Goal: Information Seeking & Learning: Learn about a topic

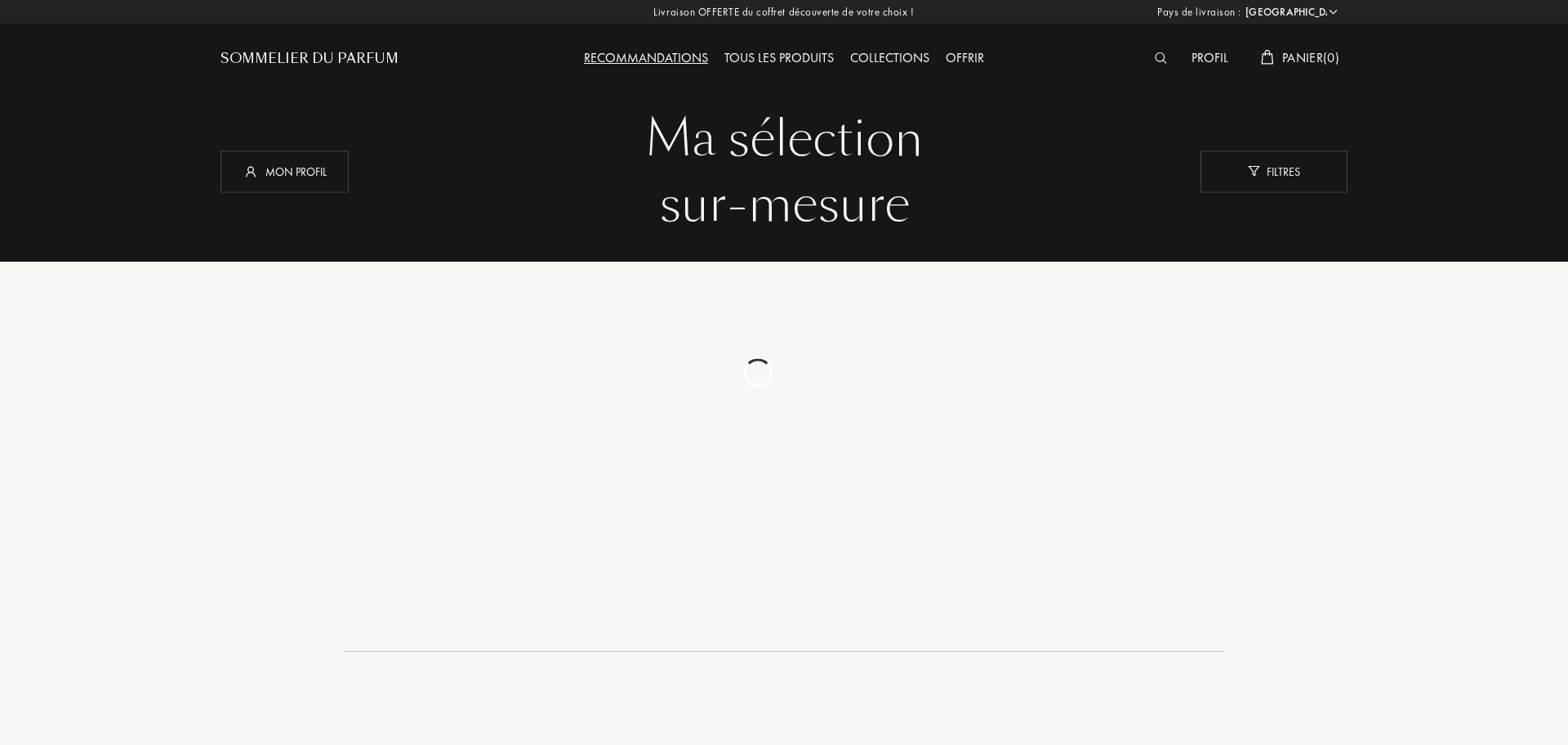
select select "FR"
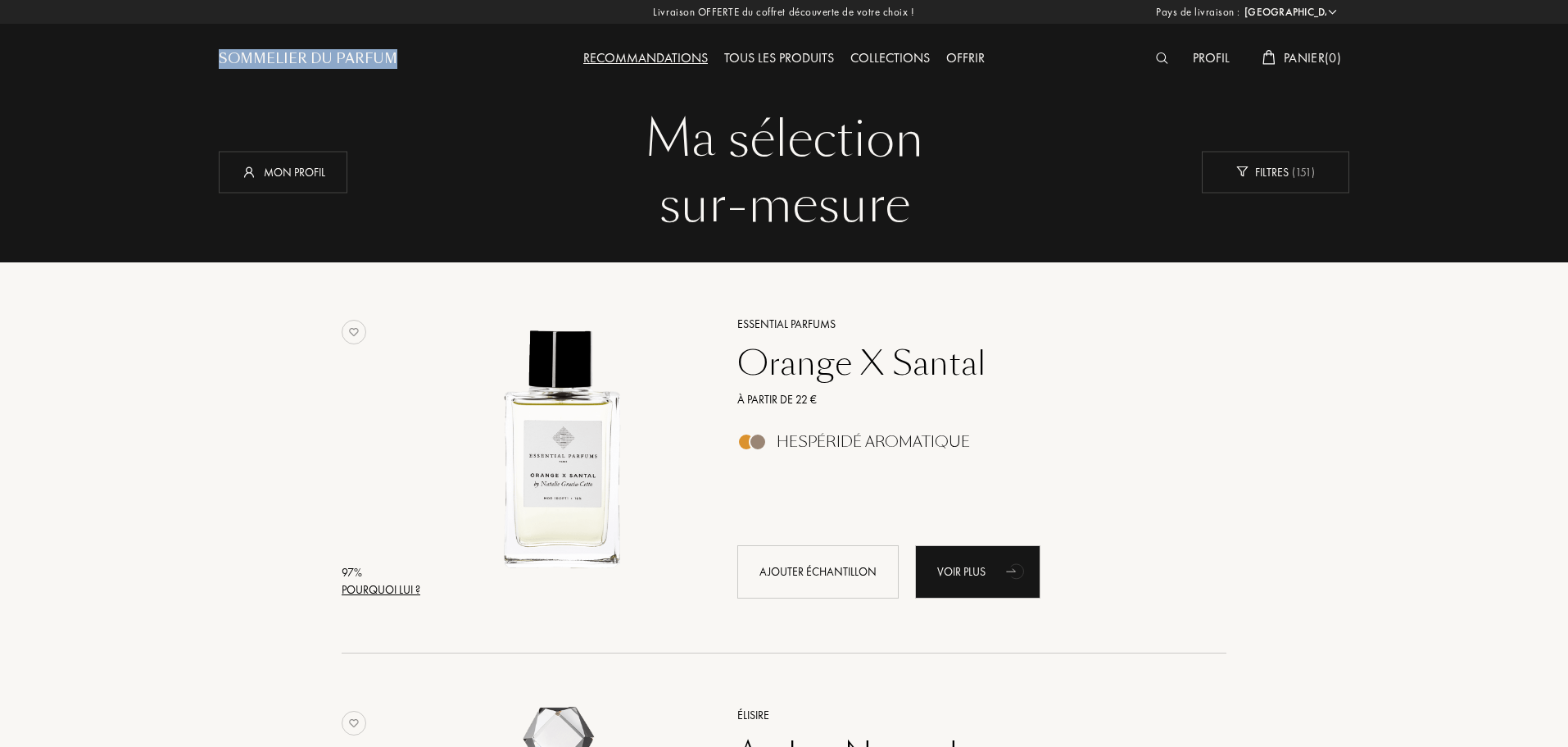
drag, startPoint x: 205, startPoint y: 60, endPoint x: 394, endPoint y: 57, distance: 189.0
click at [394, 57] on div "Sommelier du Parfum Recommandations Tous les produits Collections Offrir Profil…" at bounding box center [784, 45] width 1180 height 90
click at [438, 81] on div "Sommelier du Parfum" at bounding box center [360, 45] width 283 height 90
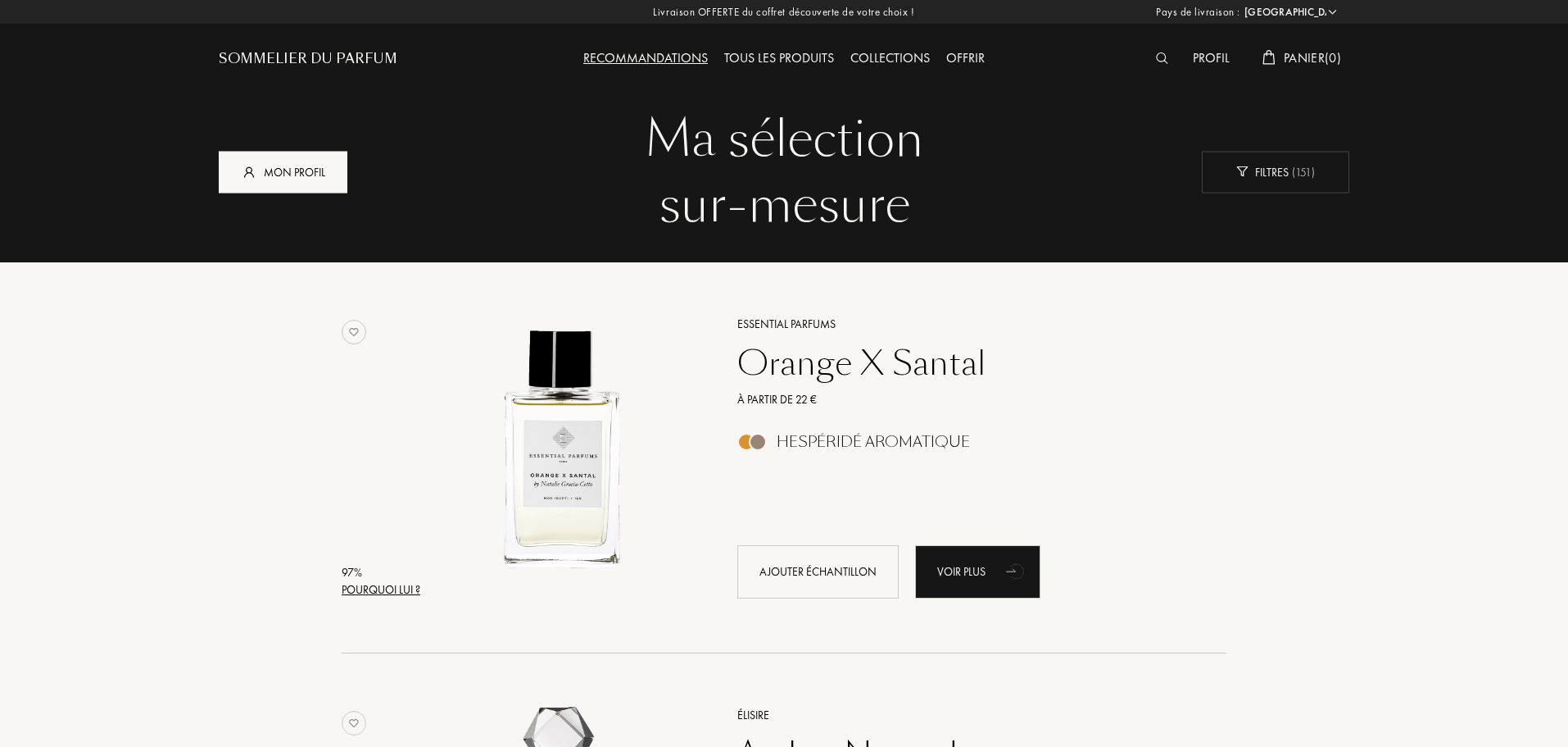
click at [306, 176] on div "Mon profil" at bounding box center [283, 171] width 129 height 41
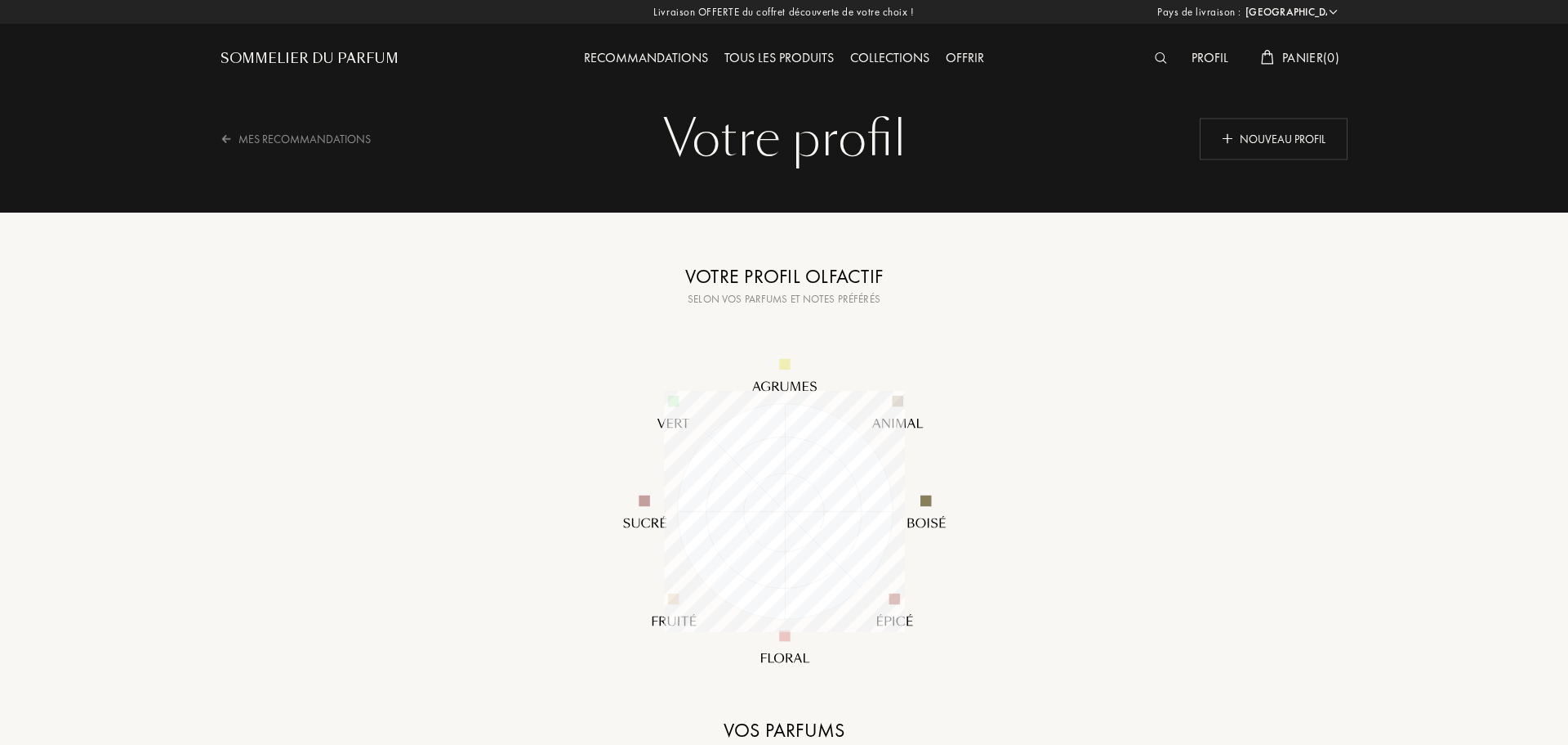
select select "FR"
drag, startPoint x: 198, startPoint y: 44, endPoint x: 389, endPoint y: 57, distance: 191.4
click at [389, 57] on div "Sommelier du Parfum Recommandations Tous les produits Collections Offrir Profil…" at bounding box center [781, 45] width 1176 height 90
click at [1214, 66] on div "Profil" at bounding box center [1207, 58] width 54 height 22
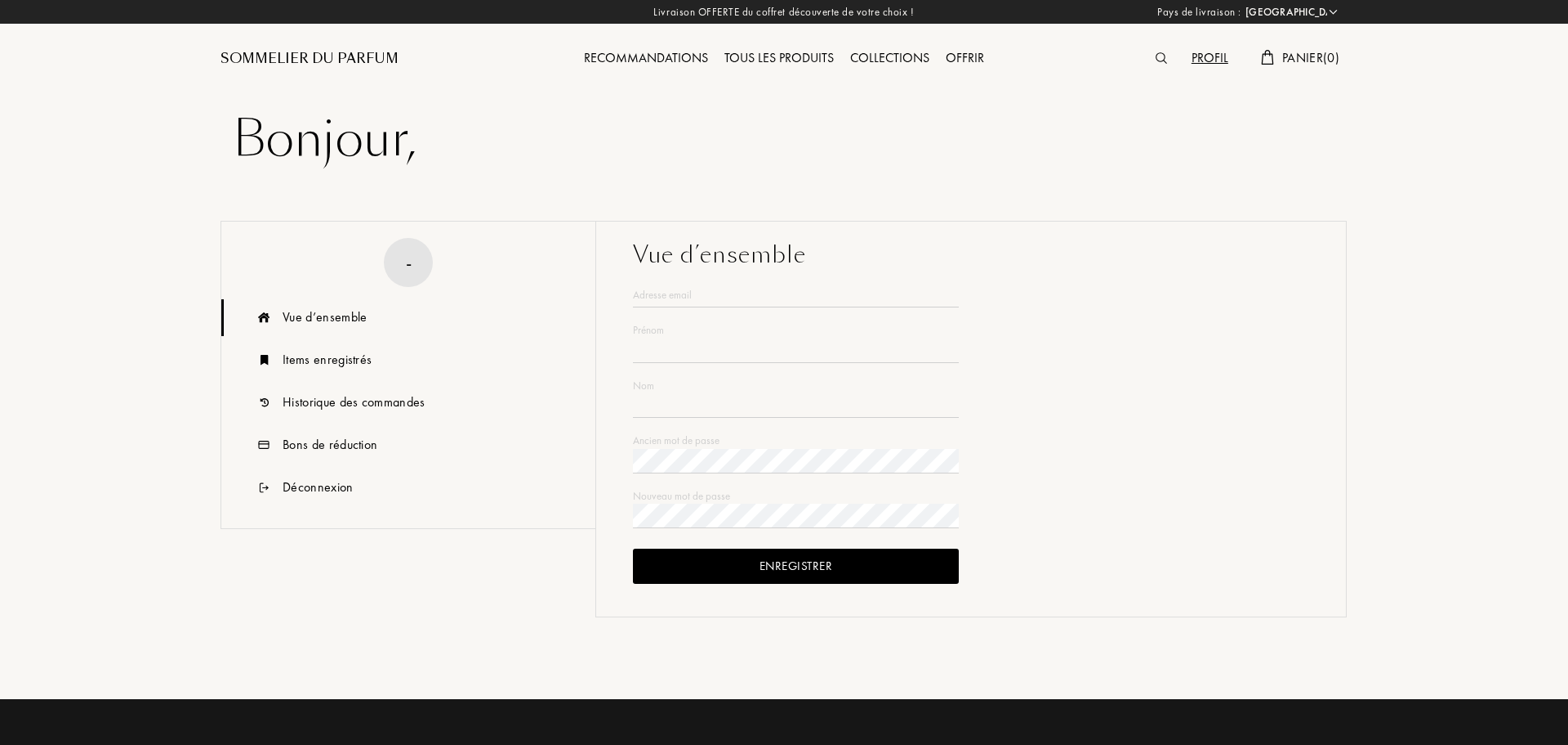
select select "FR"
type input "Sami"
type input "Touafchia"
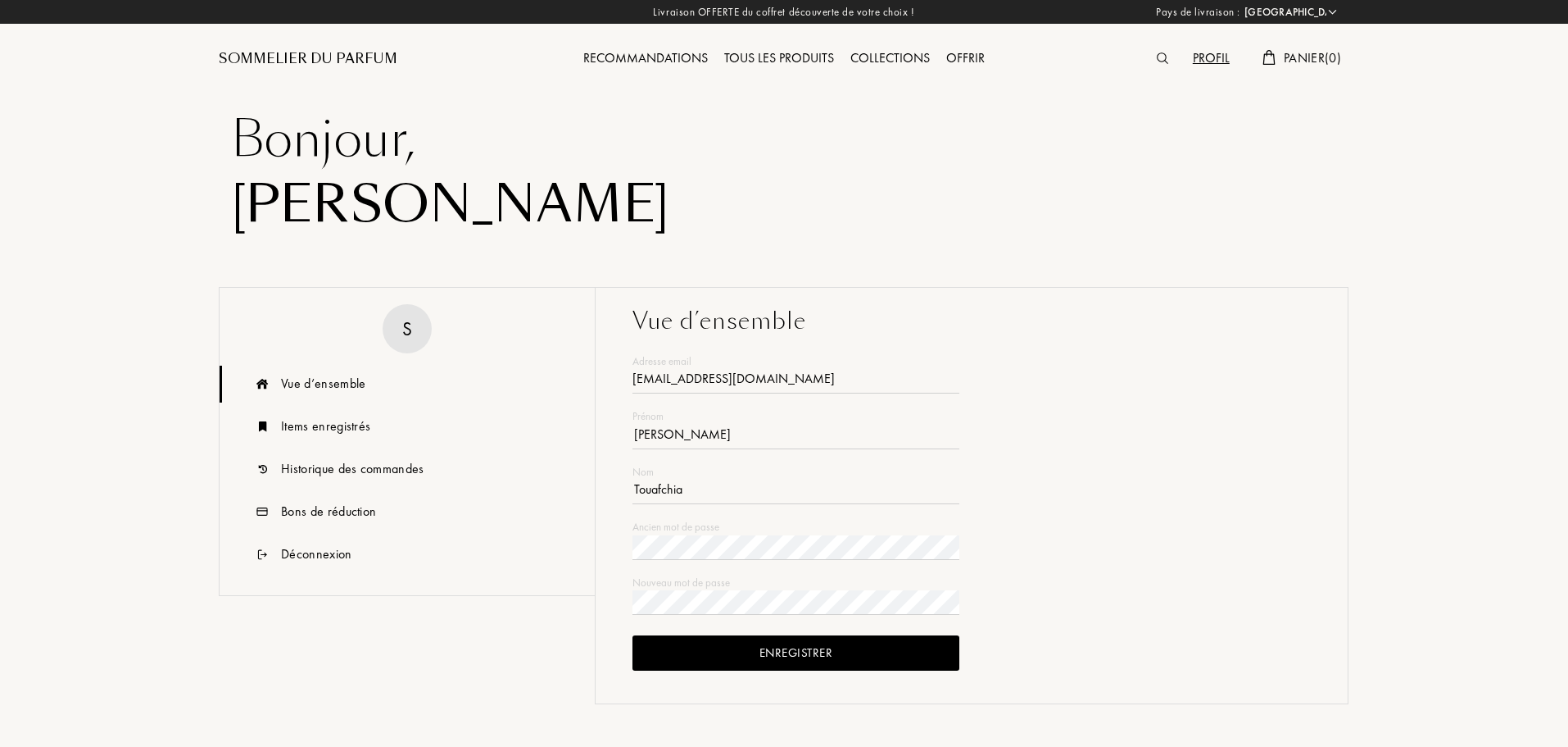
type input "touafchia@hotmail.fr"
click at [666, 66] on div "Recommandations" at bounding box center [646, 58] width 141 height 22
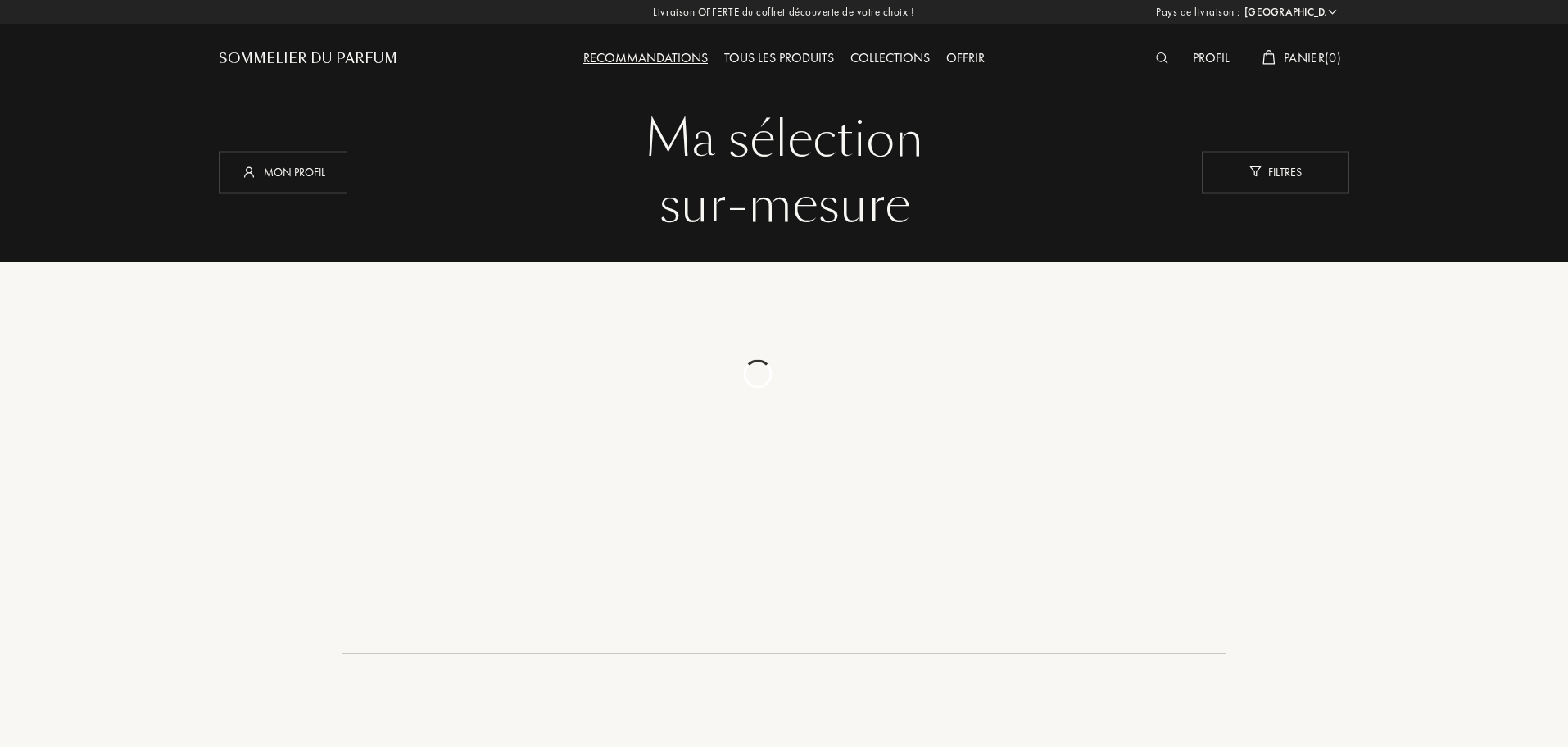
select select "FR"
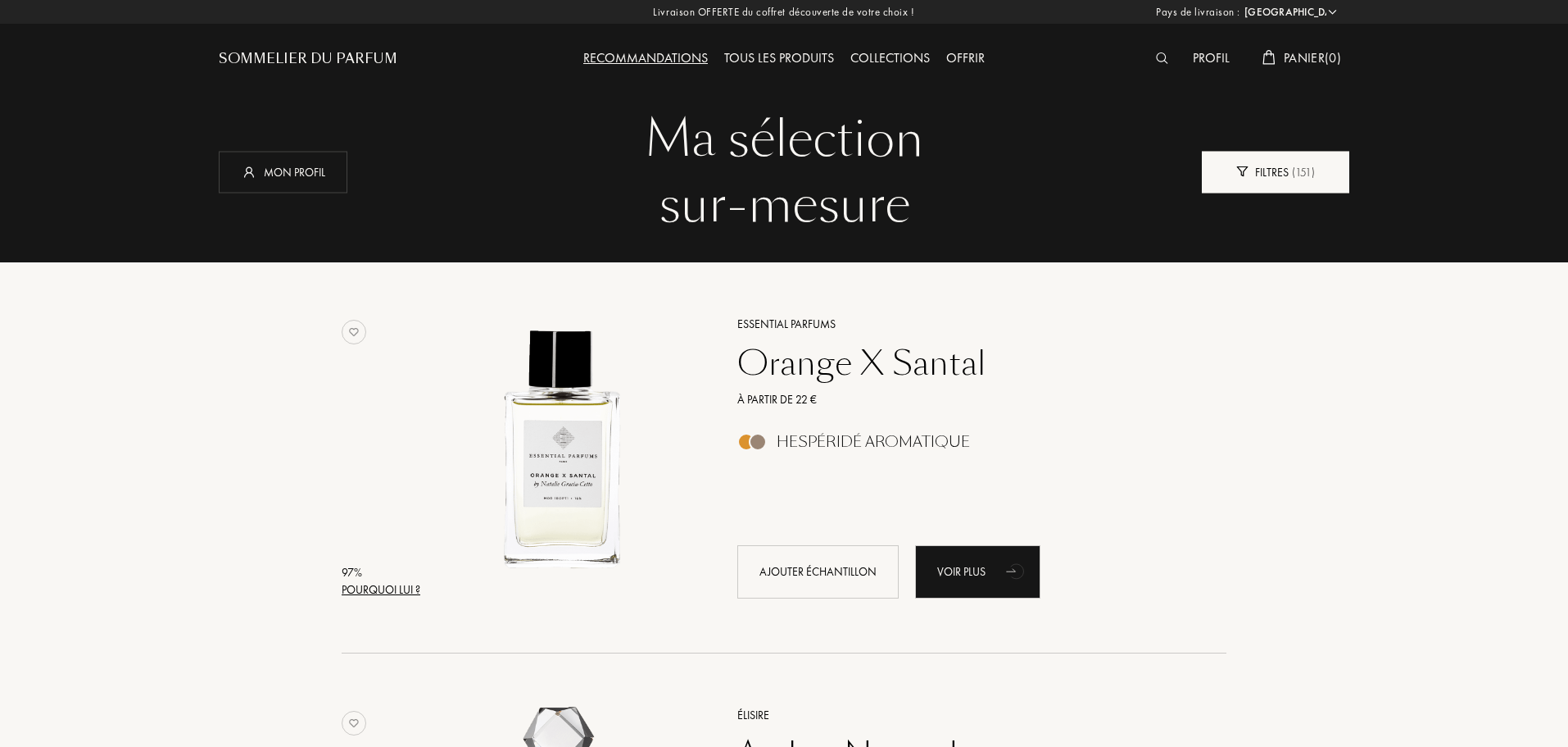
click at [1283, 167] on div "Filtres ( 151 )" at bounding box center [1275, 171] width 148 height 41
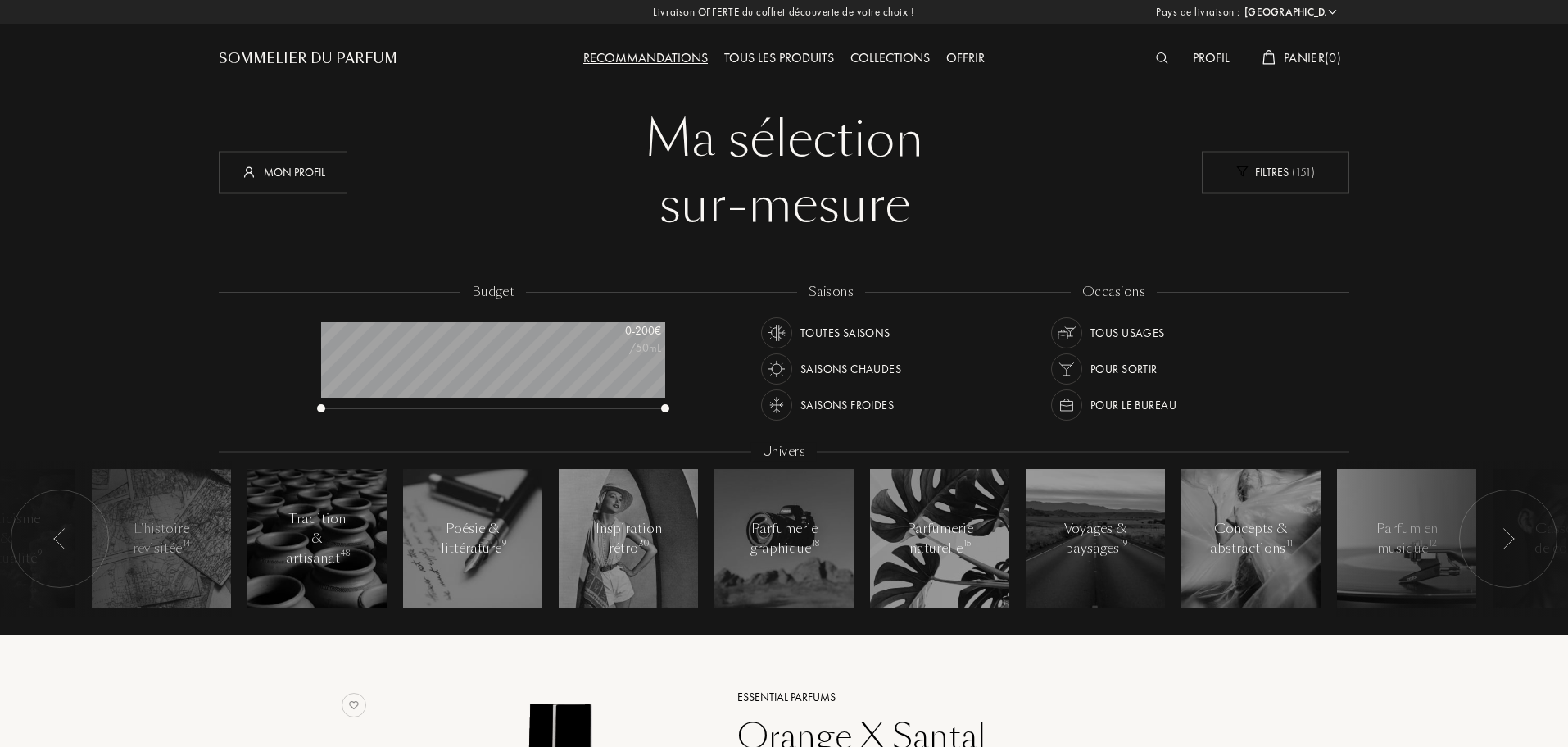
scroll to position [82, 344]
click at [1233, 12] on span "Pays de livraison :" at bounding box center [1199, 11] width 85 height 16
click at [1212, 55] on div "Profil" at bounding box center [1211, 58] width 54 height 22
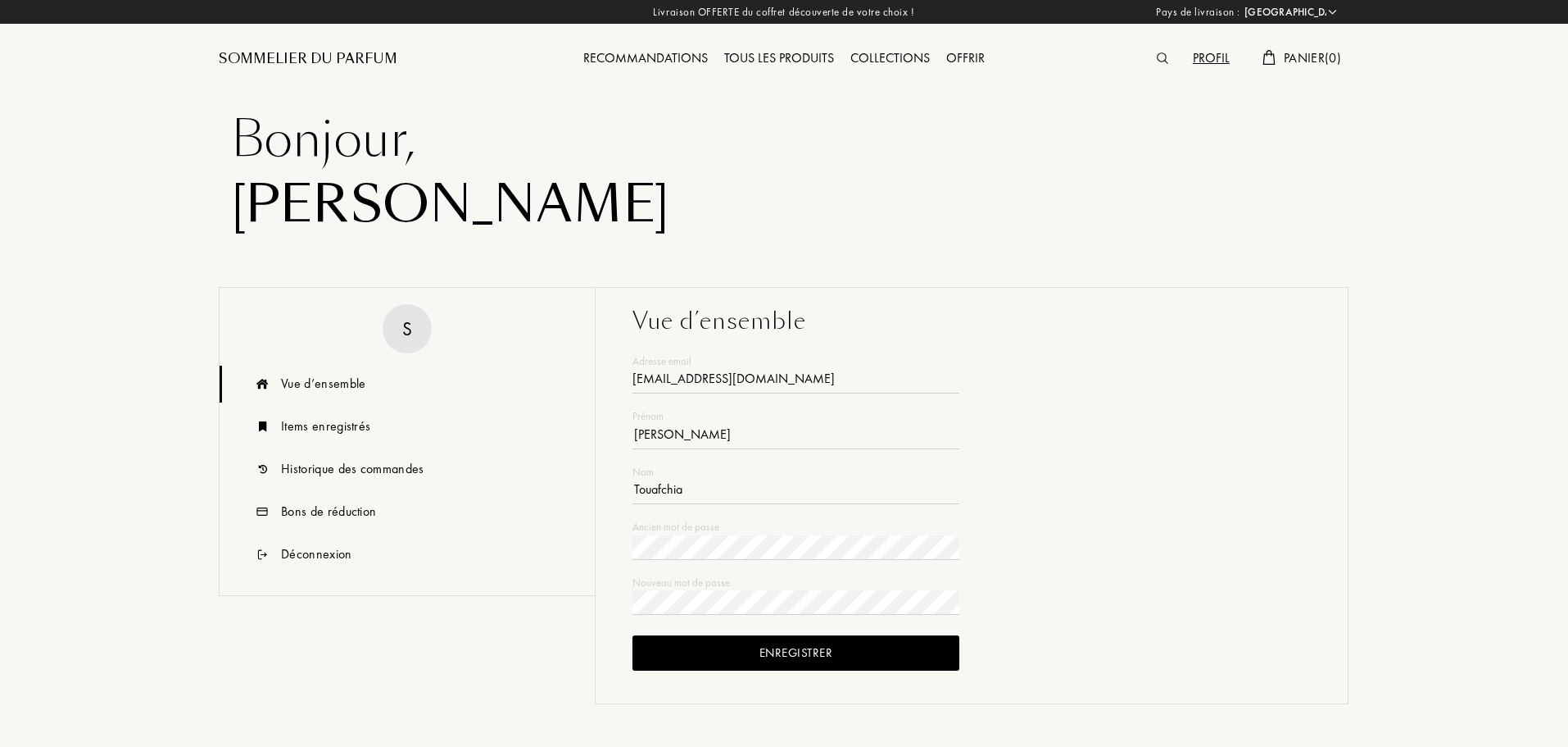
select select "FR"
type input "[EMAIL_ADDRESS][DOMAIN_NAME]"
click at [307, 57] on div "Sommelier du Parfum" at bounding box center [308, 58] width 179 height 20
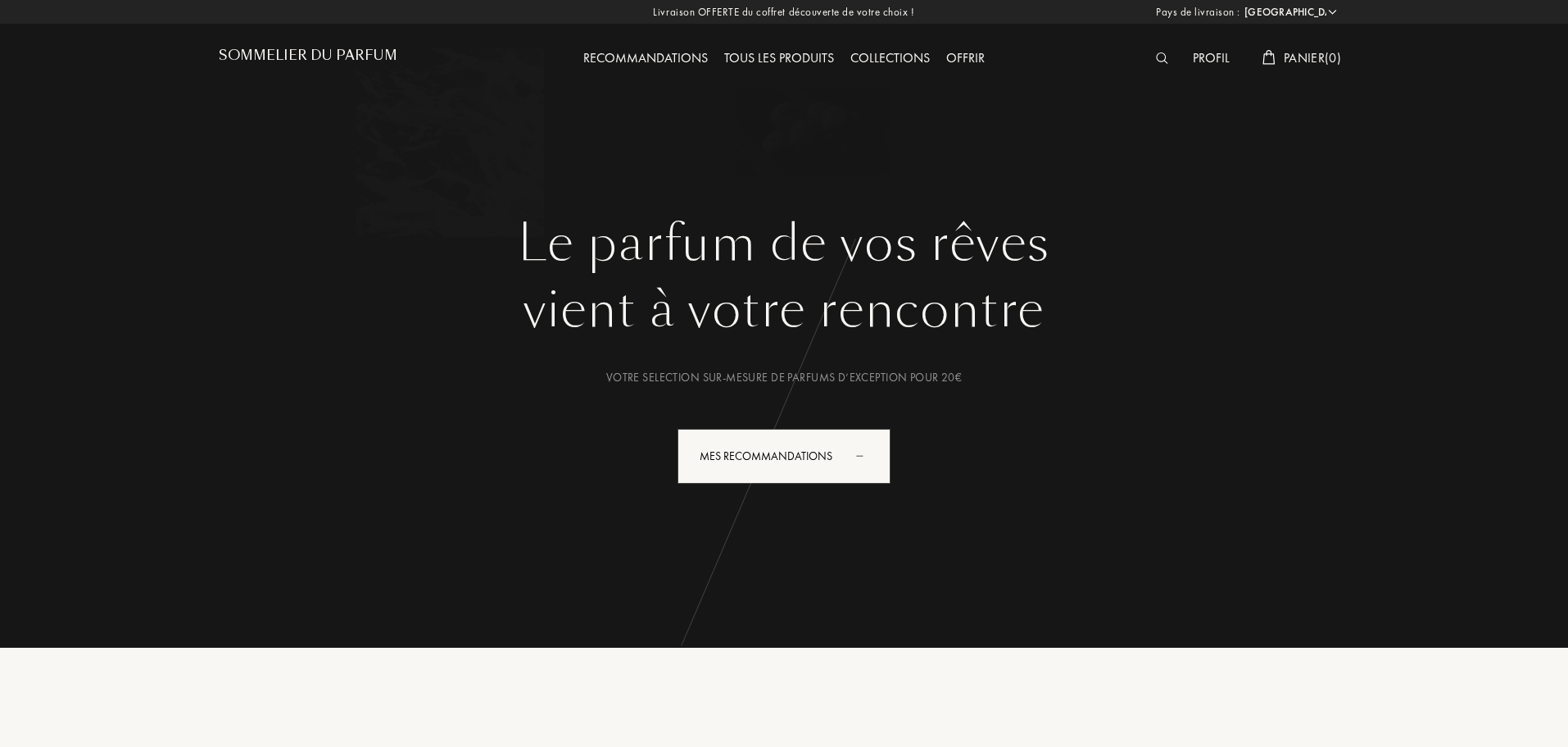
select select "FR"
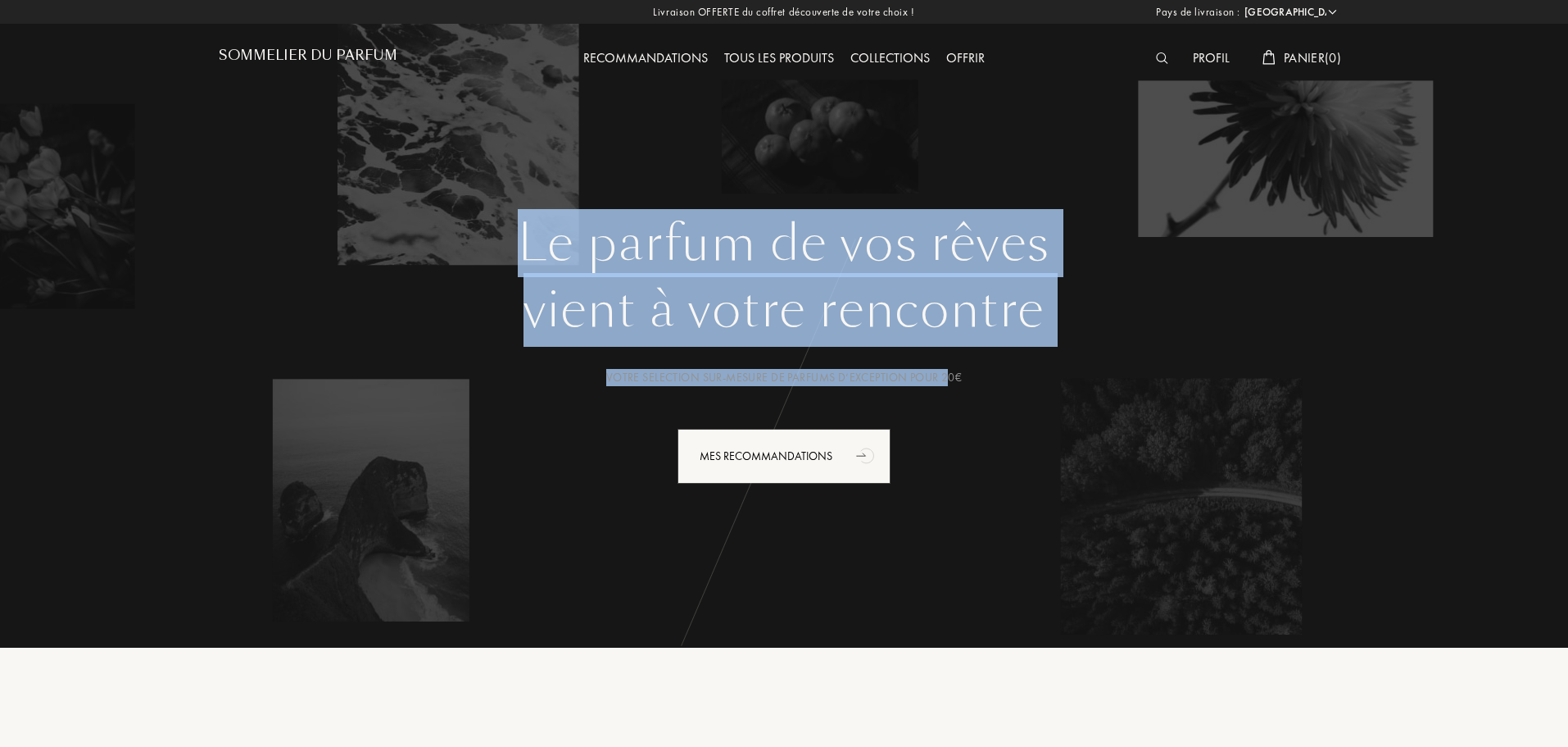
drag, startPoint x: 547, startPoint y: 253, endPoint x: 961, endPoint y: 383, distance: 433.9
click at [961, 383] on div "Le parfum de vos rêves vient à votre rencontre Votre selection sur-mesure de pa…" at bounding box center [784, 414] width 1131 height 400
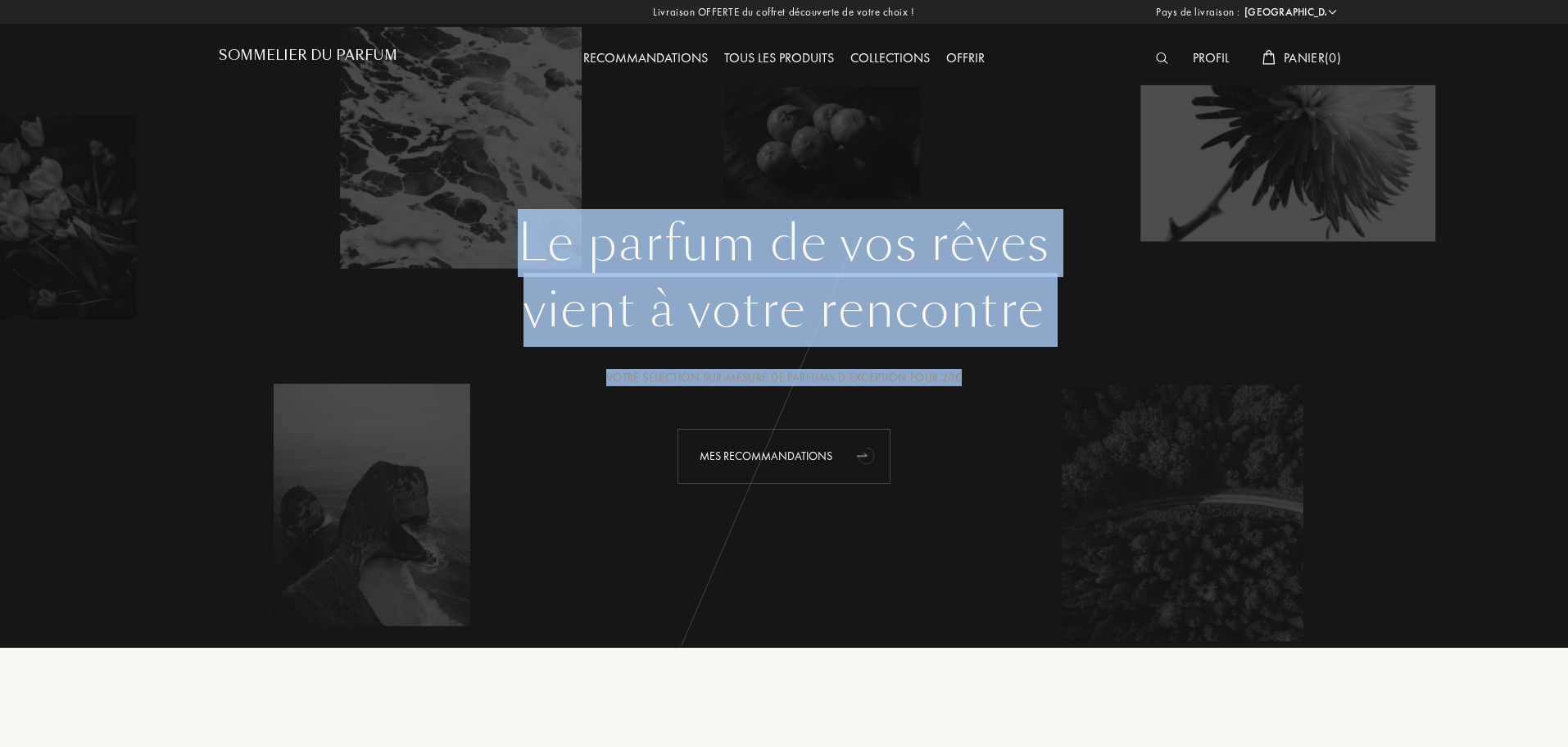
click at [836, 456] on div "Mes Recommandations" at bounding box center [784, 456] width 213 height 55
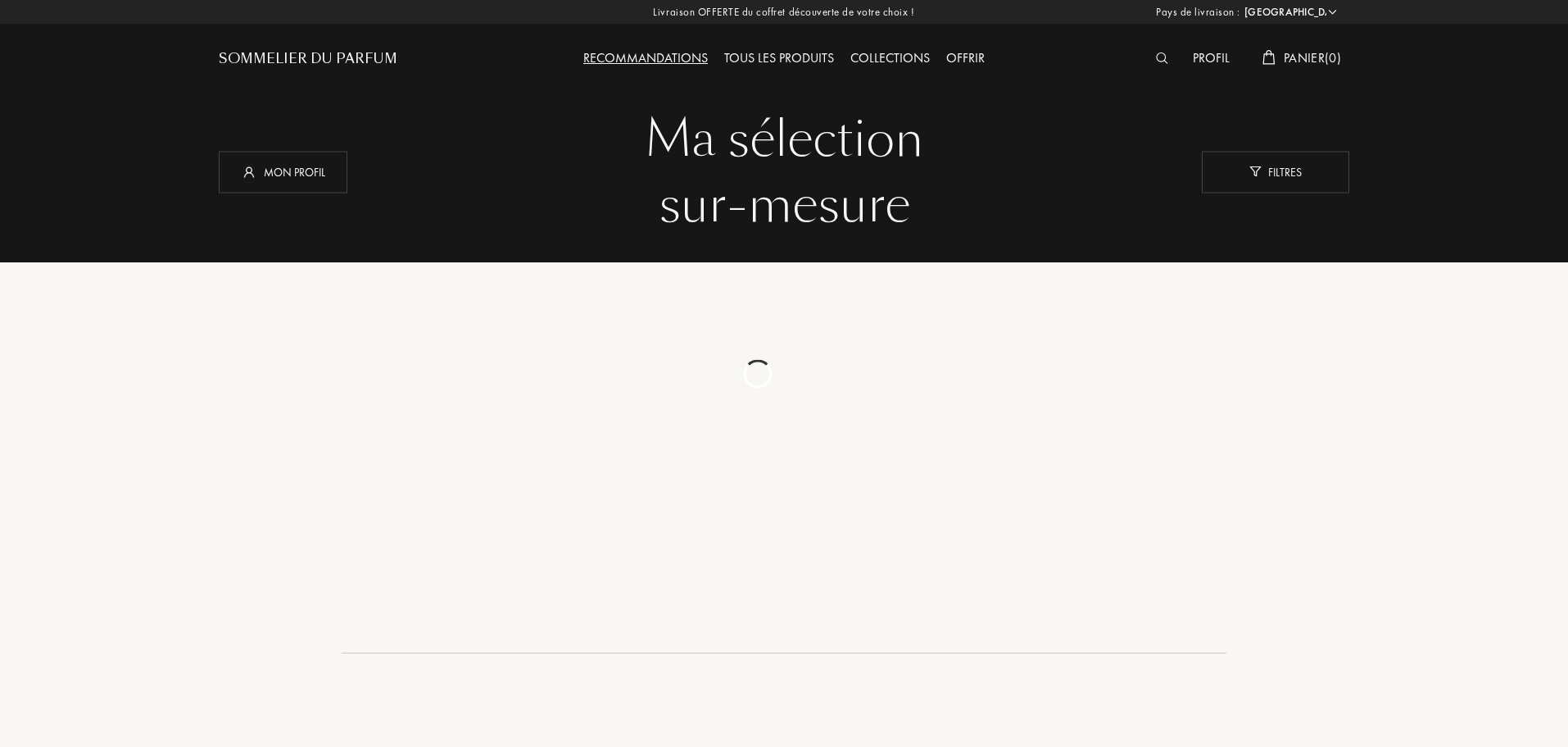
select select "FR"
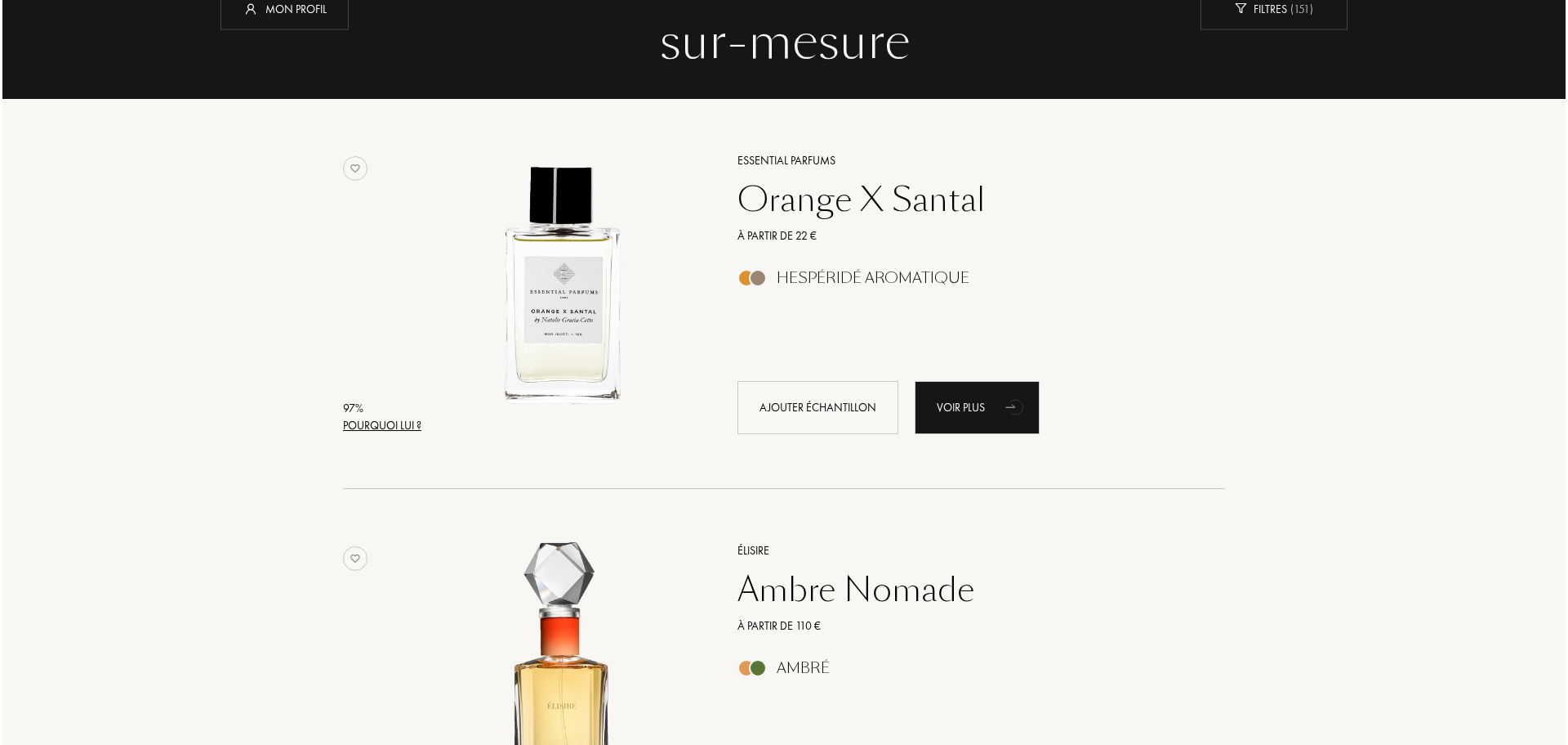
scroll to position [163, 0]
click at [355, 414] on div "97 %" at bounding box center [380, 408] width 79 height 17
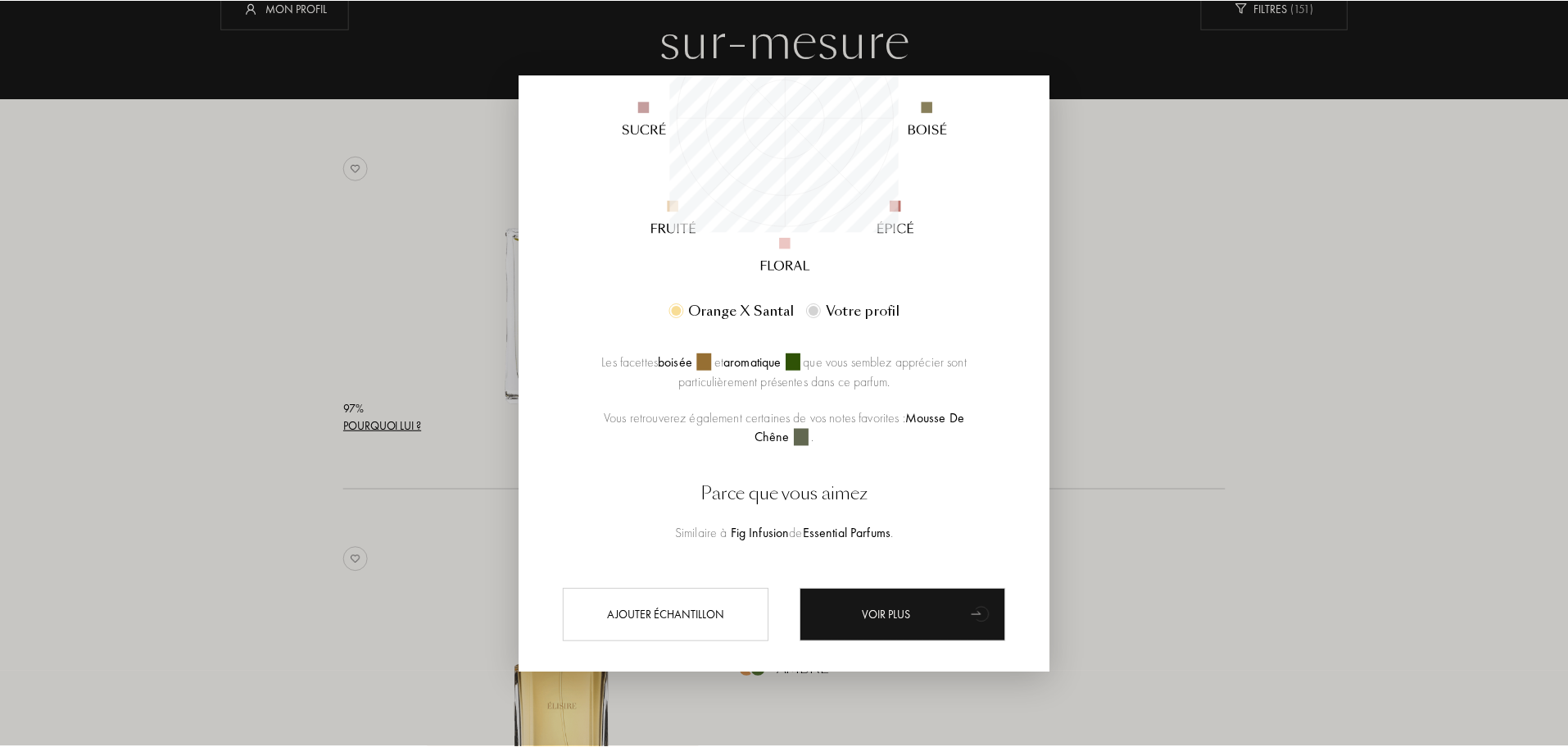
scroll to position [325, 0]
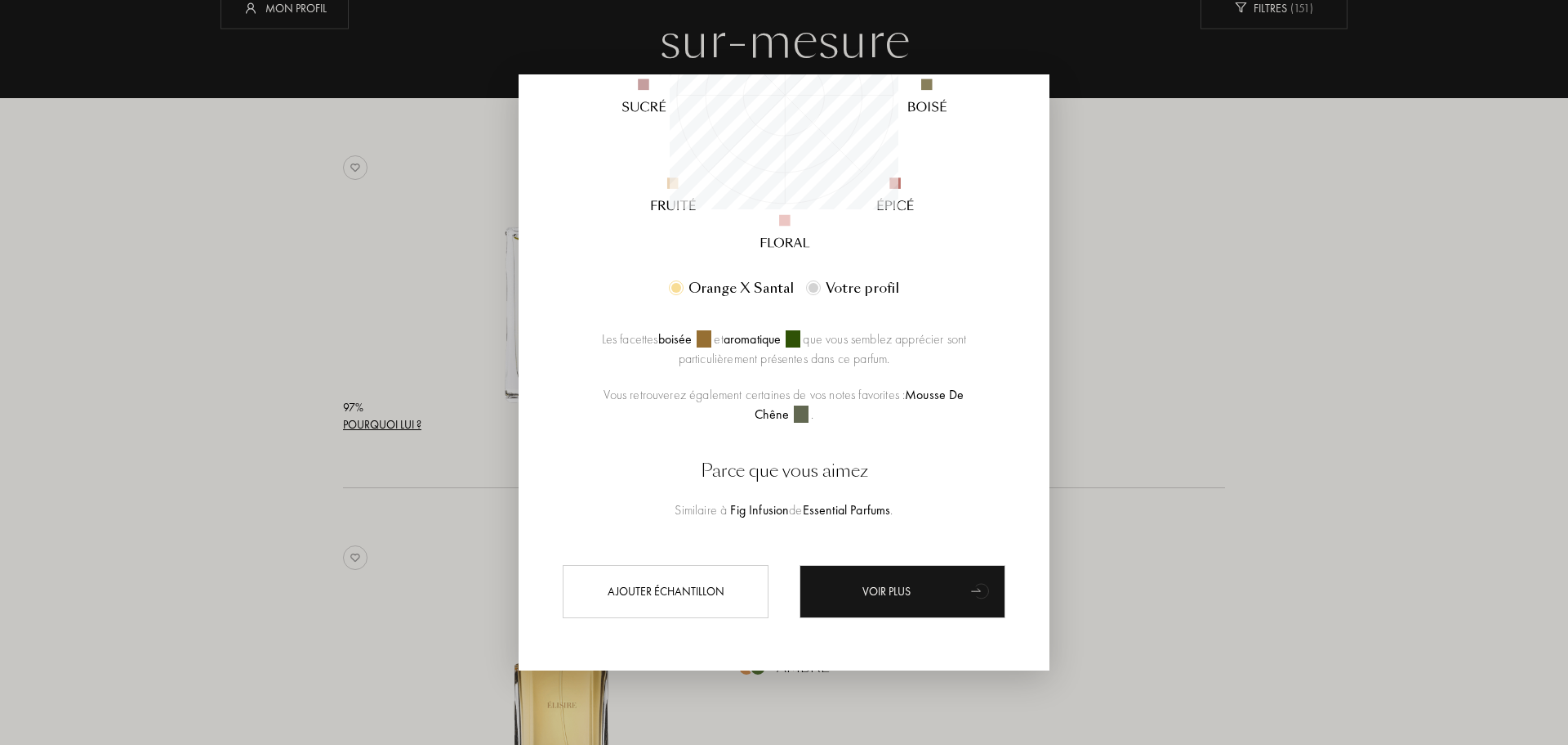
click at [1340, 464] on div at bounding box center [784, 372] width 1568 height 745
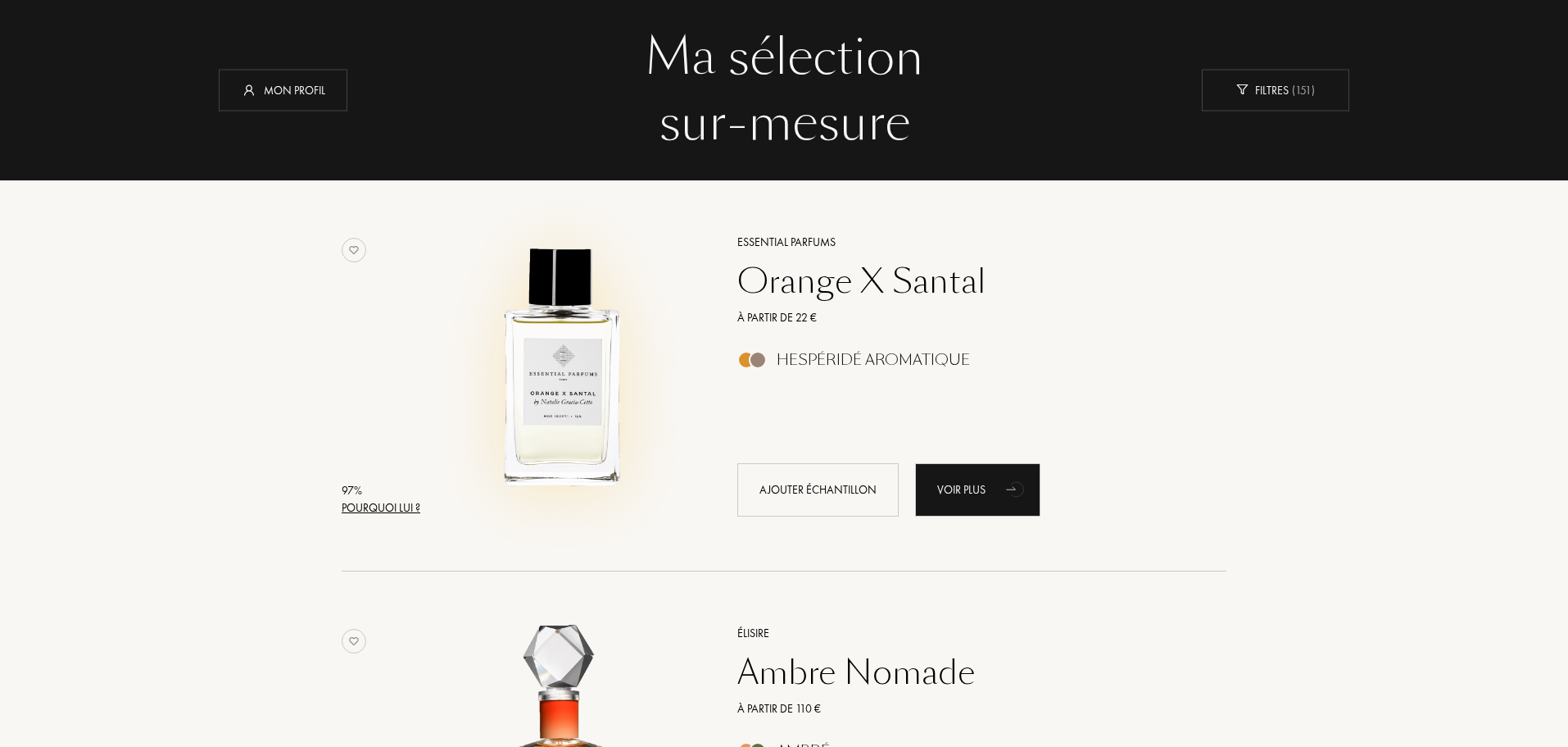
scroll to position [410, 0]
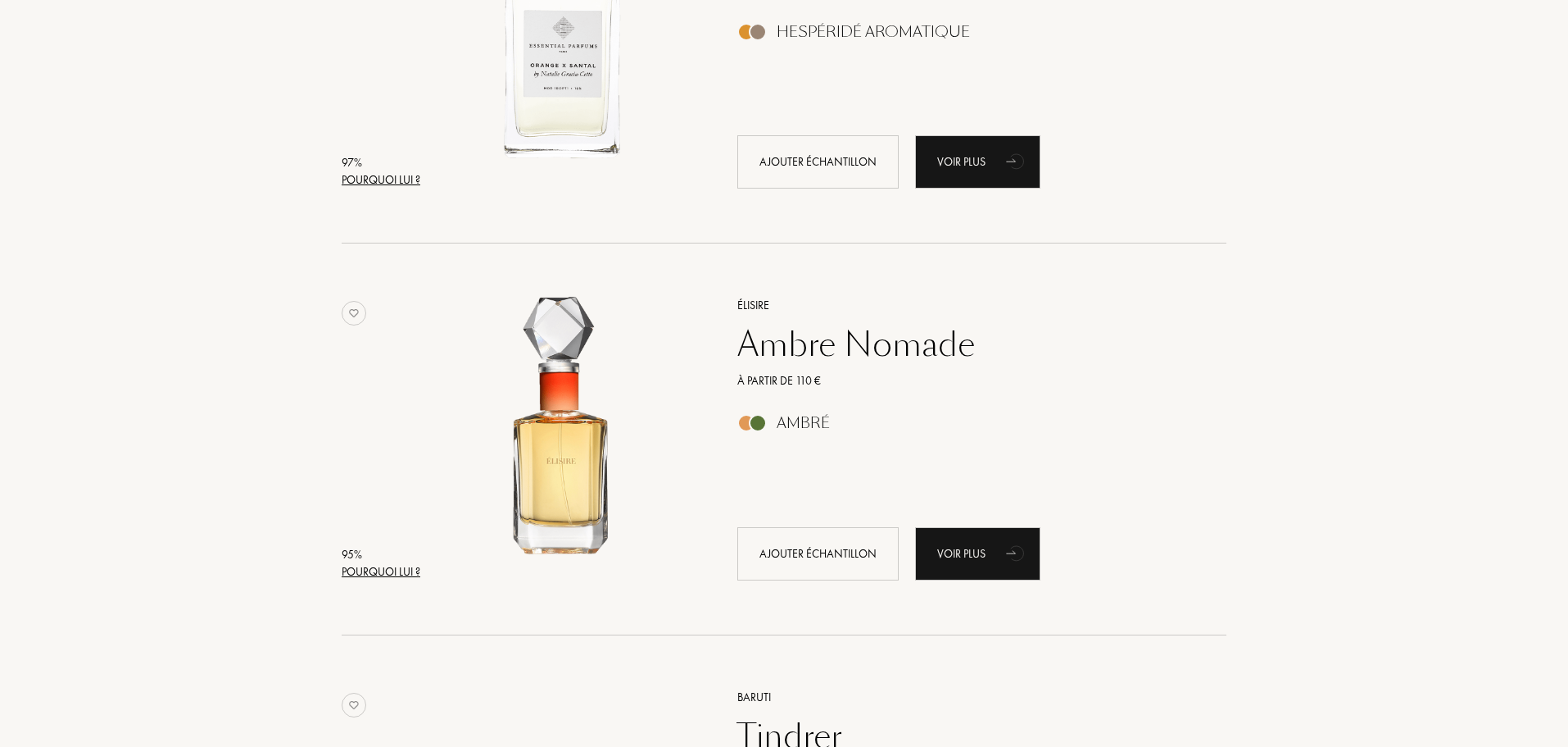
click at [801, 349] on div "Ambre Nomade" at bounding box center [963, 345] width 477 height 40
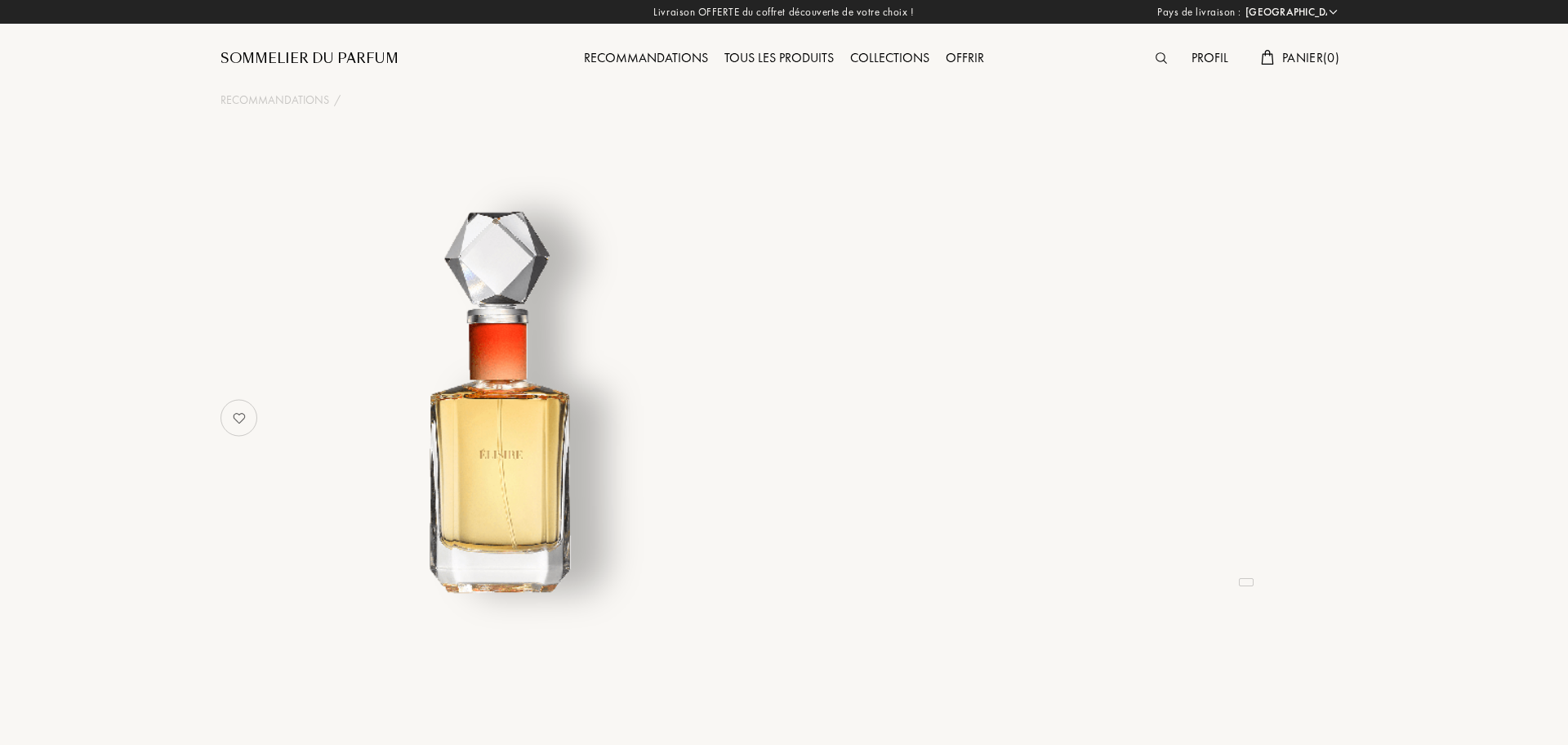
select select "FR"
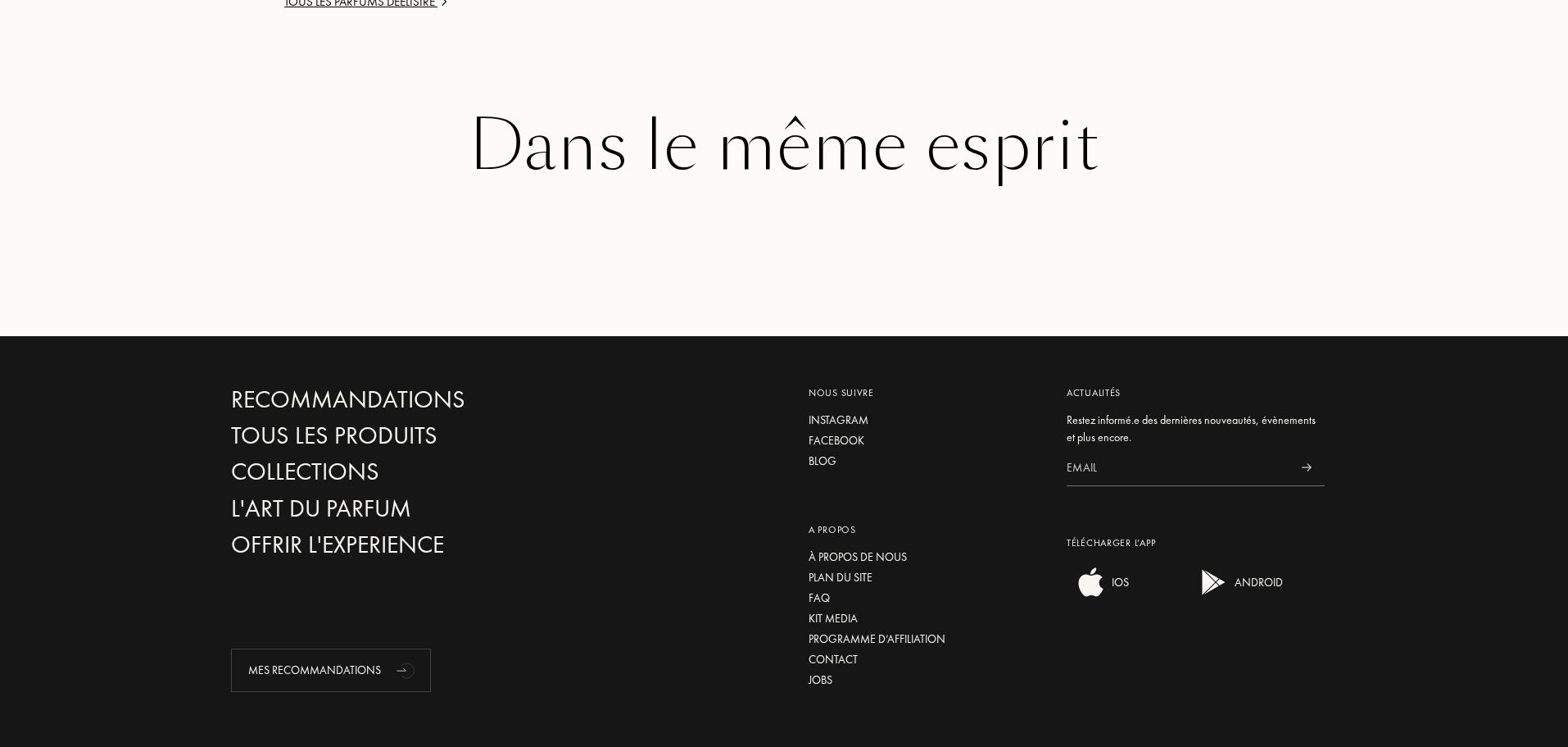
scroll to position [1814, 0]
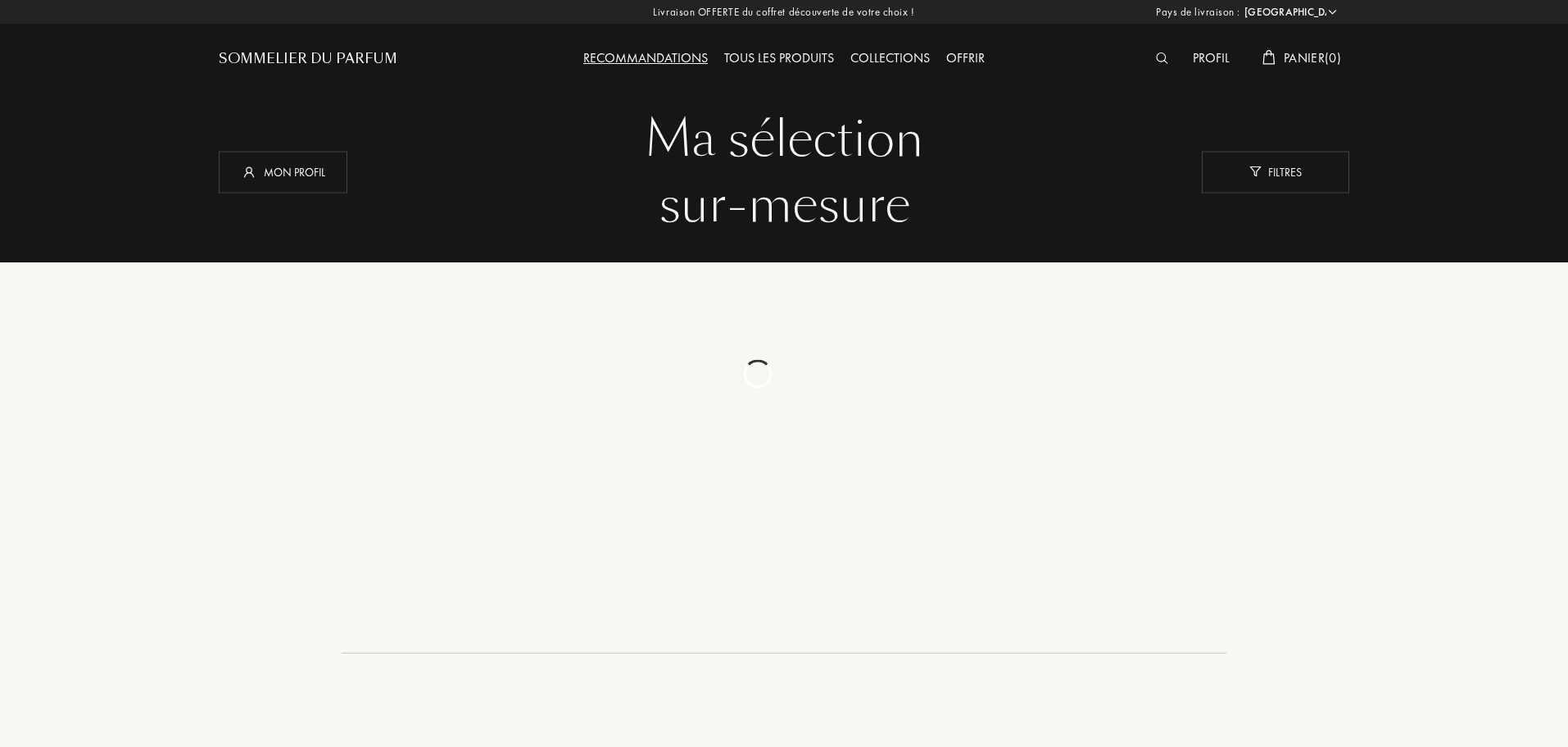
select select "FR"
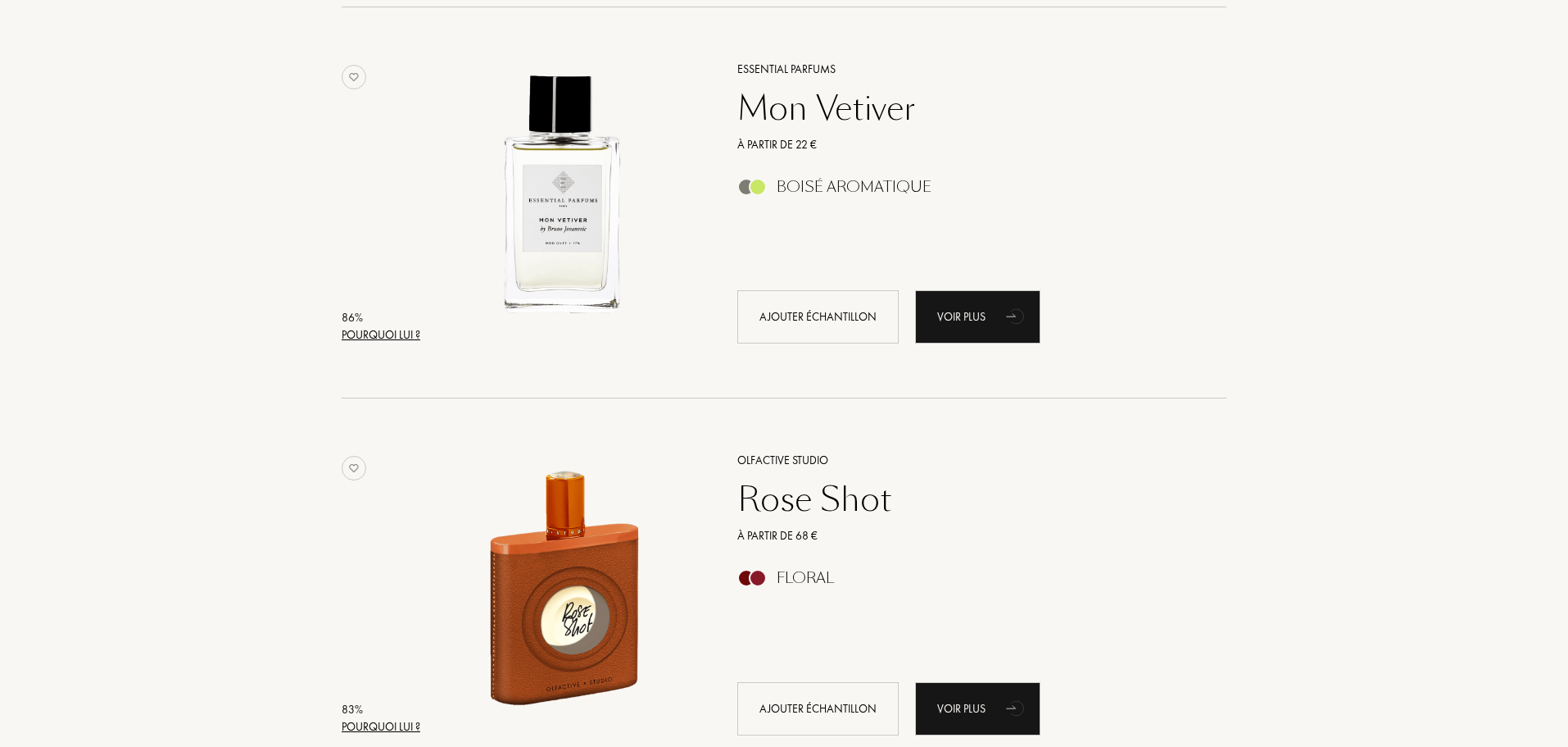
scroll to position [3688, 0]
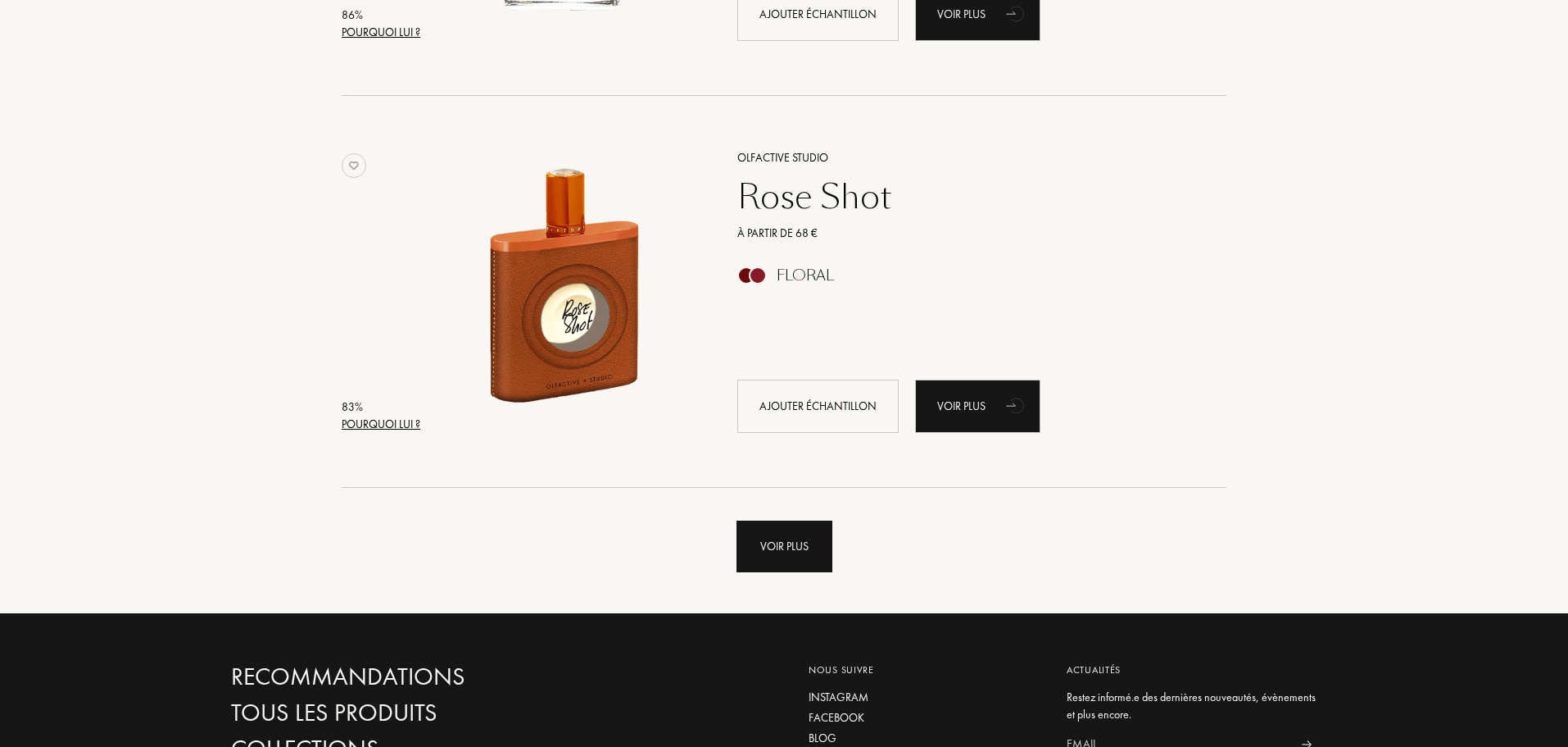
click at [800, 558] on div "Voir plus" at bounding box center [784, 545] width 96 height 52
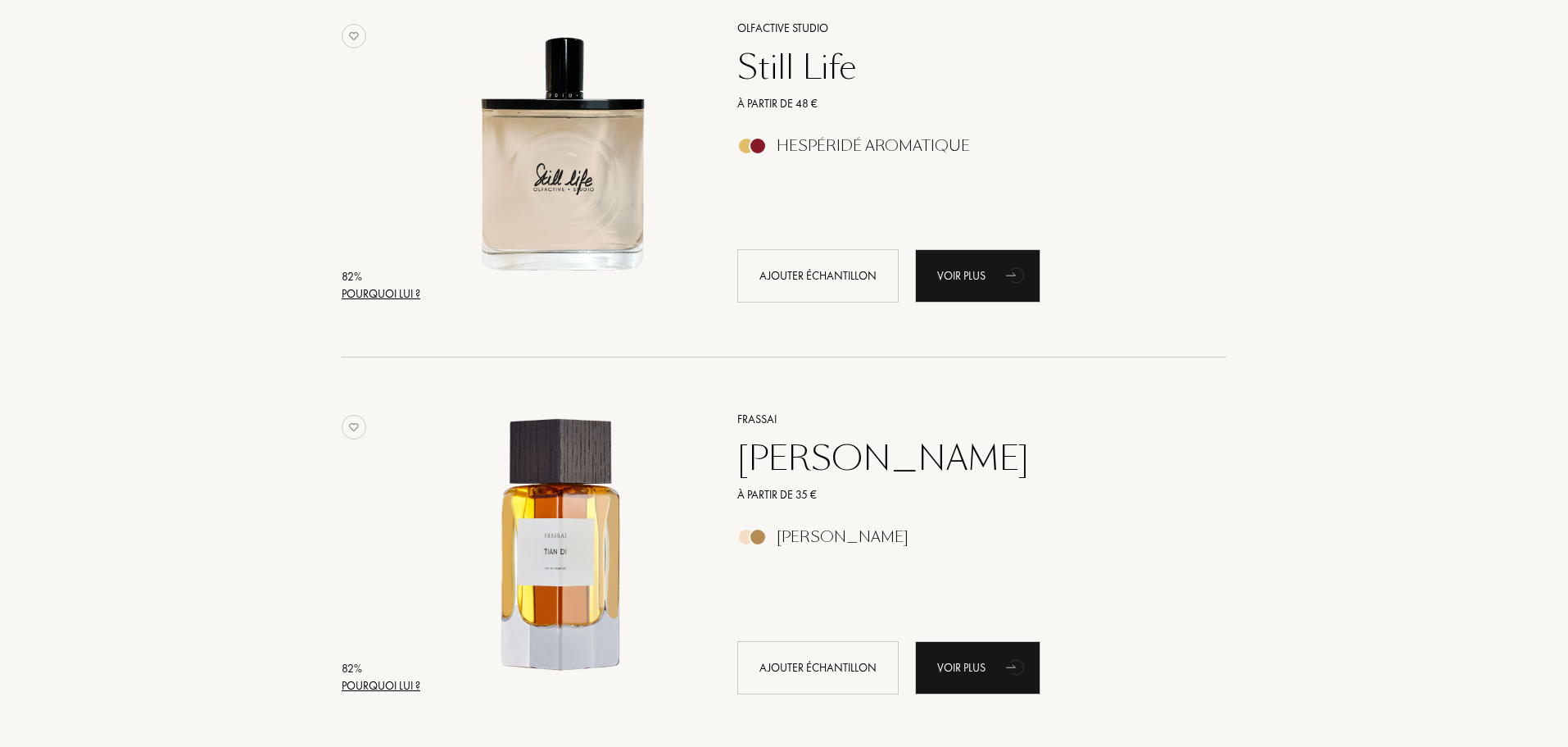
scroll to position [4425, 0]
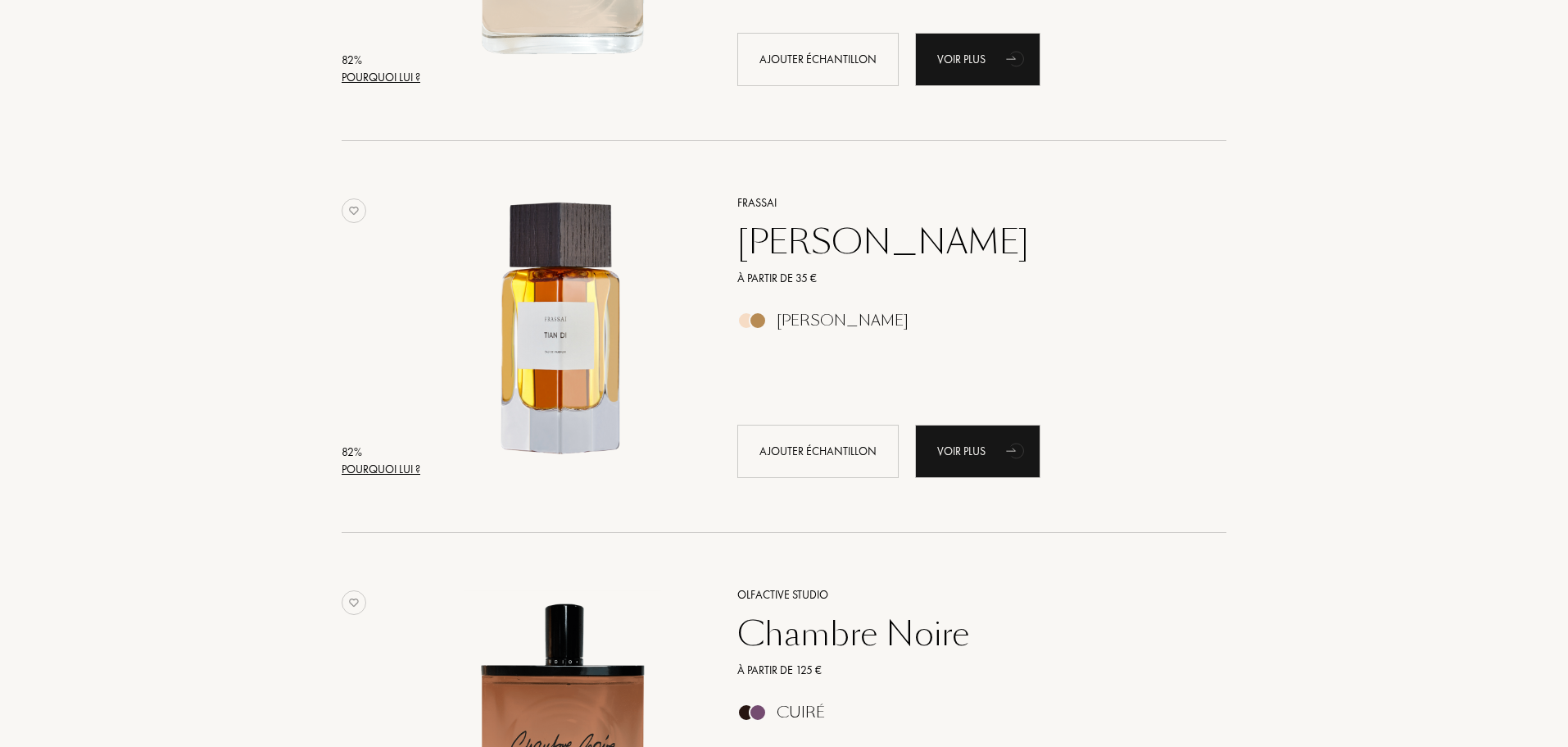
click at [797, 236] on div "[PERSON_NAME]" at bounding box center [963, 242] width 477 height 40
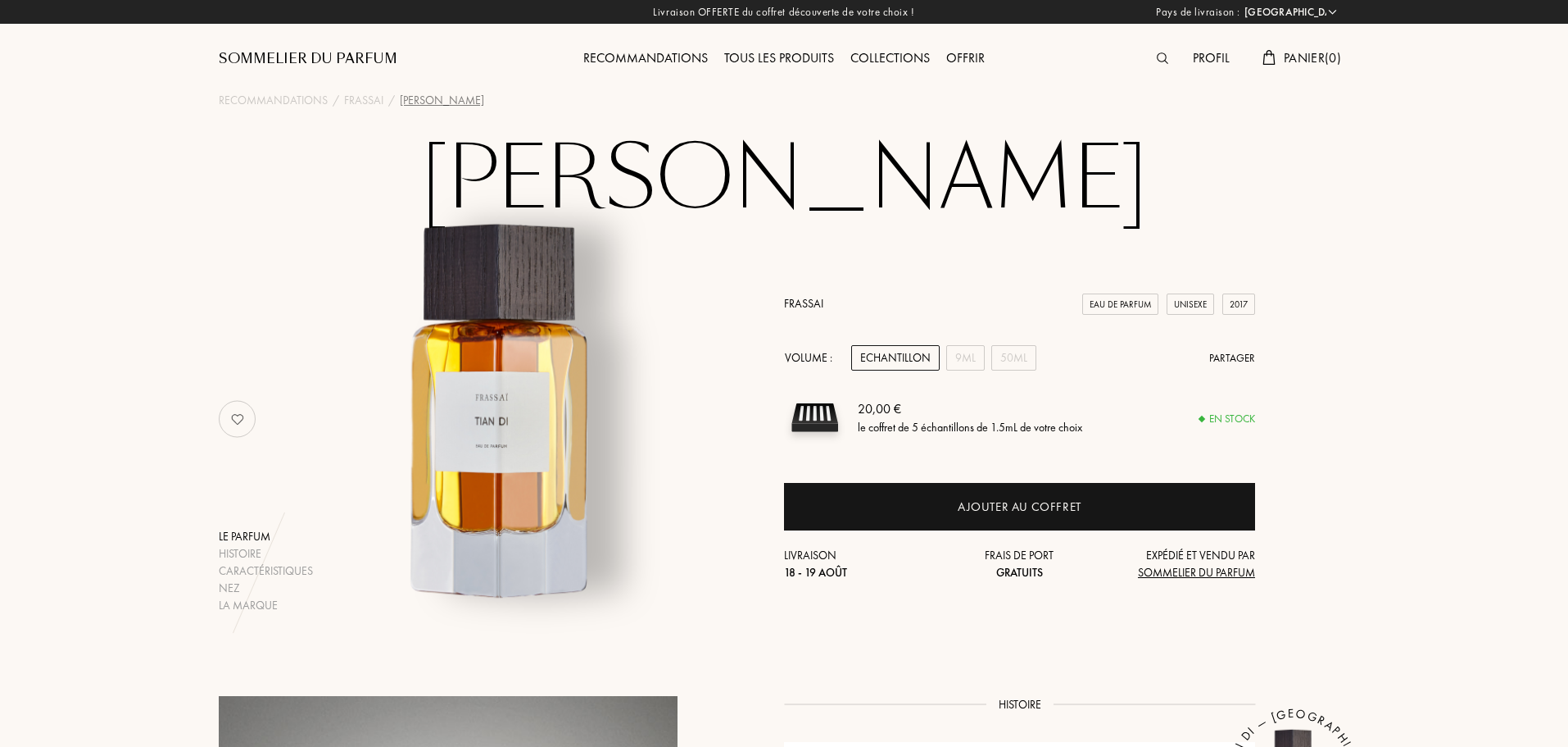
select select "FR"
click at [962, 363] on div "9mL" at bounding box center [965, 357] width 39 height 25
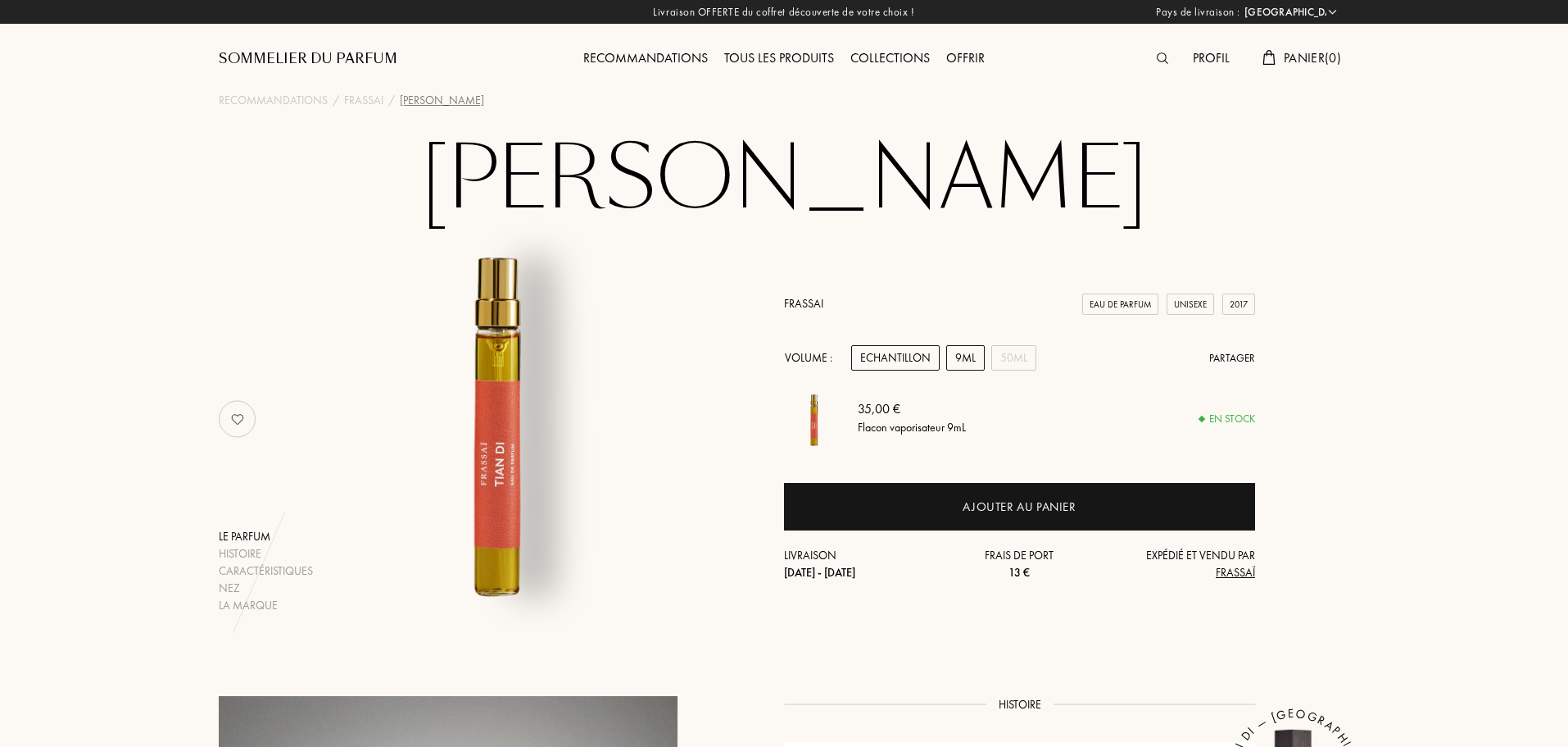
click at [904, 357] on div "Echantillon" at bounding box center [896, 357] width 89 height 25
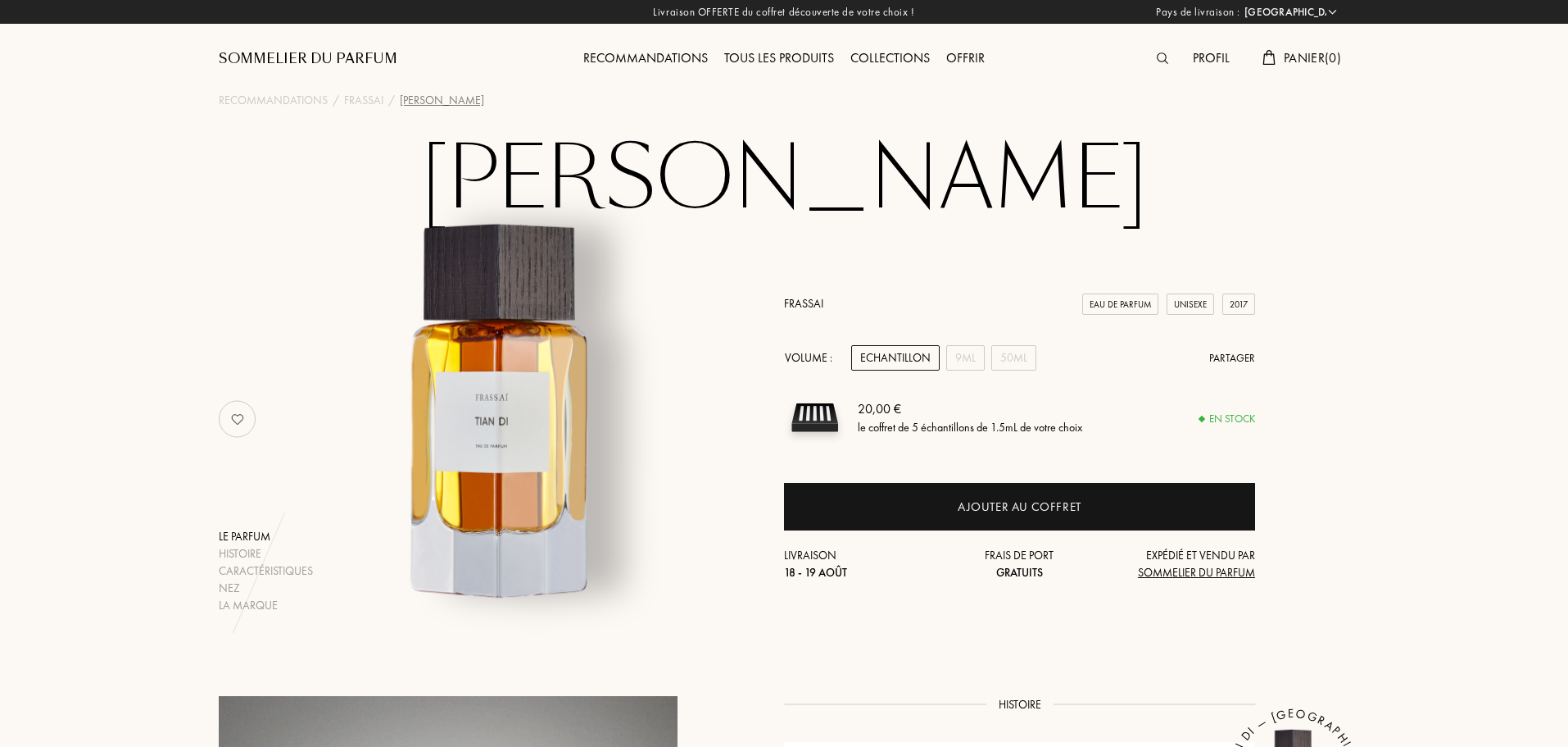
click at [269, 57] on div "Sommelier du Parfum" at bounding box center [308, 58] width 179 height 20
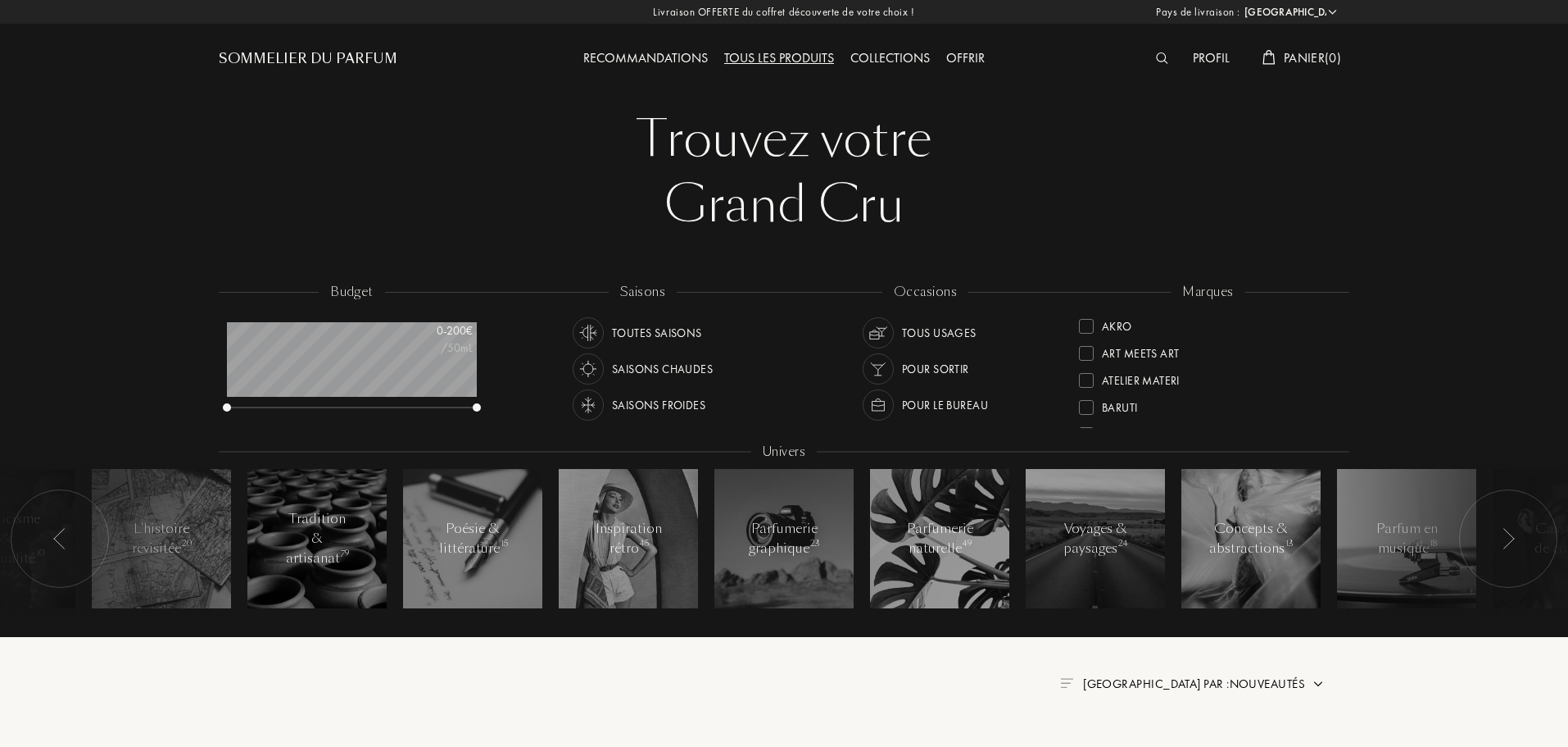
select select "FR"
click at [1204, 62] on div "Profil" at bounding box center [1211, 58] width 54 height 22
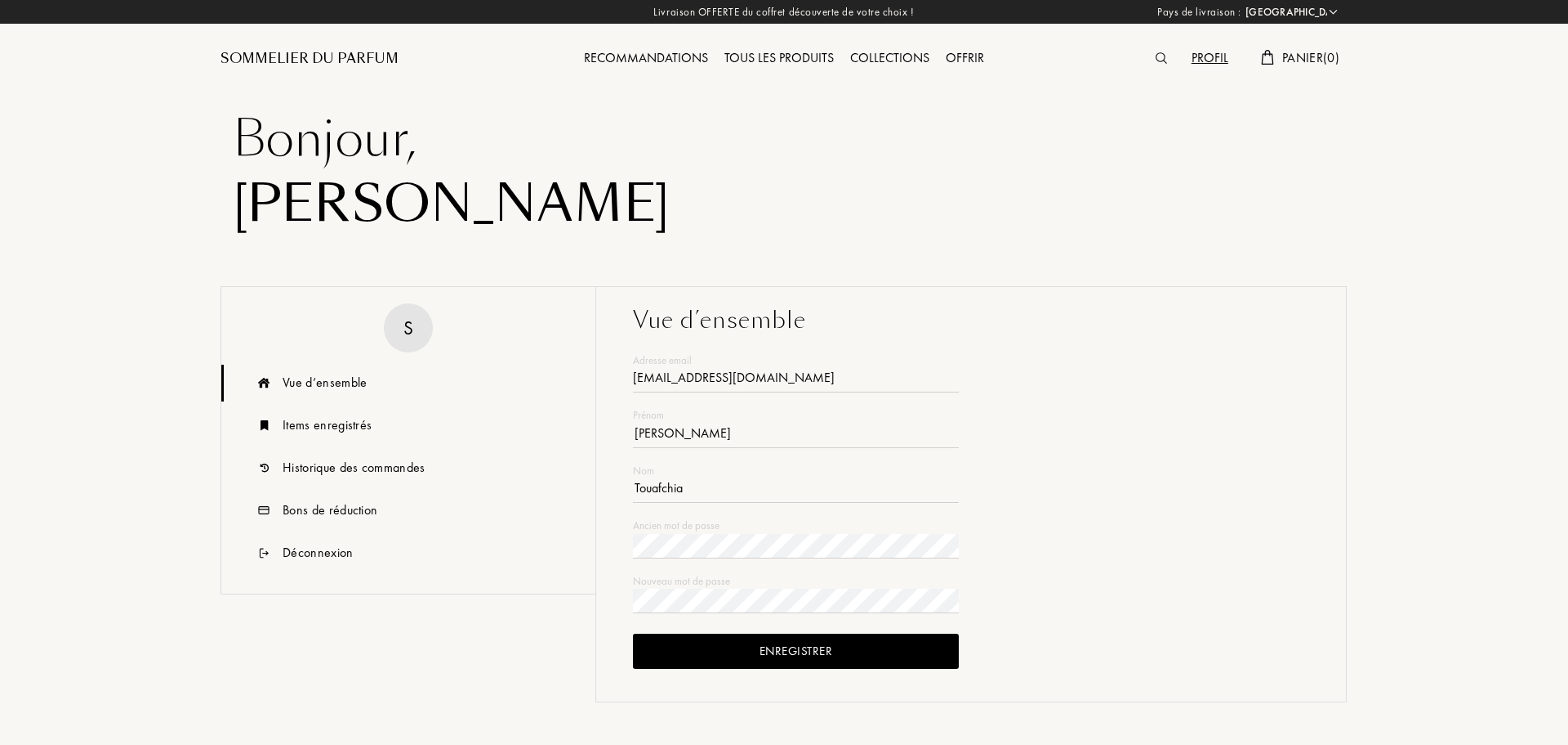
select select "FR"
type input "touafchia@hotmail.fr"
click at [1204, 56] on div "Profil" at bounding box center [1207, 58] width 54 height 22
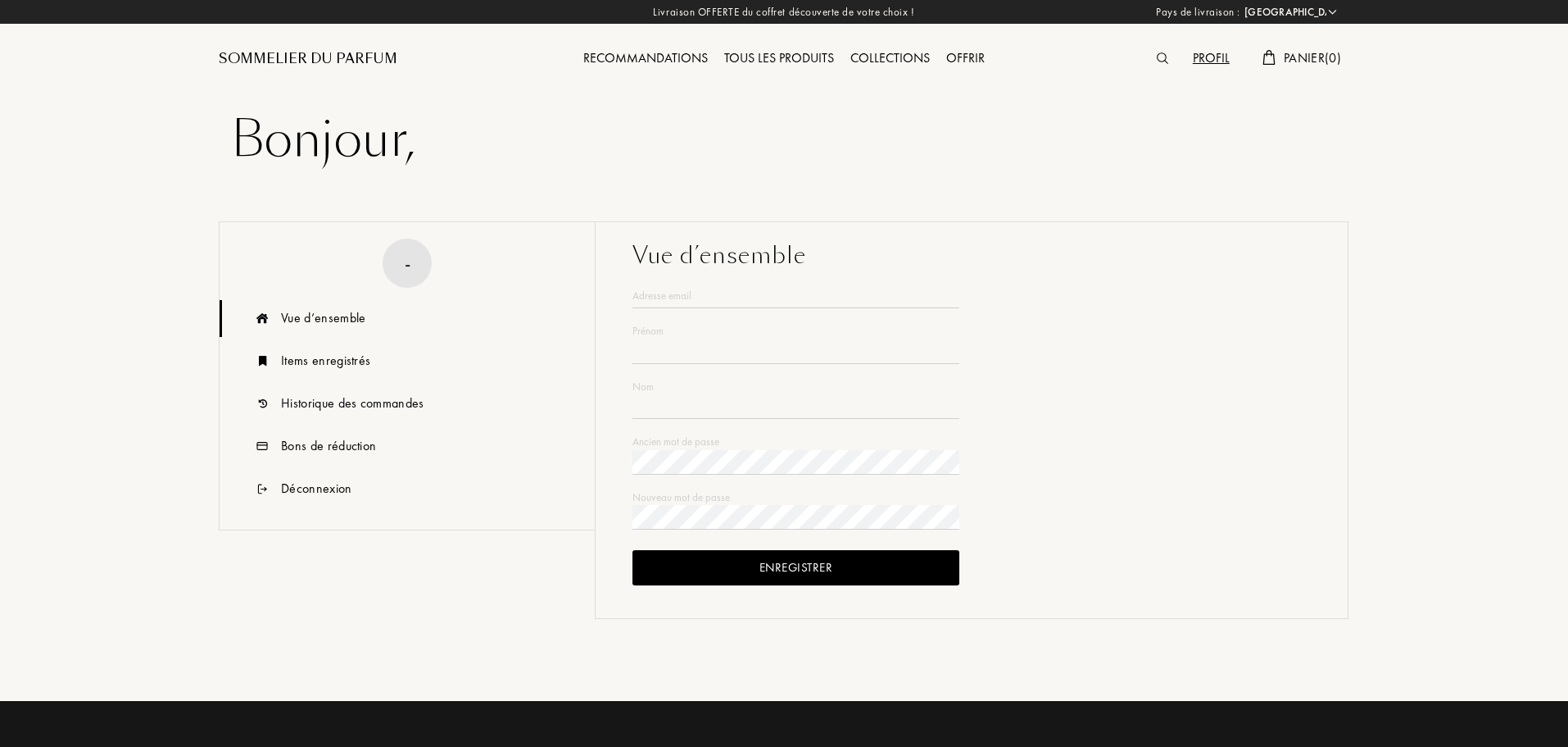
select select "FR"
type input "[PERSON_NAME]"
type input "Touafchia"
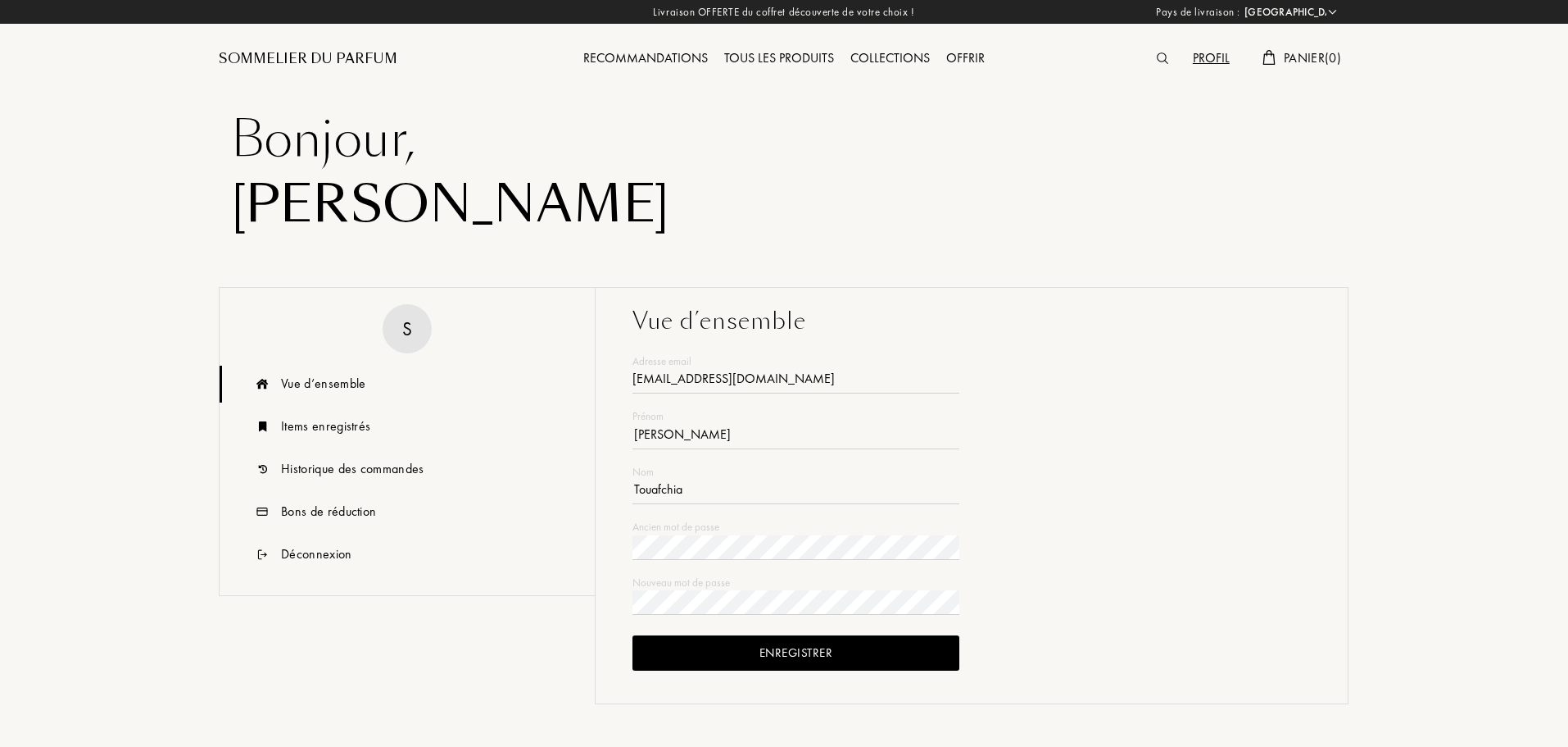
type input "[EMAIL_ADDRESS][DOMAIN_NAME]"
click at [1311, 22] on div "Livraison OFFERTE du coffret découverte de votre choix ! Pays de livraison : Af…" at bounding box center [784, 11] width 1568 height 24
click at [1325, 6] on select "[GEOGRAPHIC_DATA] [GEOGRAPHIC_DATA] [GEOGRAPHIC_DATA] [GEOGRAPHIC_DATA] [GEOGRA…" at bounding box center [1289, 11] width 98 height 16
click at [942, 227] on div "Sami" at bounding box center [784, 205] width 1107 height 66
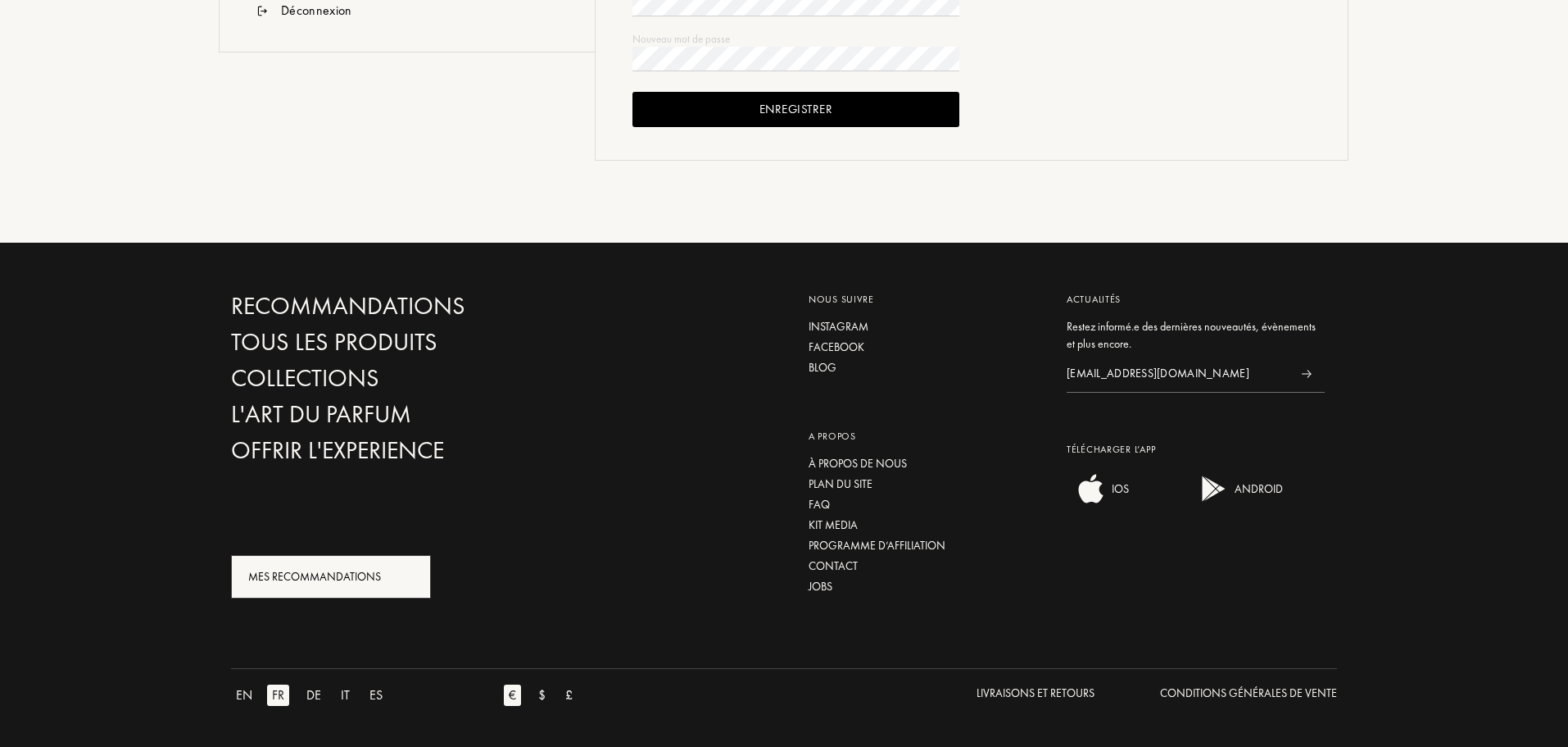
click at [340, 595] on div "Mes Recommandations" at bounding box center [331, 576] width 200 height 43
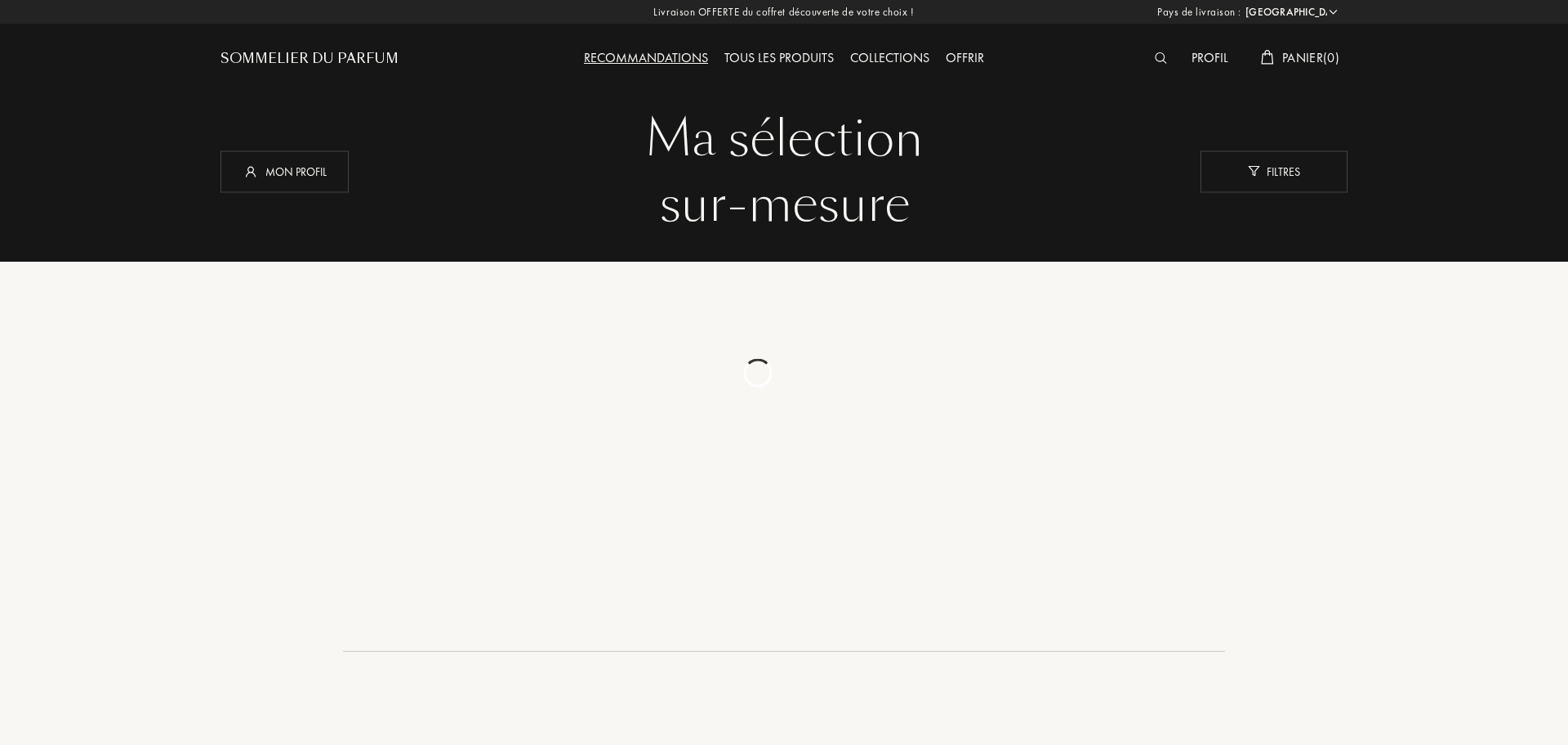
select select "FR"
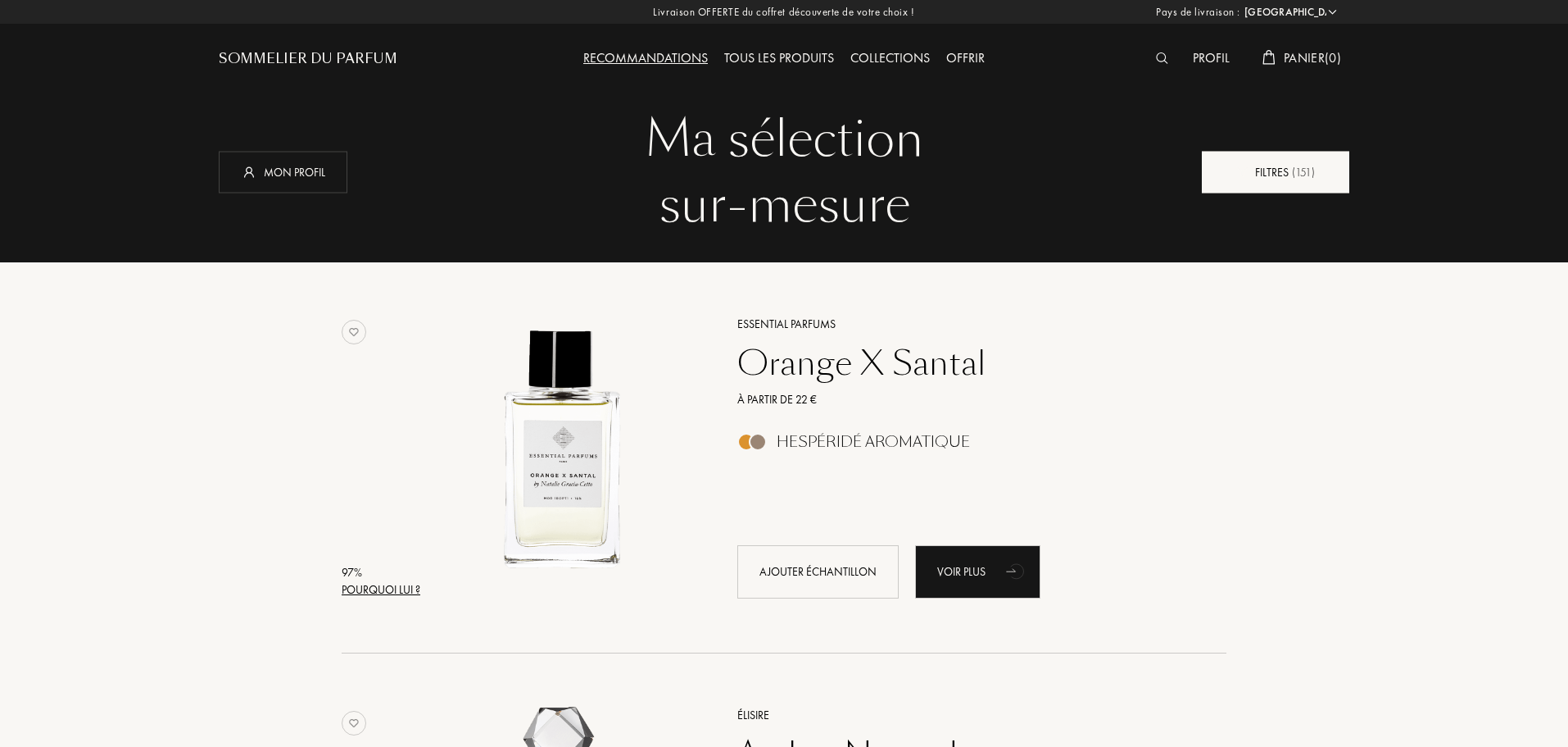
click at [1250, 167] on div "Filtres ( 151 )" at bounding box center [1275, 171] width 148 height 41
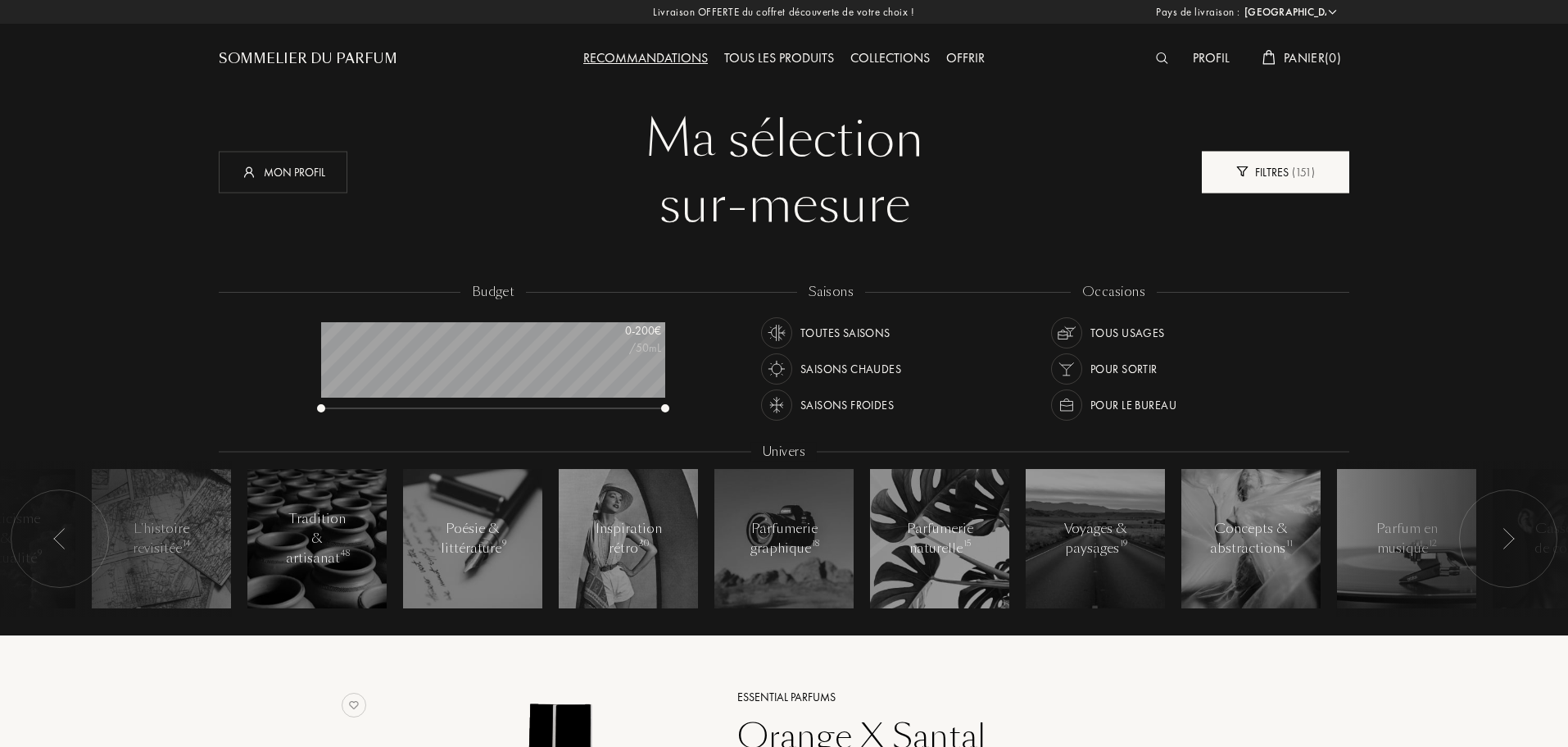
scroll to position [82, 344]
click at [1214, 164] on div "Filtres ( 151 )" at bounding box center [1275, 171] width 148 height 41
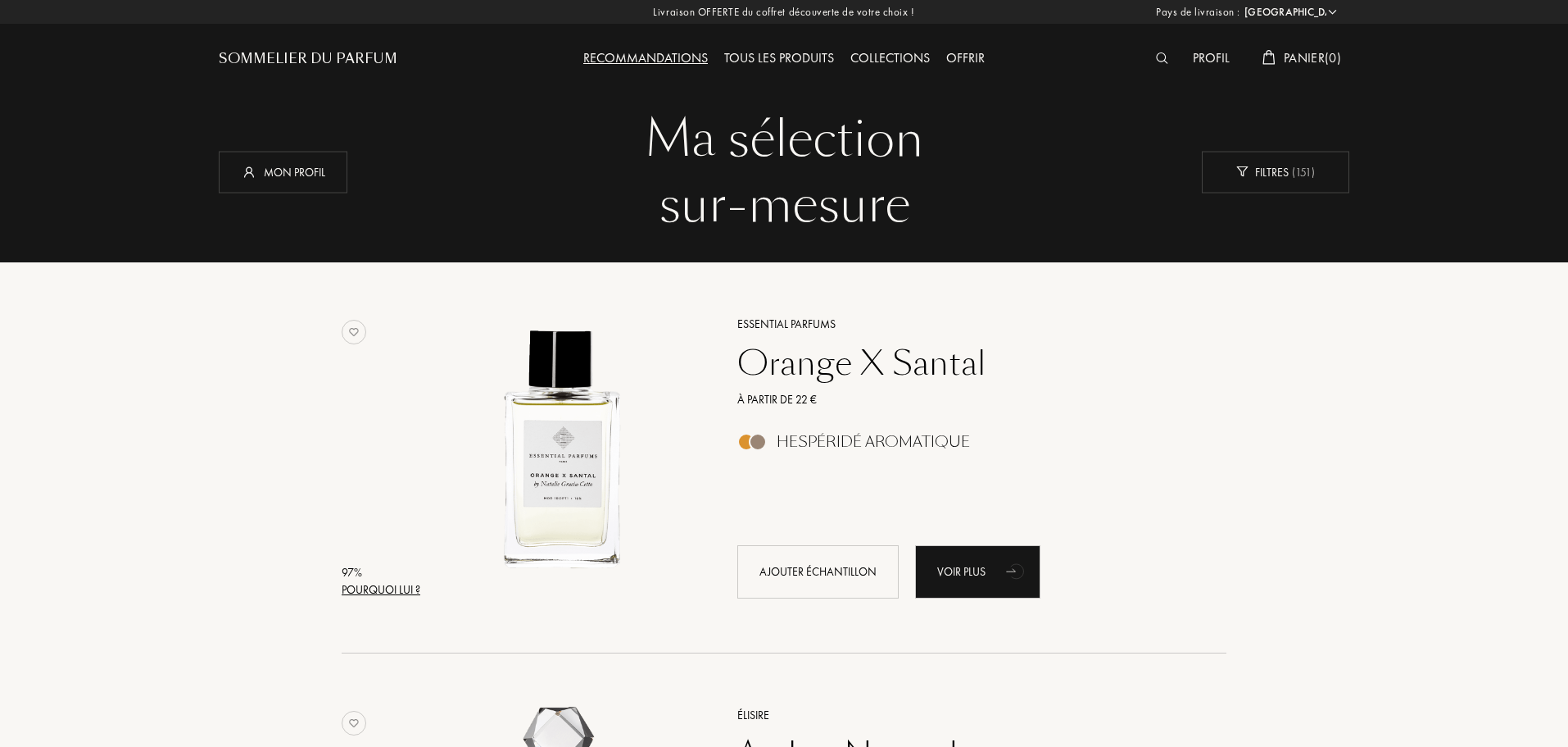
click at [1307, 17] on select "[GEOGRAPHIC_DATA] [GEOGRAPHIC_DATA] [GEOGRAPHIC_DATA] [GEOGRAPHIC_DATA] [GEOGRA…" at bounding box center [1289, 11] width 98 height 16
click at [669, 15] on div "Livraison OFFERTE du coffret découverte de votre choix ! [GEOGRAPHIC_DATA] : [G…" at bounding box center [784, 11] width 1568 height 24
click at [321, 70] on div "Sommelier du Parfum" at bounding box center [360, 45] width 283 height 90
click at [299, 176] on div "Mon profil" at bounding box center [283, 171] width 129 height 41
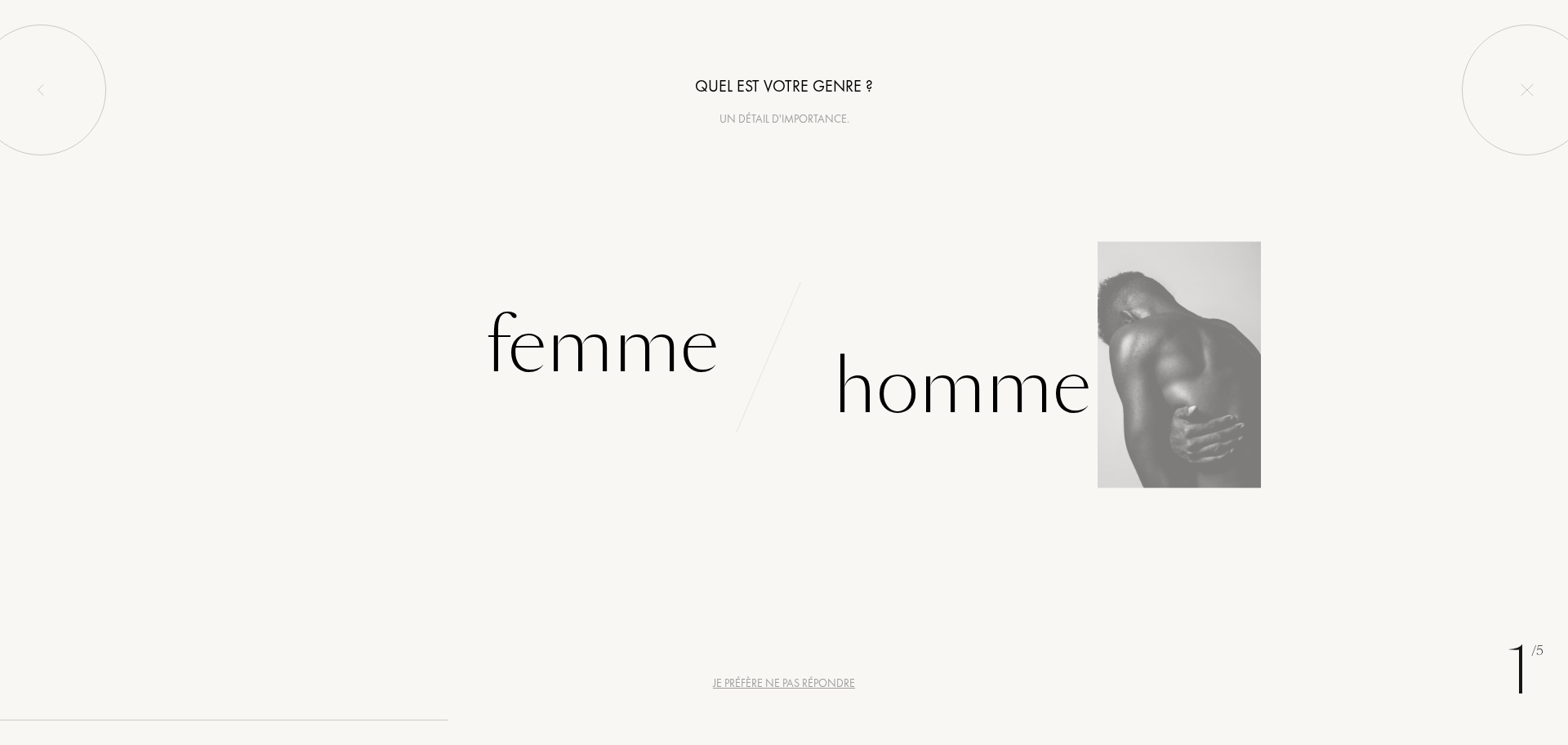
click at [784, 408] on div "Homme" at bounding box center [1176, 366] width 784 height 151
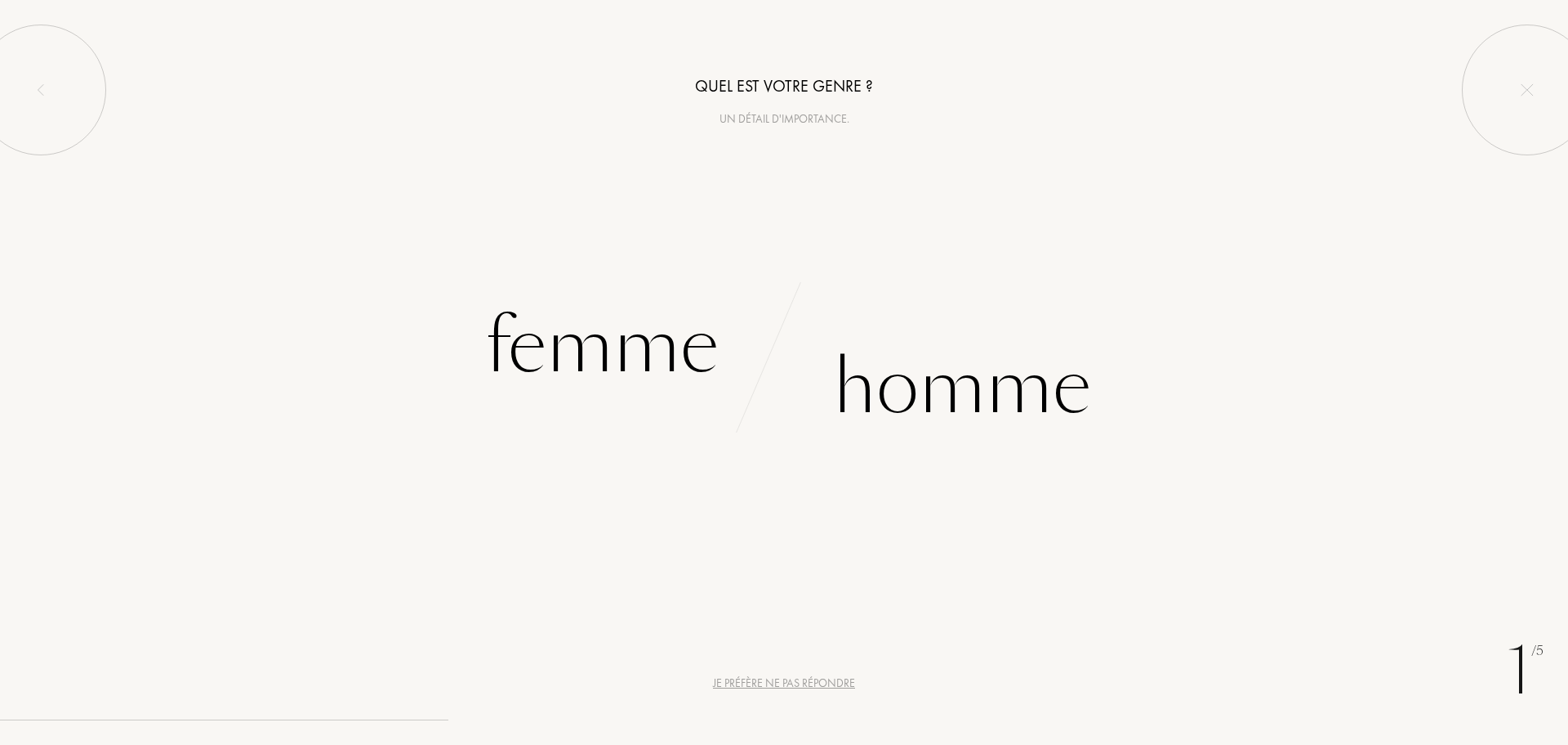
click at [777, 681] on div "Je préfère ne pas répondre" at bounding box center [784, 683] width 142 height 17
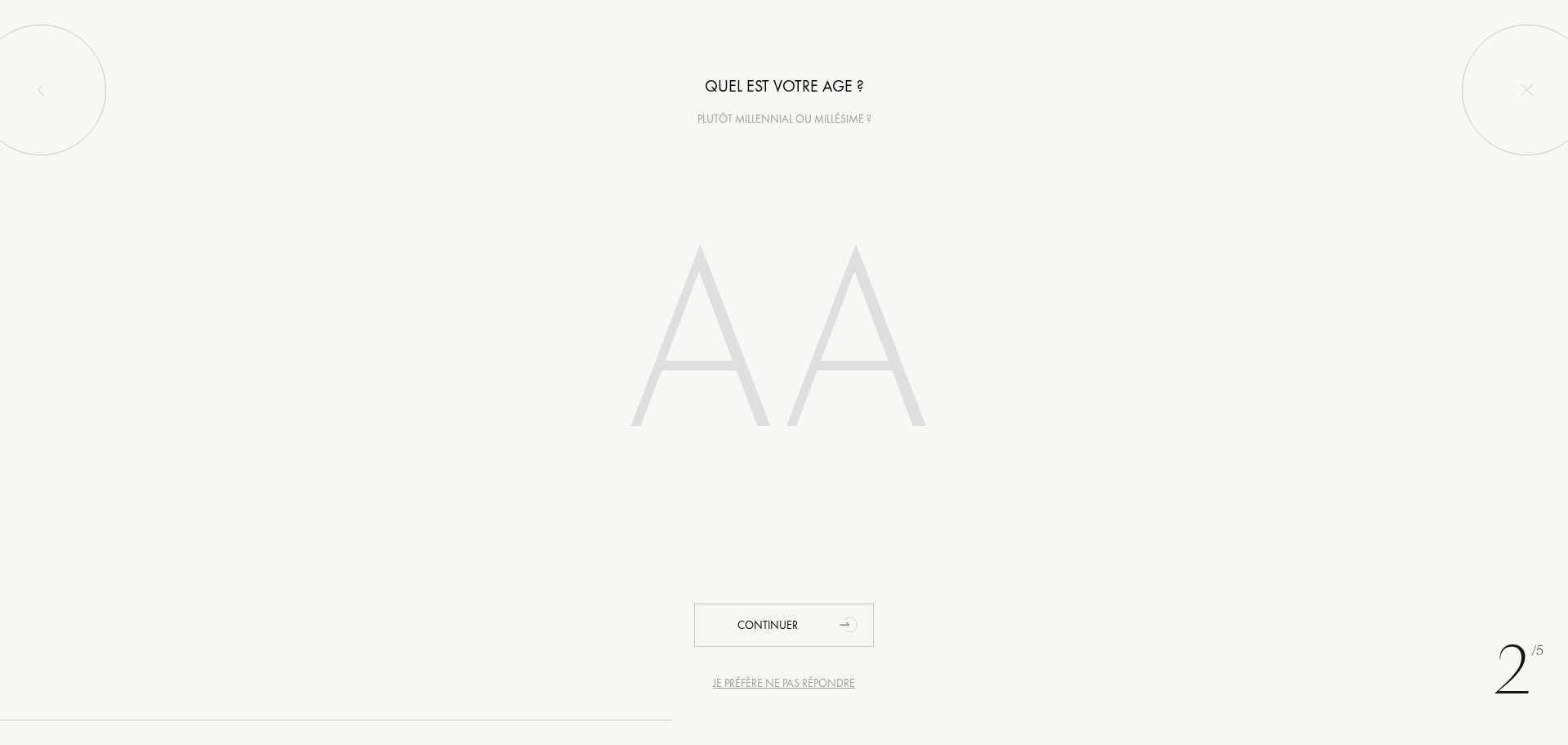
click at [774, 348] on input "number" at bounding box center [784, 350] width 466 height 331
click at [783, 682] on div "Je préfère ne pas répondre" at bounding box center [784, 683] width 142 height 17
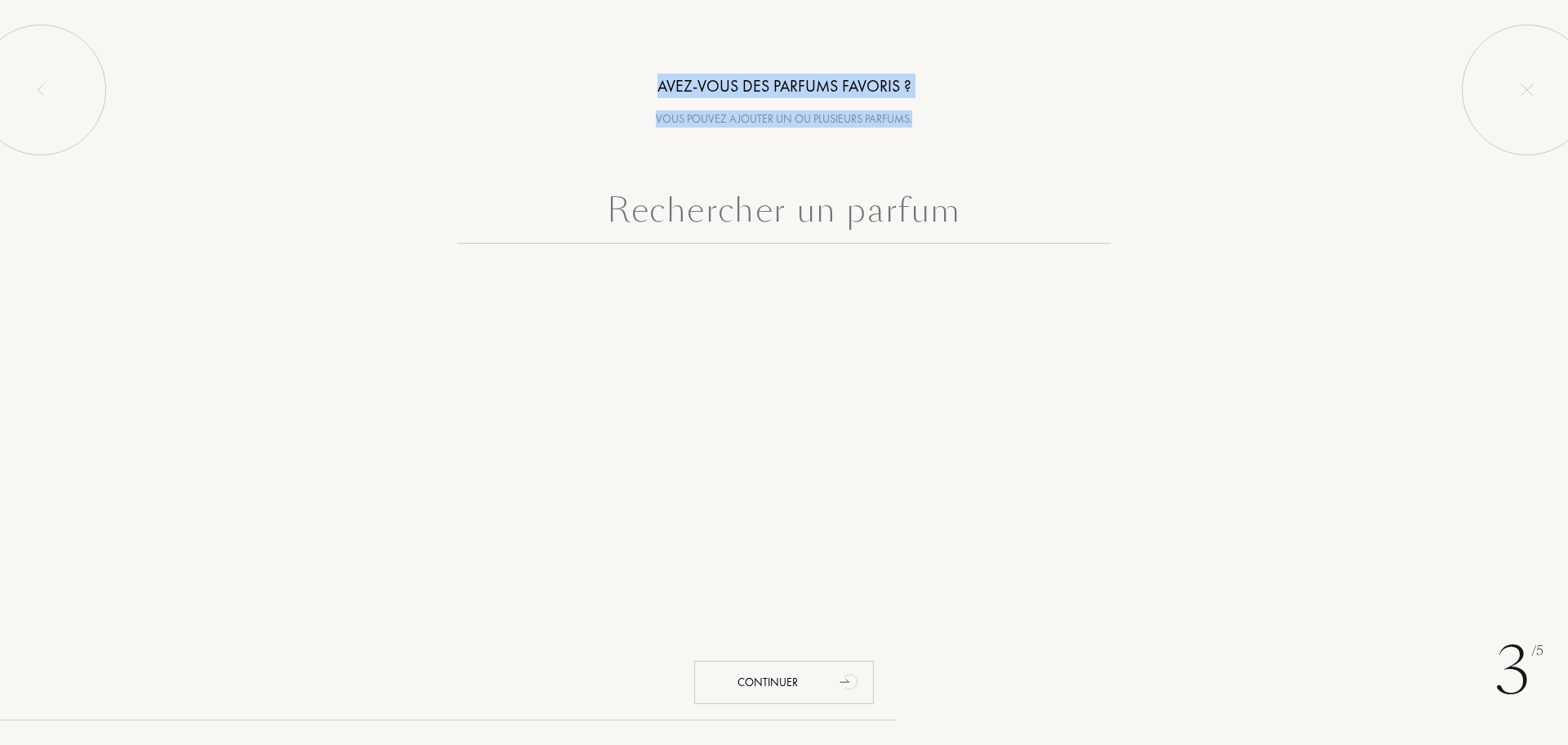
drag, startPoint x: 642, startPoint y: 89, endPoint x: 916, endPoint y: 119, distance: 275.6
click at [916, 119] on div "Avez-vous des parfums favoris ? Vous pouvez ajouter un ou plusieurs parfums." at bounding box center [784, 64] width 1568 height 128
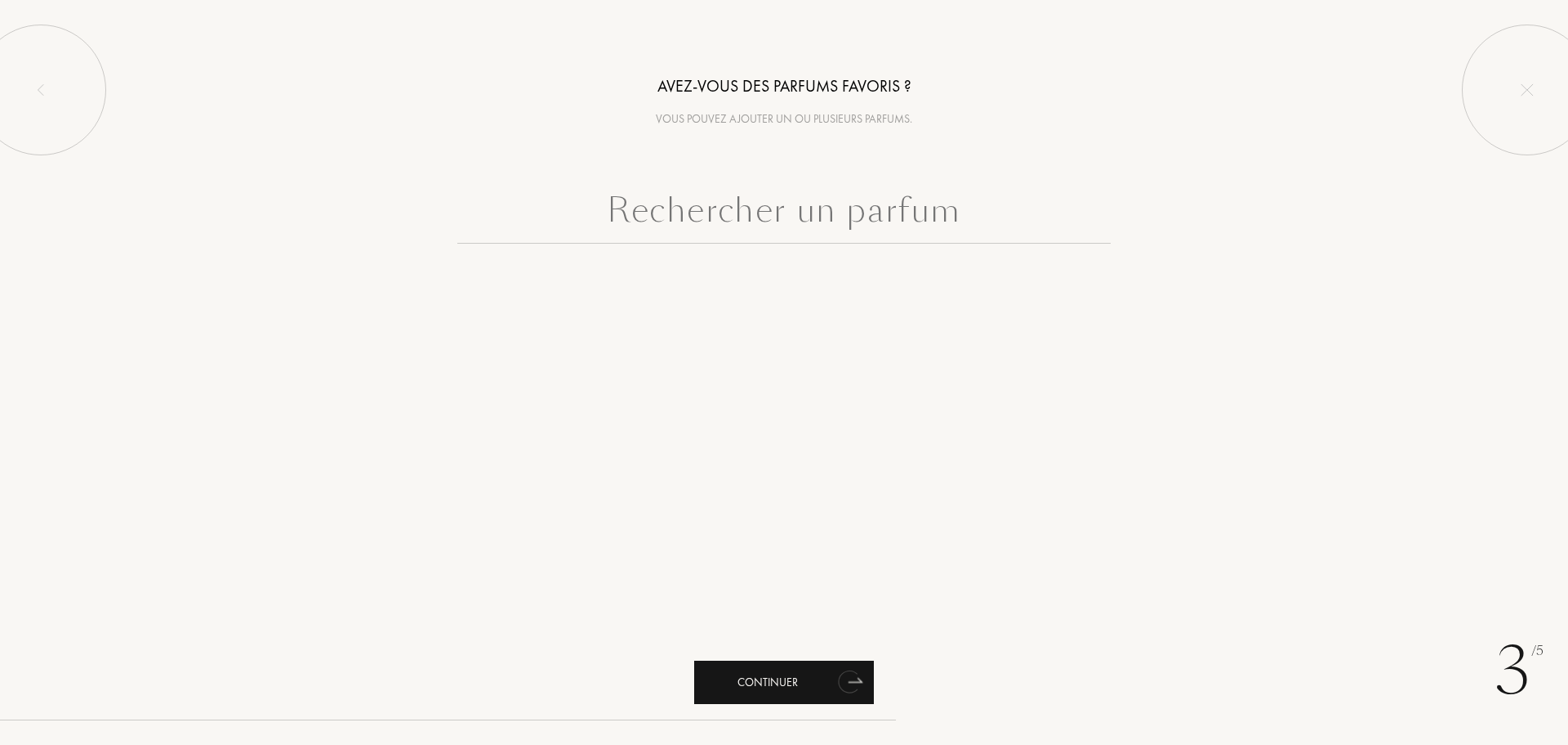
click at [796, 672] on div "Continuer" at bounding box center [784, 682] width 179 height 43
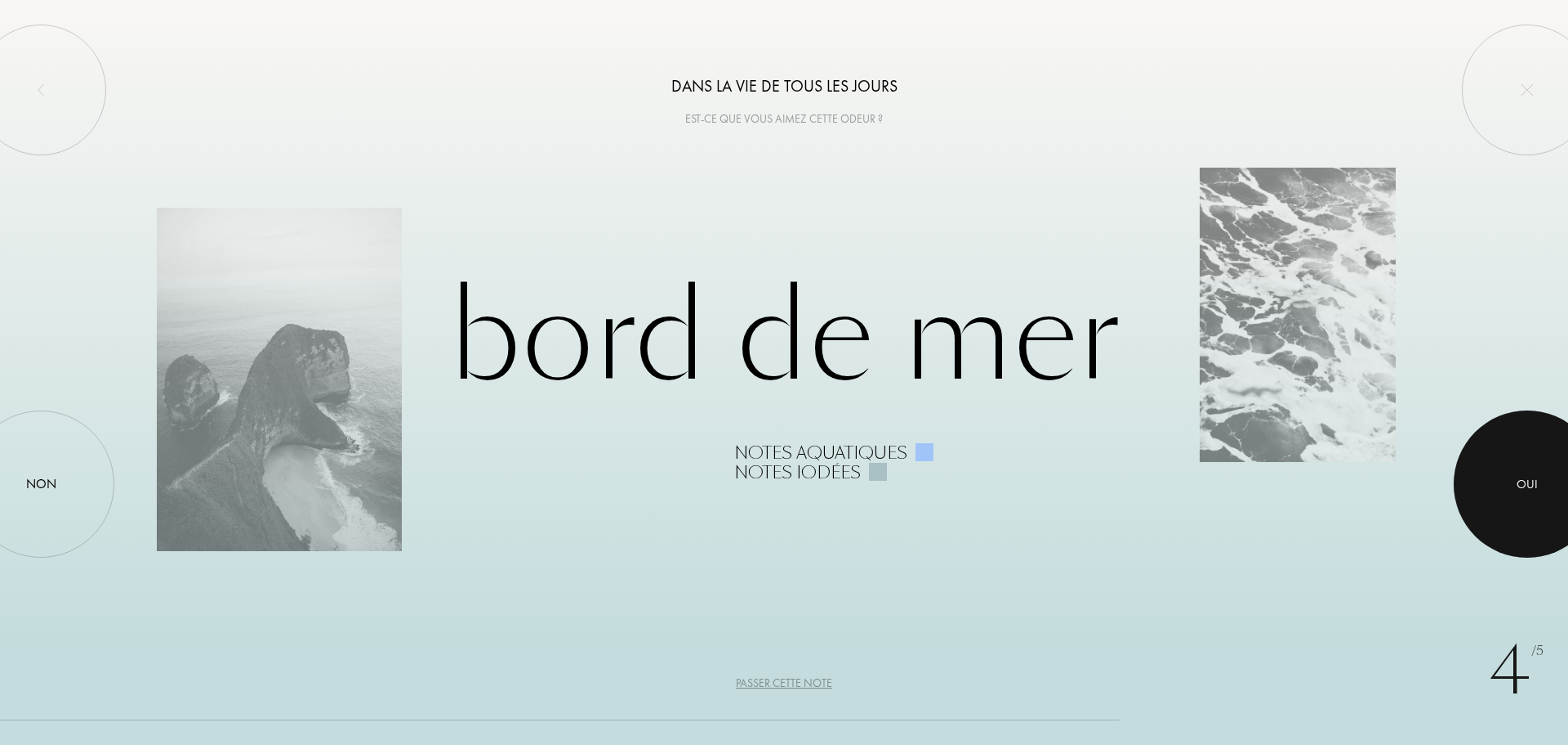
click at [1541, 456] on div at bounding box center [1528, 484] width 147 height 147
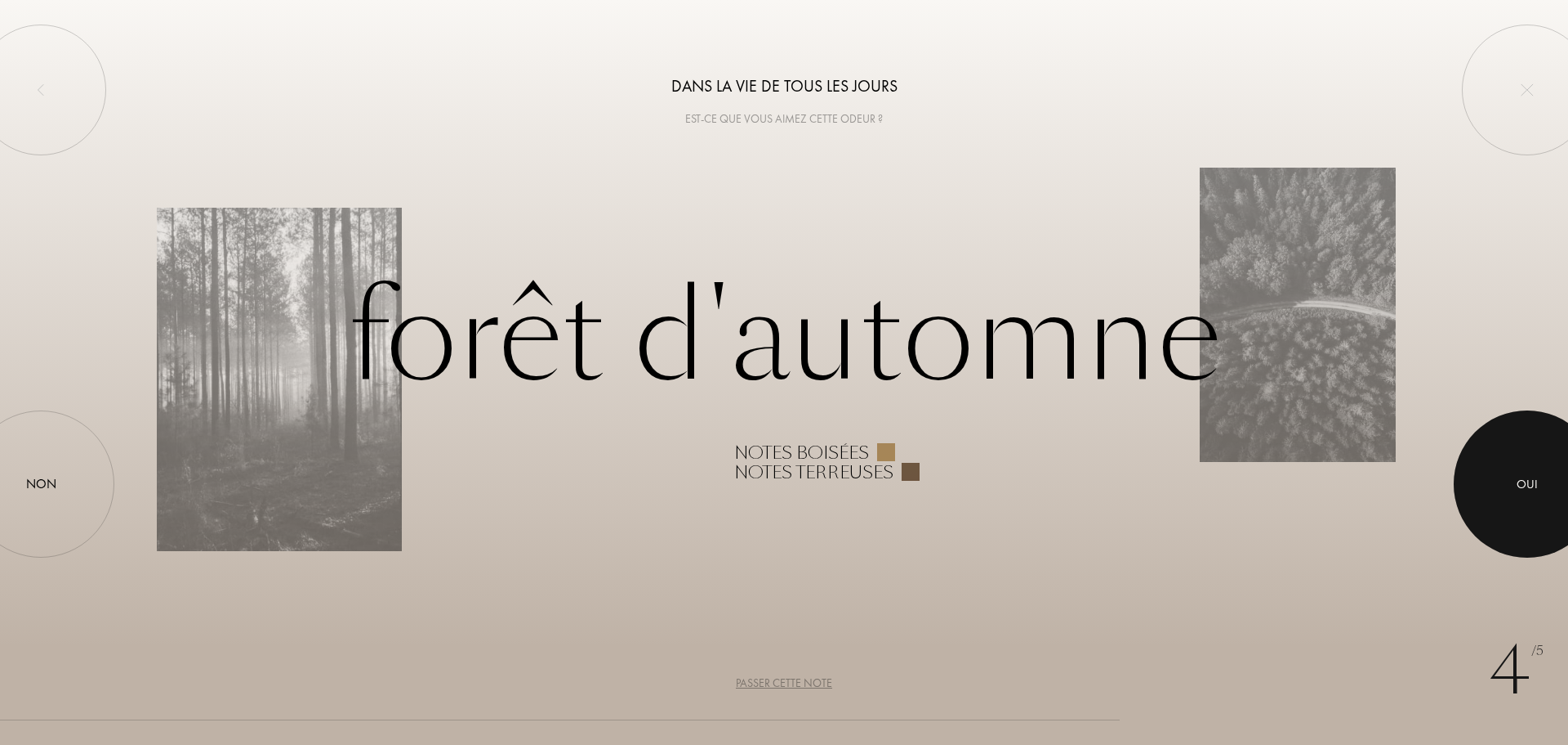
click at [1487, 480] on div at bounding box center [1528, 484] width 147 height 147
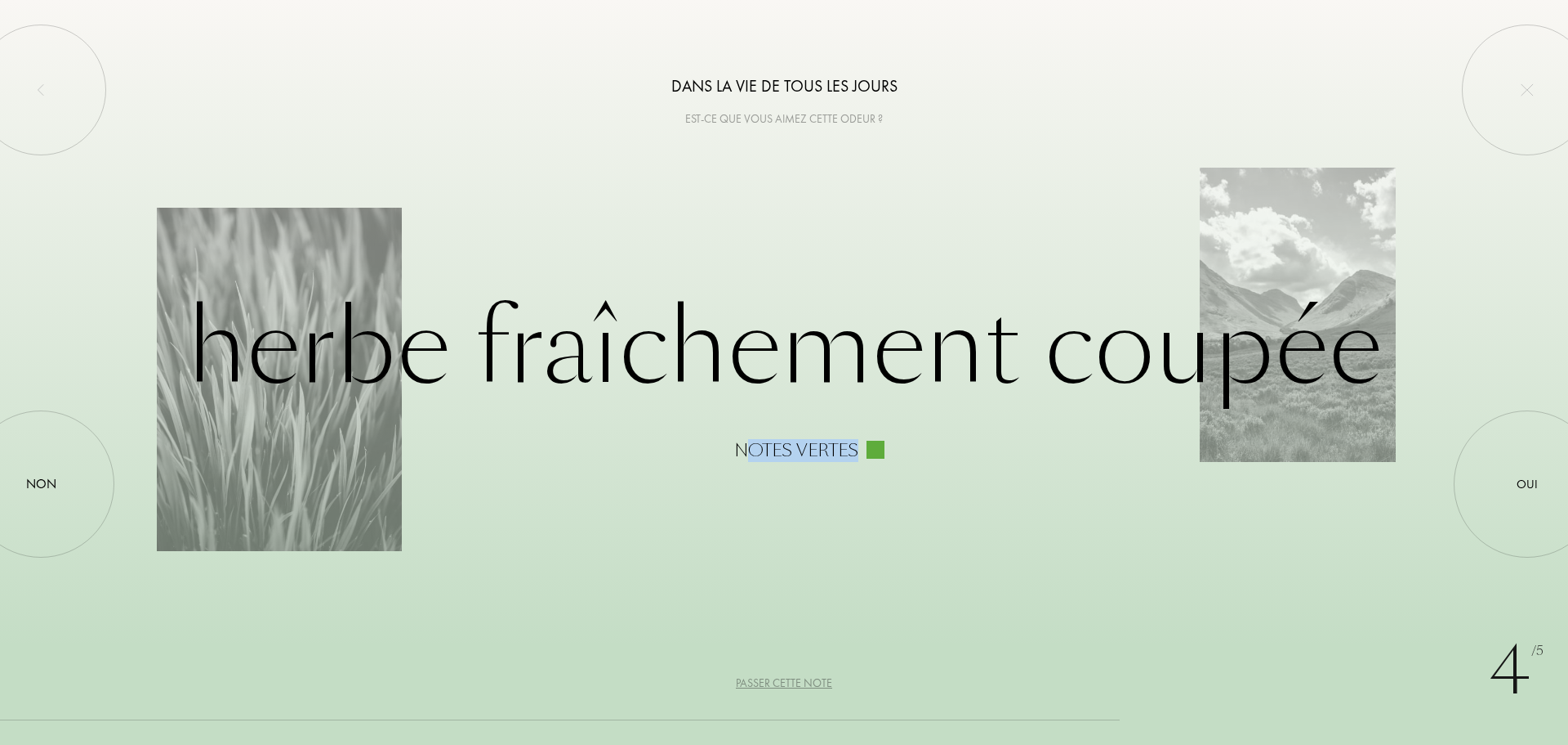
drag, startPoint x: 747, startPoint y: 456, endPoint x: 884, endPoint y: 456, distance: 137.0
click at [884, 456] on div "Notes vertes" at bounding box center [1072, 450] width 677 height 20
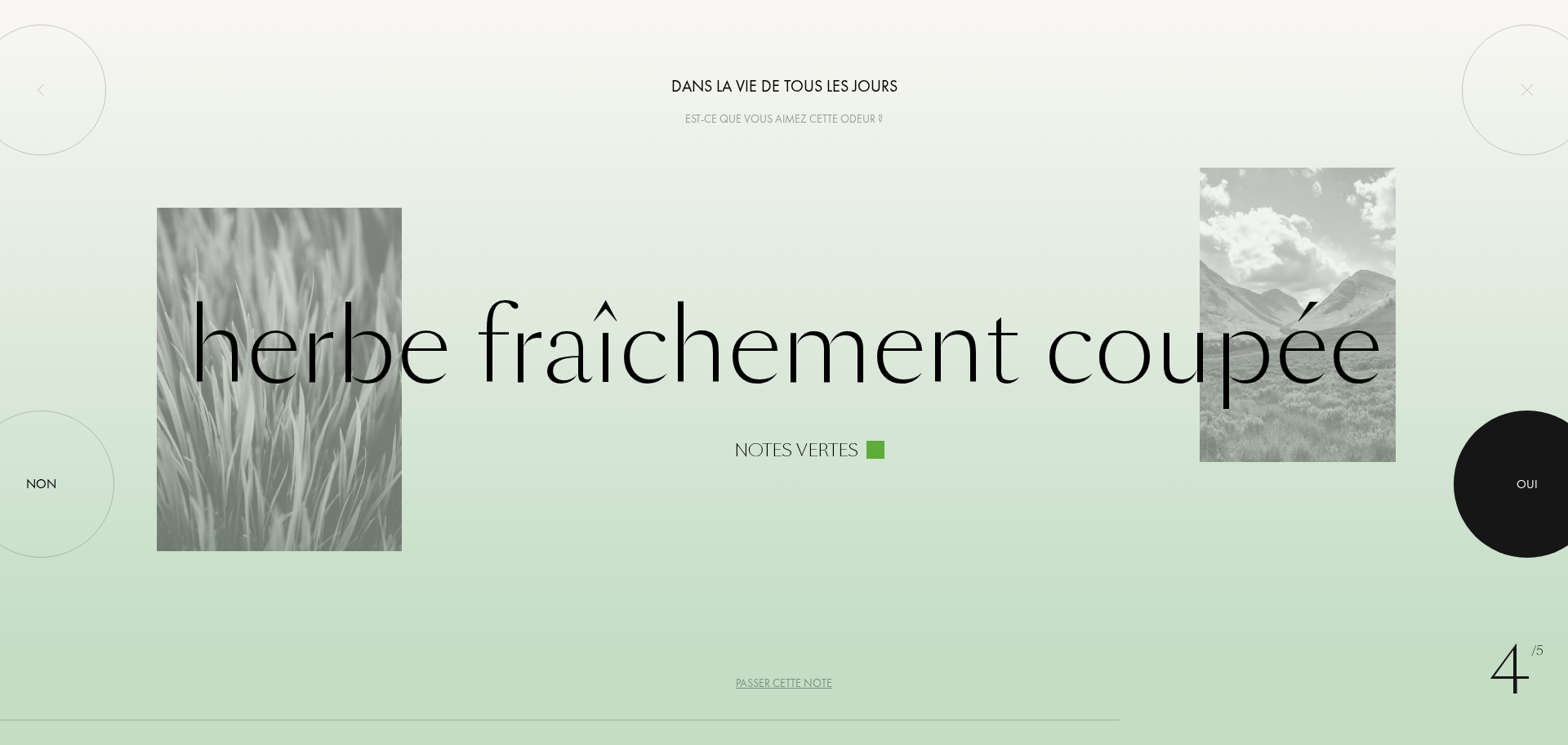
click at [1495, 489] on div at bounding box center [1528, 484] width 147 height 147
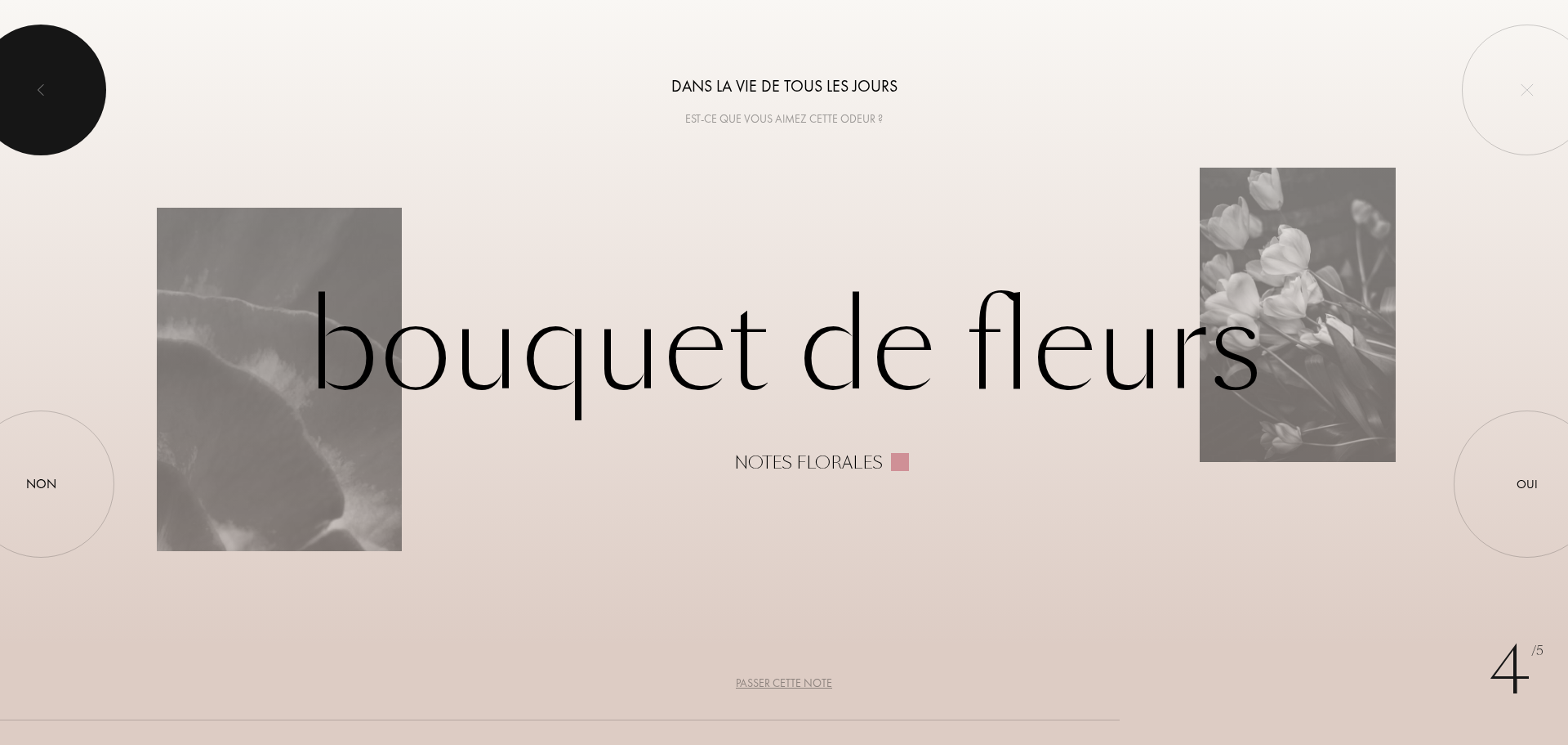
click at [13, 92] on div at bounding box center [40, 89] width 131 height 131
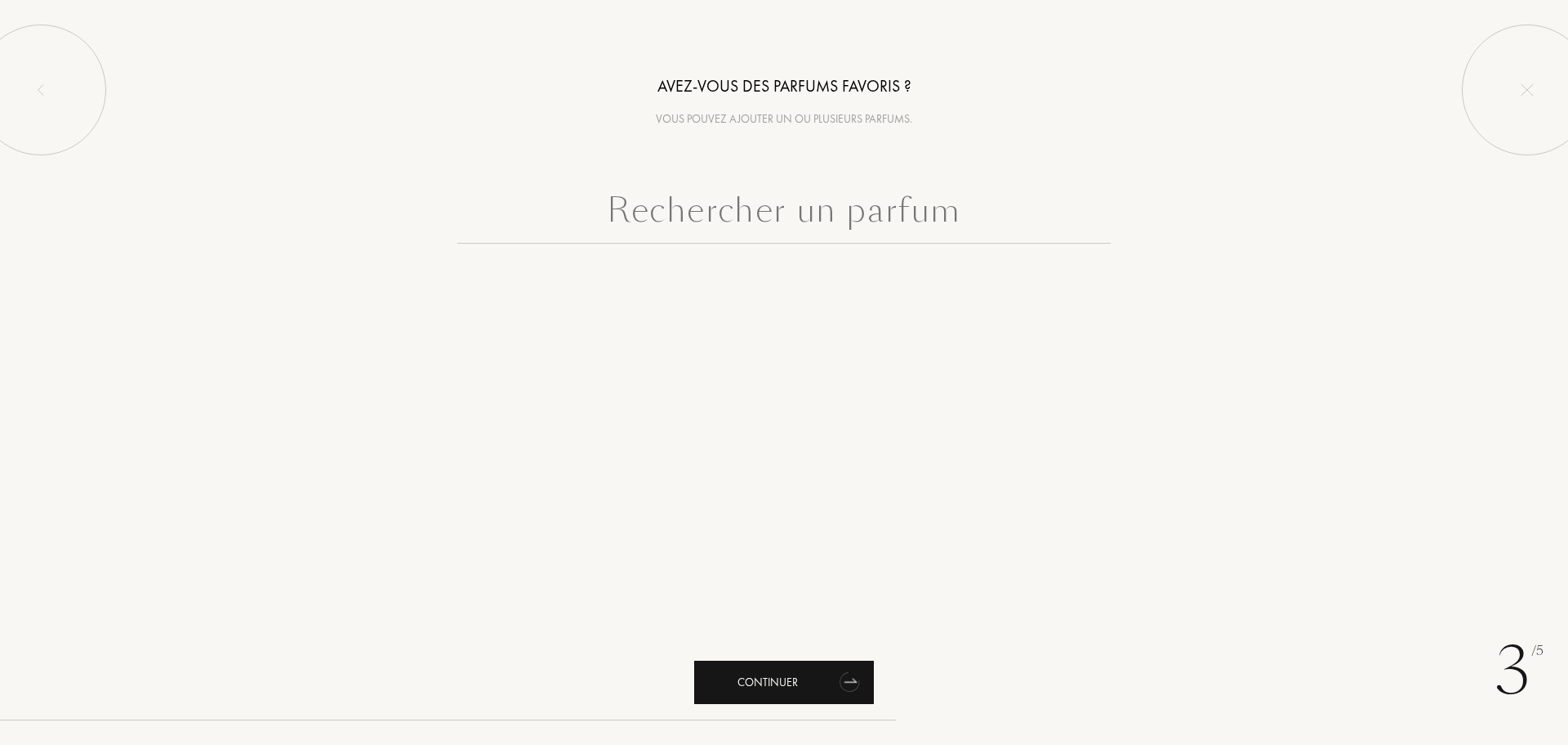
click at [784, 686] on div "Continuer" at bounding box center [784, 682] width 179 height 43
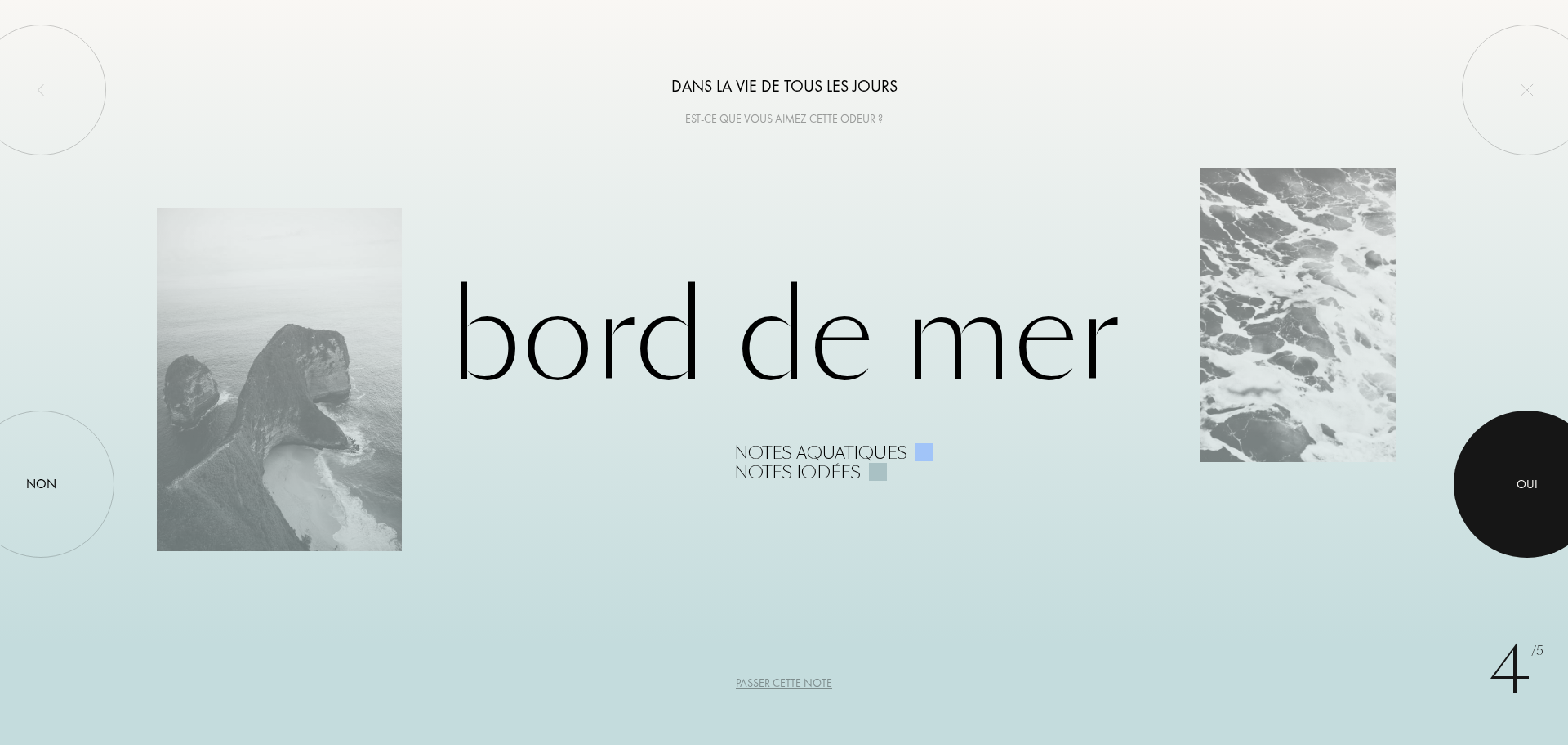
click at [1529, 461] on div at bounding box center [1528, 484] width 147 height 147
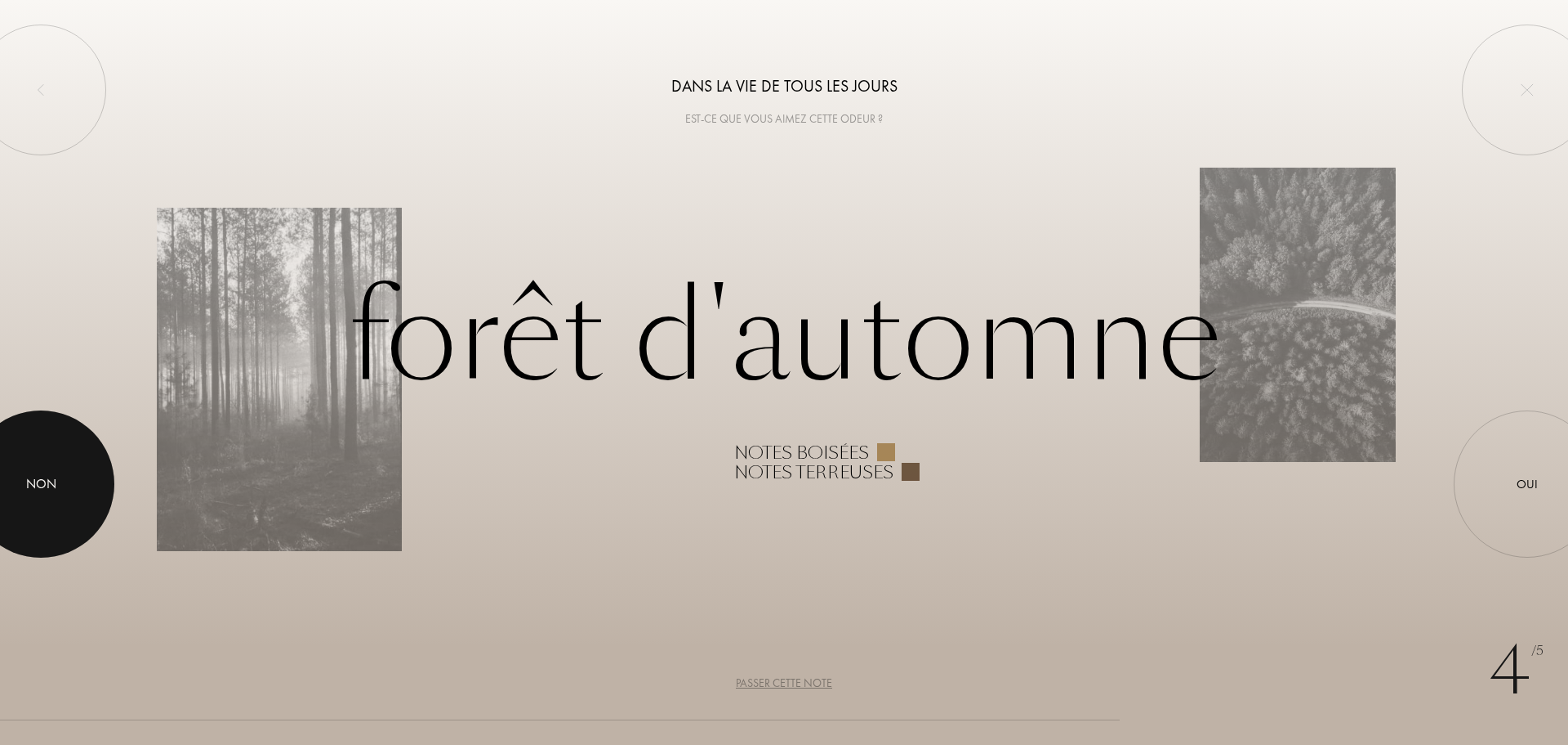
click at [31, 506] on div at bounding box center [40, 484] width 147 height 147
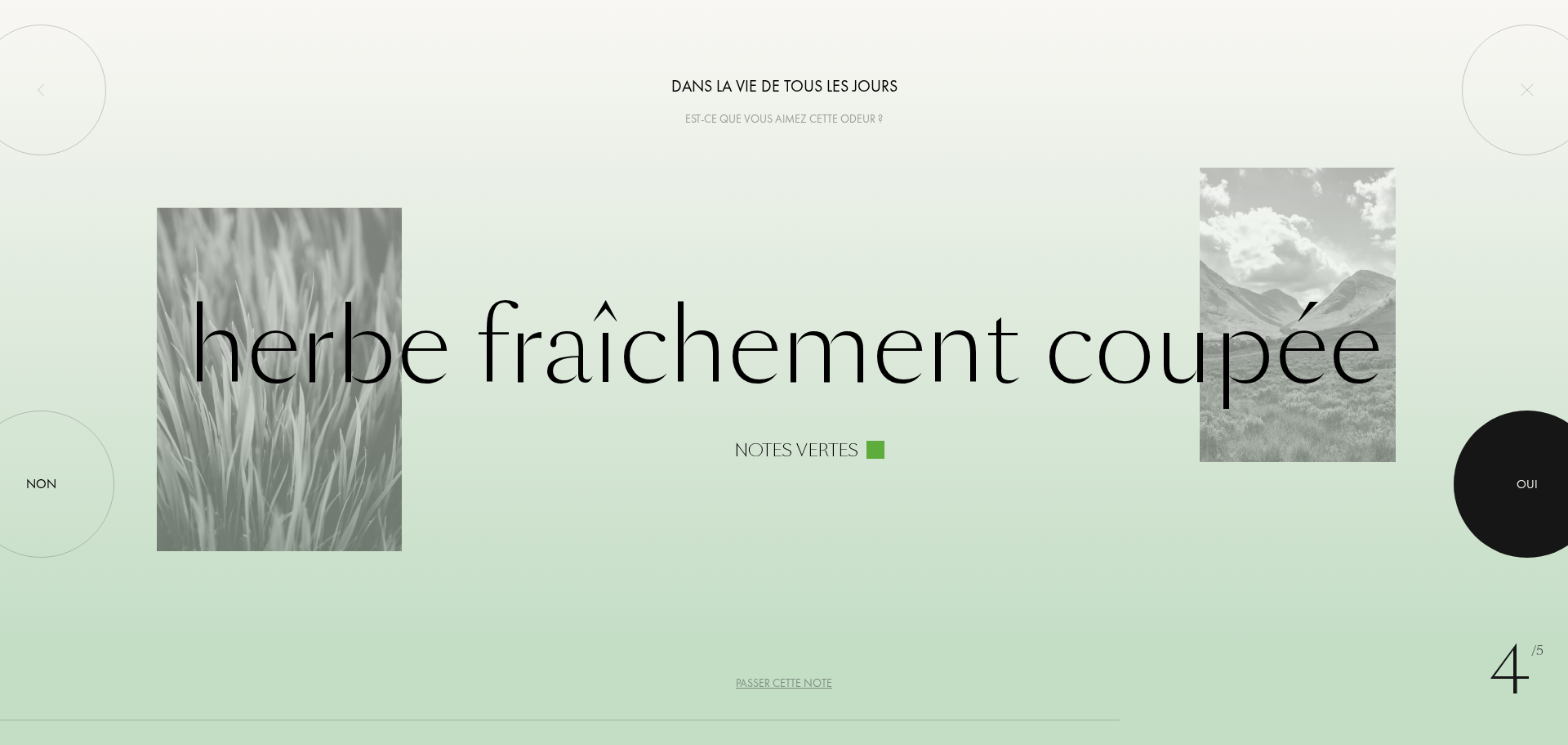
click at [1502, 450] on div "Oui" at bounding box center [1528, 484] width 147 height 147
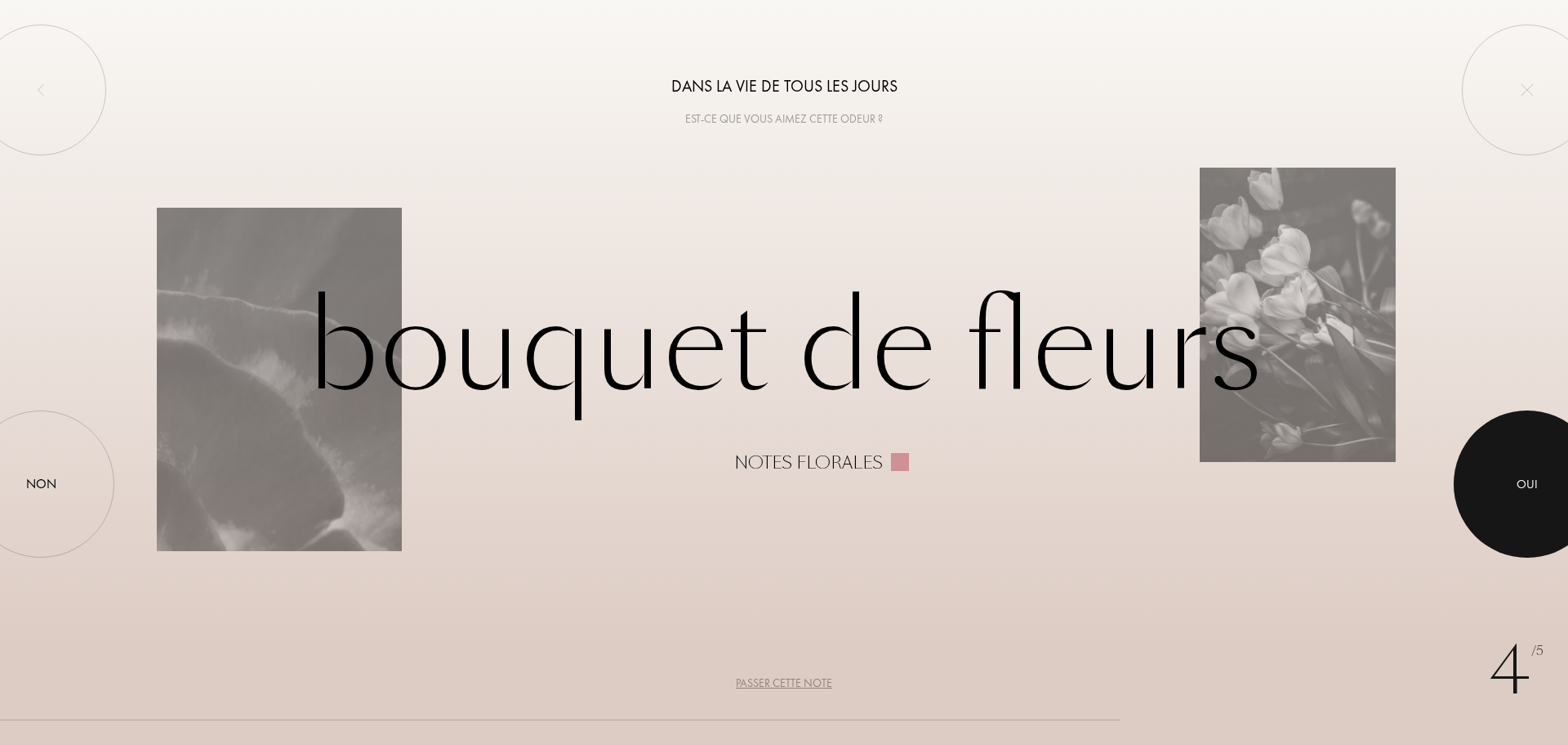
click at [1491, 442] on div at bounding box center [1528, 484] width 147 height 147
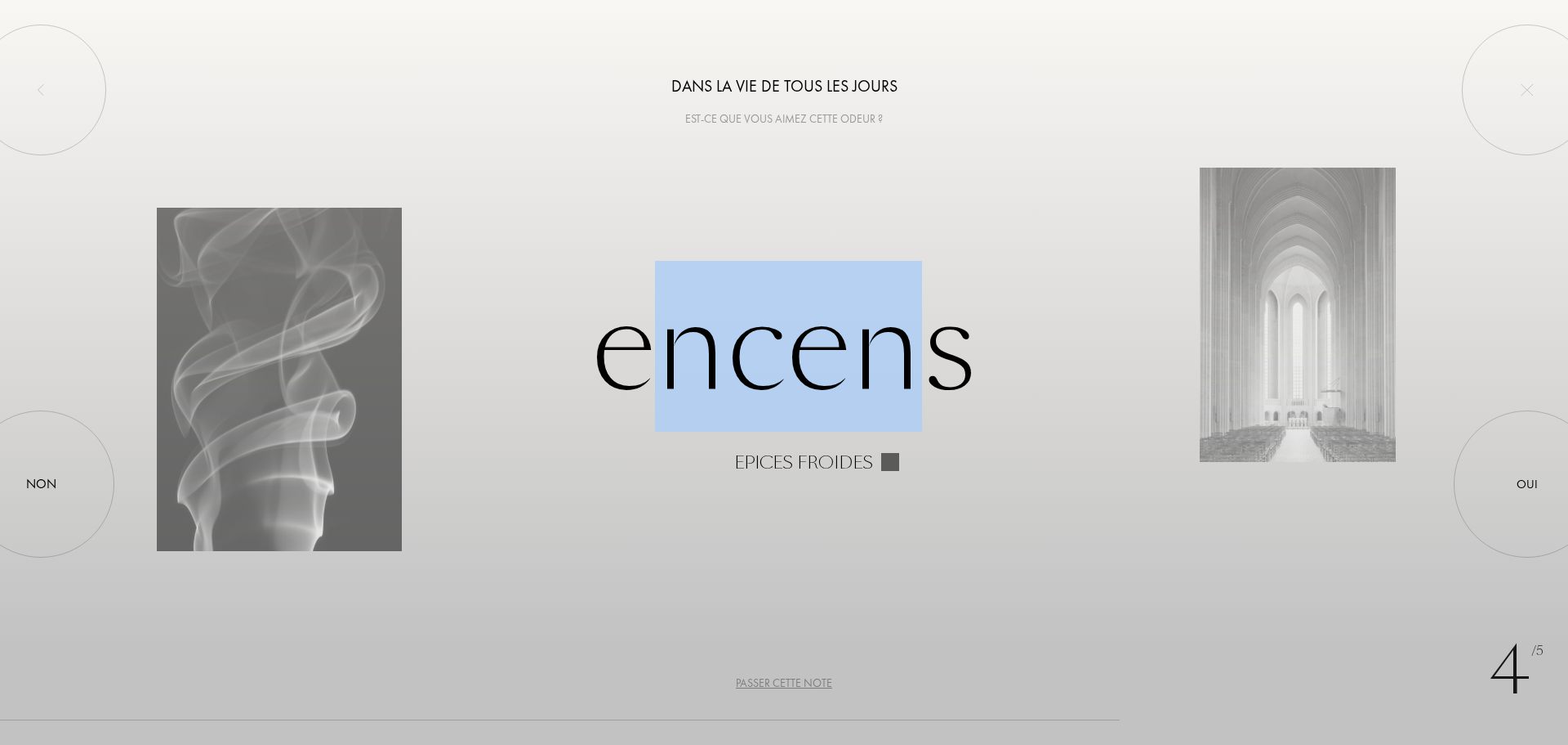
drag, startPoint x: 673, startPoint y: 367, endPoint x: 905, endPoint y: 369, distance: 232.0
click at [905, 369] on div "Encens Epices froides" at bounding box center [784, 373] width 1254 height 199
click at [777, 380] on div "Encens Epices froides" at bounding box center [784, 373] width 1254 height 199
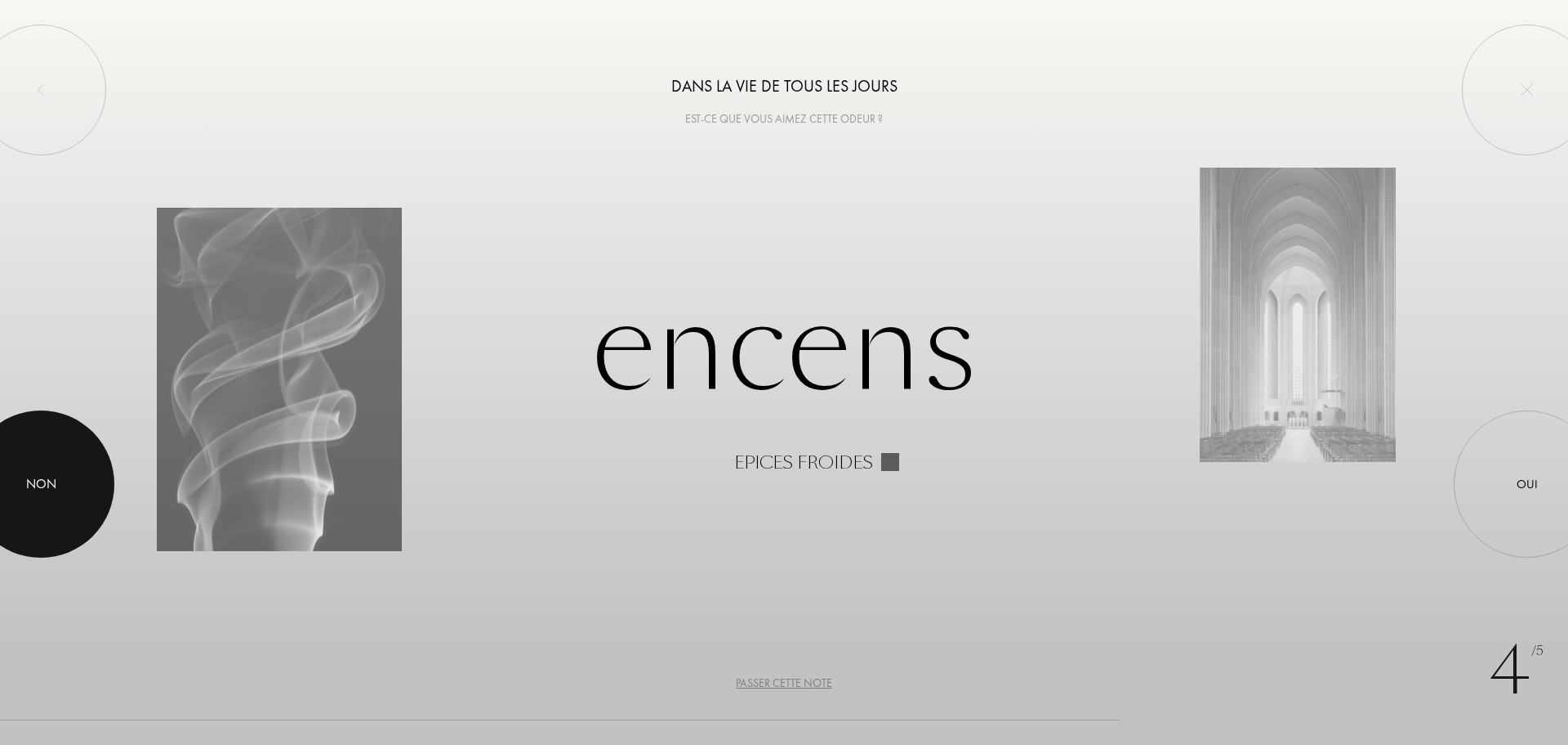
click at [49, 466] on div at bounding box center [40, 484] width 147 height 147
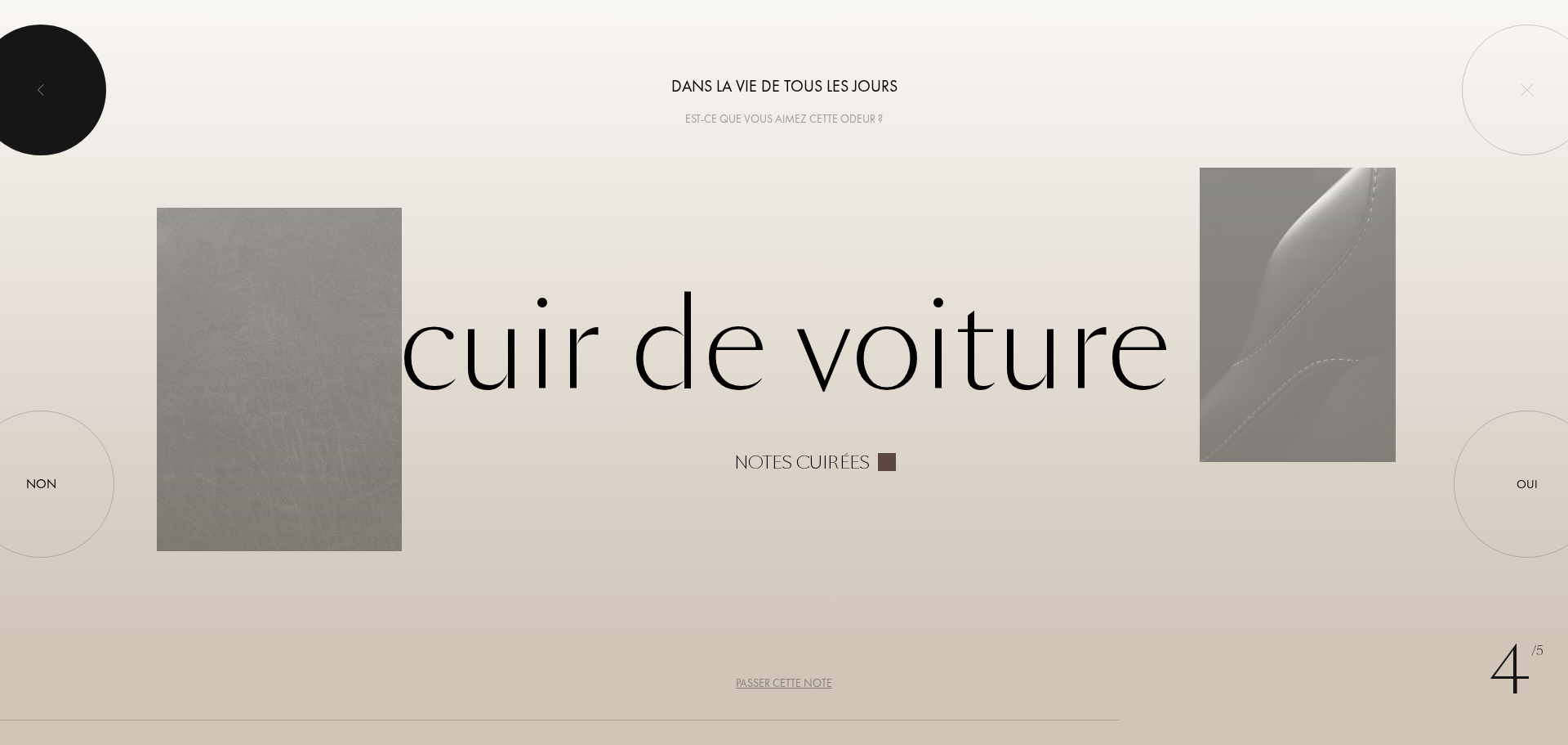
click at [0, 107] on div at bounding box center [40, 89] width 131 height 131
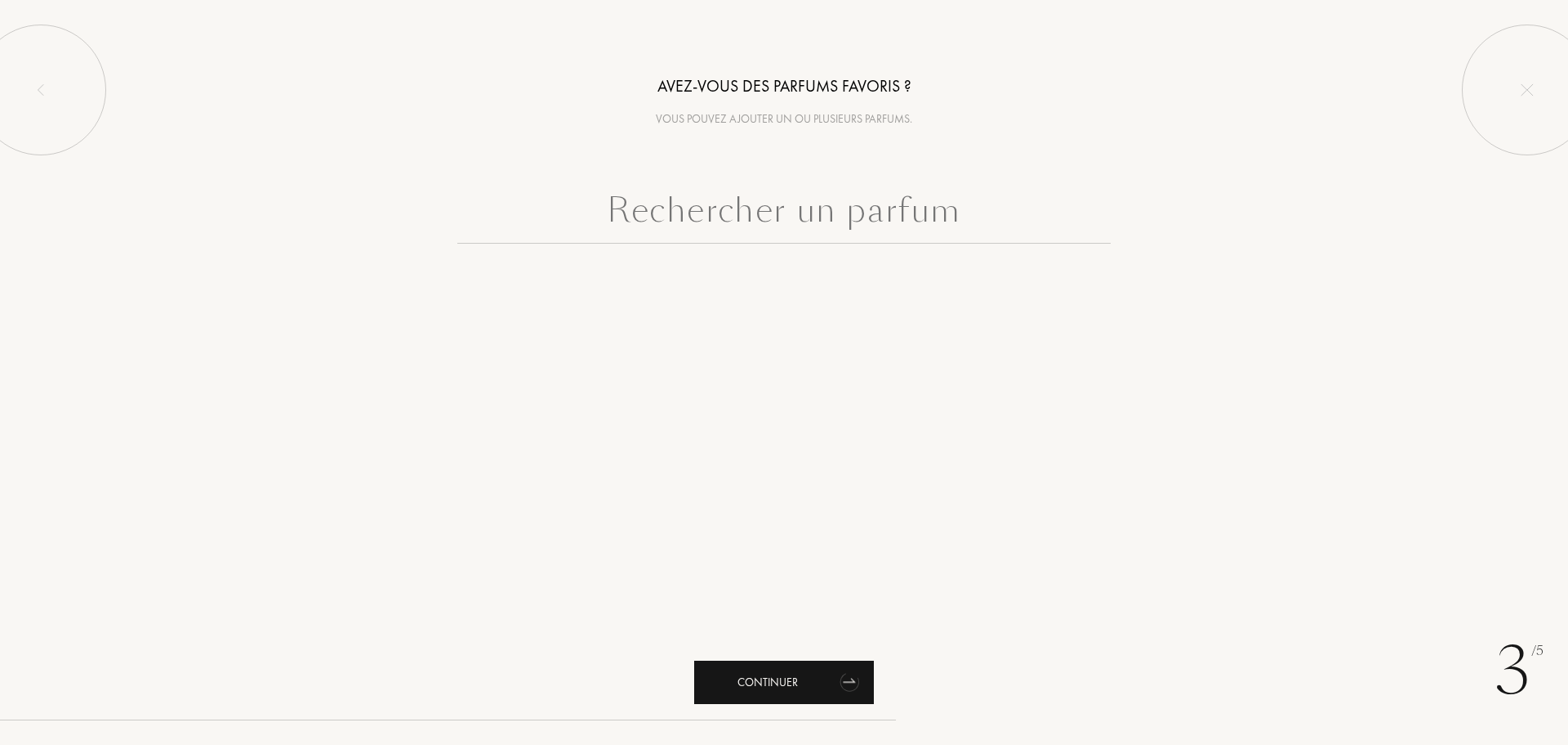
click at [857, 671] on icon "animation" at bounding box center [850, 680] width 33 height 33
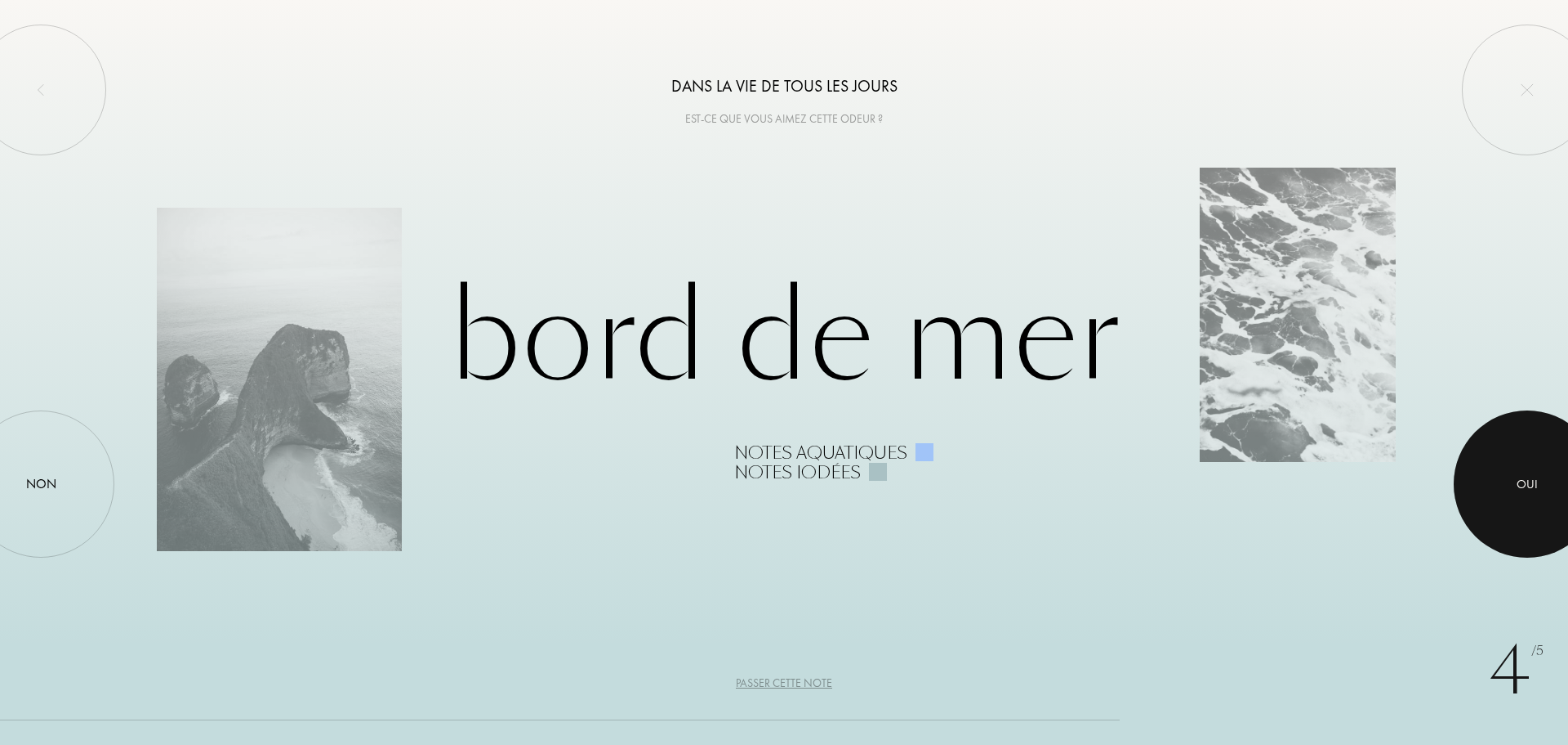
click at [1528, 479] on div "Oui" at bounding box center [1528, 484] width 22 height 19
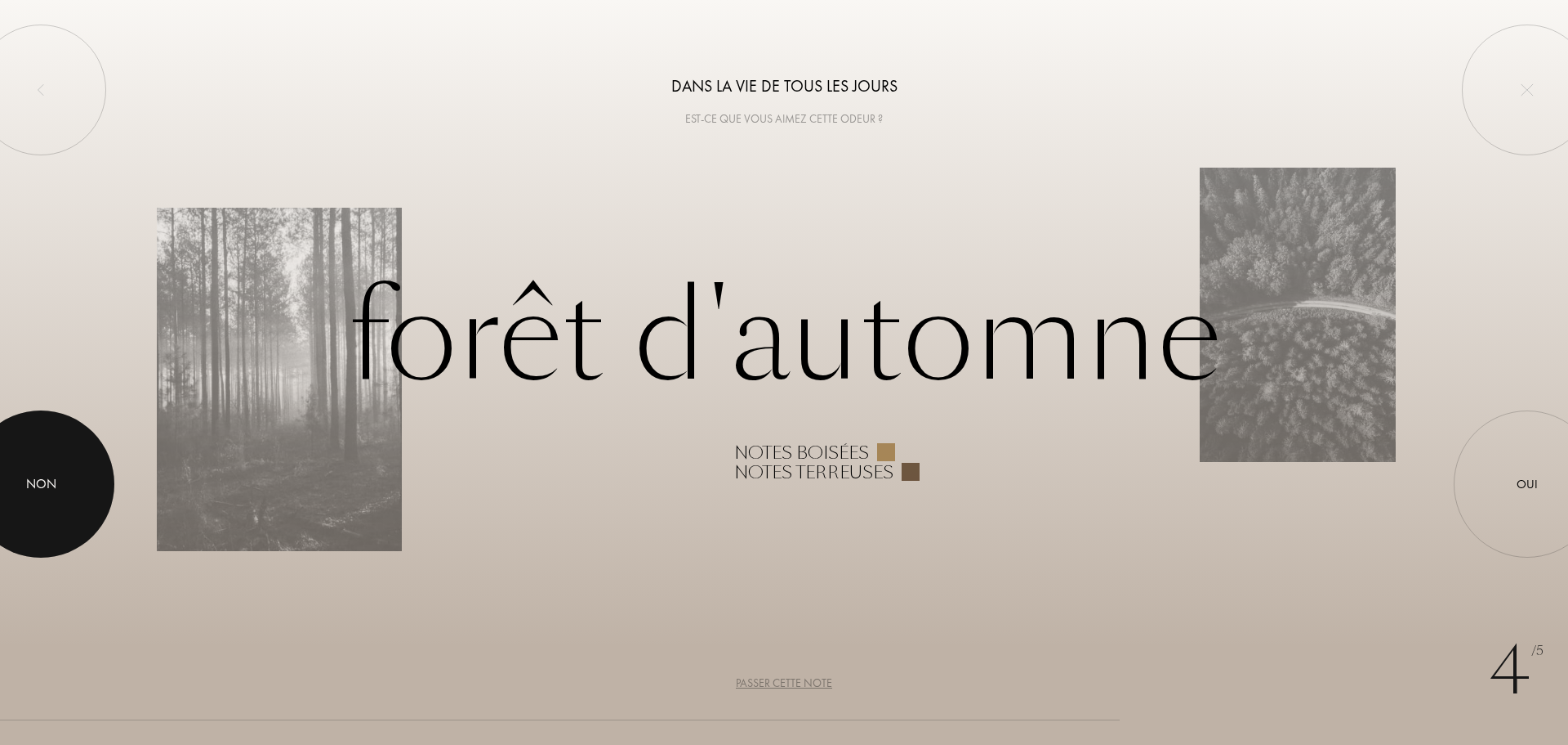
click at [41, 470] on div at bounding box center [40, 484] width 147 height 147
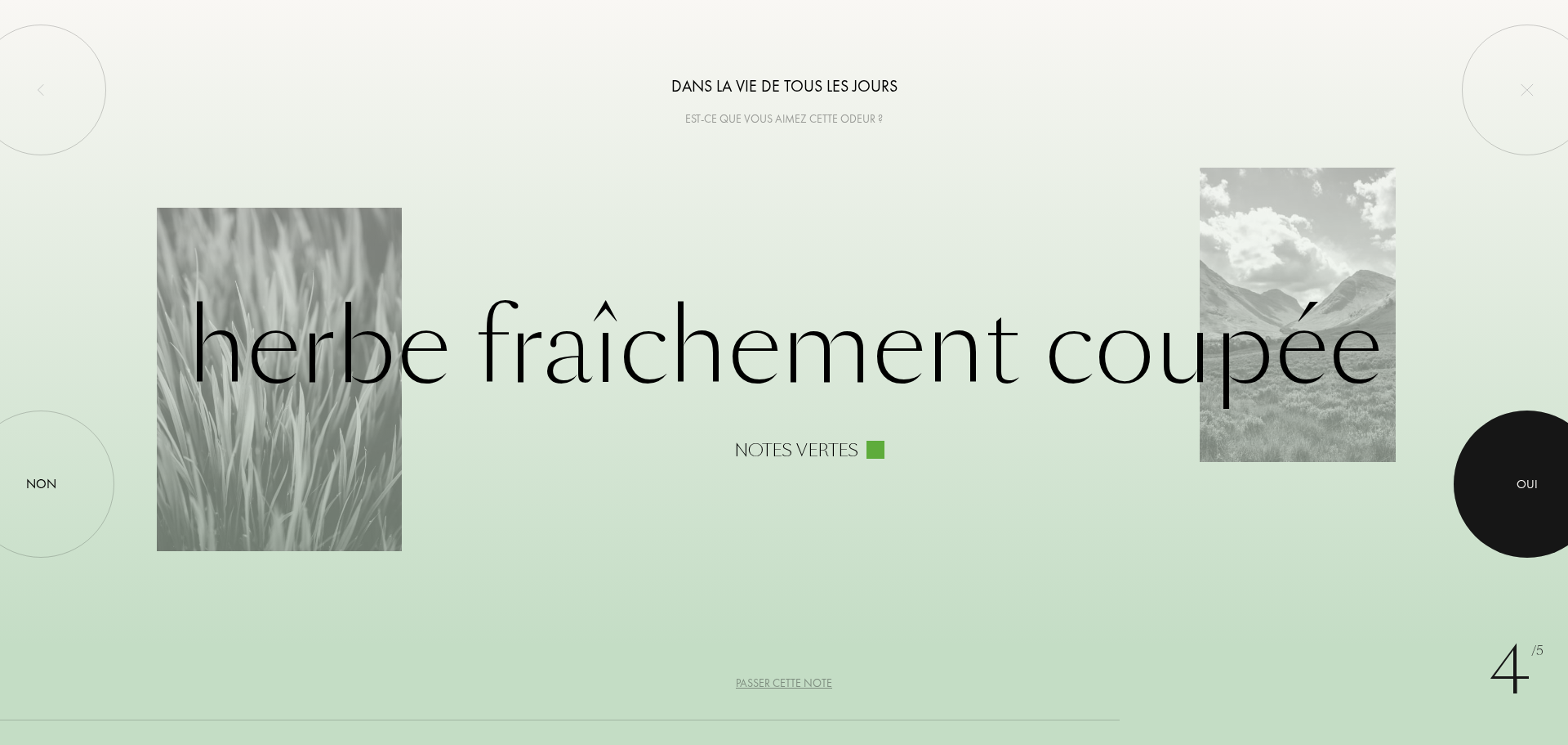
click at [1549, 467] on div at bounding box center [1528, 484] width 147 height 147
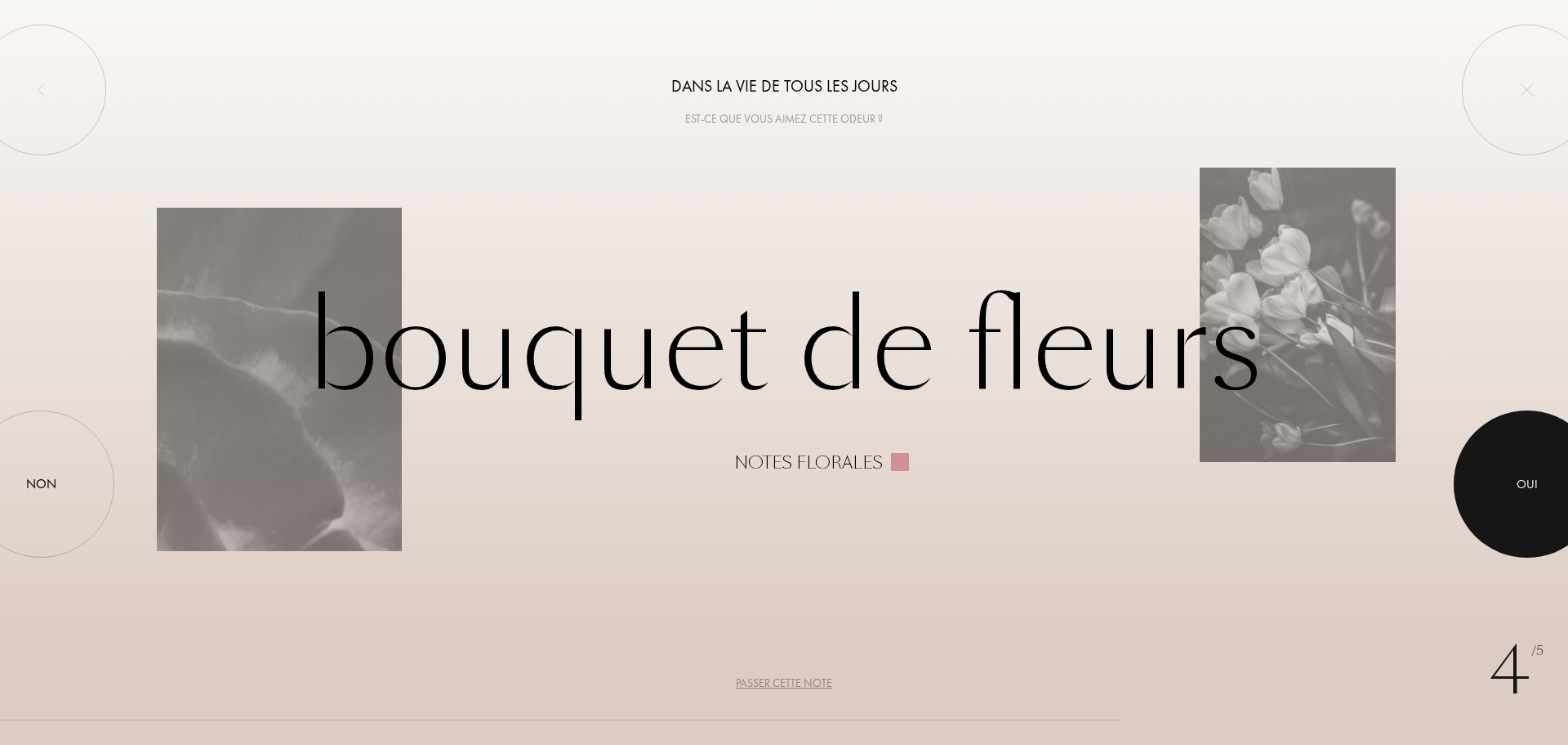
click at [1530, 473] on div at bounding box center [1528, 484] width 147 height 147
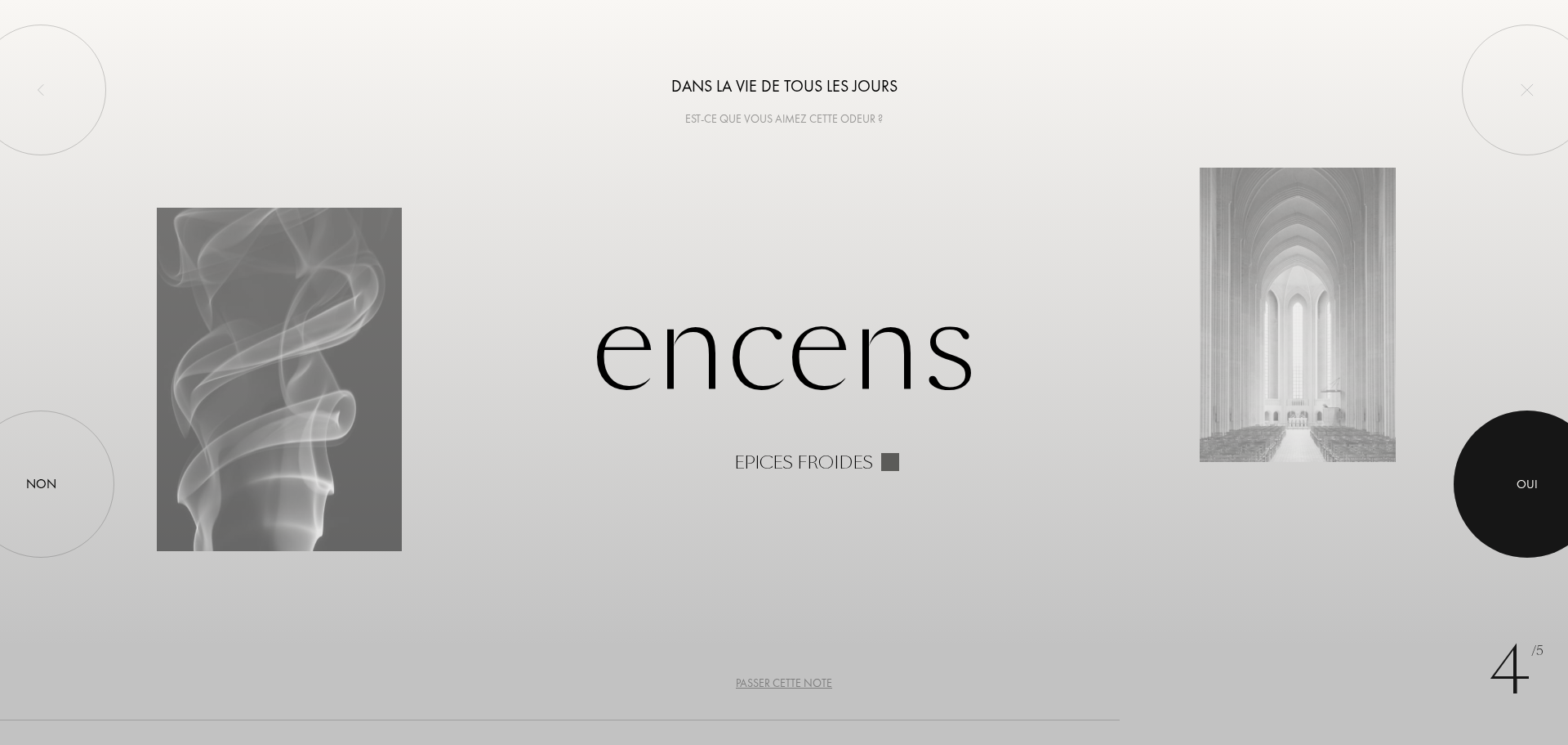
click at [1535, 473] on div at bounding box center [1528, 484] width 147 height 147
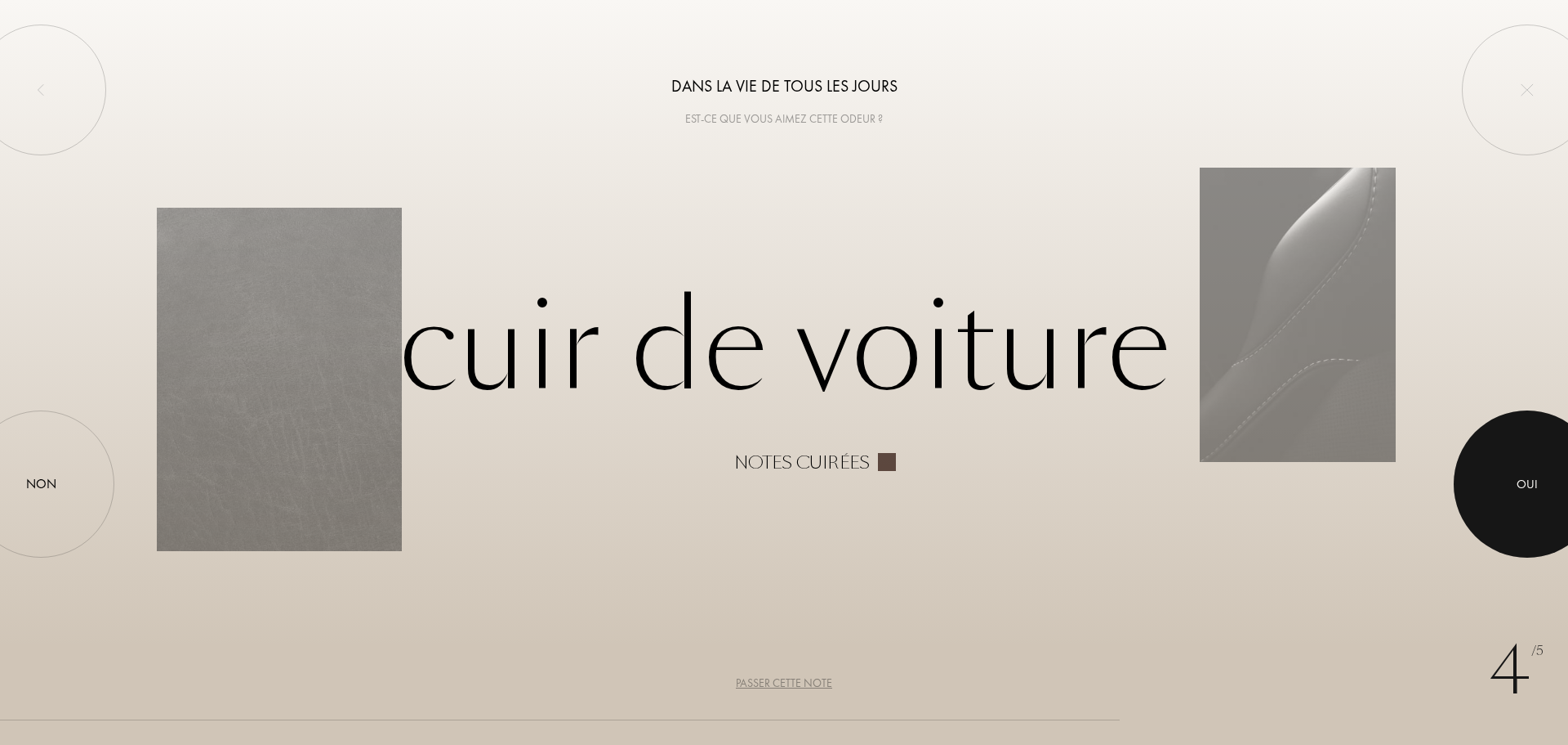
click at [1549, 476] on div at bounding box center [1528, 484] width 147 height 147
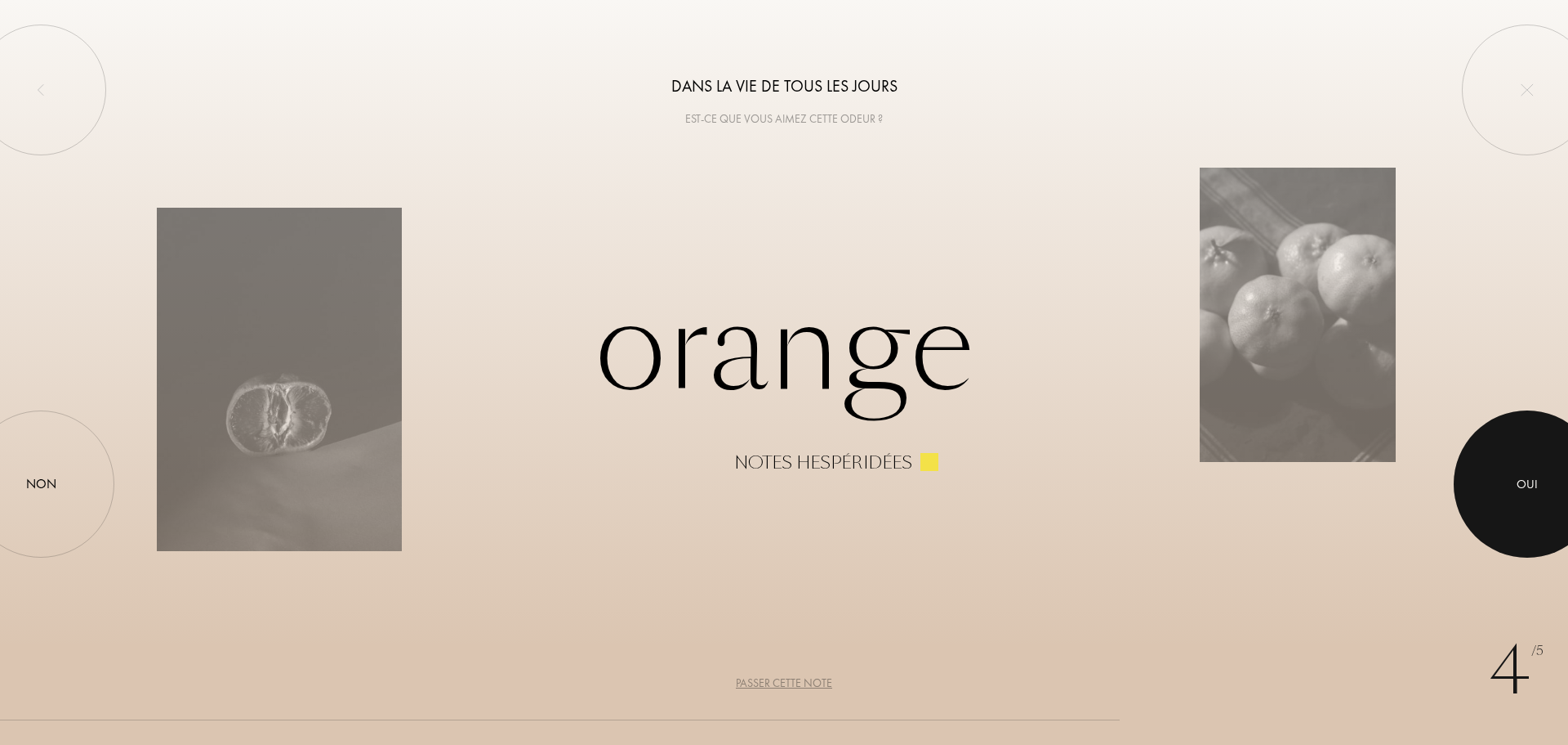
click at [1535, 492] on div "Oui" at bounding box center [1528, 484] width 22 height 19
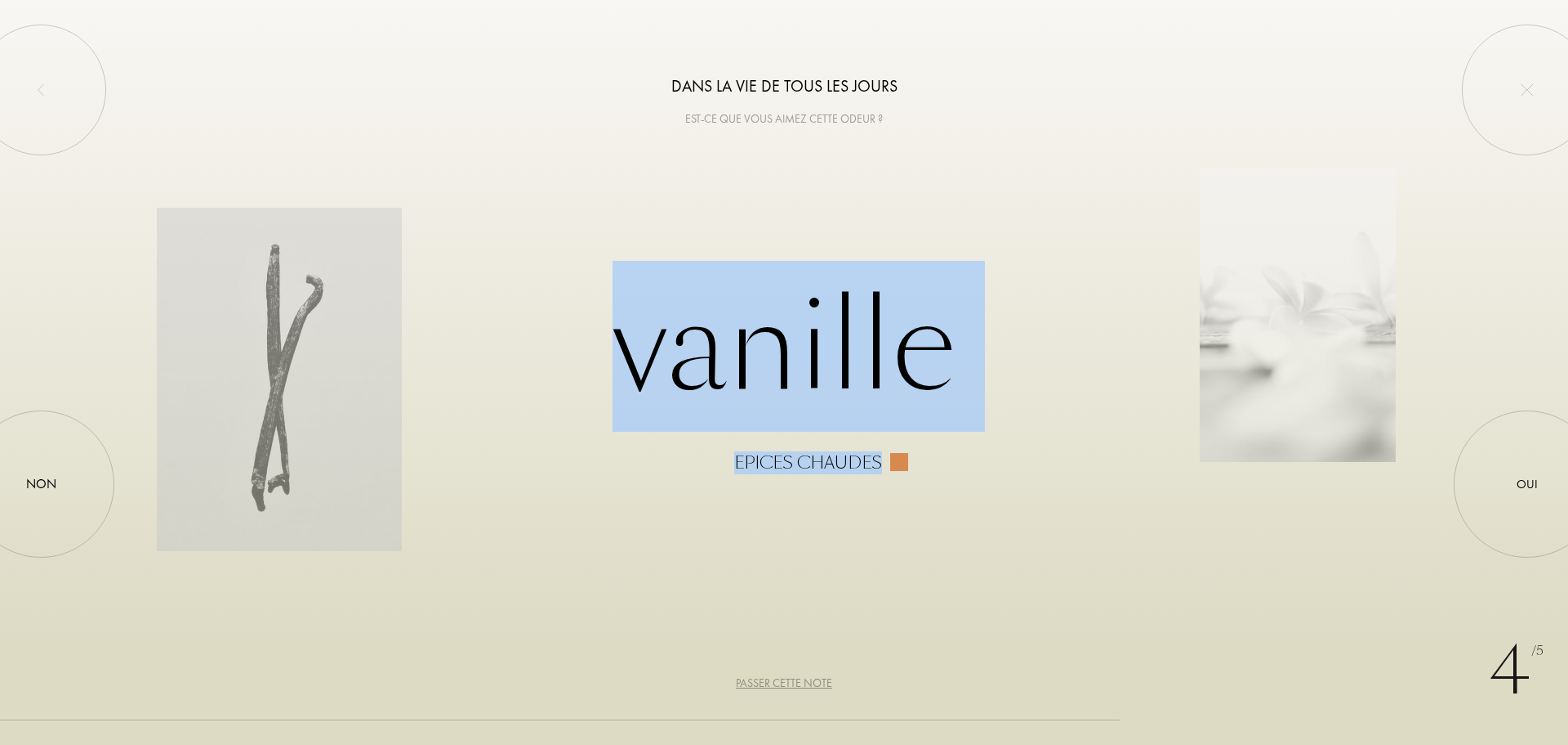
drag, startPoint x: 1568, startPoint y: 493, endPoint x: 1025, endPoint y: 541, distance: 545.1
click at [1025, 541] on div "4 /5 Dans la vie de tous les jours Est-ce que vous aimez cette odeur ? Vanille …" at bounding box center [784, 372] width 1568 height 745
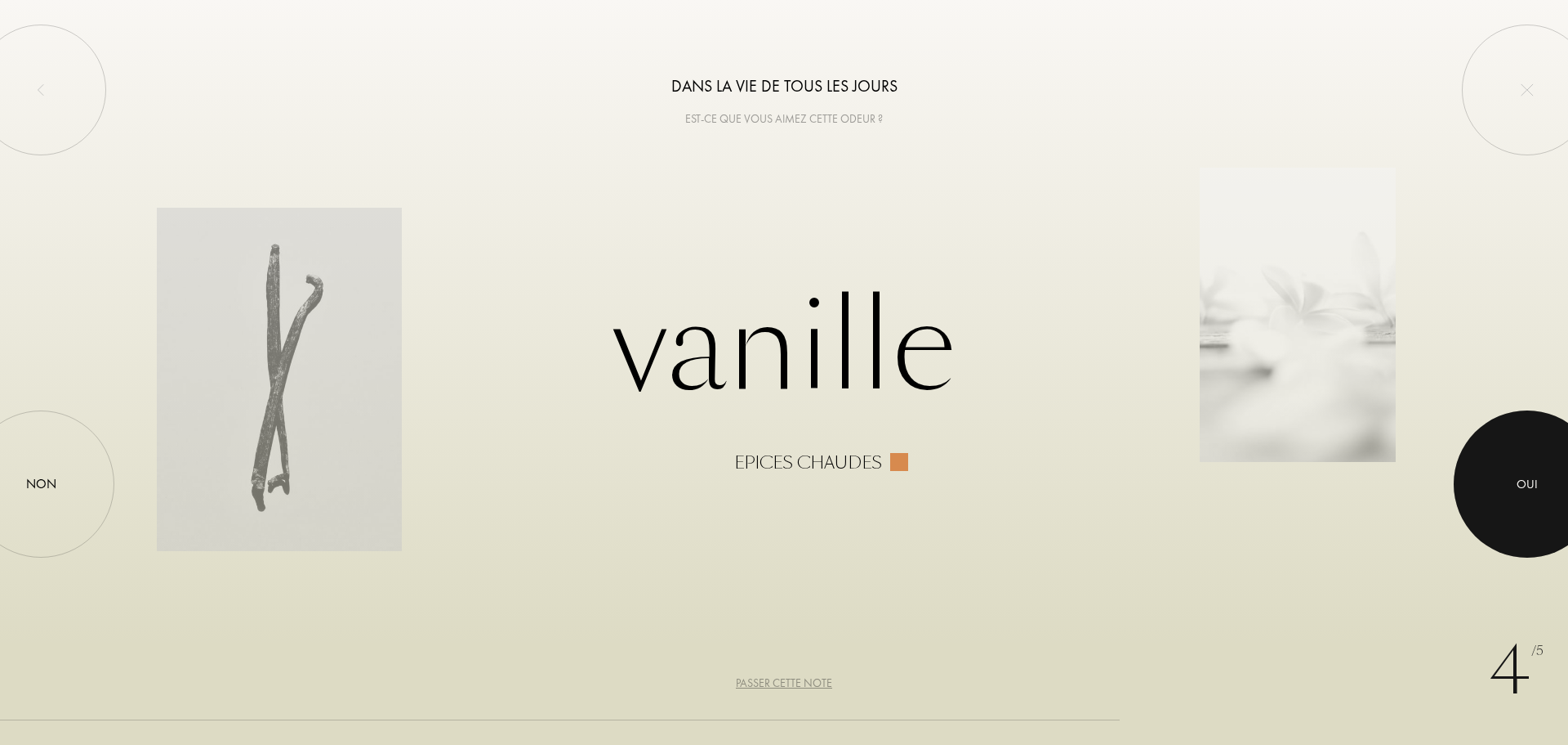
click at [1550, 497] on div at bounding box center [1528, 484] width 147 height 147
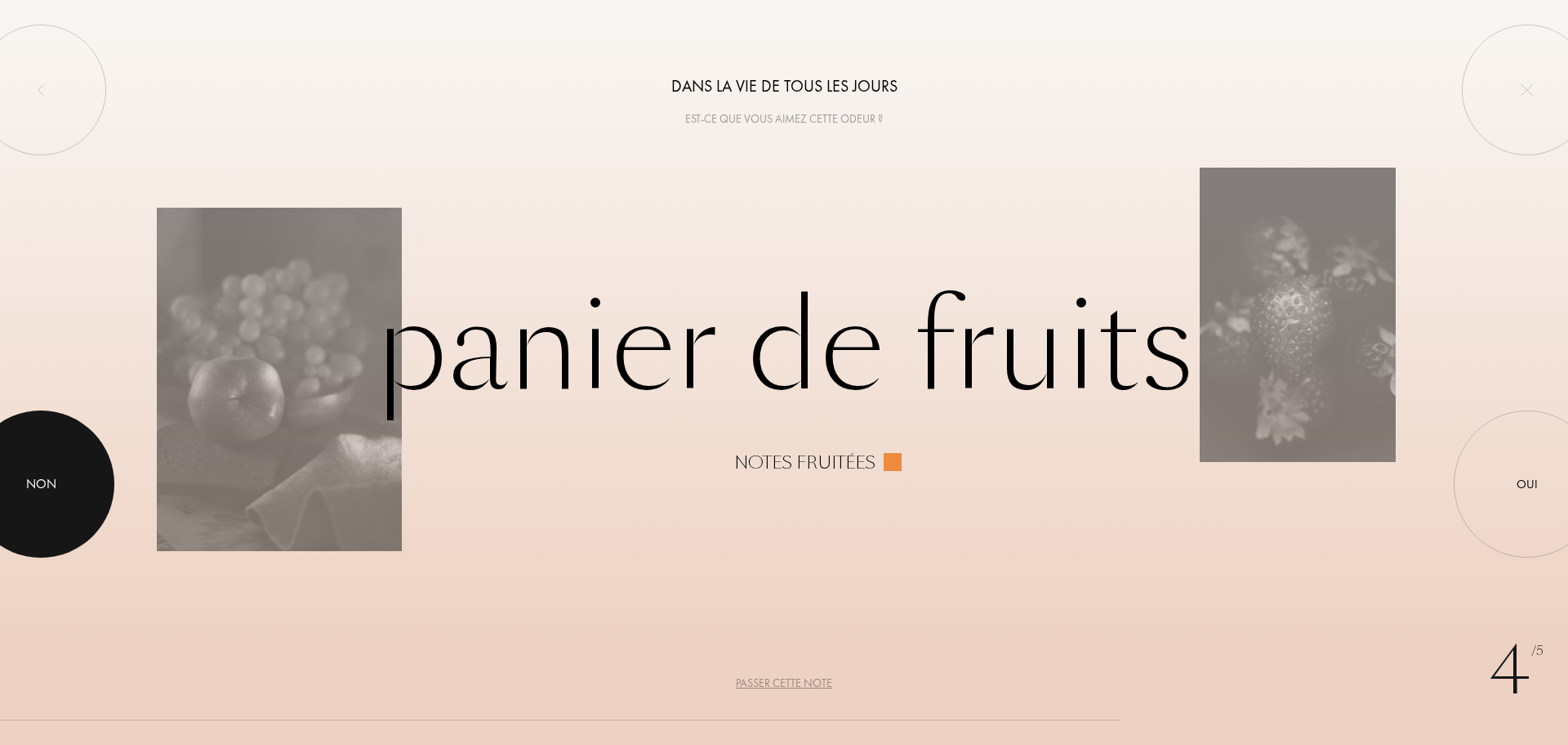
click at [47, 462] on div at bounding box center [40, 484] width 147 height 147
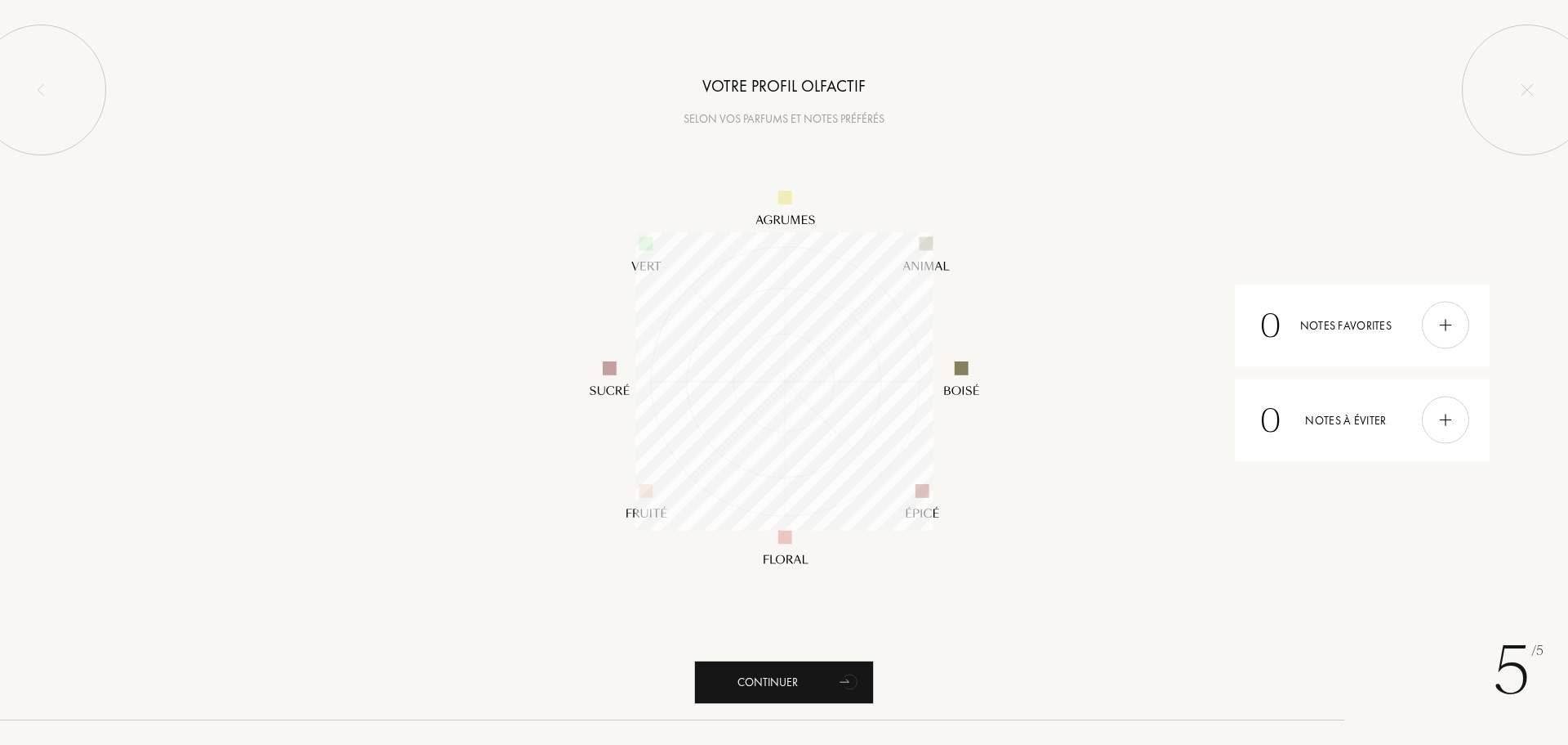
scroll to position [299, 299]
click at [1450, 337] on div at bounding box center [1446, 325] width 47 height 47
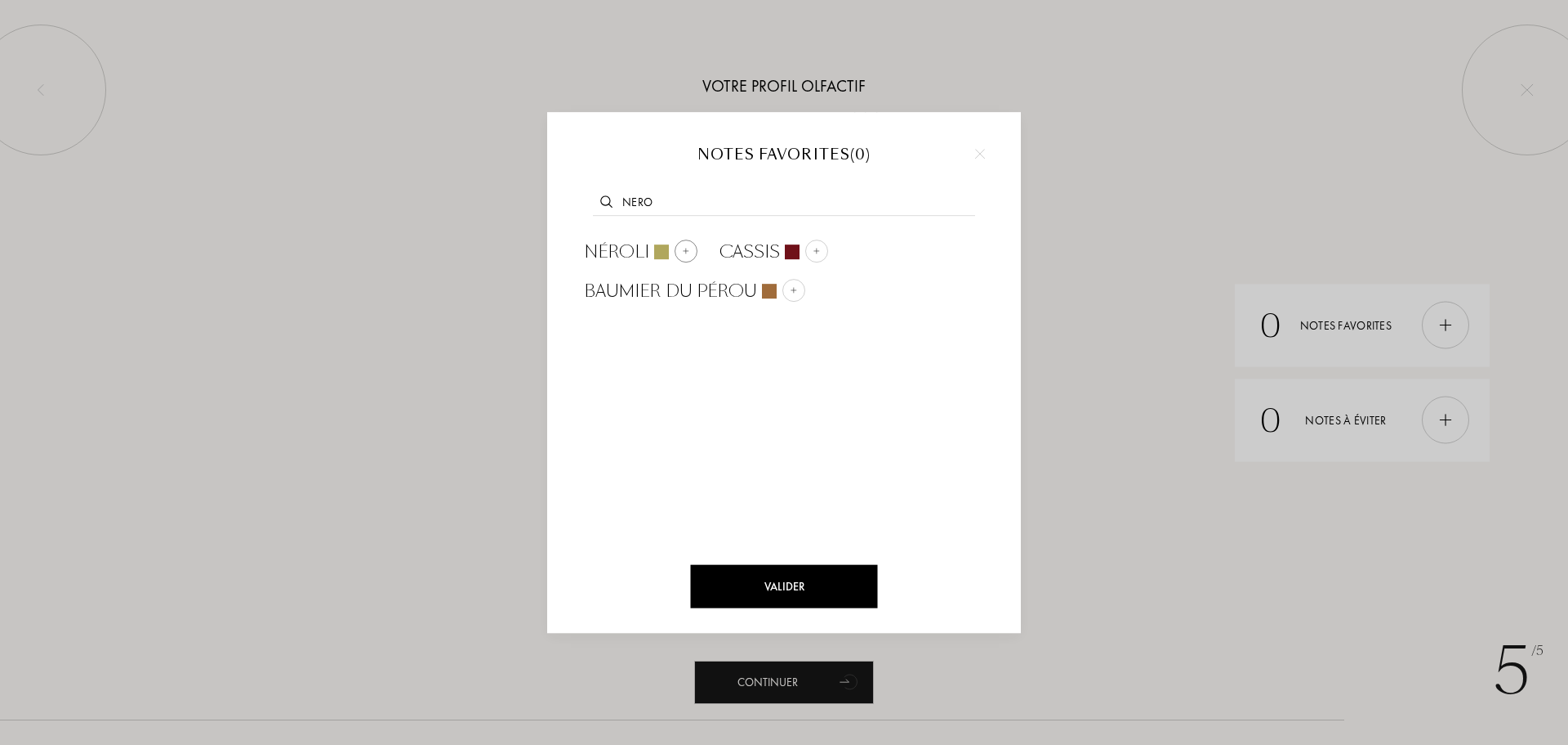
type input "nero"
click at [687, 251] on img at bounding box center [685, 251] width 8 height 8
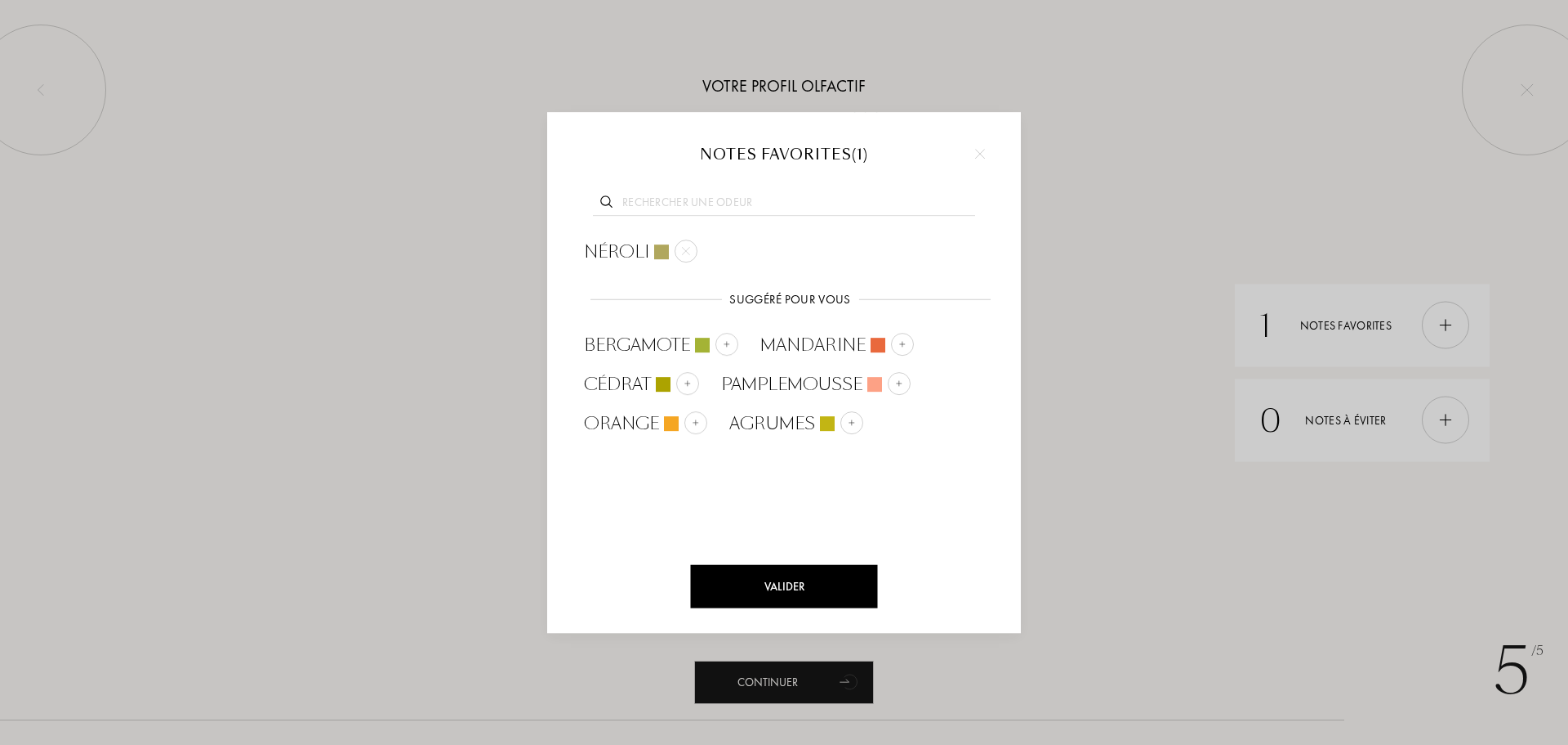
click at [716, 196] on input "text" at bounding box center [784, 204] width 382 height 22
click at [803, 582] on div "Valider" at bounding box center [784, 586] width 187 height 43
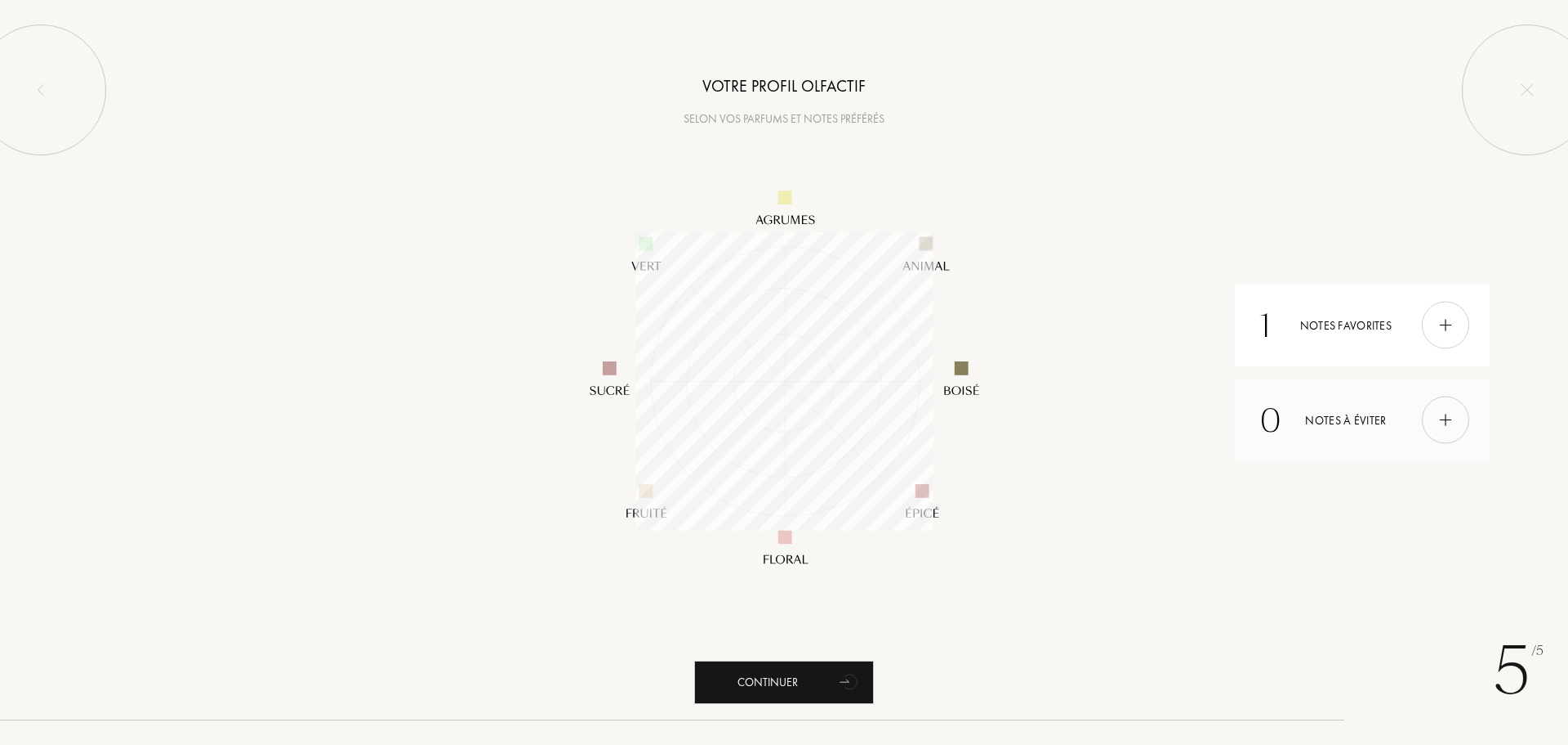
click at [1440, 423] on img at bounding box center [1445, 420] width 18 height 18
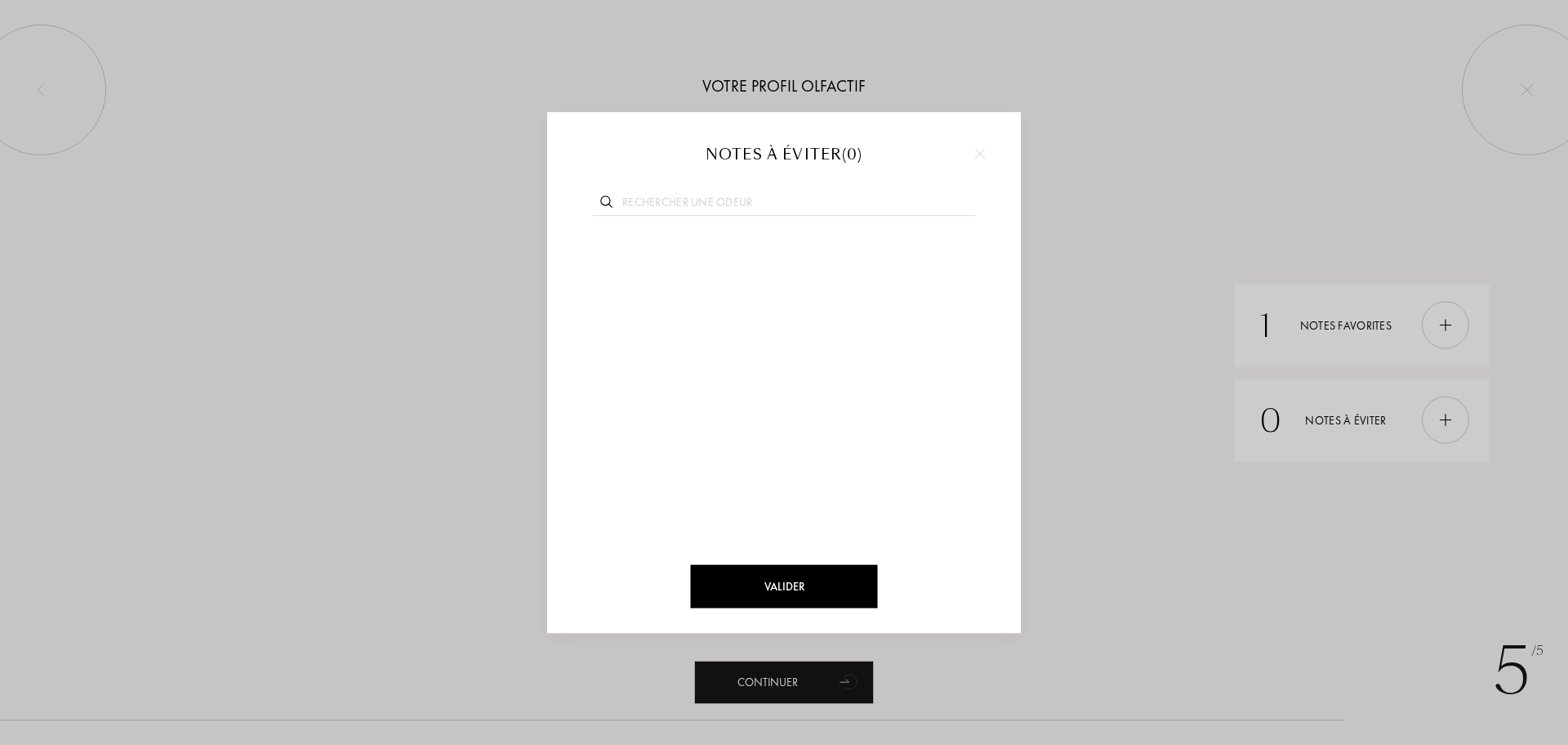
click at [729, 197] on input "text" at bounding box center [784, 204] width 382 height 22
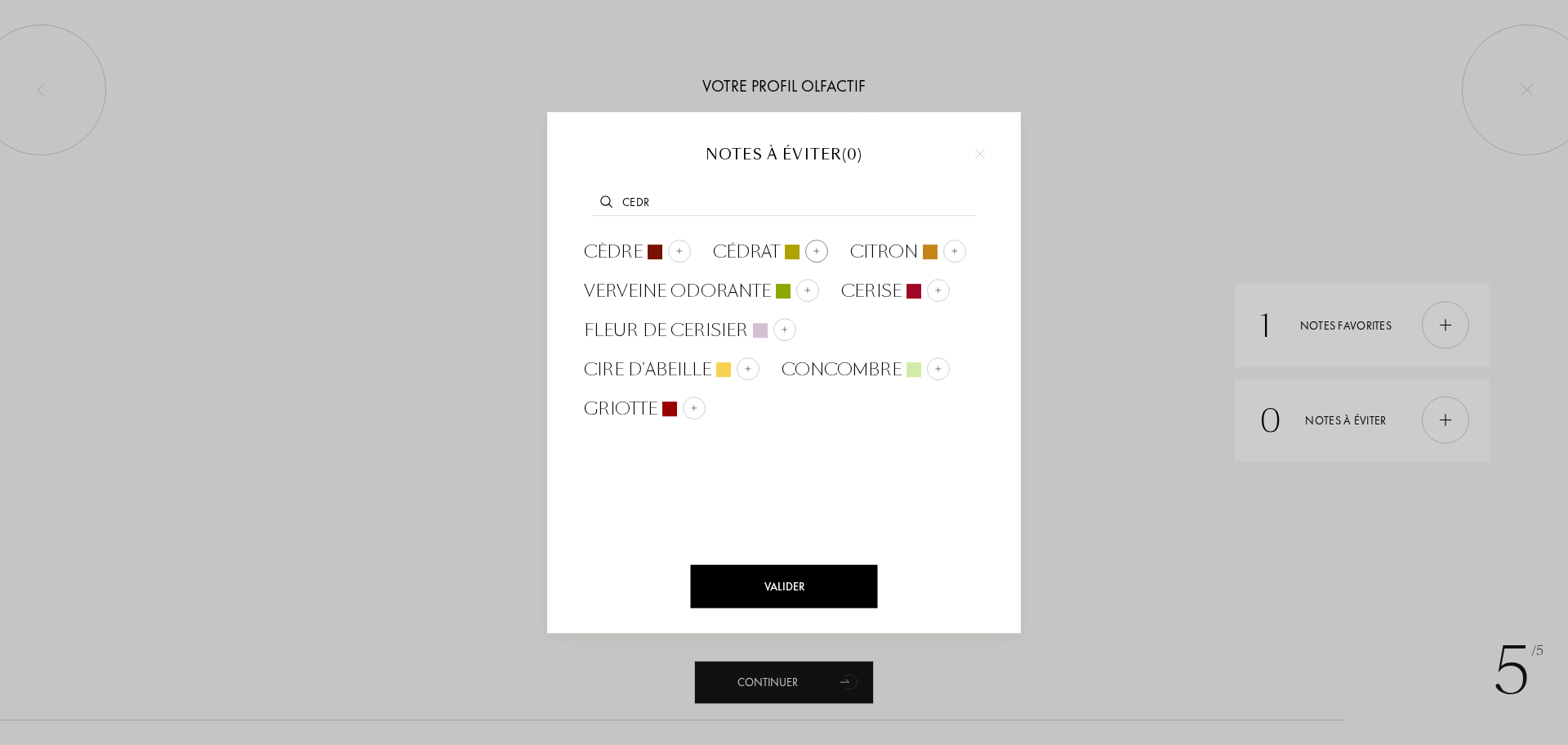
type input "cedr"
click at [814, 248] on img at bounding box center [817, 251] width 8 height 8
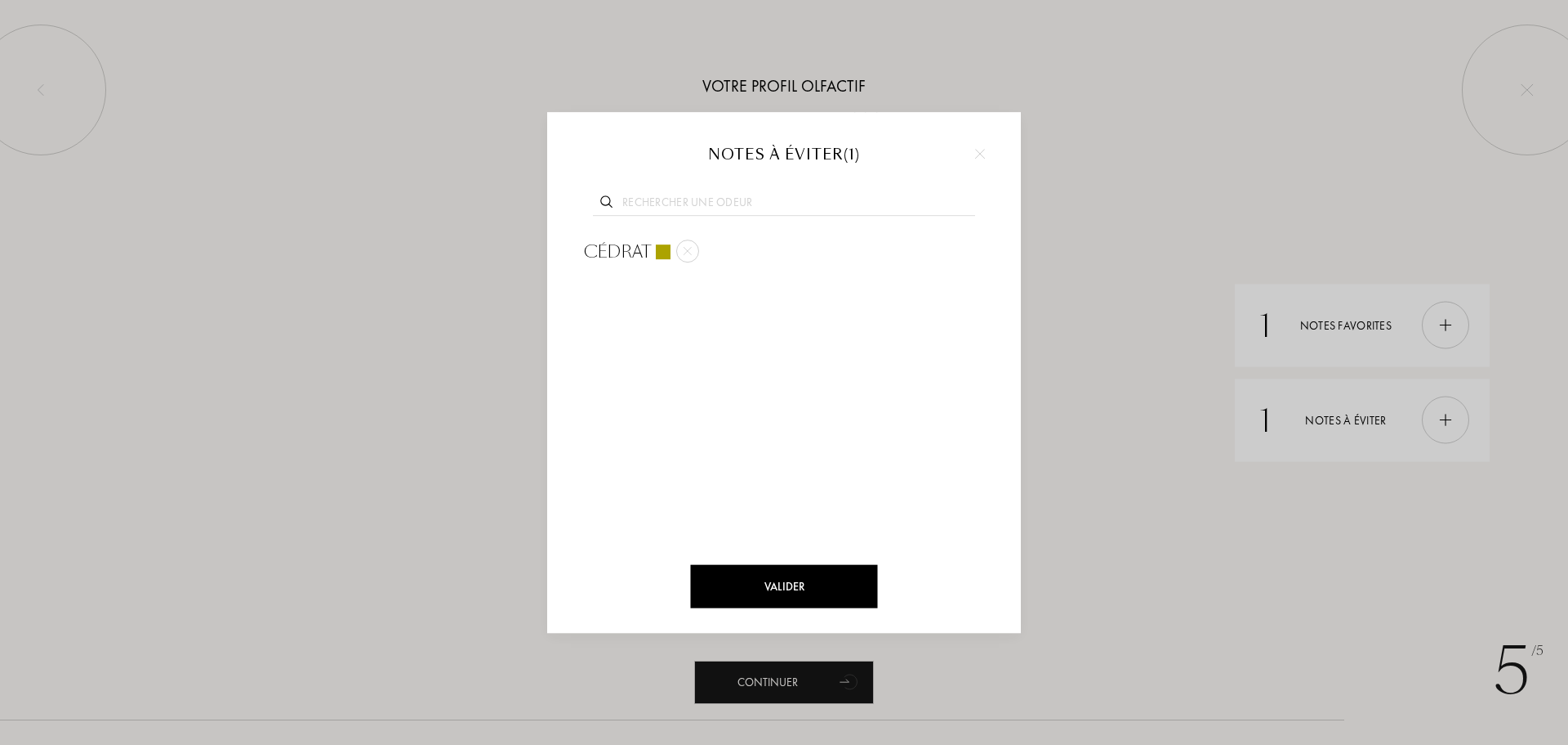
click at [801, 576] on div "Valider" at bounding box center [784, 586] width 187 height 43
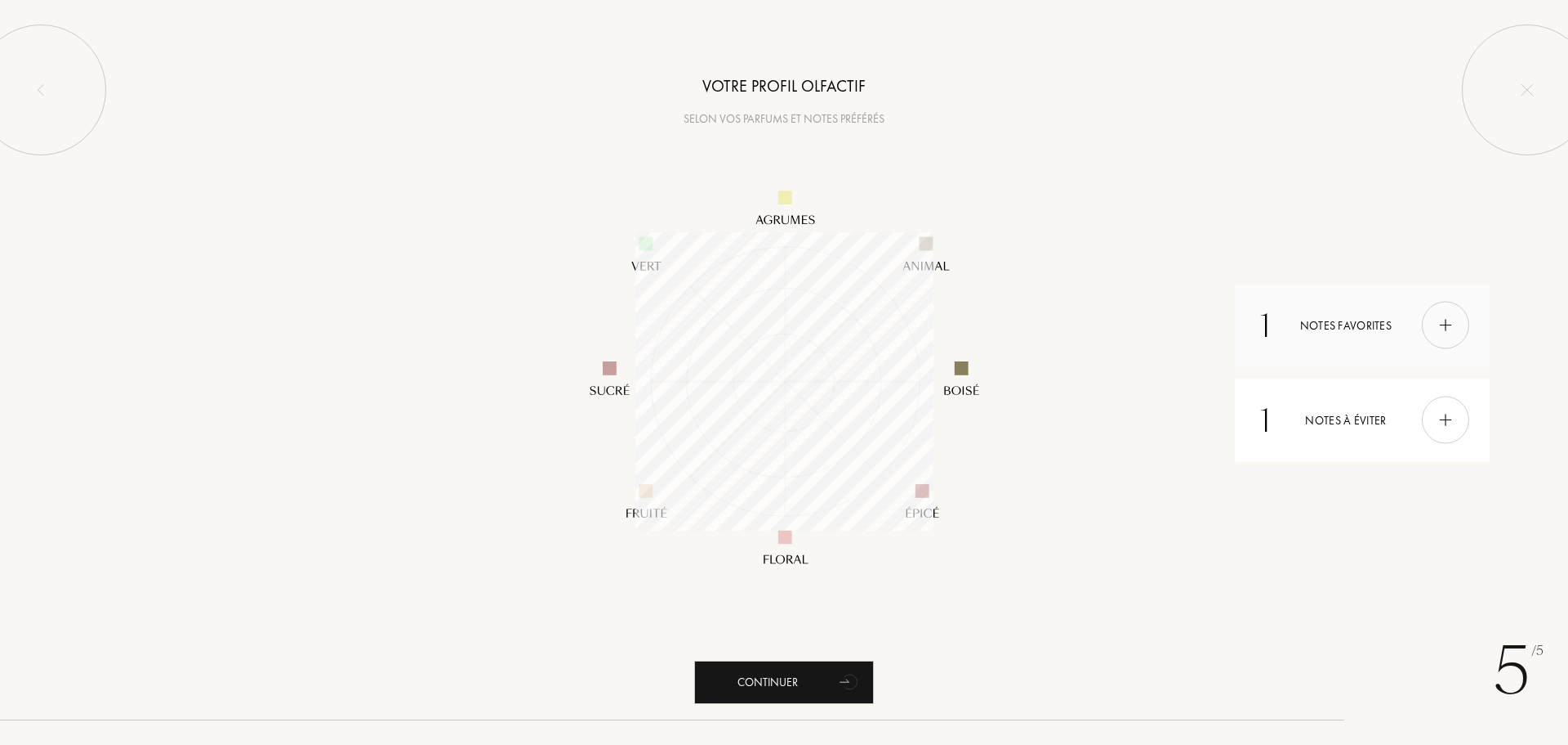
click at [1430, 332] on div at bounding box center [1446, 325] width 47 height 47
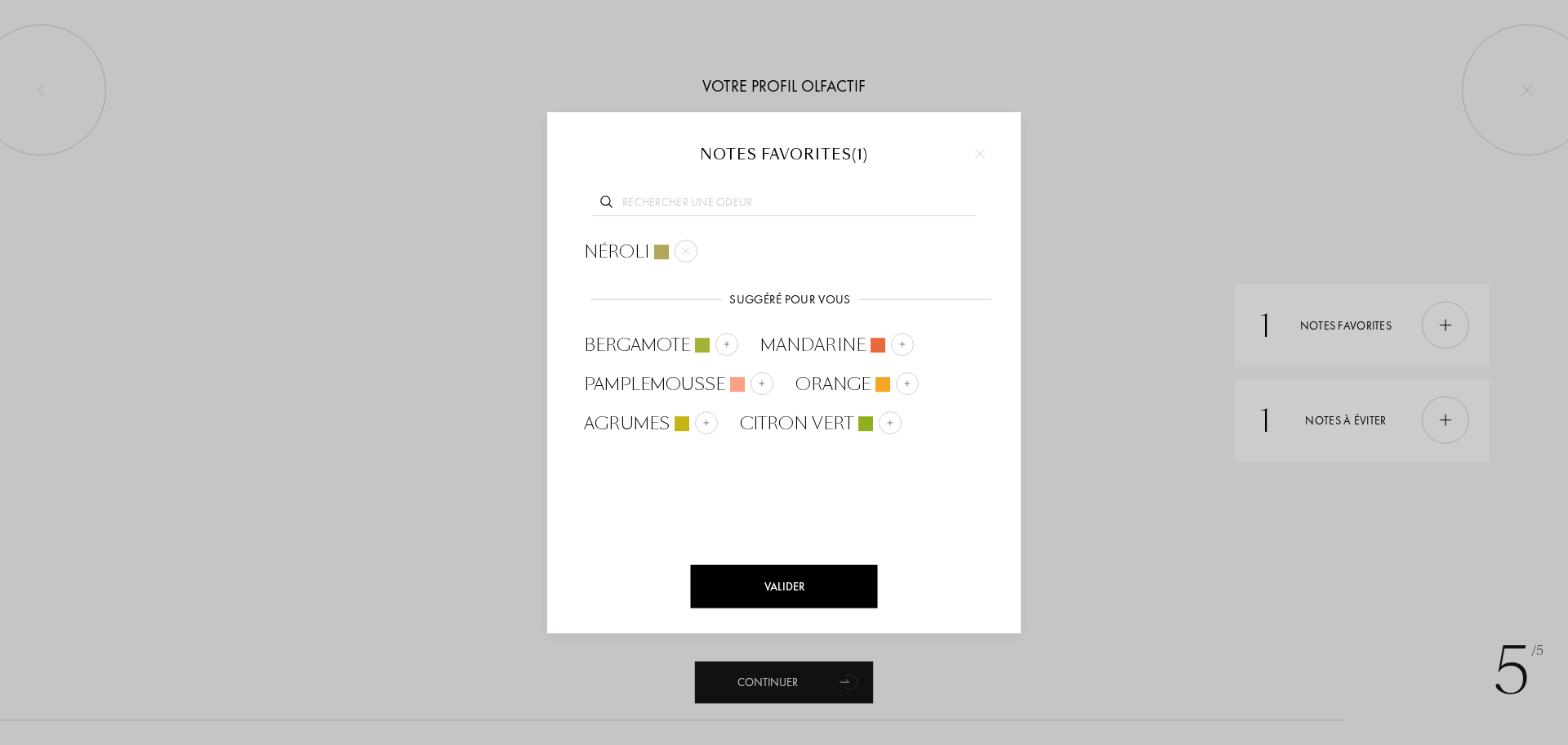
click at [984, 154] on img at bounding box center [980, 153] width 9 height 9
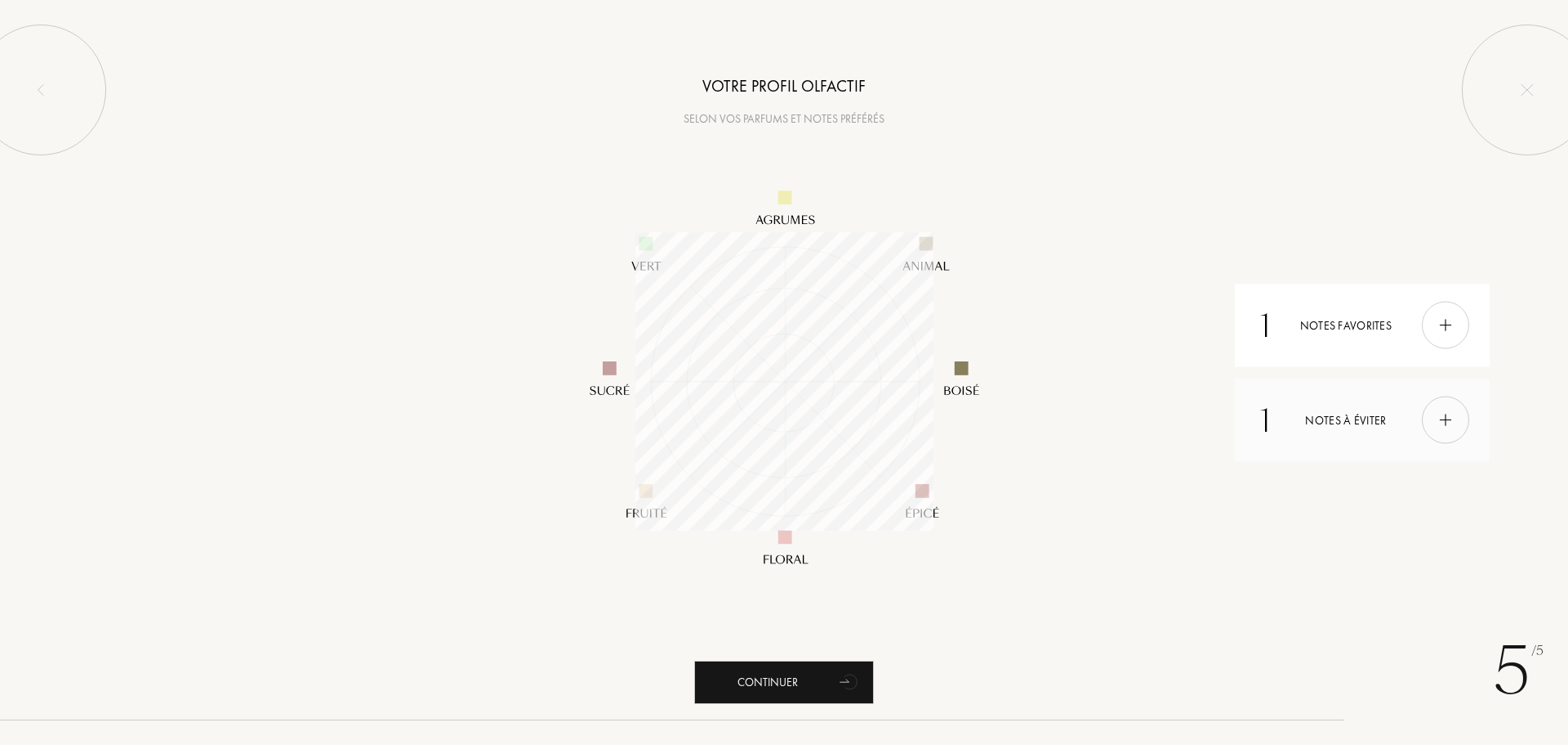
click at [1449, 428] on img at bounding box center [1445, 420] width 18 height 18
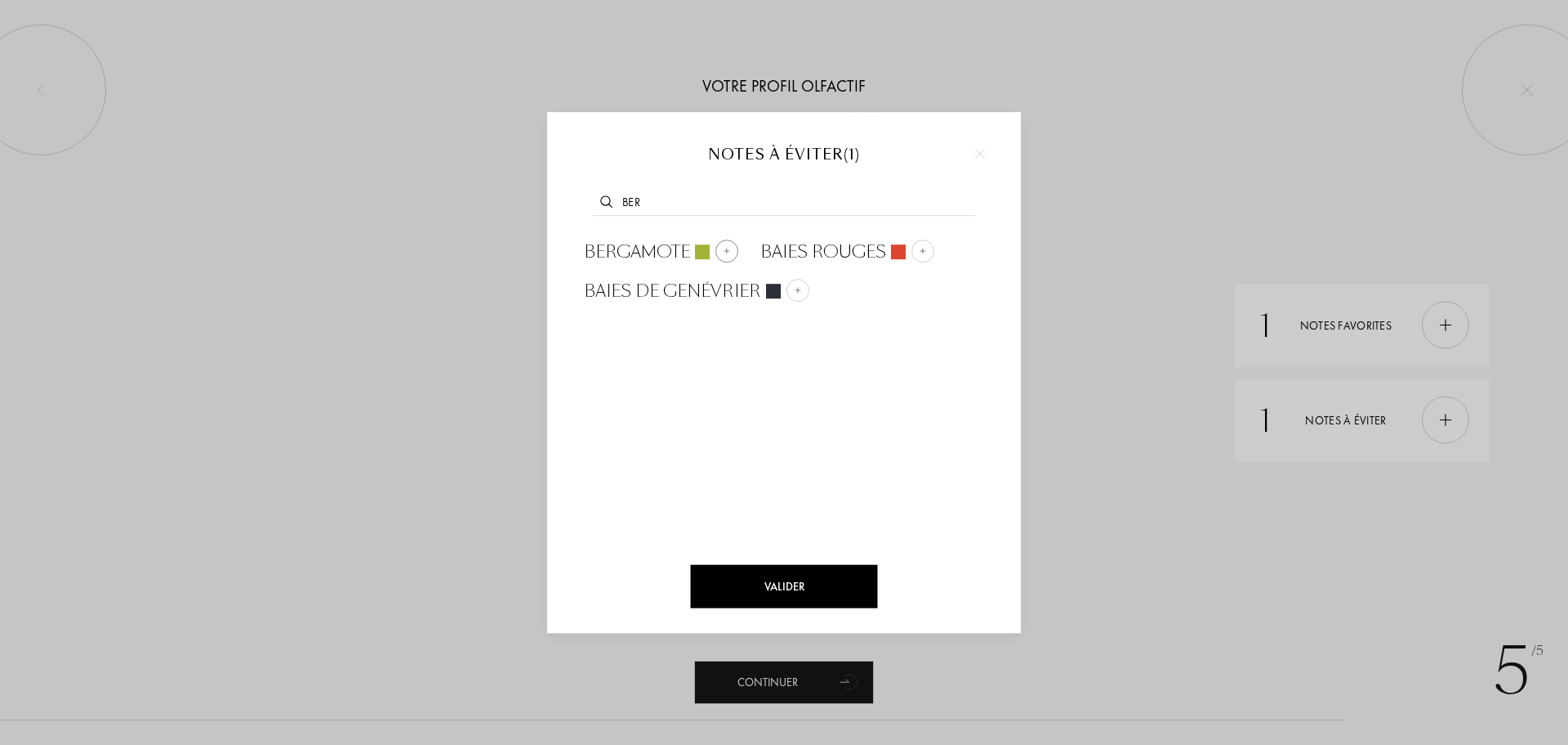
type input "ber"
click at [730, 248] on img at bounding box center [727, 251] width 8 height 8
click at [790, 576] on div "Valider" at bounding box center [784, 586] width 187 height 43
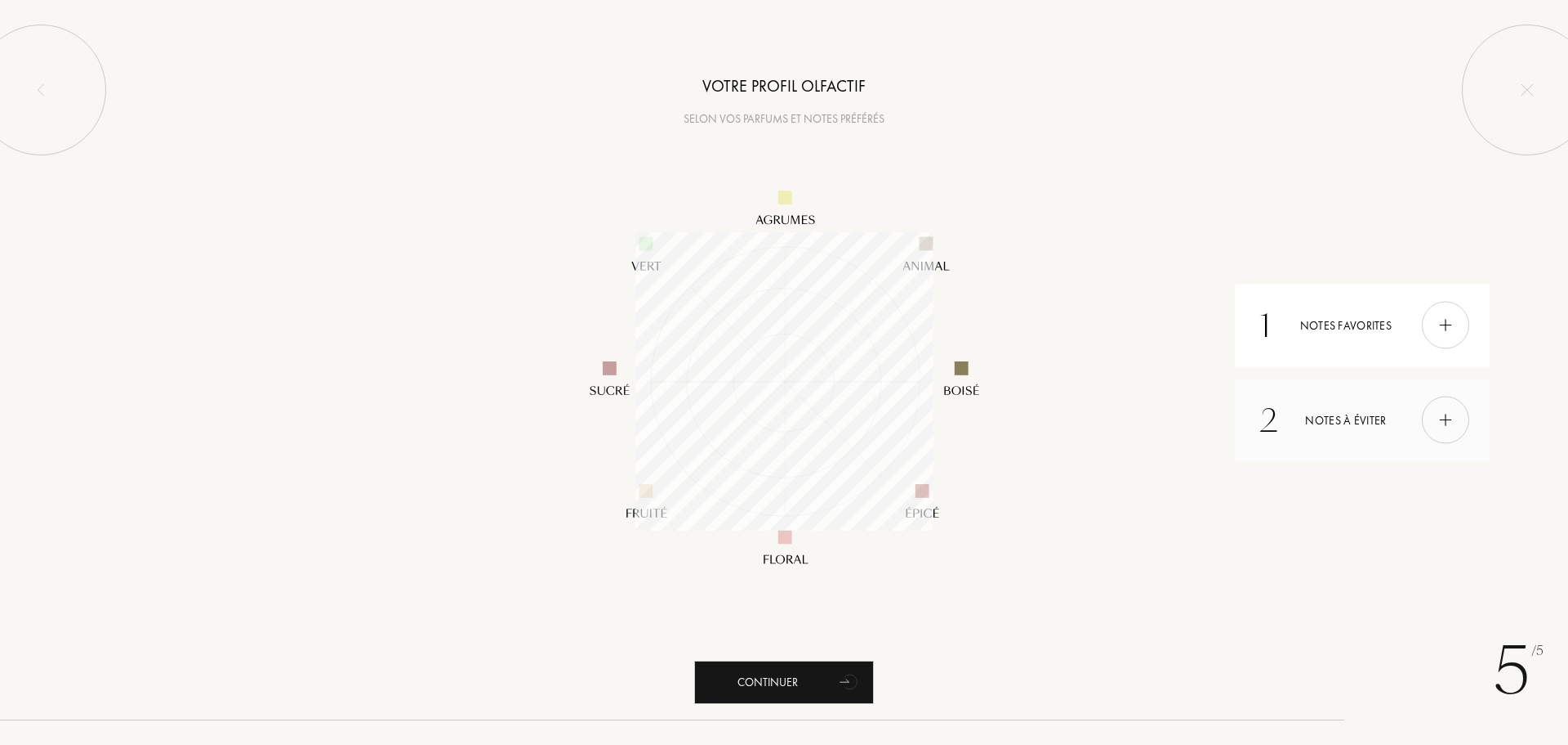
click at [1436, 415] on div at bounding box center [1446, 420] width 47 height 47
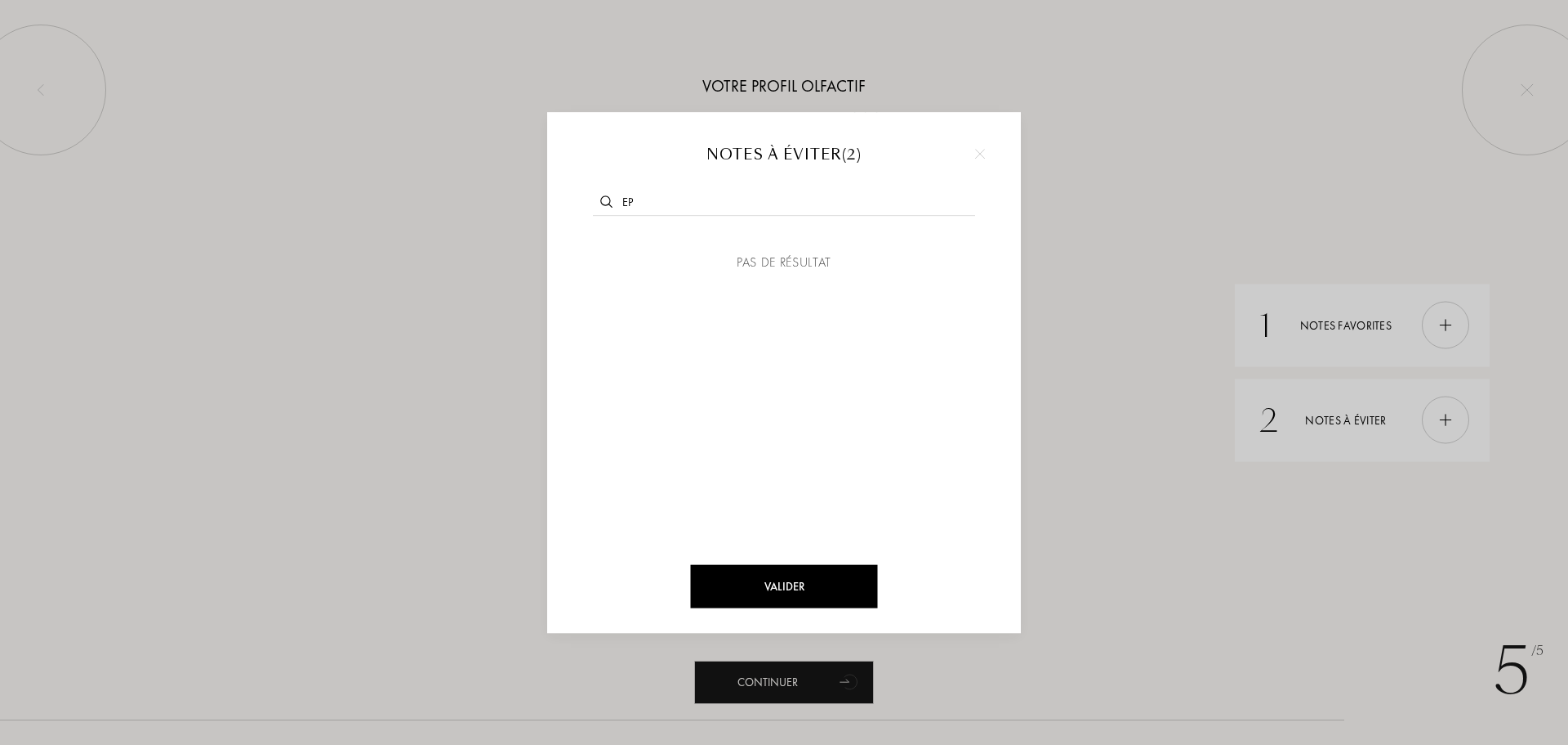
type input "e"
click at [792, 589] on div "Valider" at bounding box center [784, 586] width 187 height 43
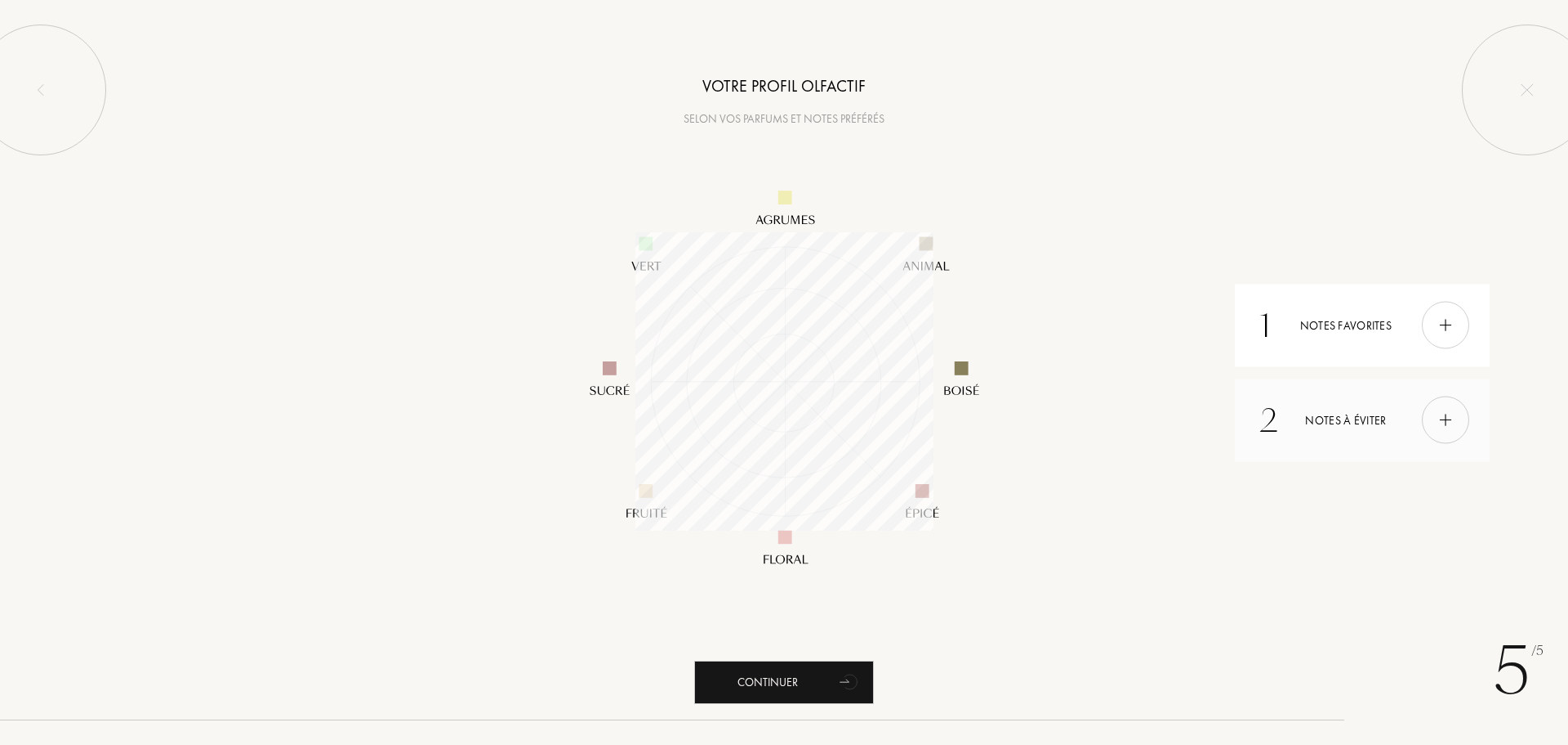
click at [1438, 433] on div at bounding box center [1446, 420] width 47 height 47
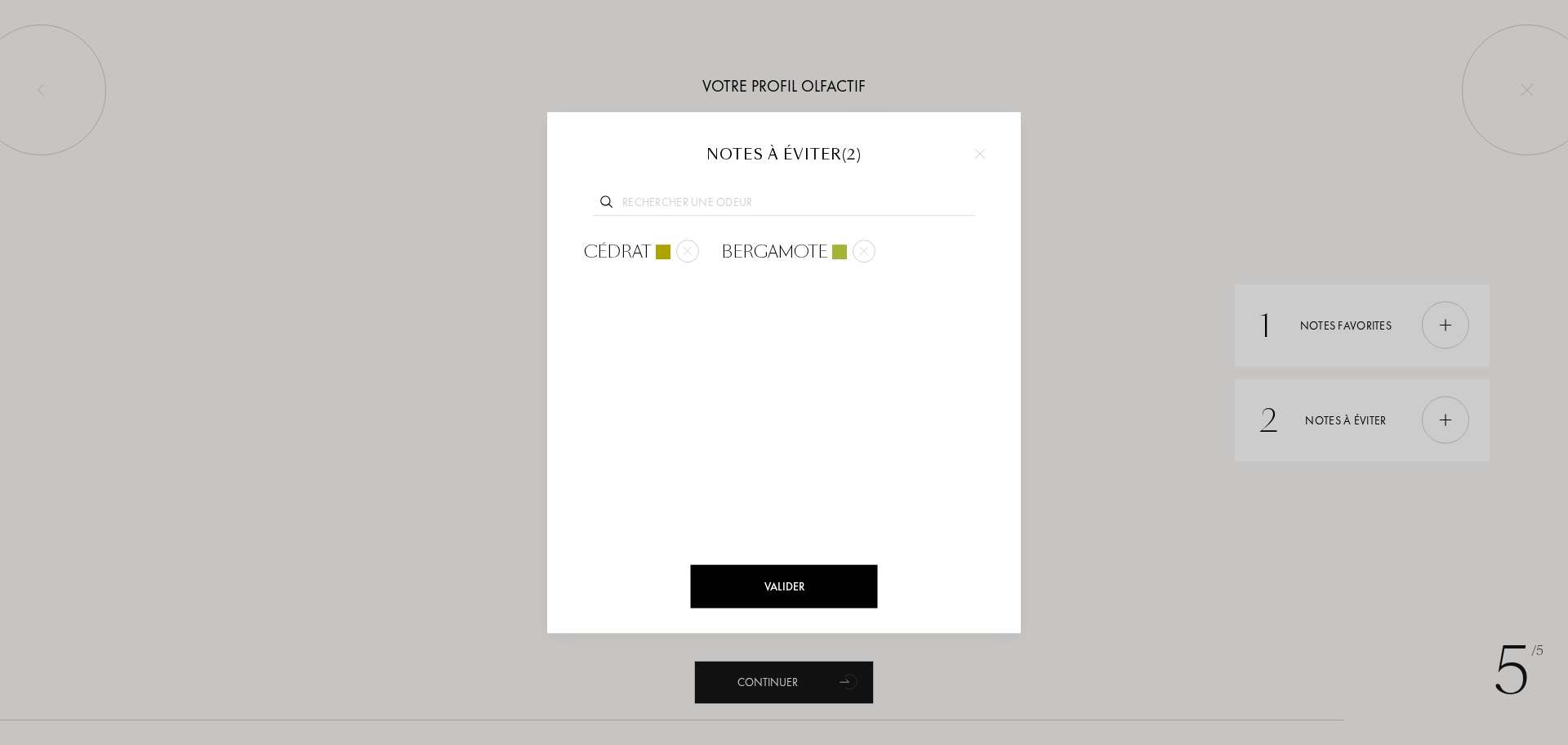
click at [795, 585] on div "Valider" at bounding box center [784, 586] width 187 height 43
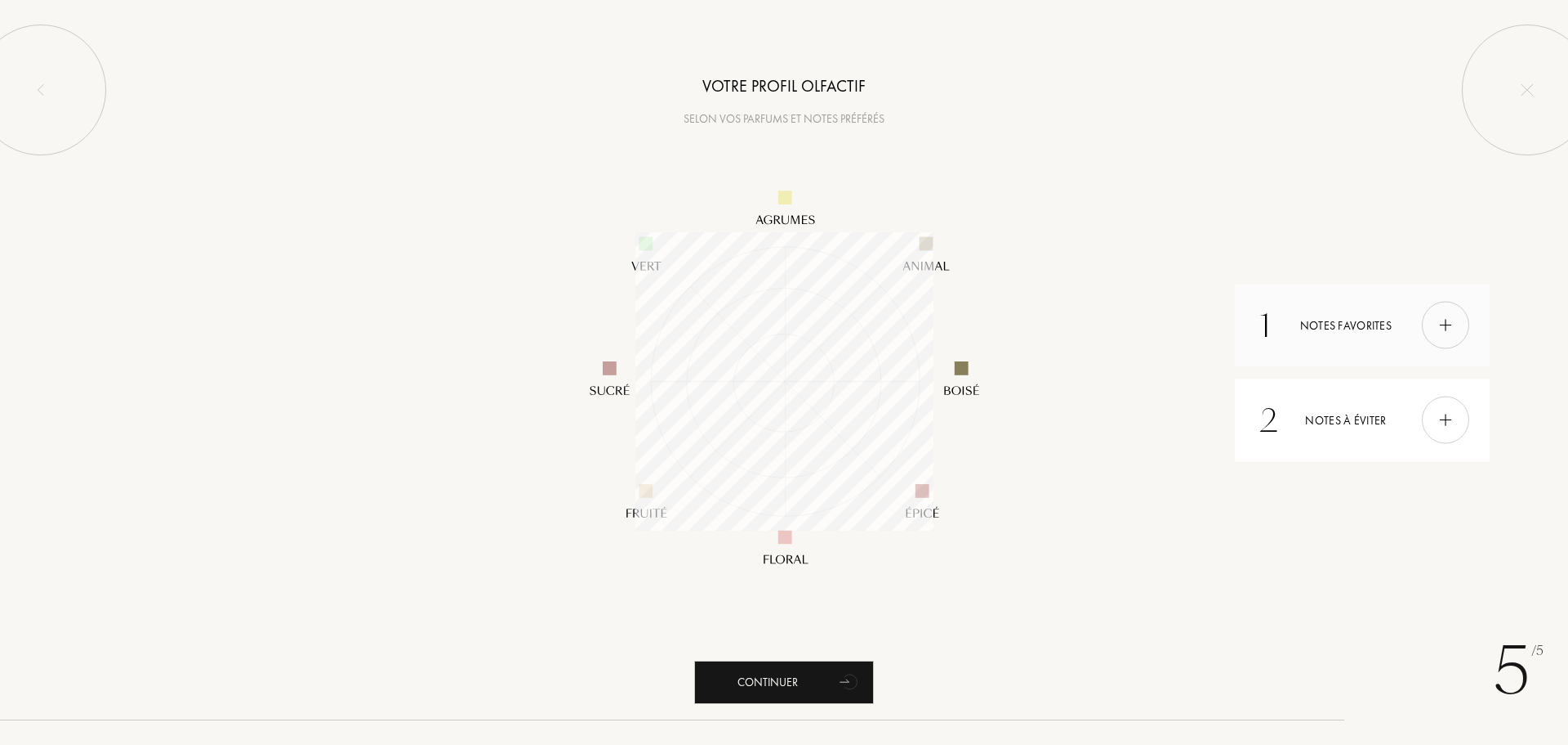
click at [1461, 341] on div at bounding box center [1446, 325] width 47 height 47
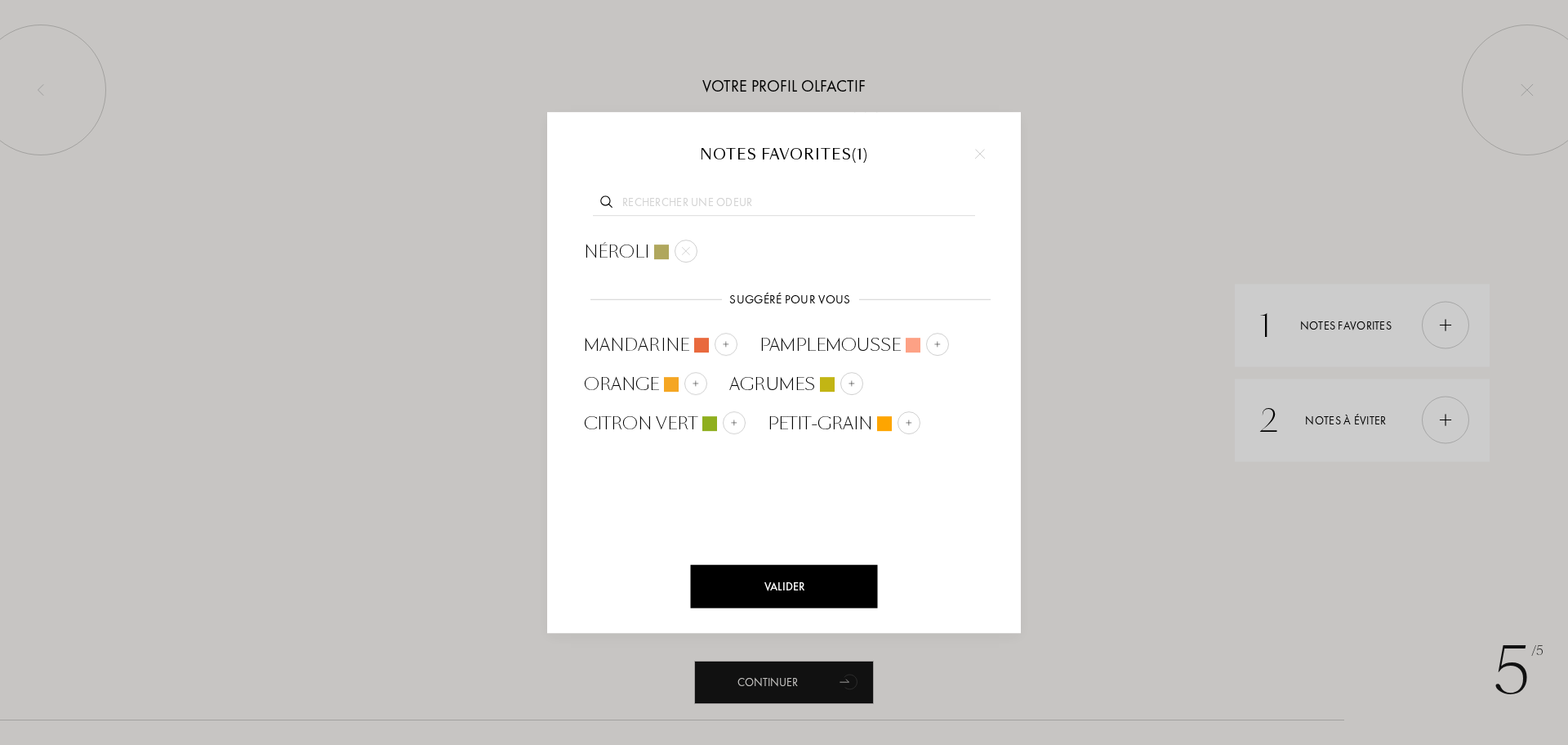
click at [823, 579] on div "Valider" at bounding box center [784, 586] width 187 height 43
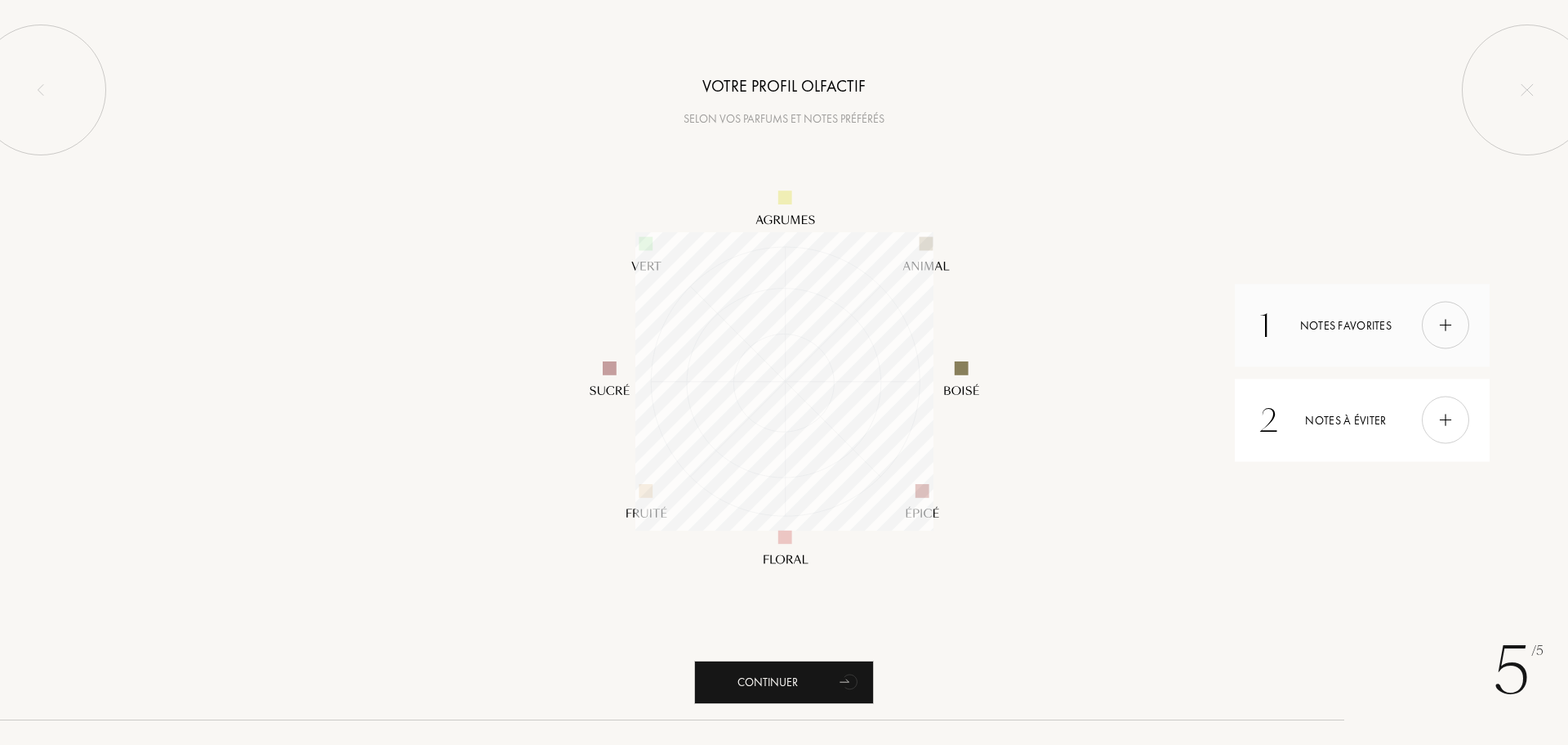
click at [1429, 305] on div "1 Notes favorites" at bounding box center [1362, 325] width 254 height 83
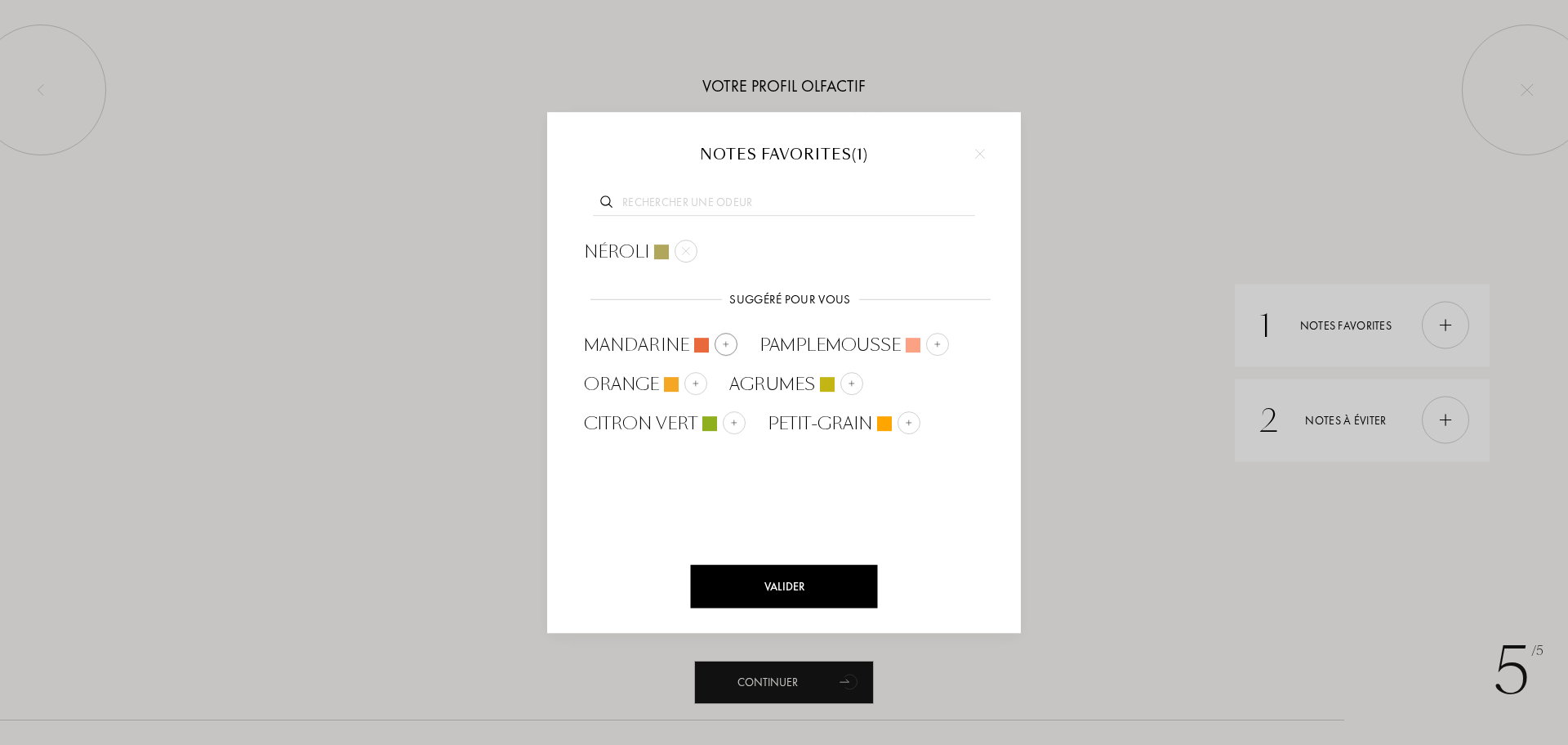
click at [726, 339] on img at bounding box center [726, 343] width 8 height 8
click at [905, 342] on img at bounding box center [907, 343] width 8 height 8
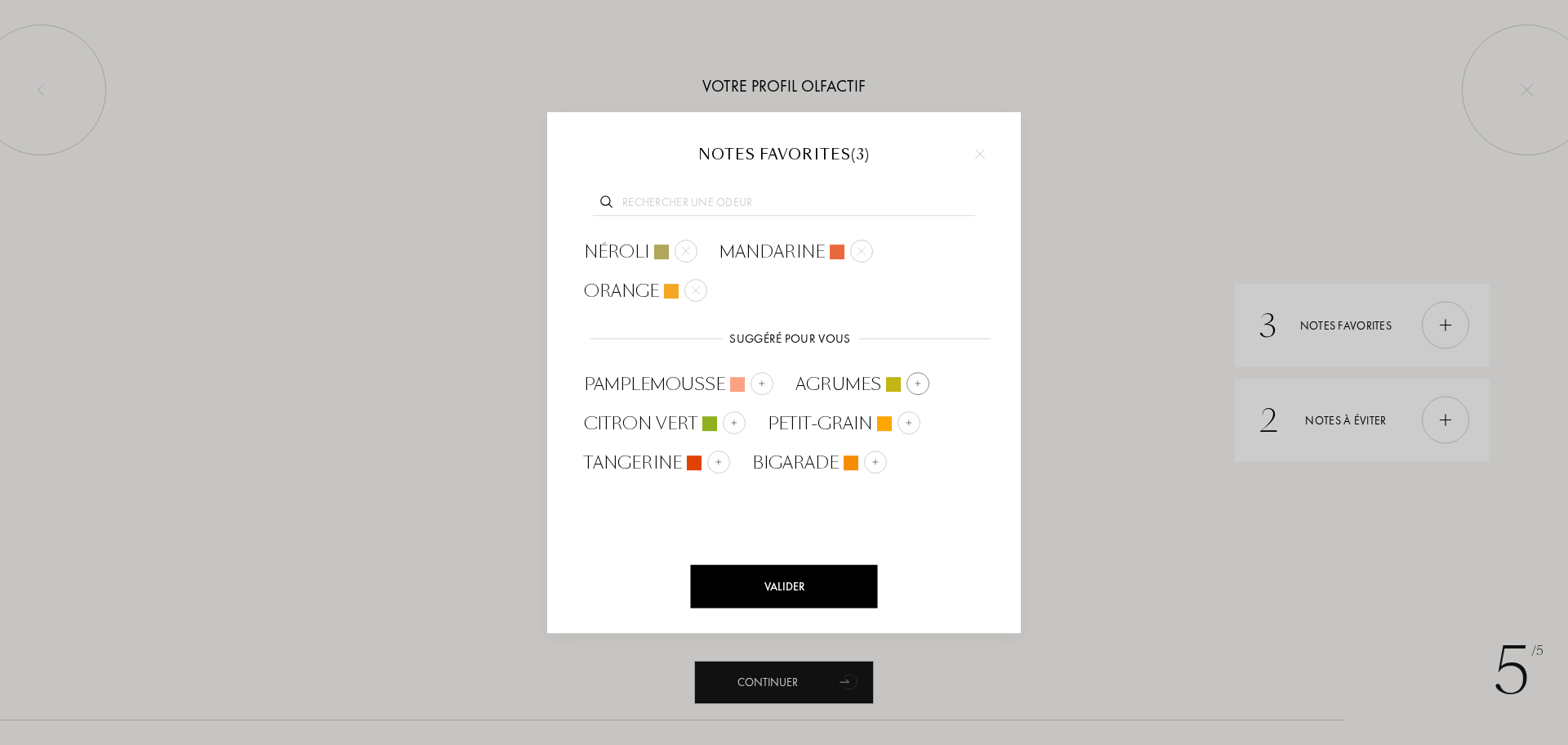
click at [913, 388] on div at bounding box center [918, 383] width 23 height 23
click at [965, 463] on img at bounding box center [964, 460] width 8 height 8
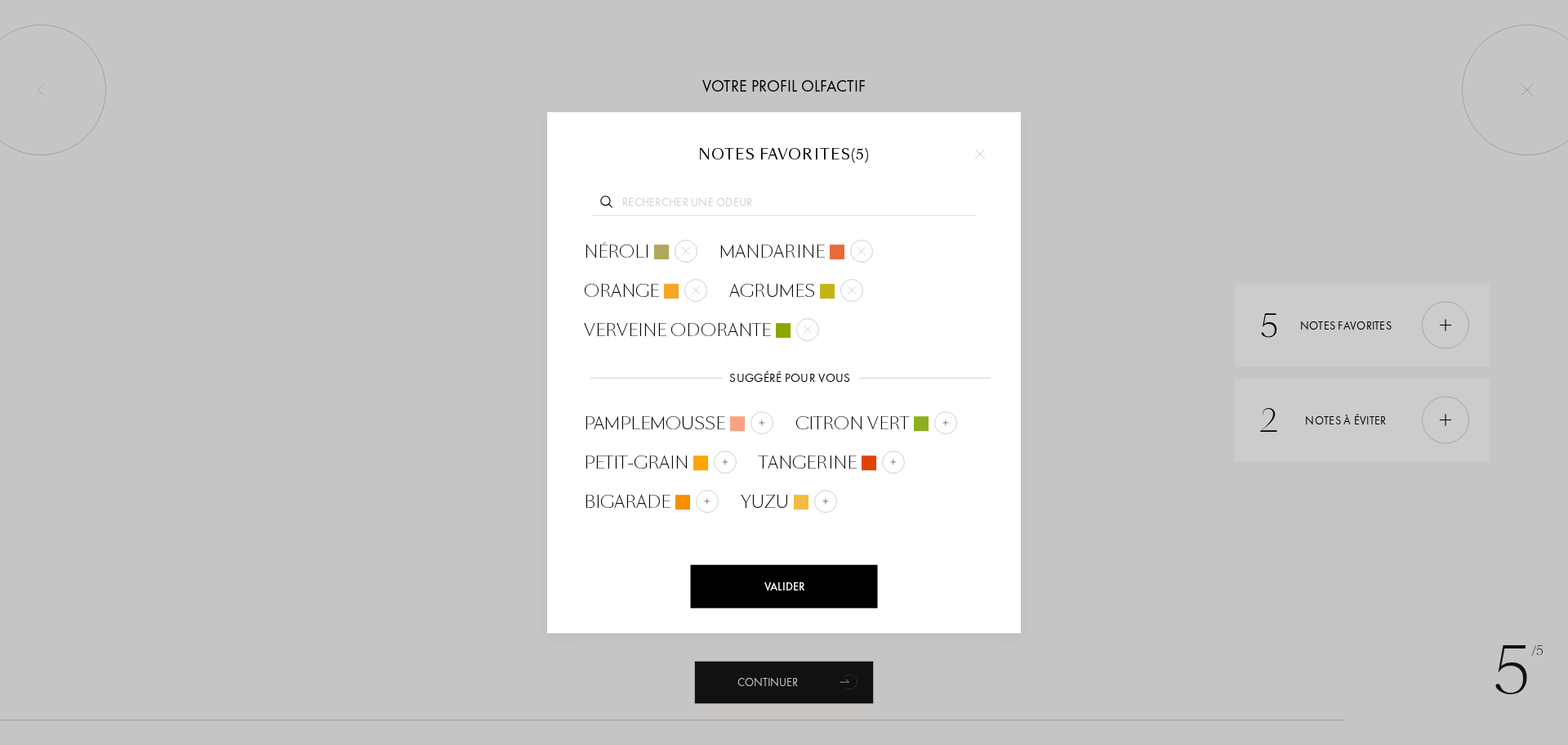
click at [694, 200] on input "text" at bounding box center [784, 204] width 382 height 22
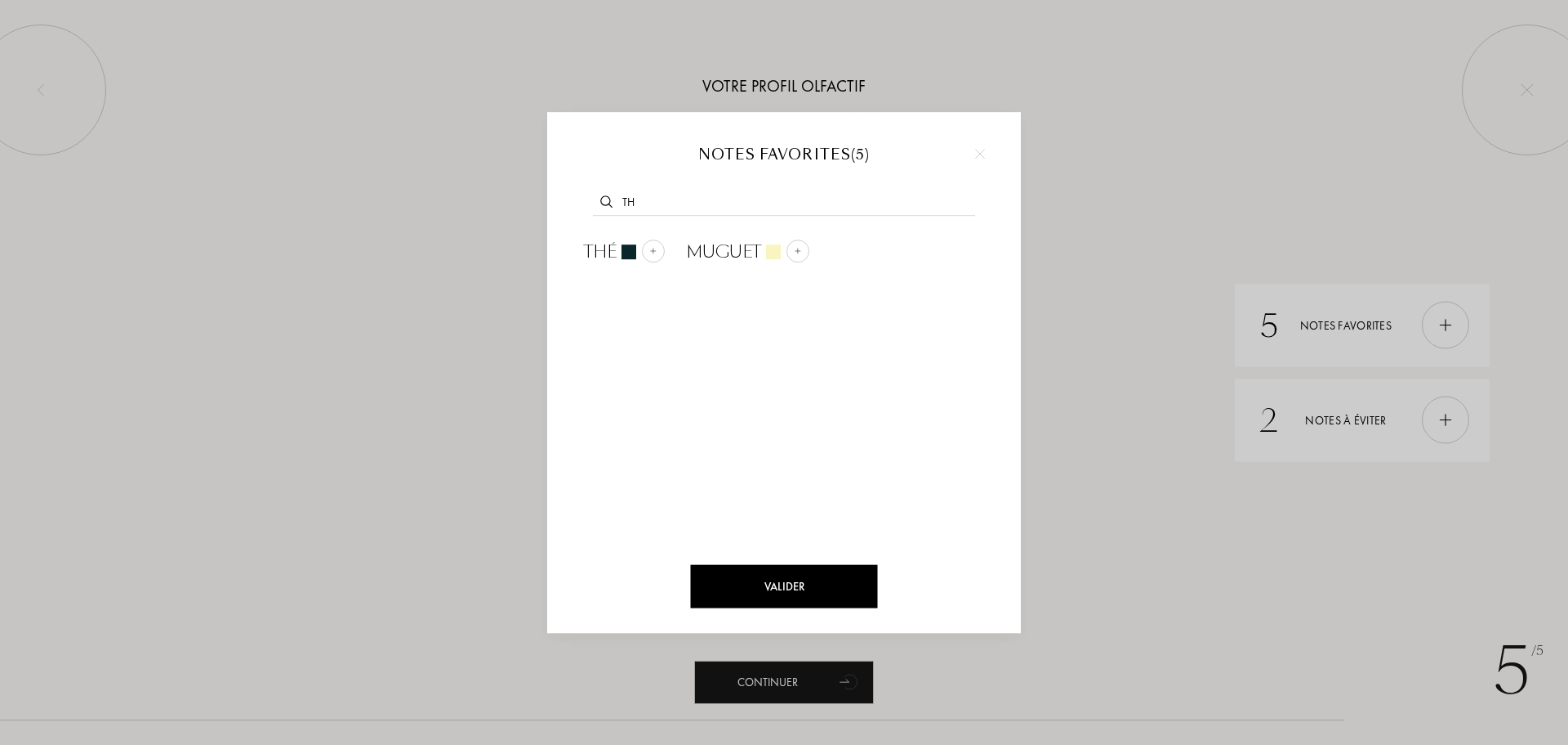
type input "t"
type input "mug"
click at [702, 256] on div at bounding box center [695, 251] width 23 height 23
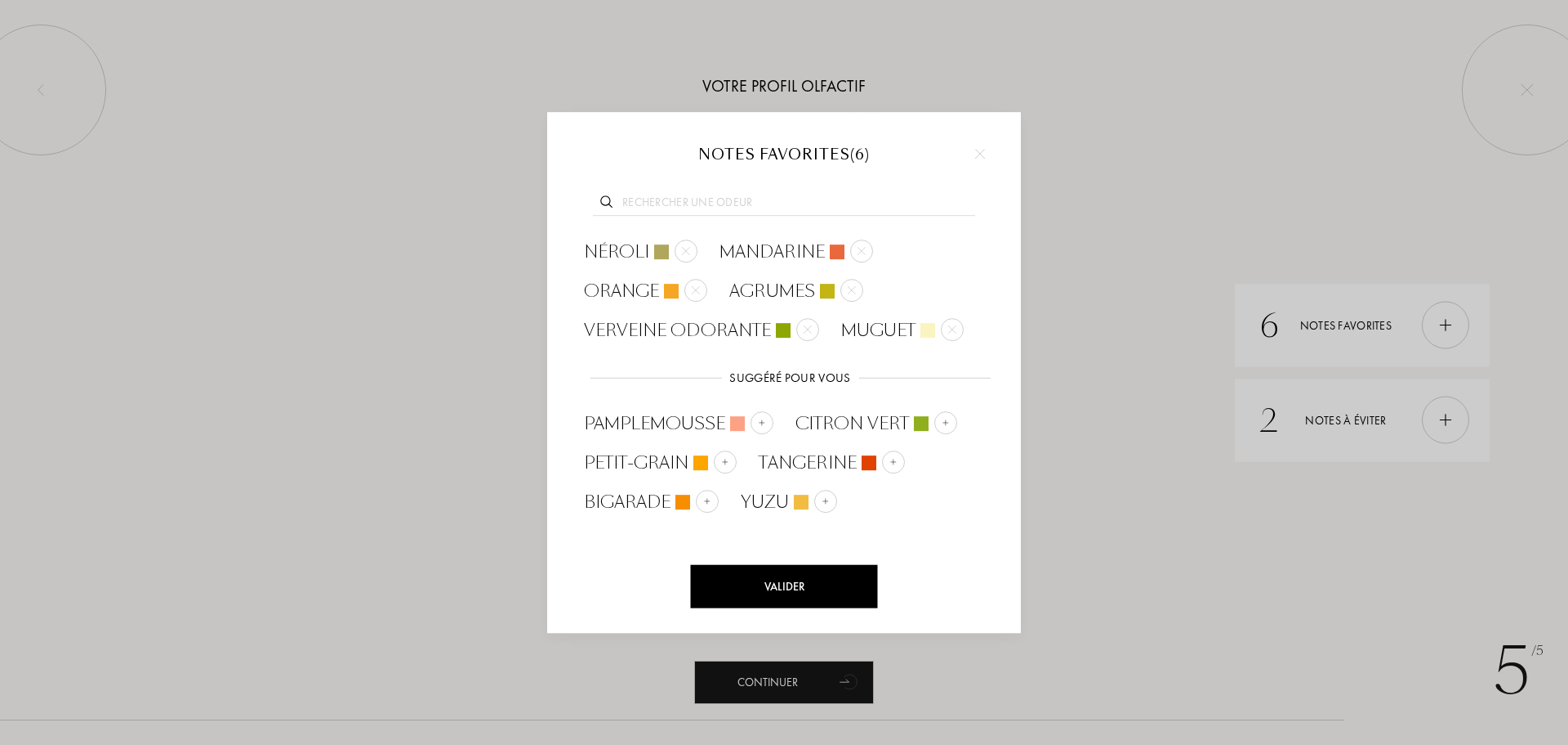
click at [669, 210] on input "text" at bounding box center [784, 204] width 382 height 22
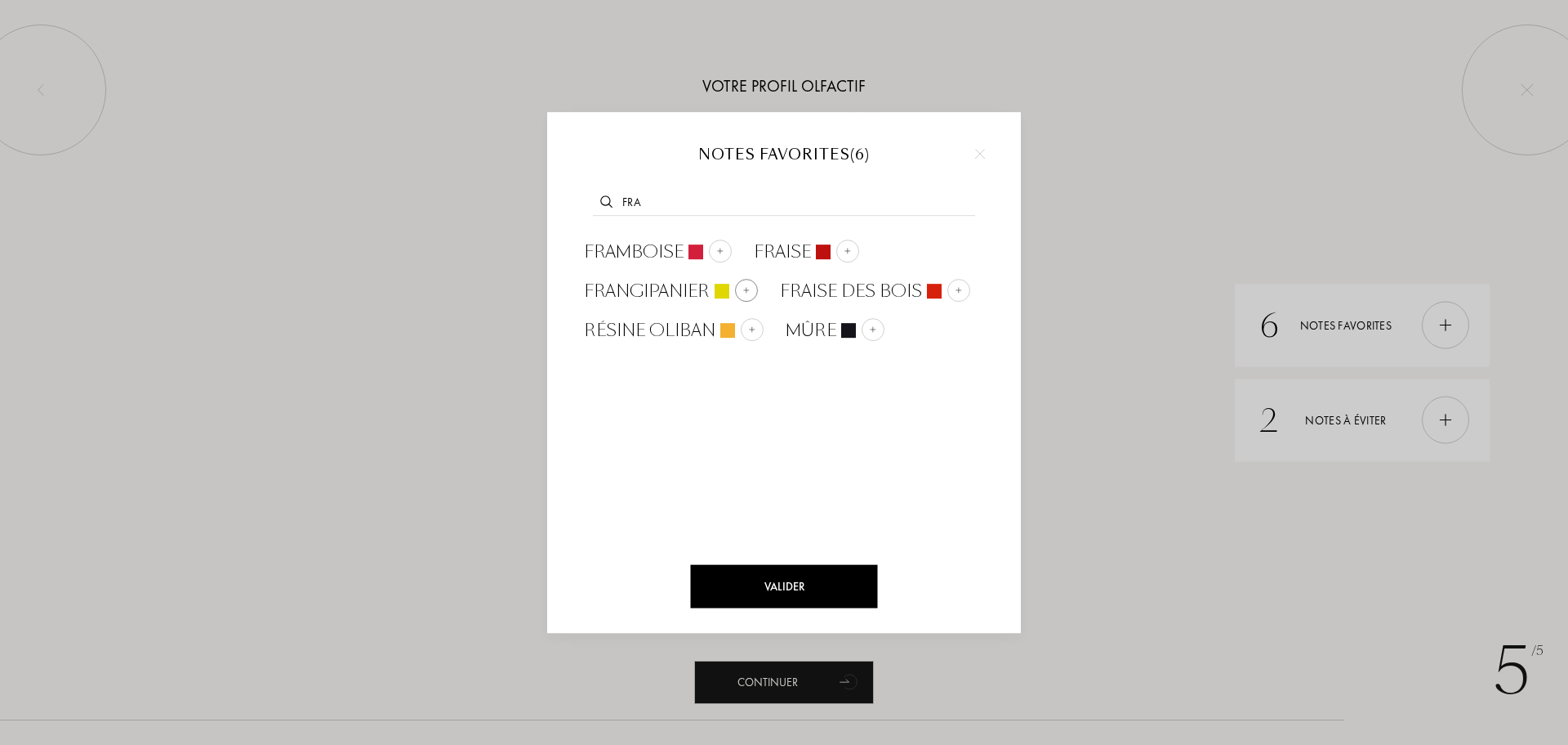
type input "fra"
click at [743, 290] on img at bounding box center [746, 290] width 8 height 8
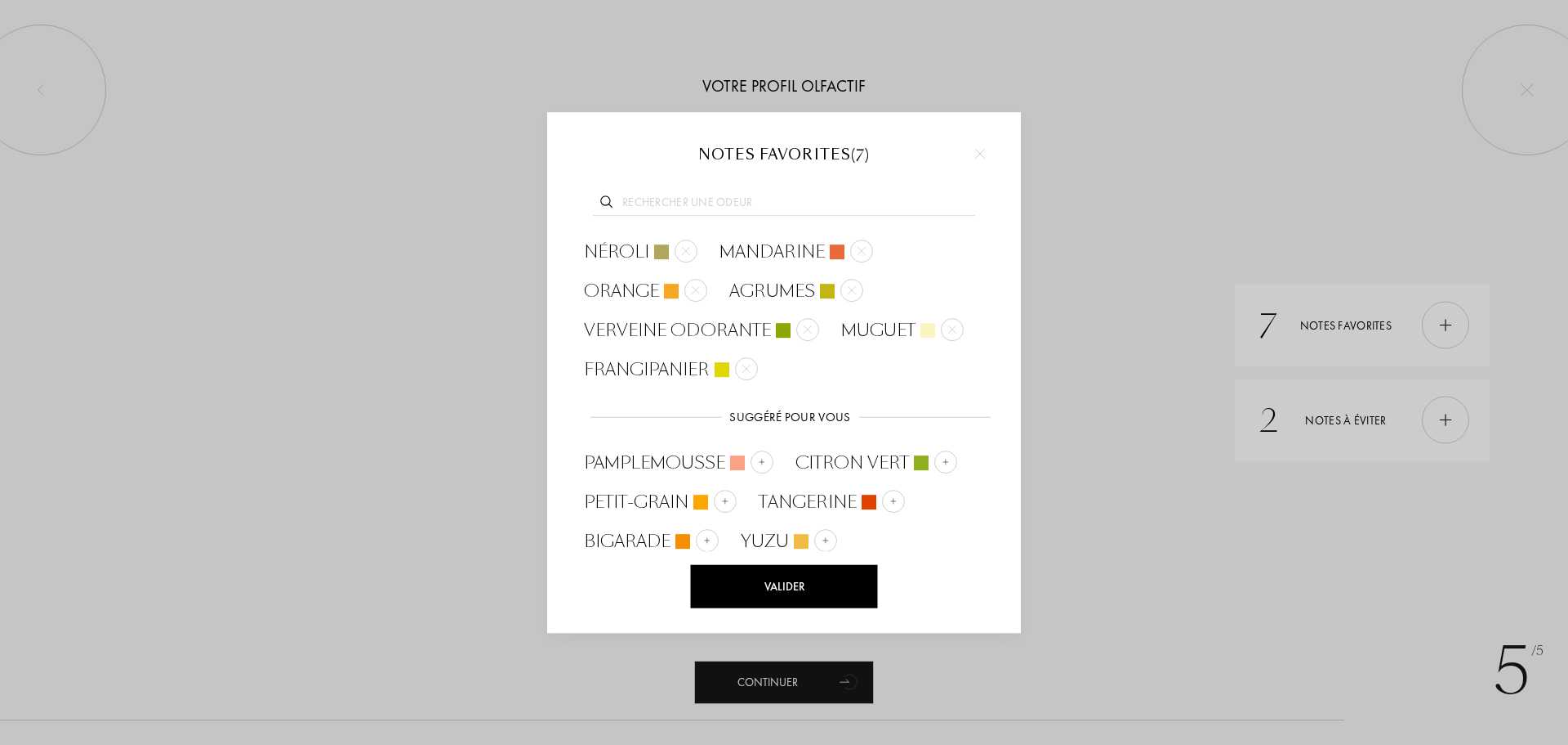
click at [706, 194] on input "text" at bounding box center [784, 204] width 382 height 22
click at [859, 569] on div "Valider" at bounding box center [784, 586] width 187 height 43
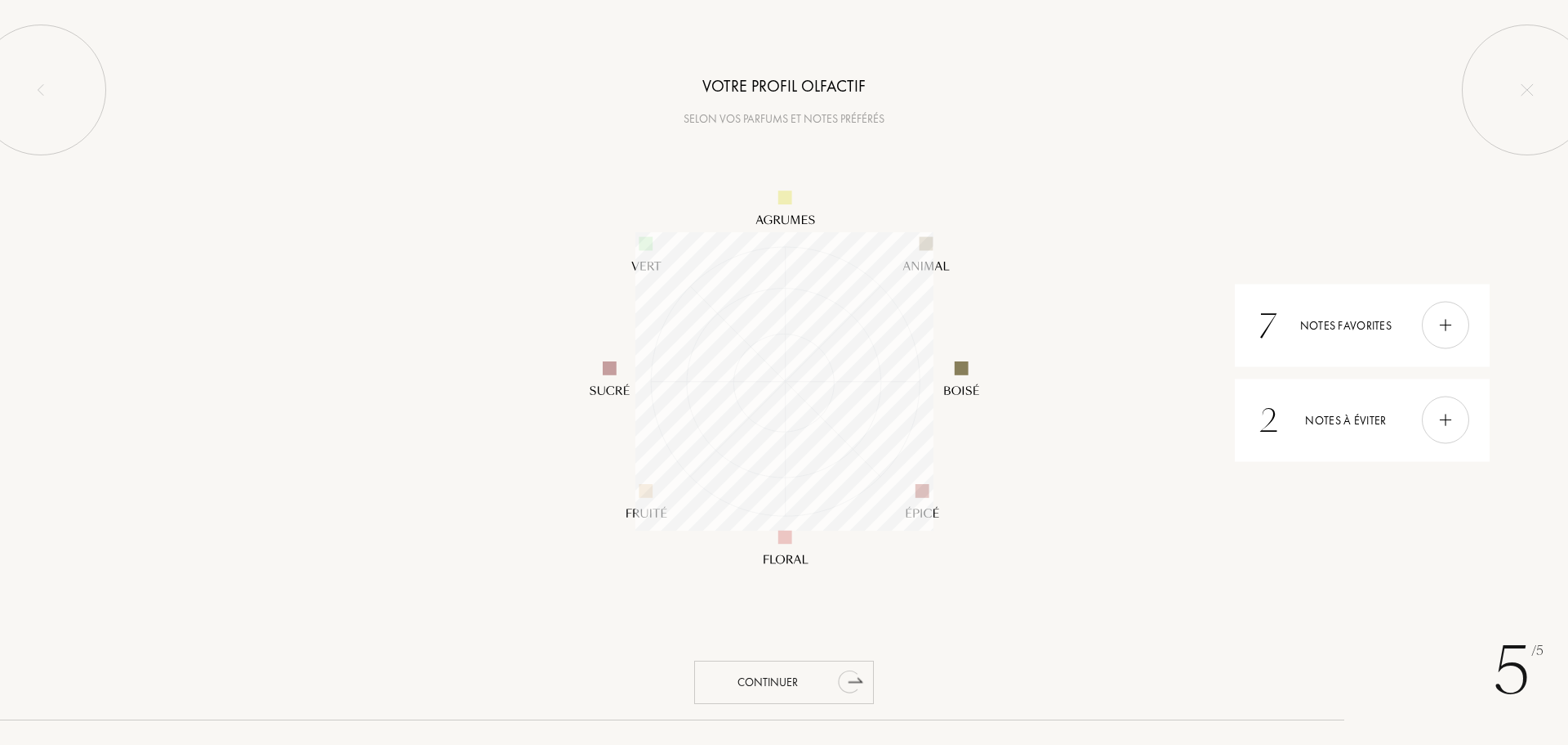
click at [799, 679] on div "Continuer" at bounding box center [784, 682] width 179 height 43
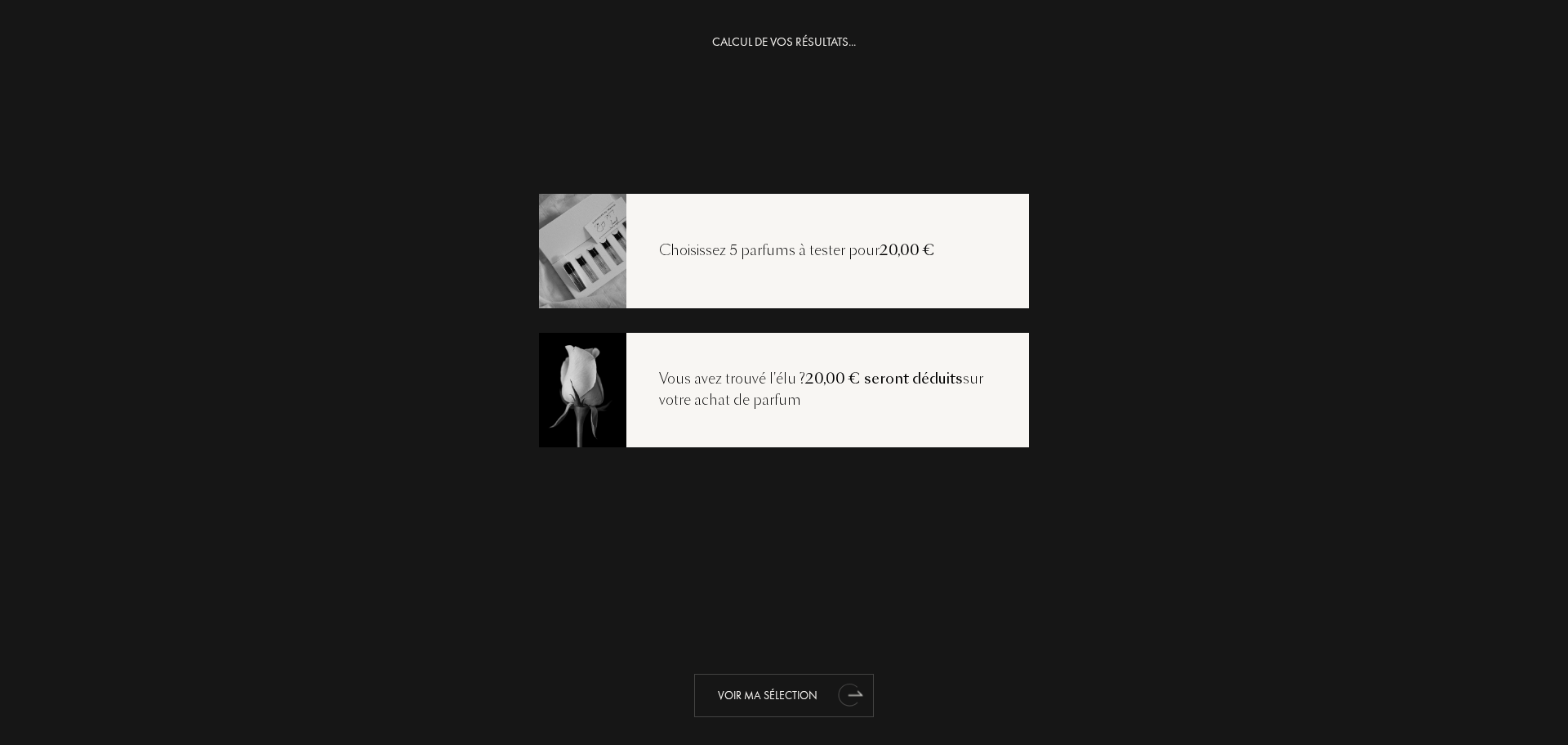
click at [752, 694] on div "Voir ma sélection" at bounding box center [784, 695] width 179 height 43
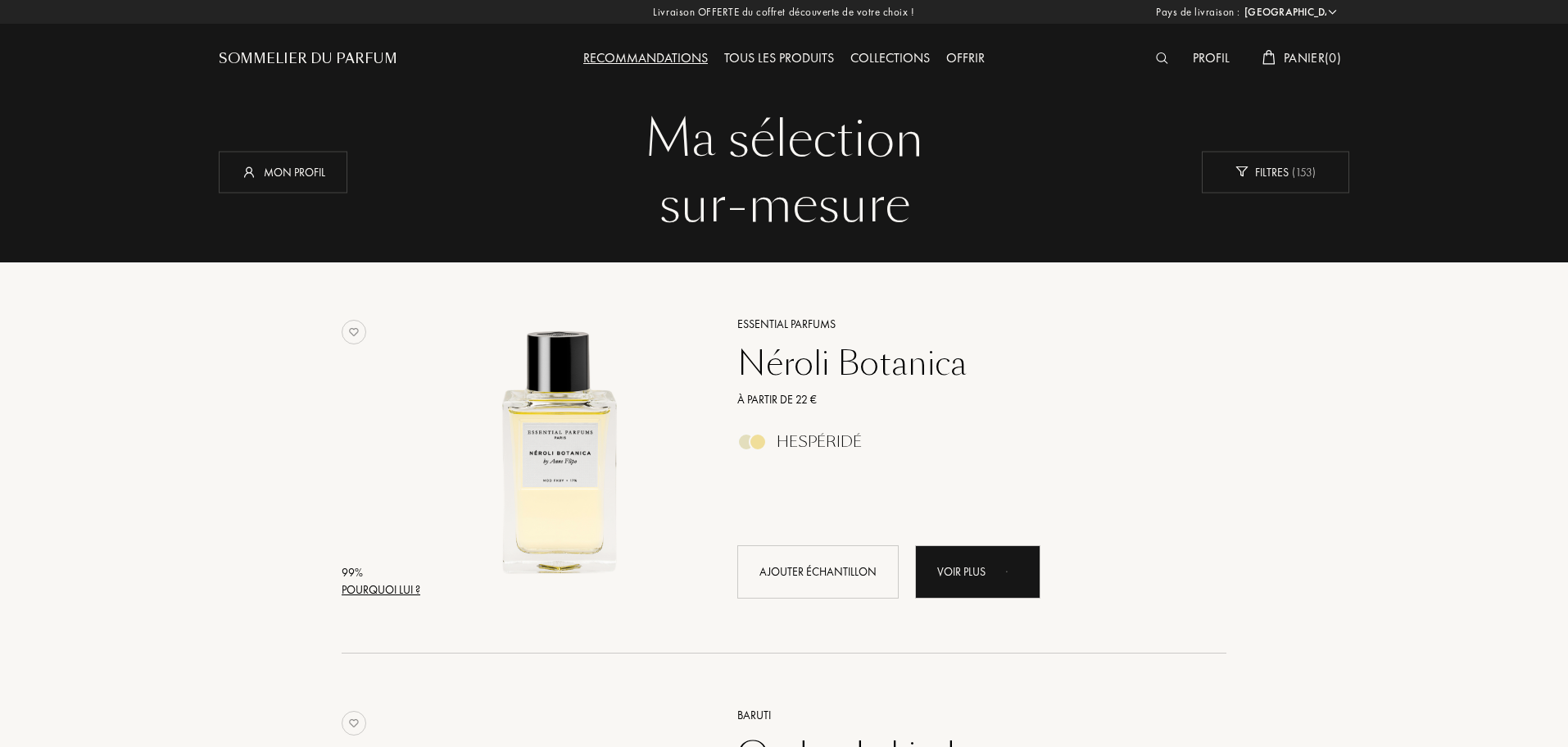
select select "FR"
click at [1310, 168] on span "( 153 )" at bounding box center [1302, 171] width 27 height 15
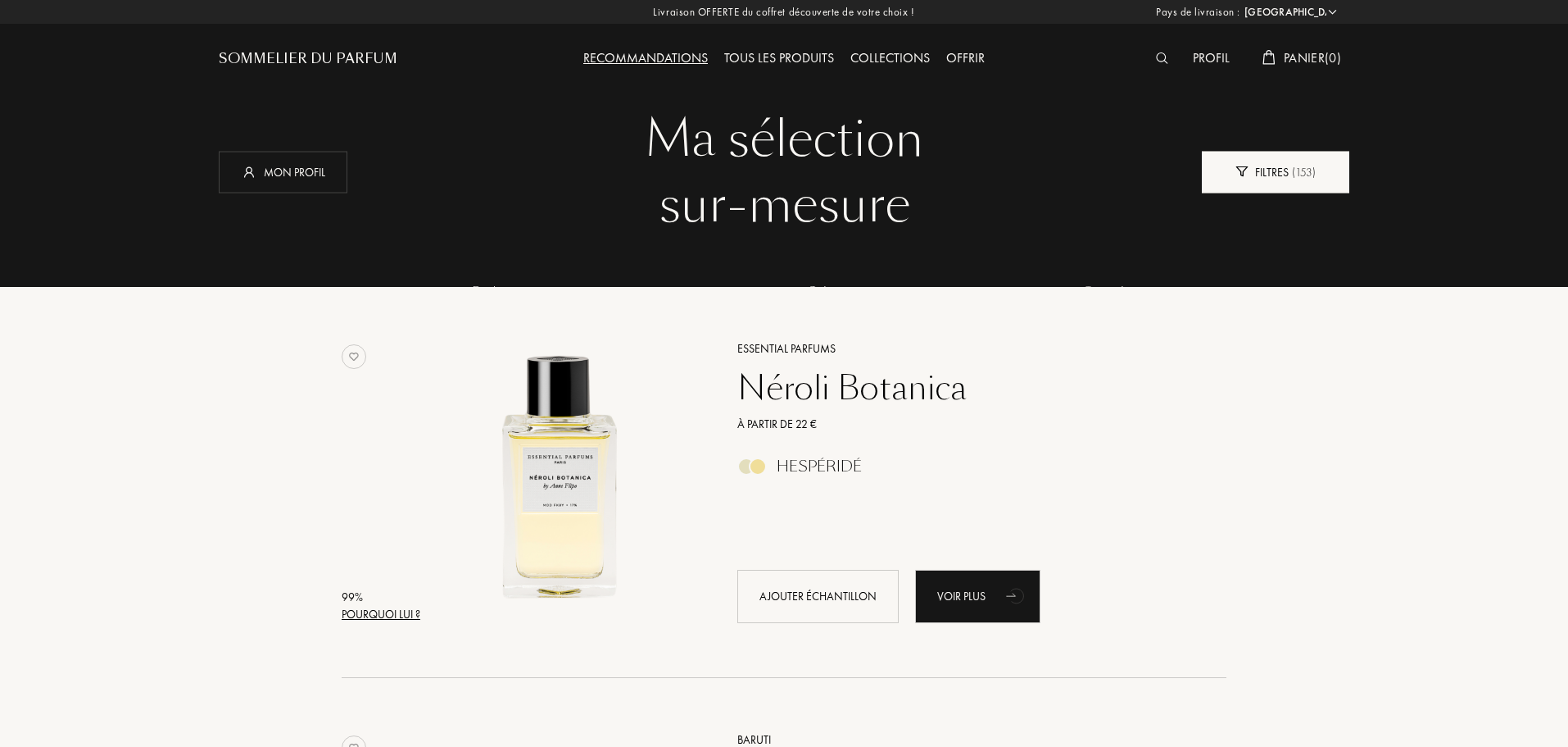
scroll to position [82, 344]
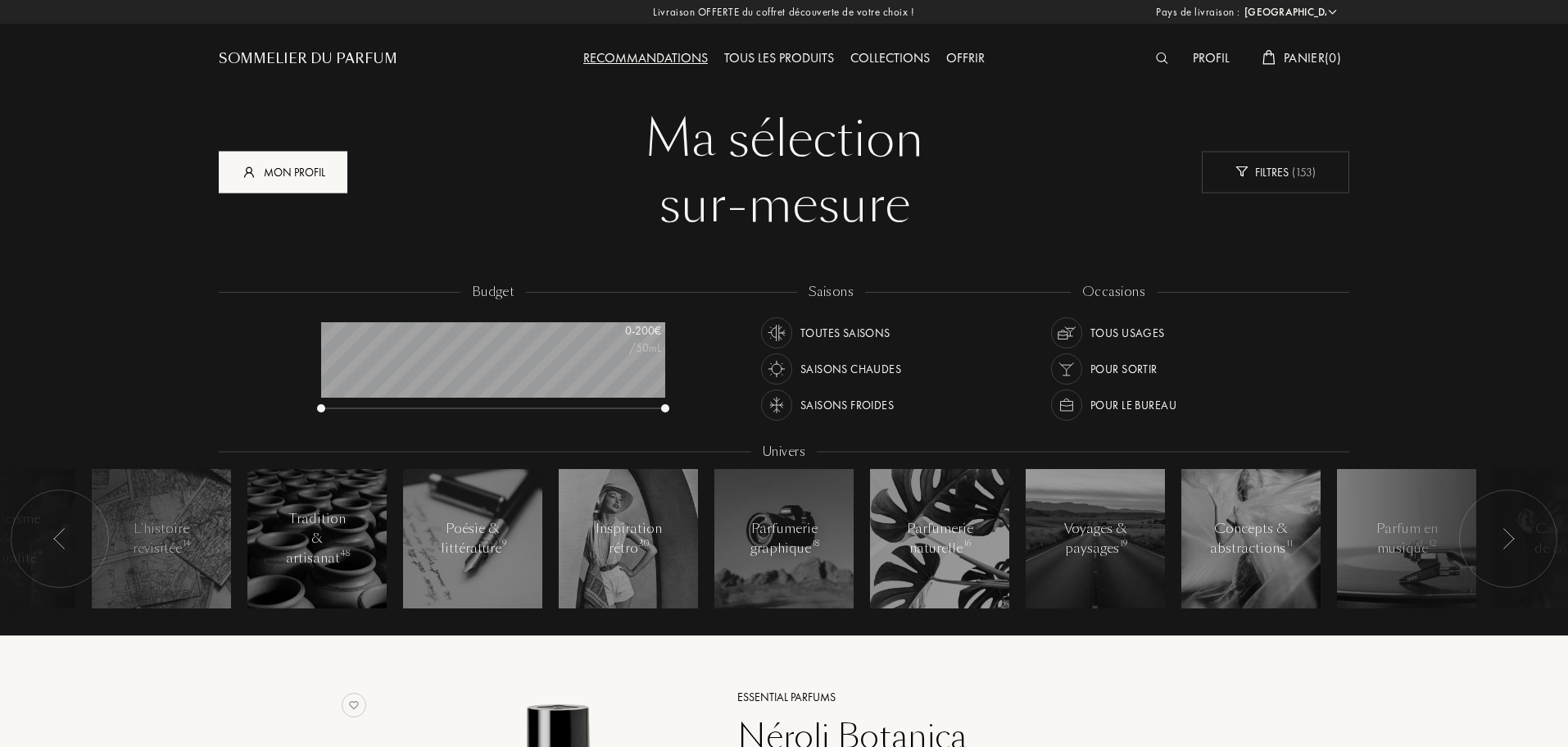
click at [310, 185] on div "Mon profil" at bounding box center [283, 171] width 129 height 41
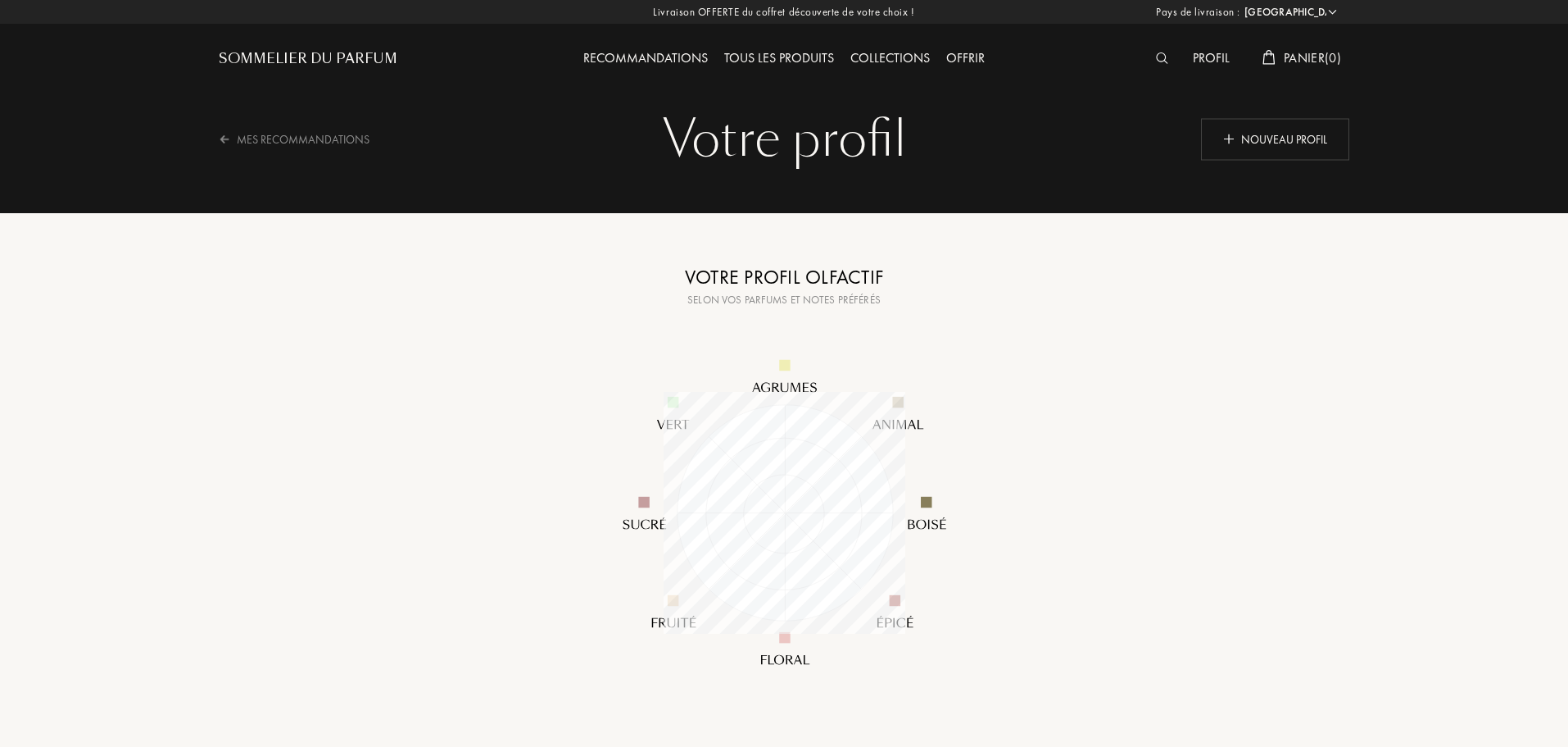
select select "FR"
click at [1264, 140] on div "Nouveau profil" at bounding box center [1274, 138] width 148 height 41
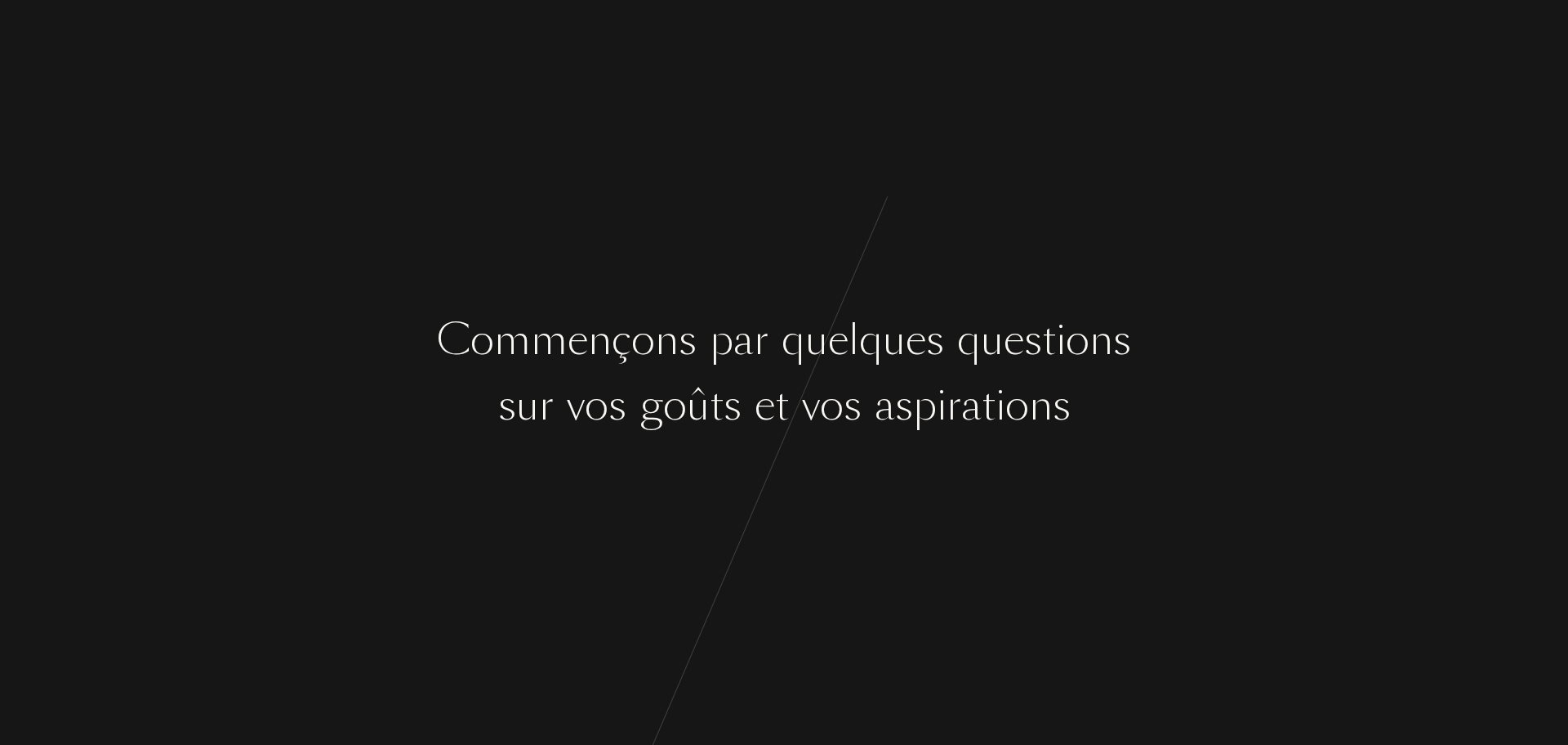
click at [927, 521] on div "C [PERSON_NAME] ç o n s p a r q u e l q u e s q u e s t i o n s s u r v o s g o…" at bounding box center [784, 372] width 1568 height 745
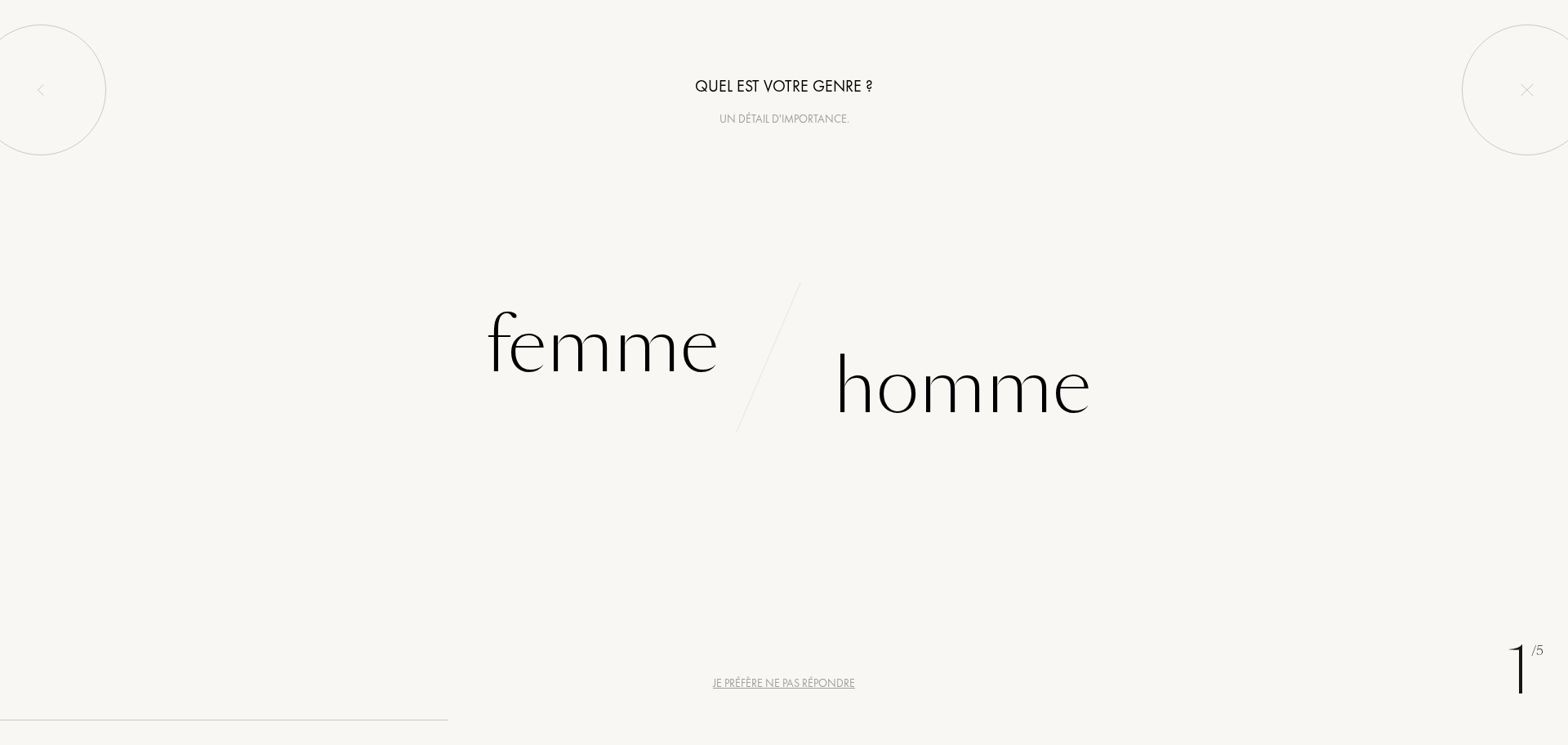
click at [805, 677] on div "Je préfère ne pas répondre" at bounding box center [784, 683] width 142 height 17
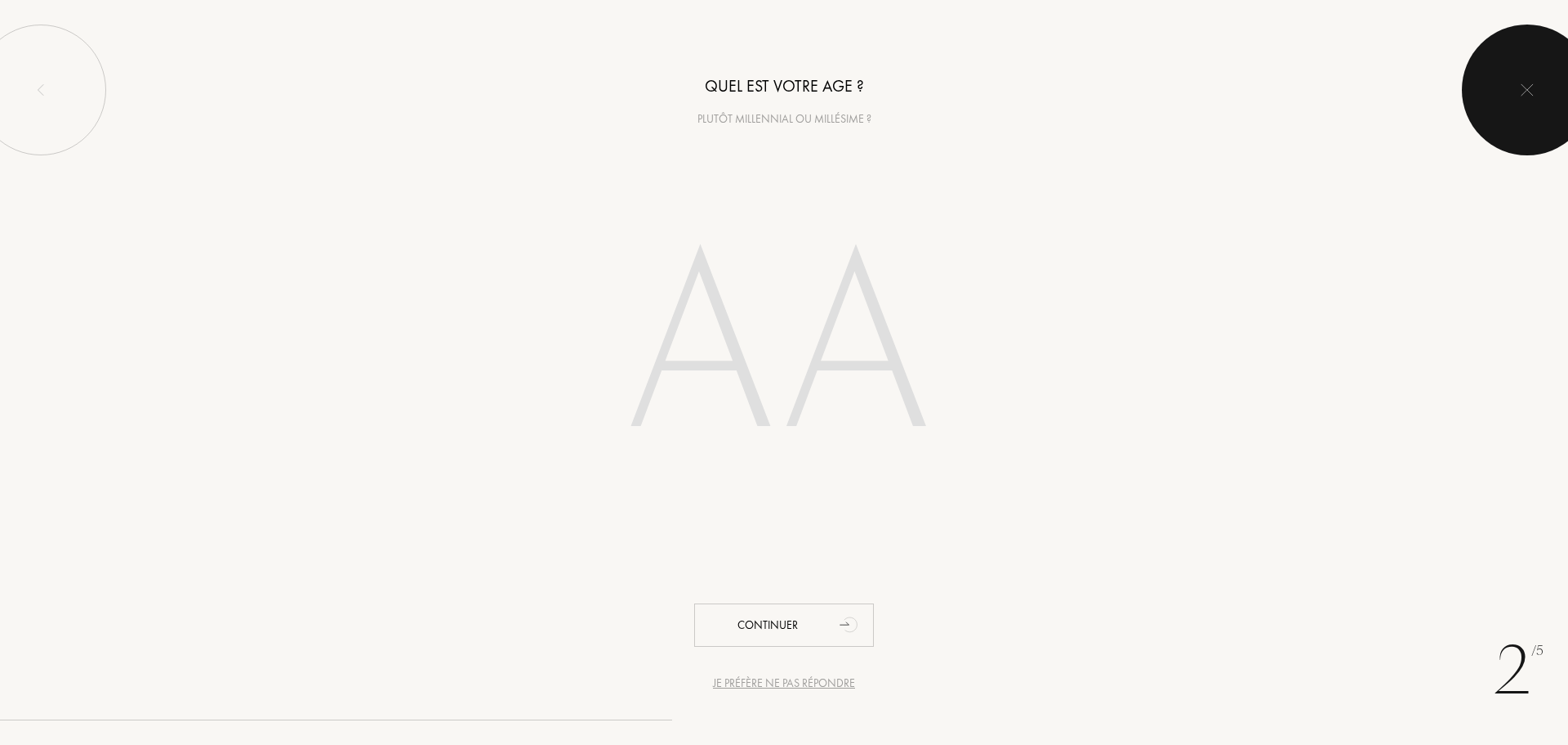
click at [1465, 80] on div at bounding box center [1527, 89] width 131 height 131
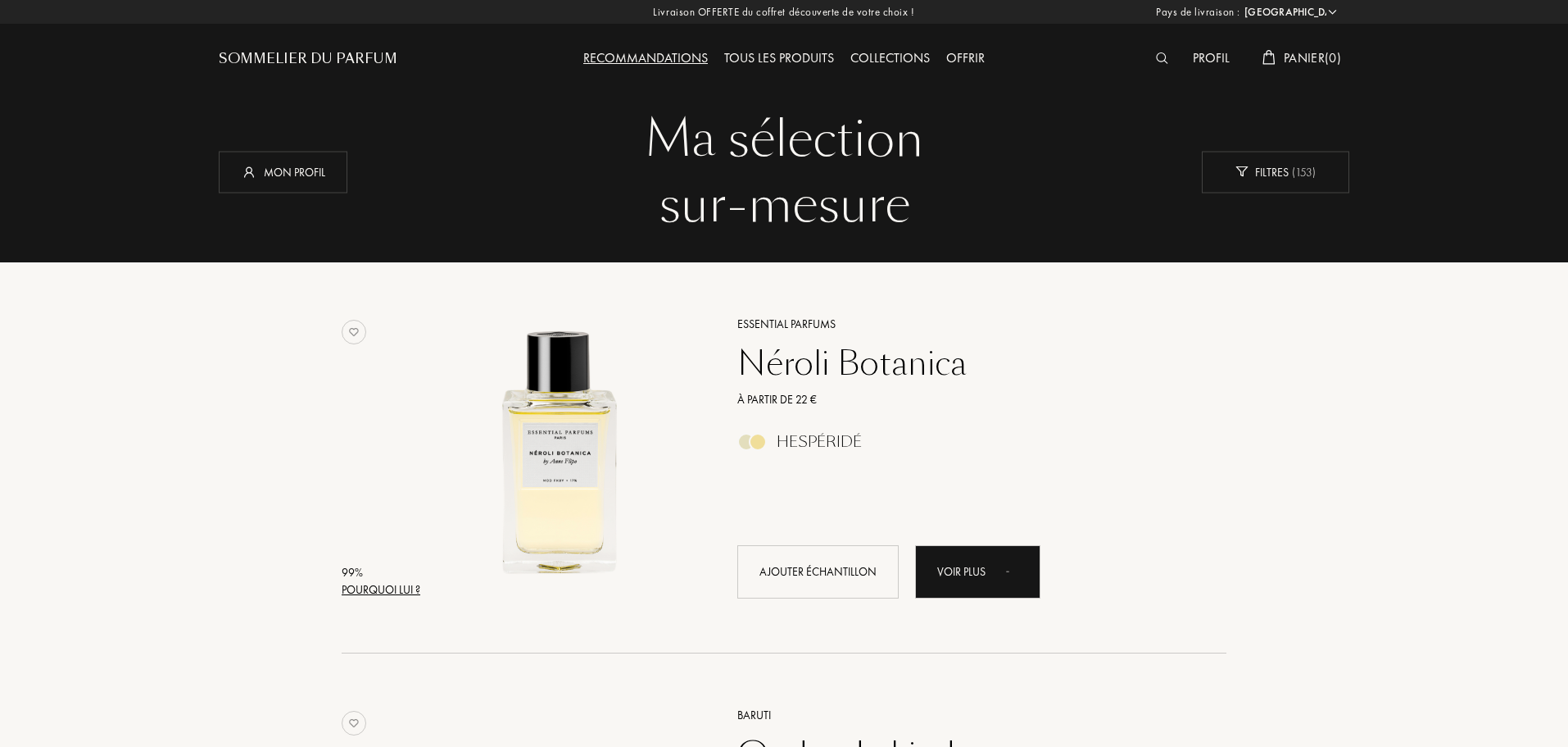
select select "FR"
click at [399, 591] on div "Pourquoi lui ?" at bounding box center [381, 590] width 79 height 17
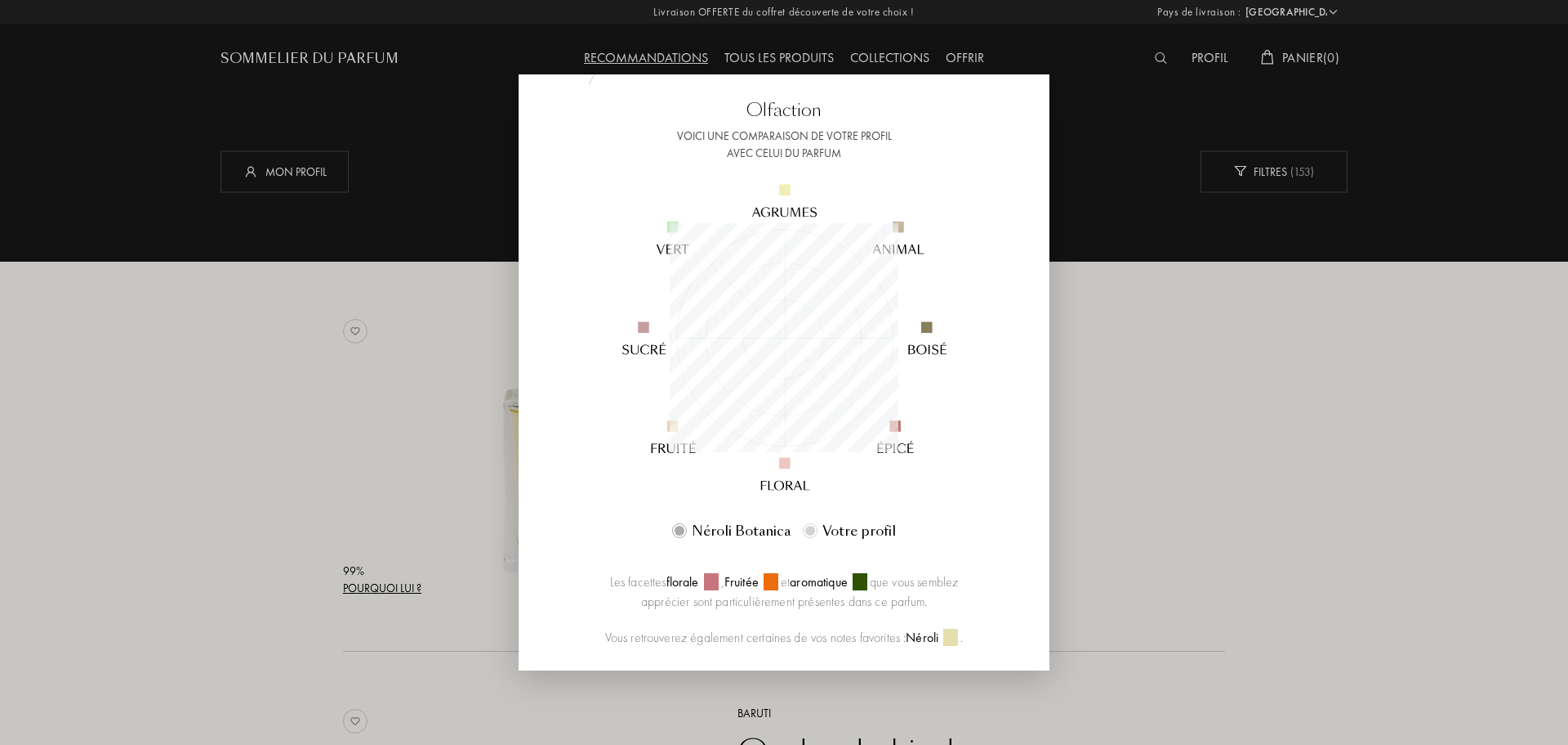
scroll to position [210, 0]
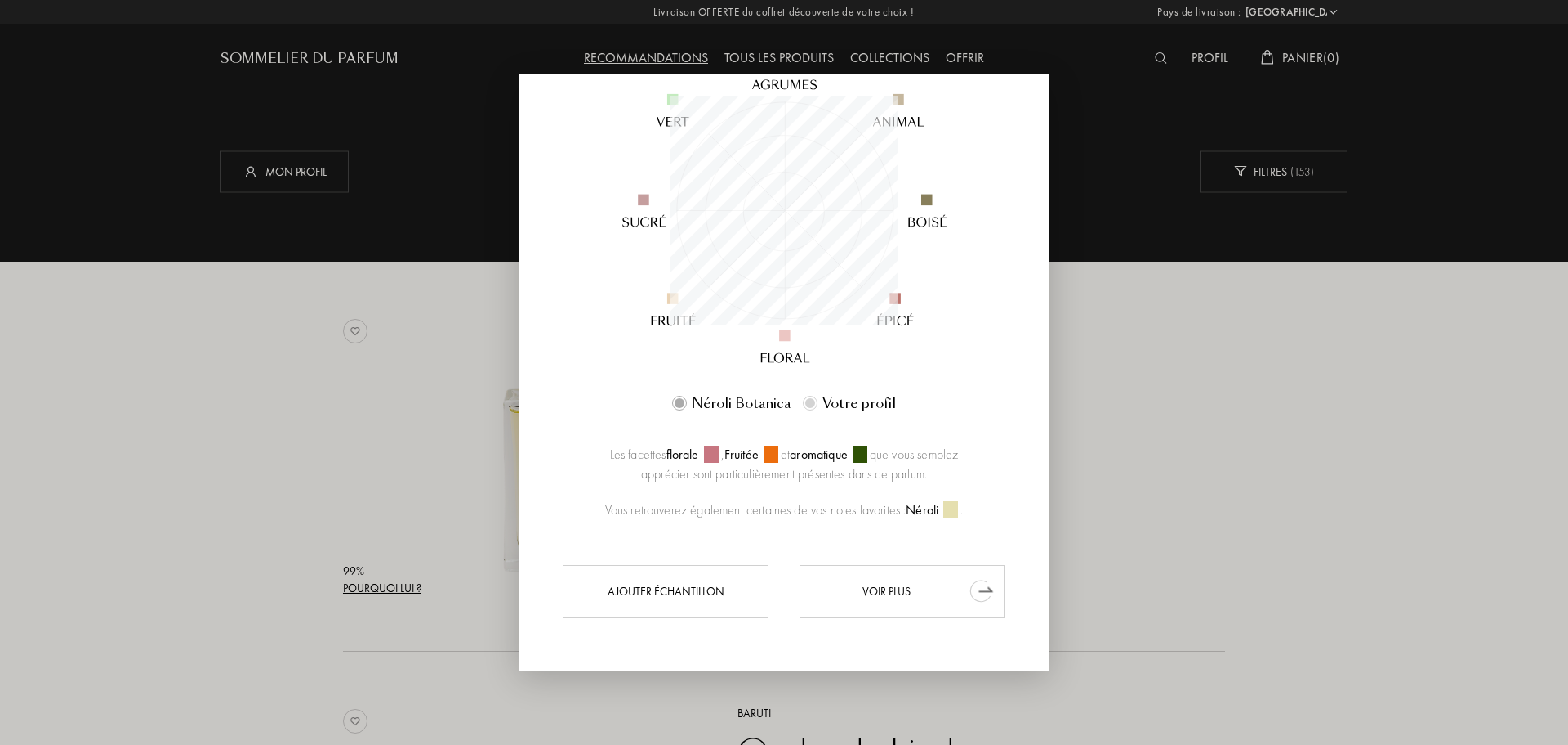
click at [892, 593] on div "Voir plus" at bounding box center [902, 590] width 206 height 54
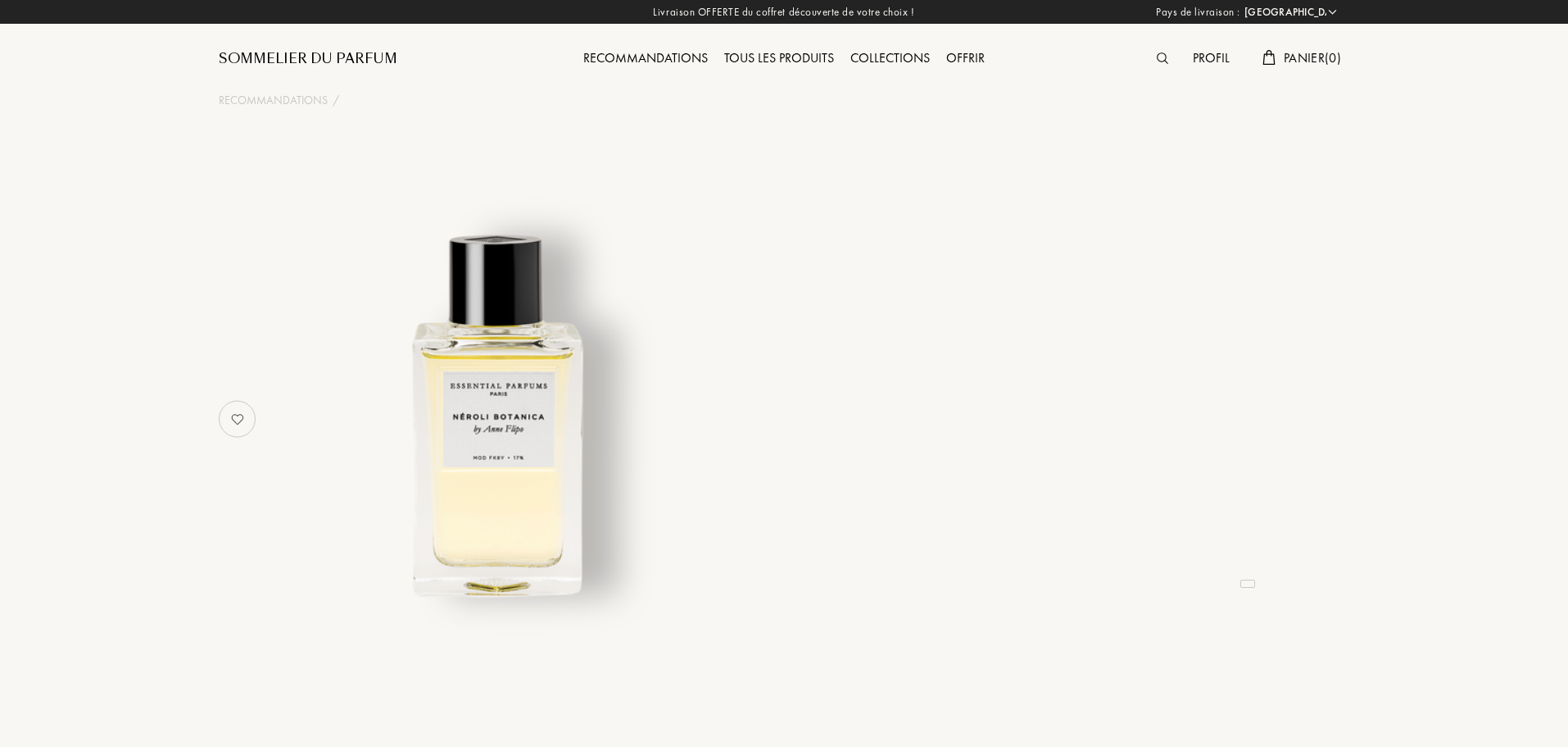
select select "FR"
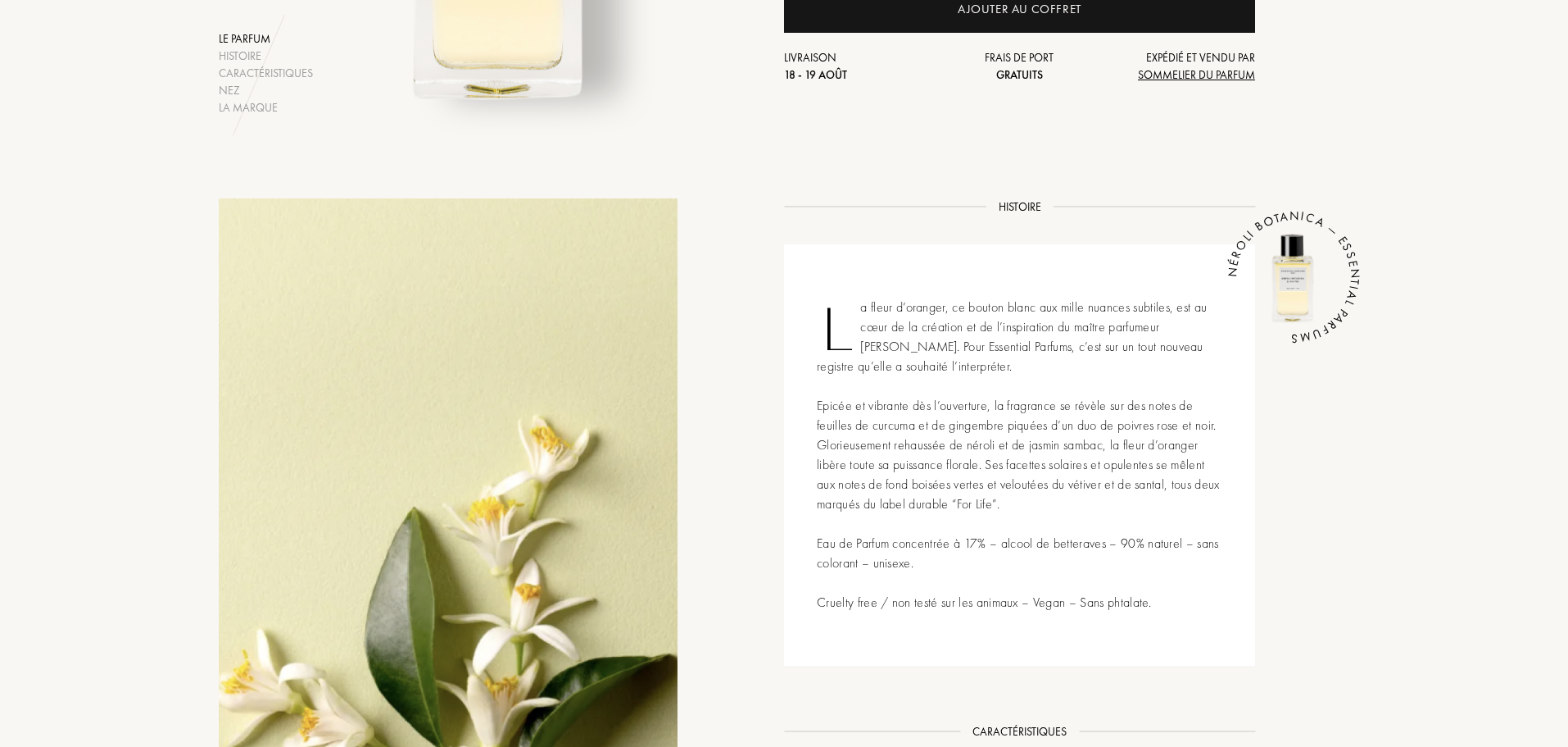
scroll to position [656, 0]
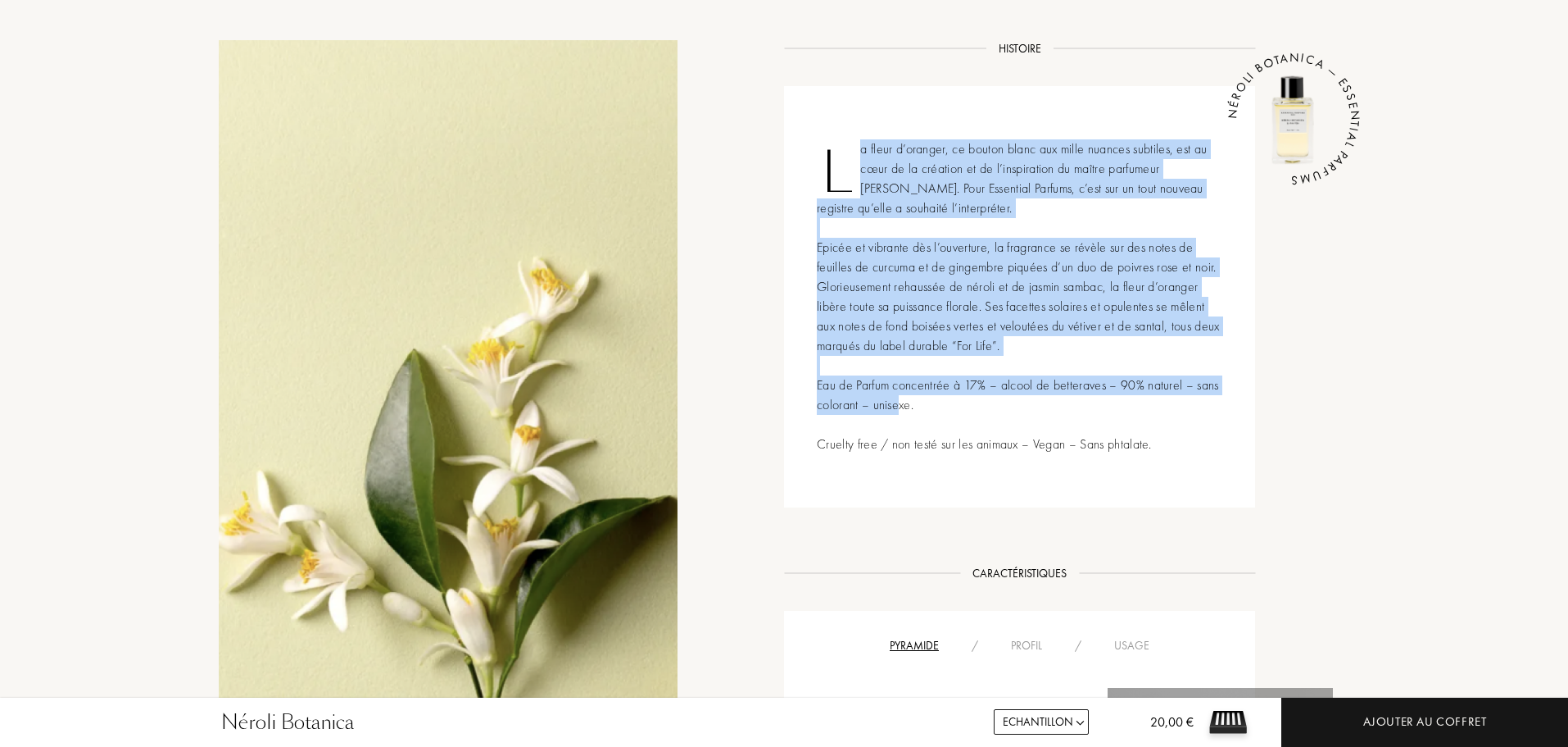
drag, startPoint x: 862, startPoint y: 160, endPoint x: 1151, endPoint y: 403, distance: 377.6
click at [1151, 403] on div "La fleur d’oranger, ce bouton blanc aux mille nuances subtiles, est au cœur de …" at bounding box center [1020, 296] width 471 height 421
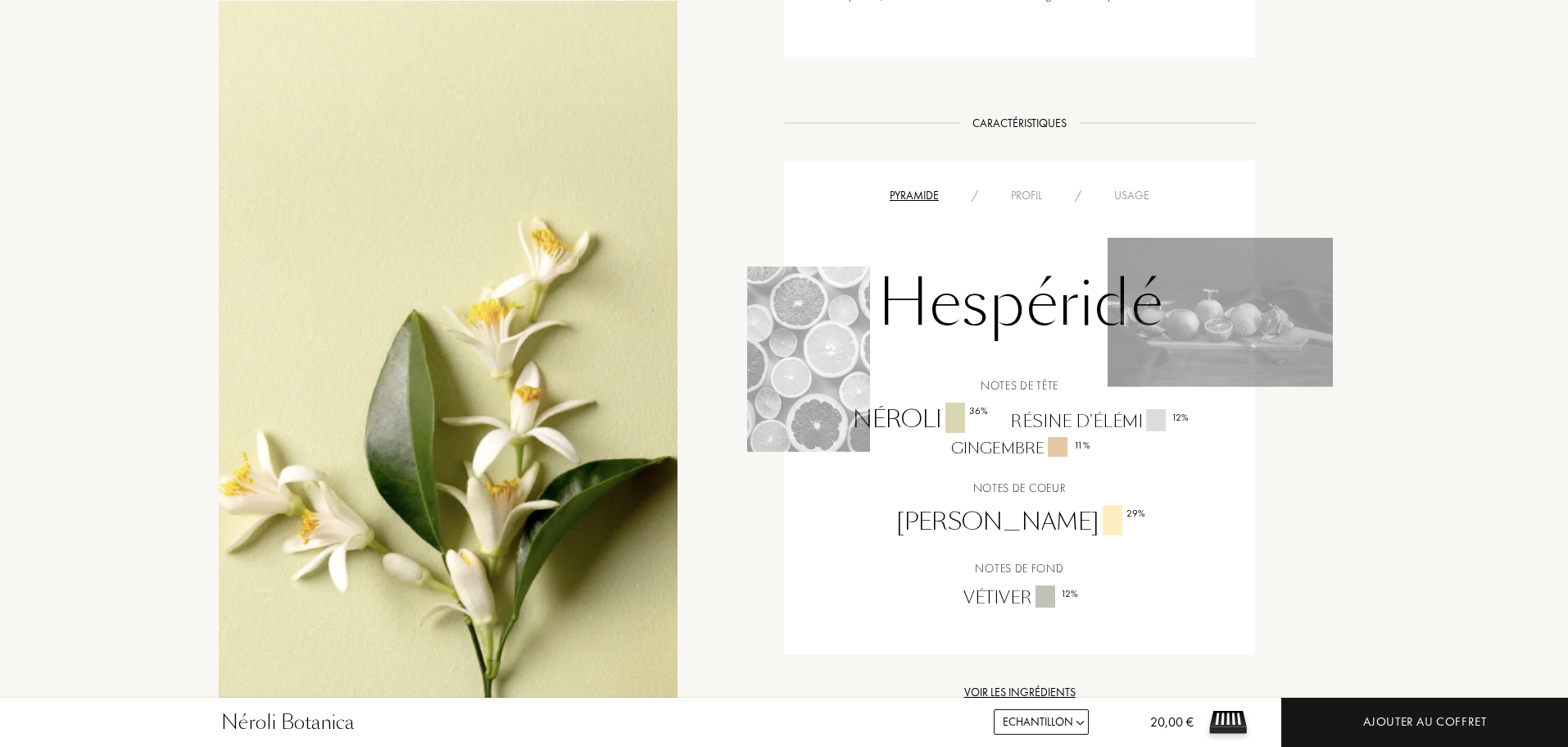
scroll to position [1229, 0]
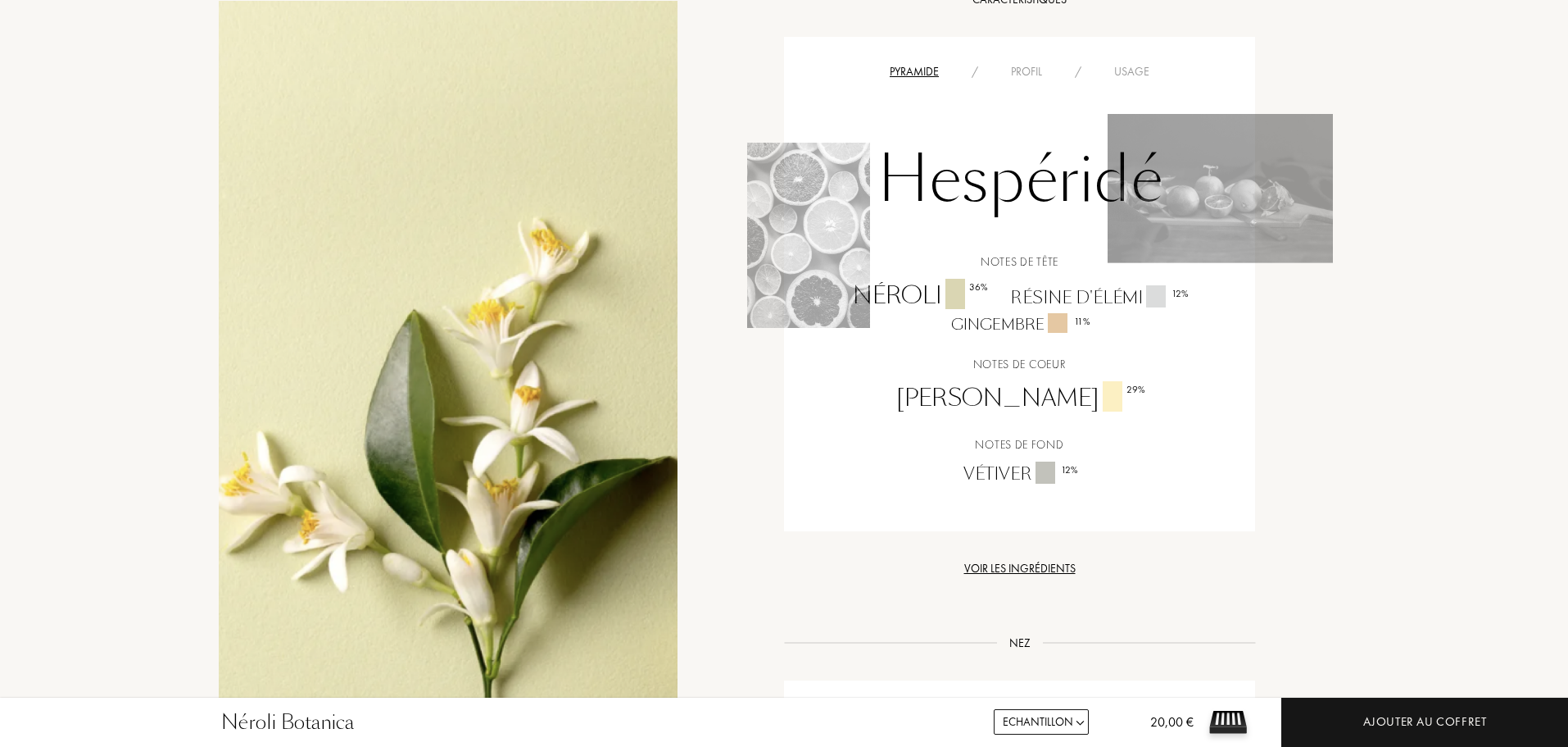
click at [1022, 72] on div "Profil" at bounding box center [1026, 72] width 64 height 17
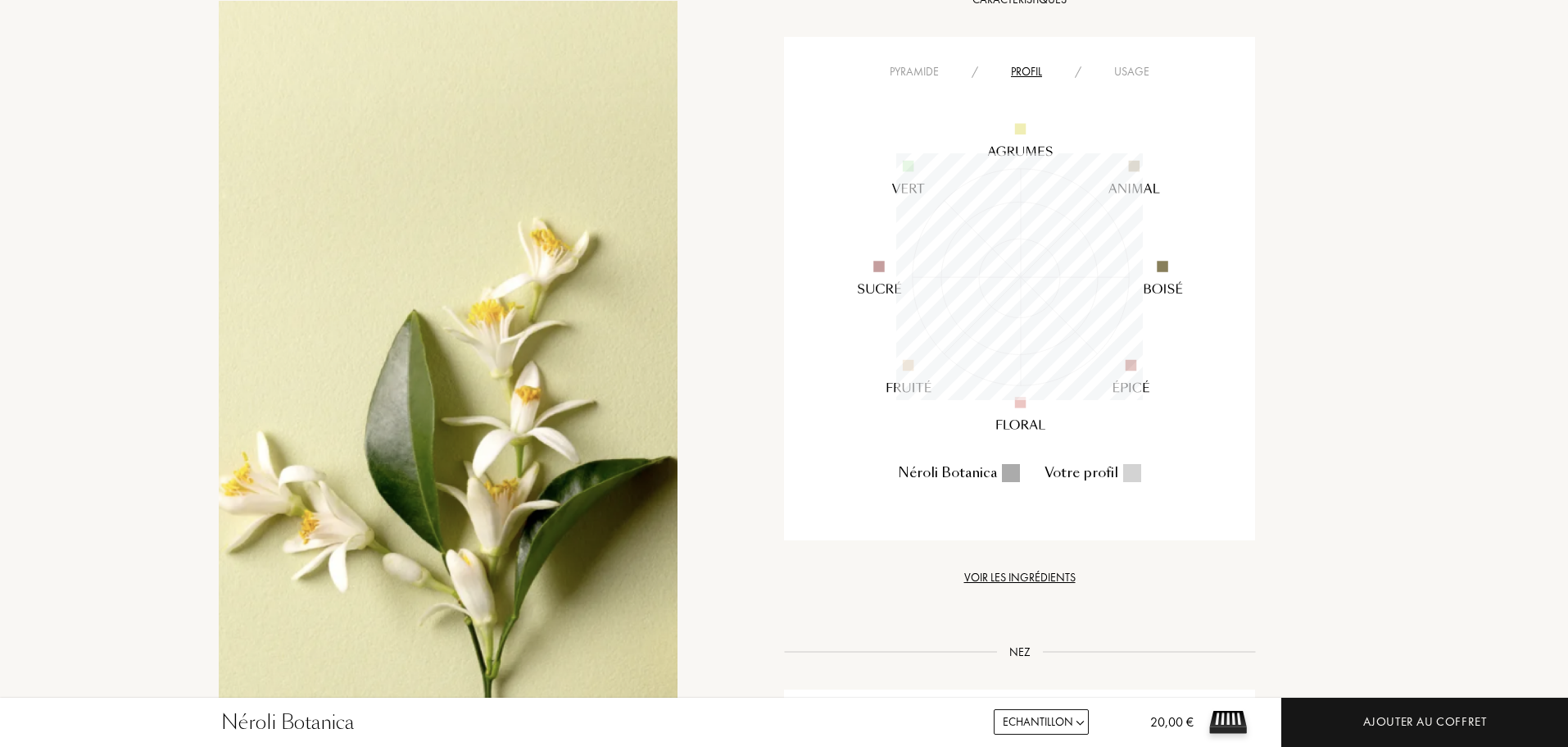
scroll to position [247, 247]
click at [1144, 69] on div "Usage" at bounding box center [1132, 72] width 68 height 17
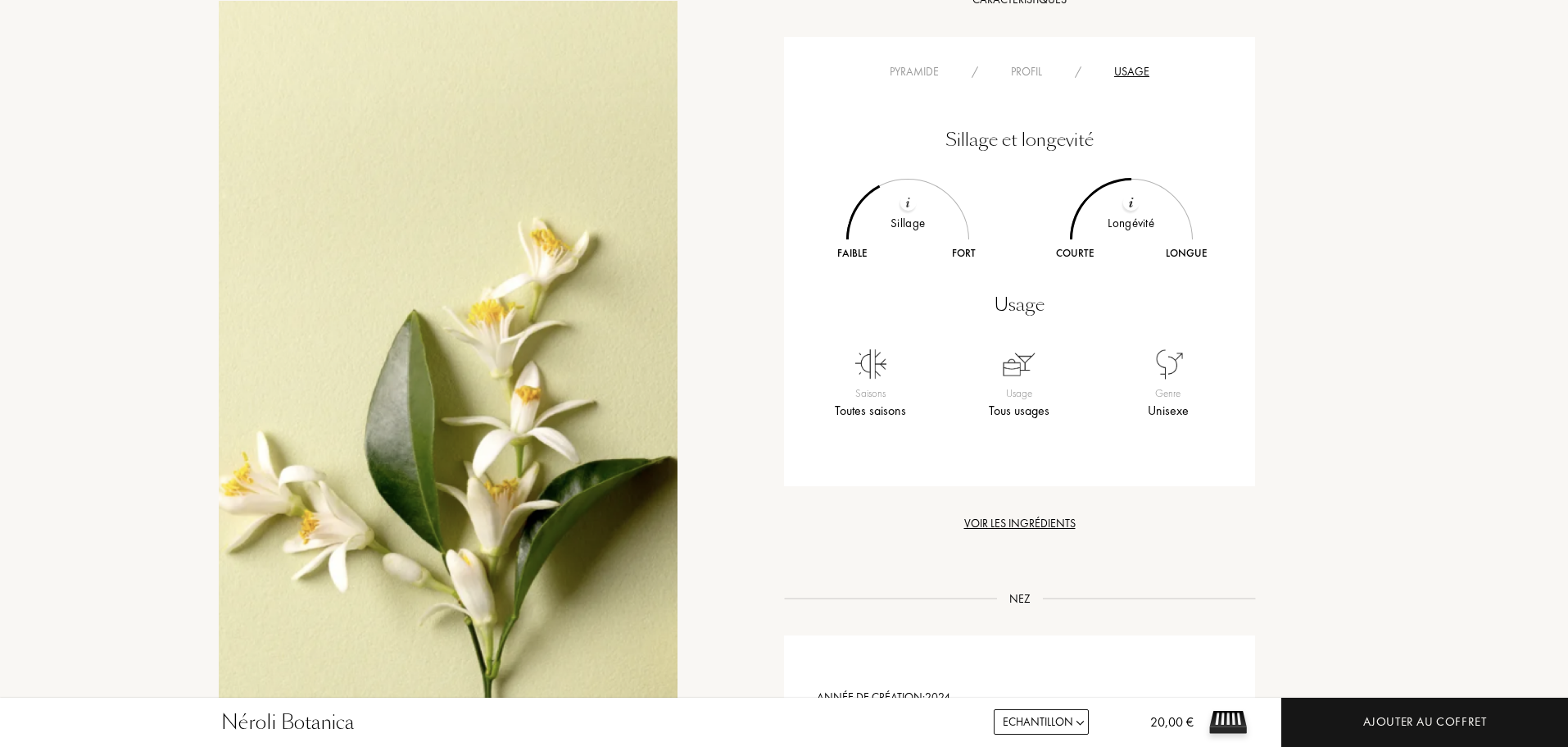
click at [943, 70] on div "Pyramide" at bounding box center [913, 72] width 82 height 17
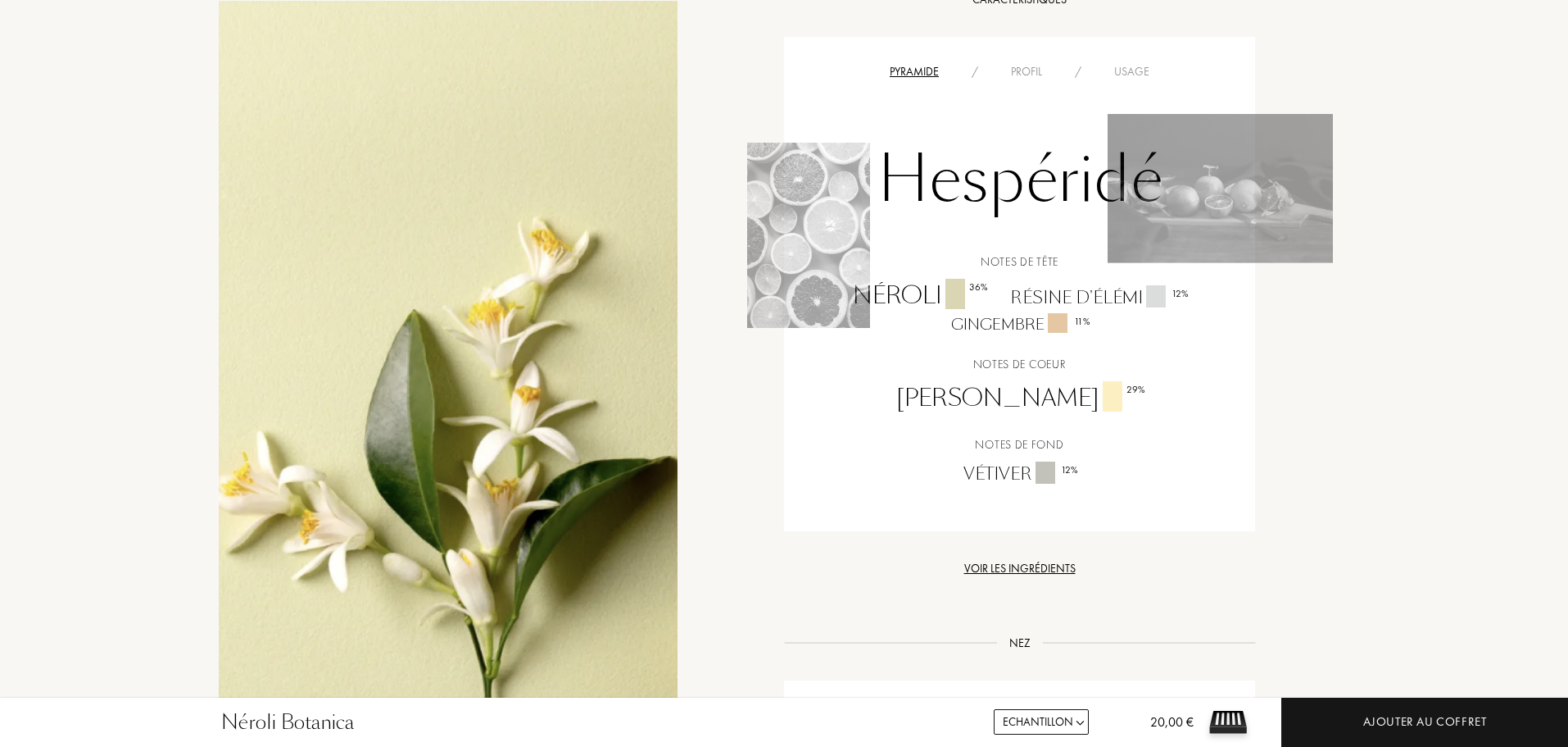
click at [1130, 73] on div "Usage" at bounding box center [1132, 72] width 68 height 17
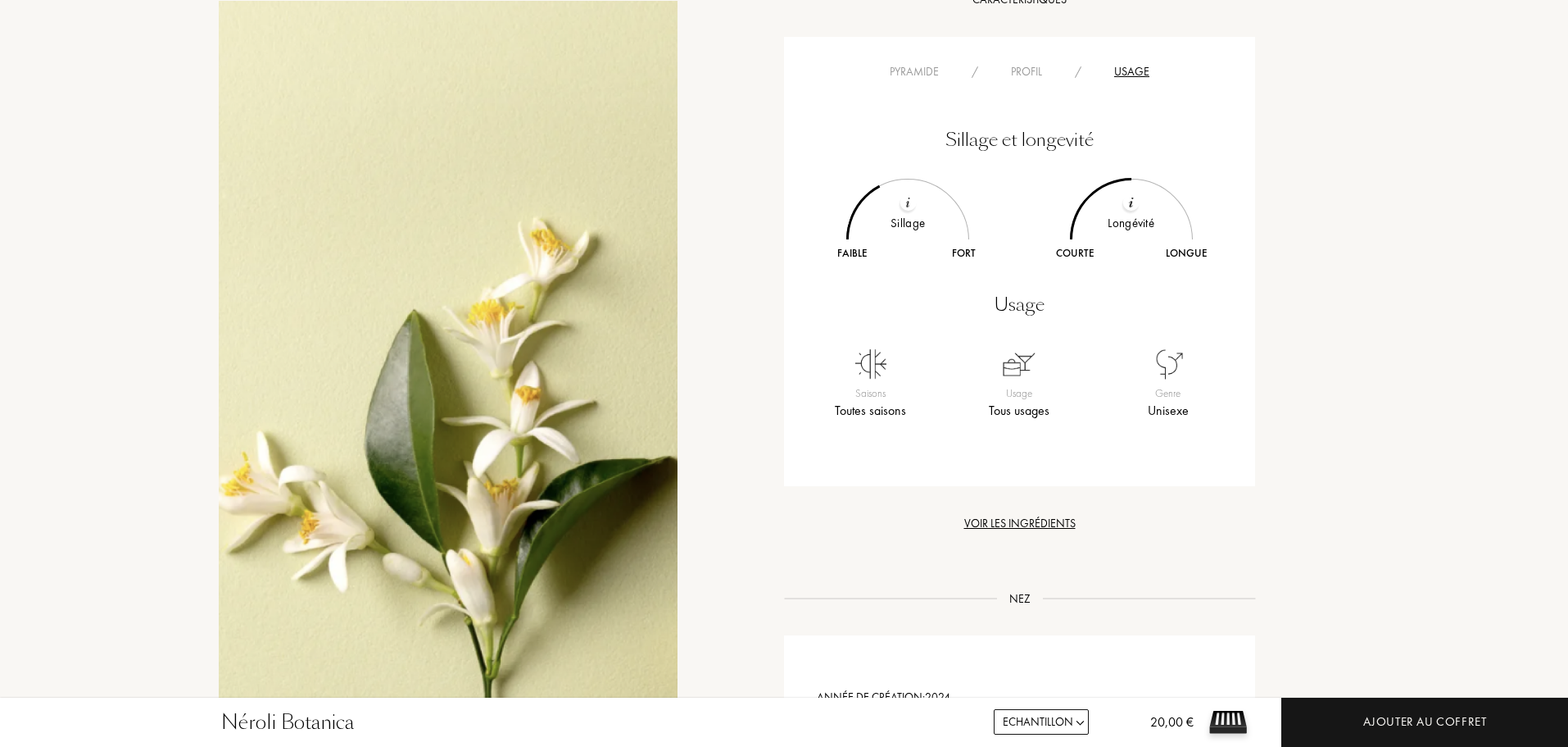
click at [913, 63] on div "Pyramide" at bounding box center [913, 72] width 82 height 17
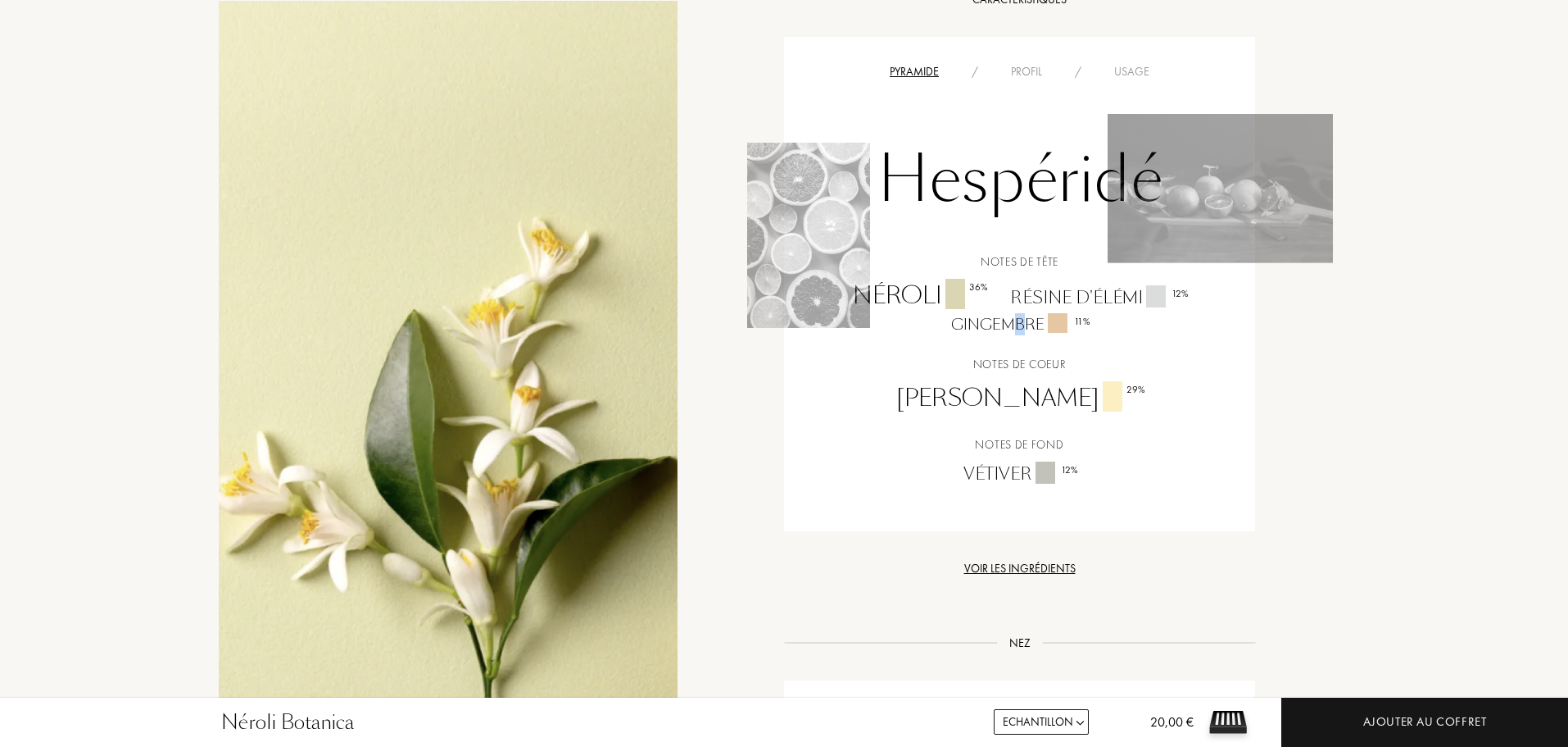
drag, startPoint x: 1010, startPoint y: 326, endPoint x: 1031, endPoint y: 332, distance: 21.8
click at [1031, 332] on div "Gingembre 11 %" at bounding box center [1019, 323] width 161 height 22
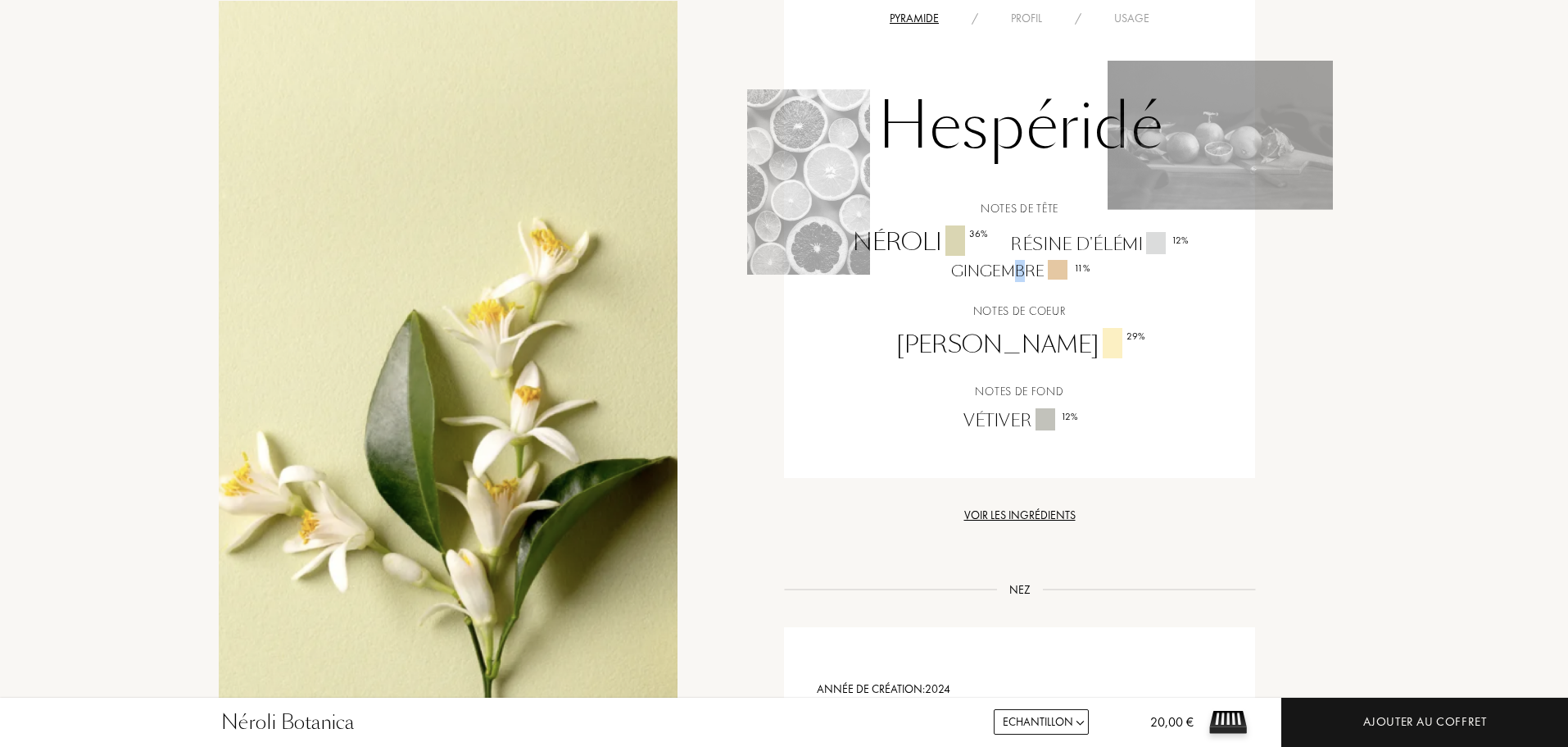
scroll to position [1311, 0]
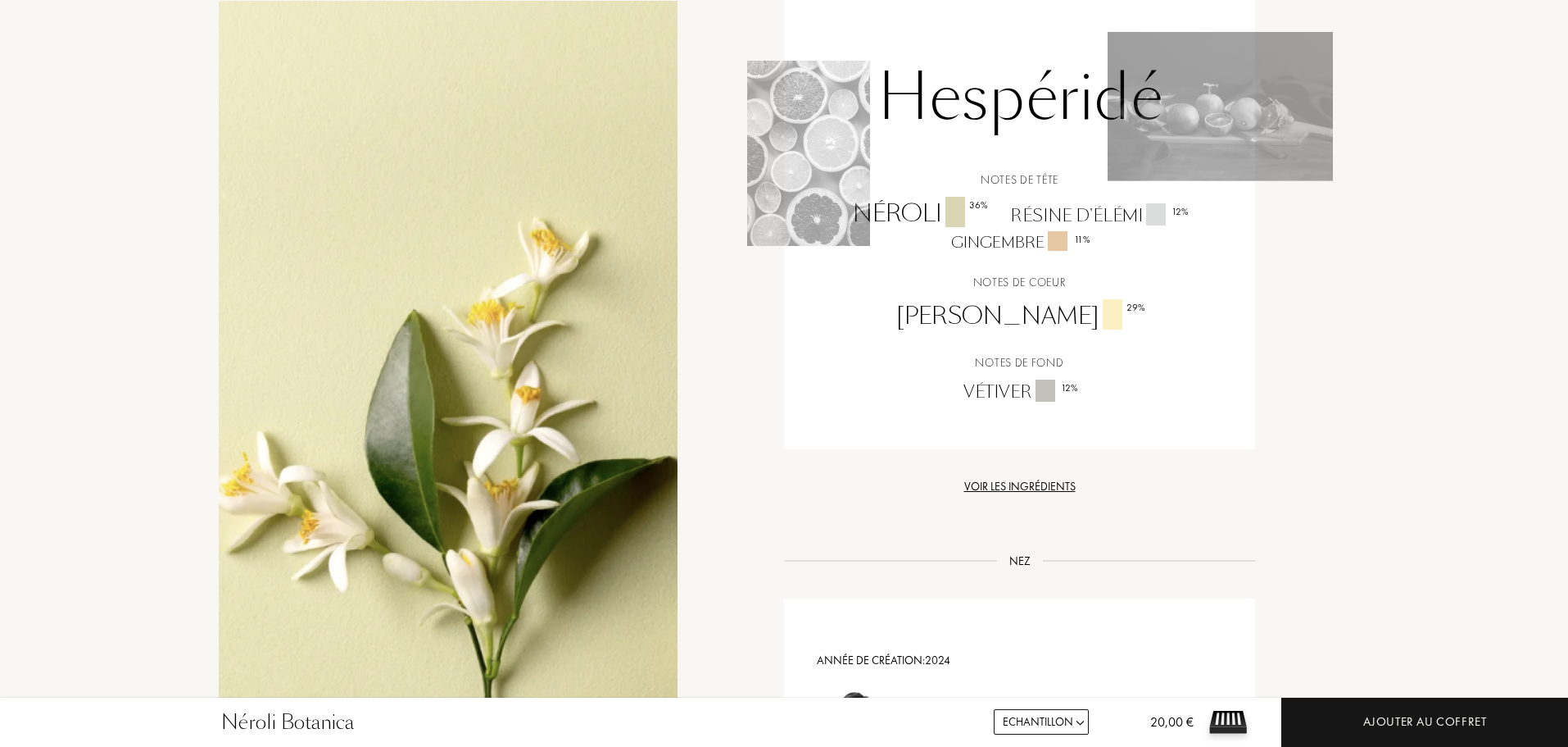
click at [1056, 485] on div "Voir les ingrédients" at bounding box center [1020, 486] width 471 height 17
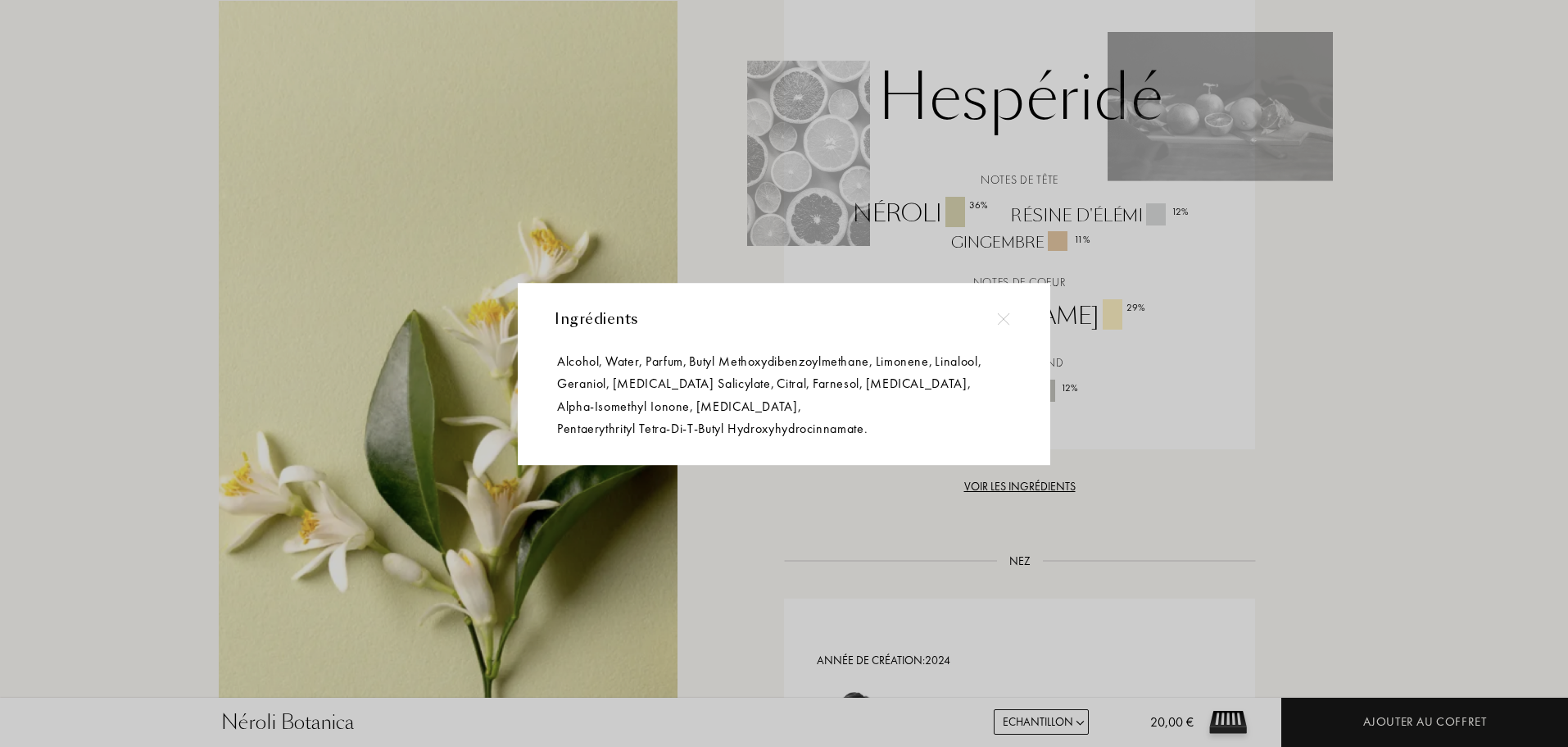
click at [1002, 312] on div at bounding box center [1003, 318] width 37 height 37
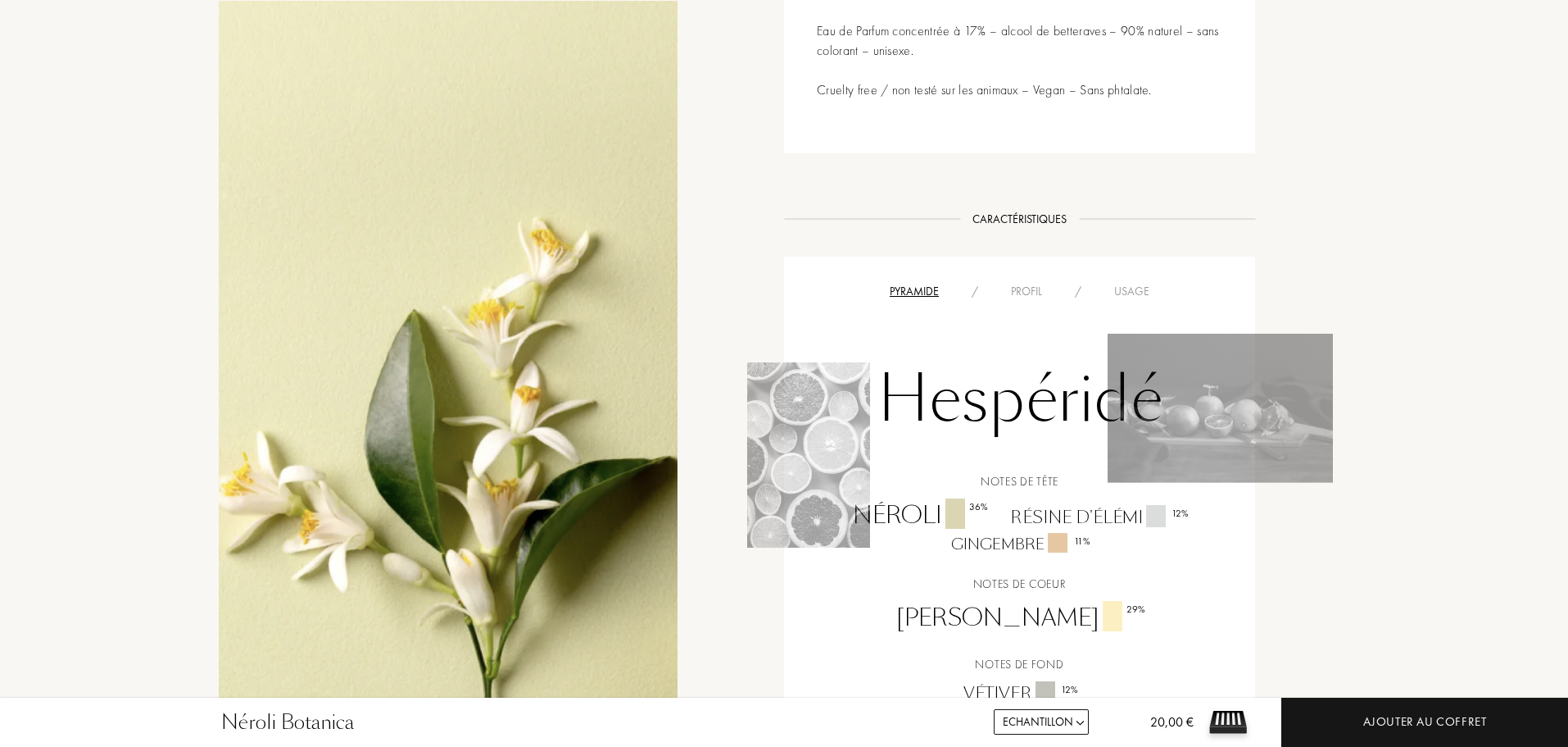
scroll to position [820, 0]
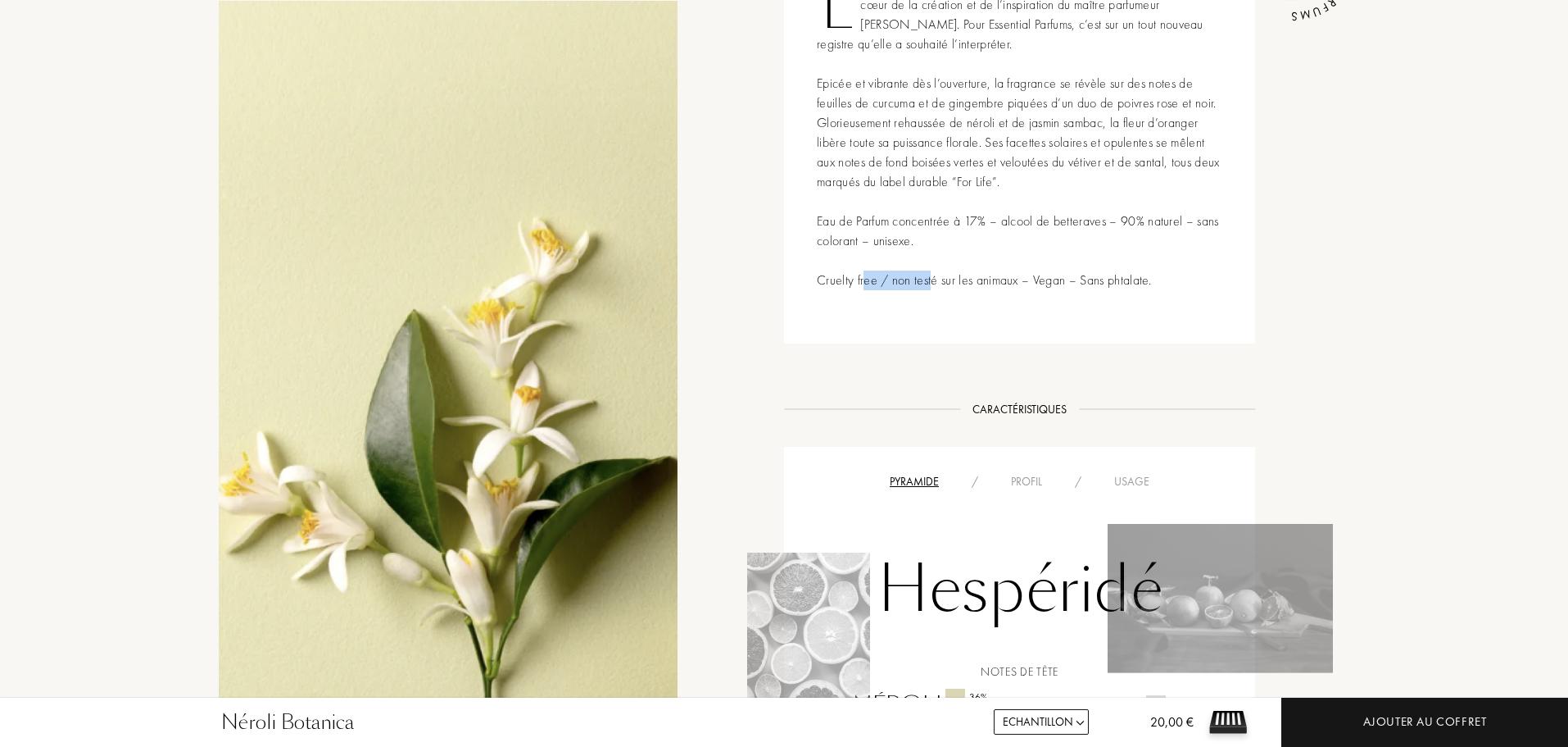
drag, startPoint x: 882, startPoint y: 284, endPoint x: 948, endPoint y: 279, distance: 66.2
click at [948, 279] on div "La fleur d’oranger, ce bouton blanc aux mille nuances subtiles, est au cœur de …" at bounding box center [1020, 132] width 471 height 421
drag, startPoint x: 1064, startPoint y: 281, endPoint x: 1090, endPoint y: 281, distance: 26.0
click at [1089, 280] on div "La fleur d’oranger, ce bouton blanc aux mille nuances subtiles, est au cœur de …" at bounding box center [1020, 132] width 471 height 421
click at [1119, 293] on div "La fleur d’oranger, ce bouton blanc aux mille nuances subtiles, est au cœur de …" at bounding box center [1020, 132] width 471 height 421
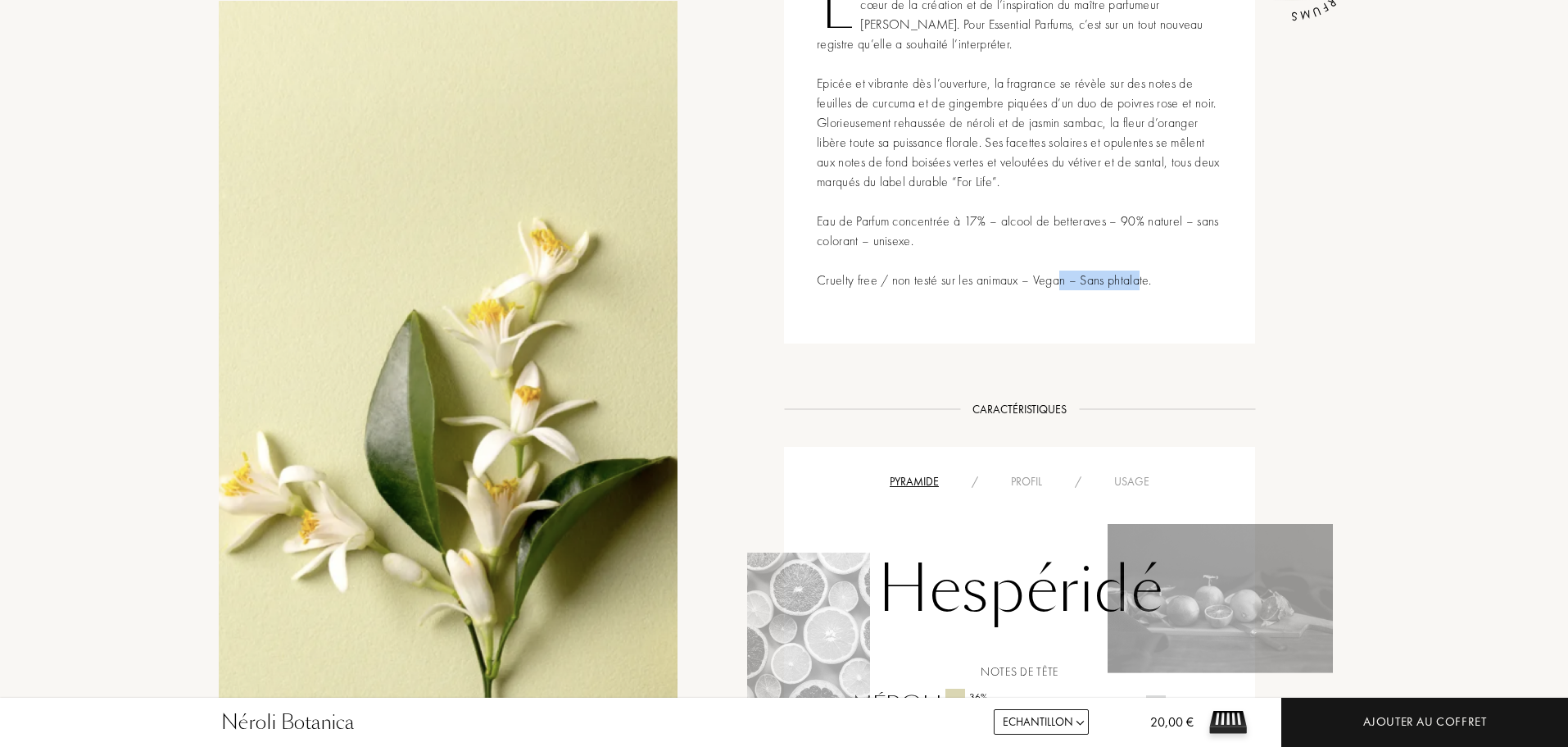
drag, startPoint x: 1076, startPoint y: 281, endPoint x: 1158, endPoint y: 281, distance: 82.0
click at [1158, 281] on div "La fleur d’oranger, ce bouton blanc aux mille nuances subtiles, est au cœur de …" at bounding box center [1020, 132] width 471 height 421
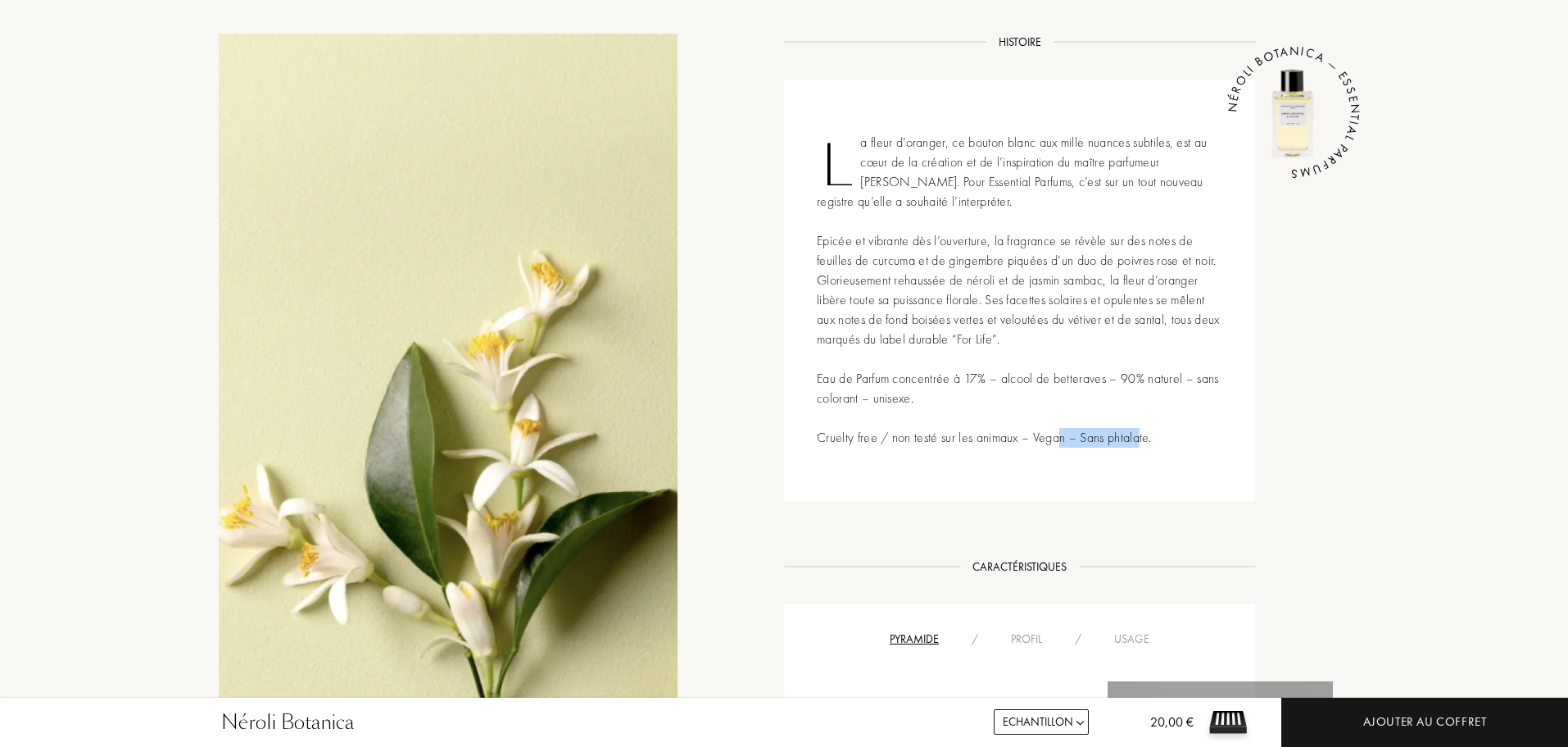
scroll to position [656, 0]
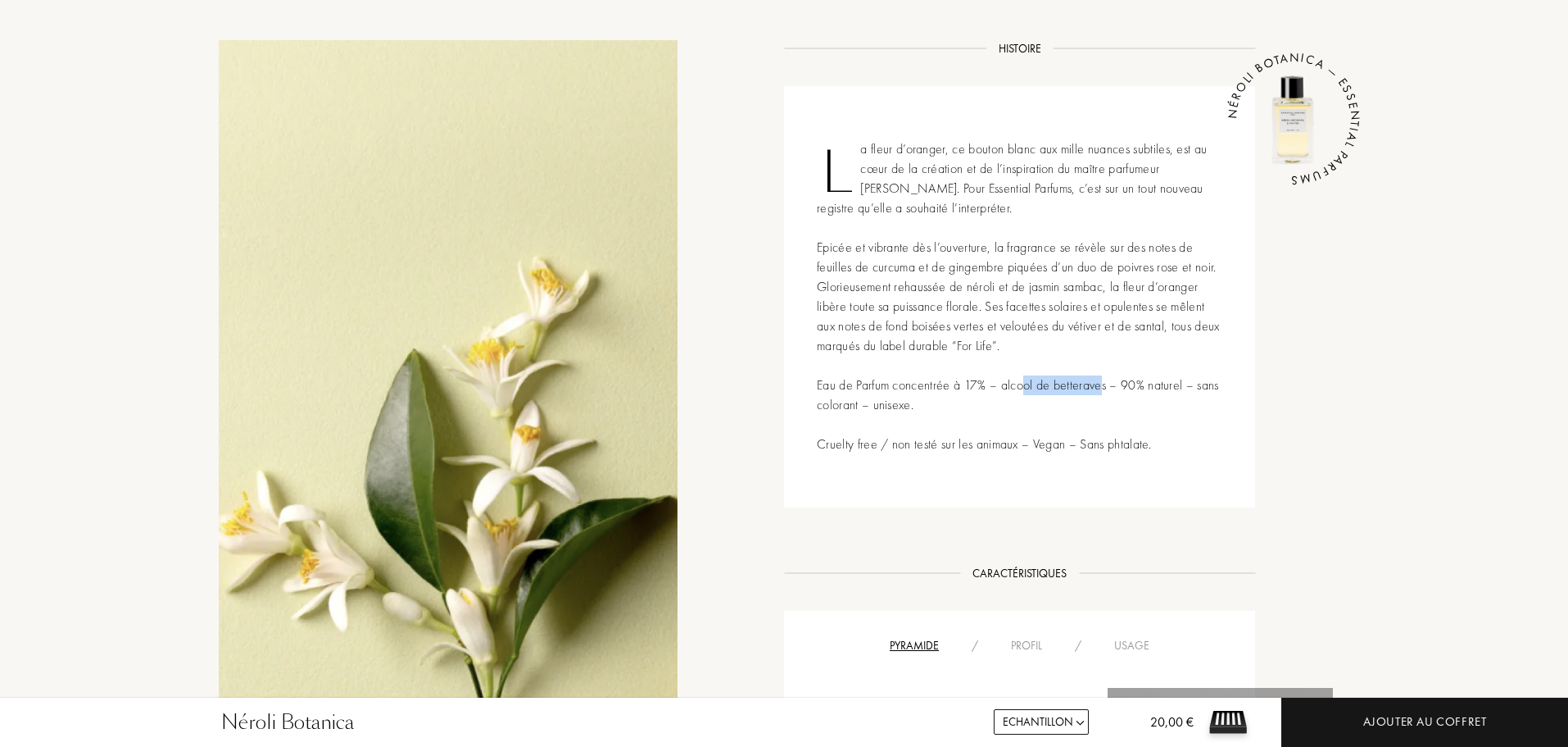
drag, startPoint x: 1033, startPoint y: 390, endPoint x: 1117, endPoint y: 388, distance: 84.0
click at [1117, 388] on div "La fleur d’oranger, ce bouton blanc aux mille nuances subtiles, est au cœur de …" at bounding box center [1020, 296] width 471 height 421
click at [1157, 449] on div "La fleur d’oranger, ce bouton blanc aux mille nuances subtiles, est au cœur de …" at bounding box center [1020, 296] width 471 height 421
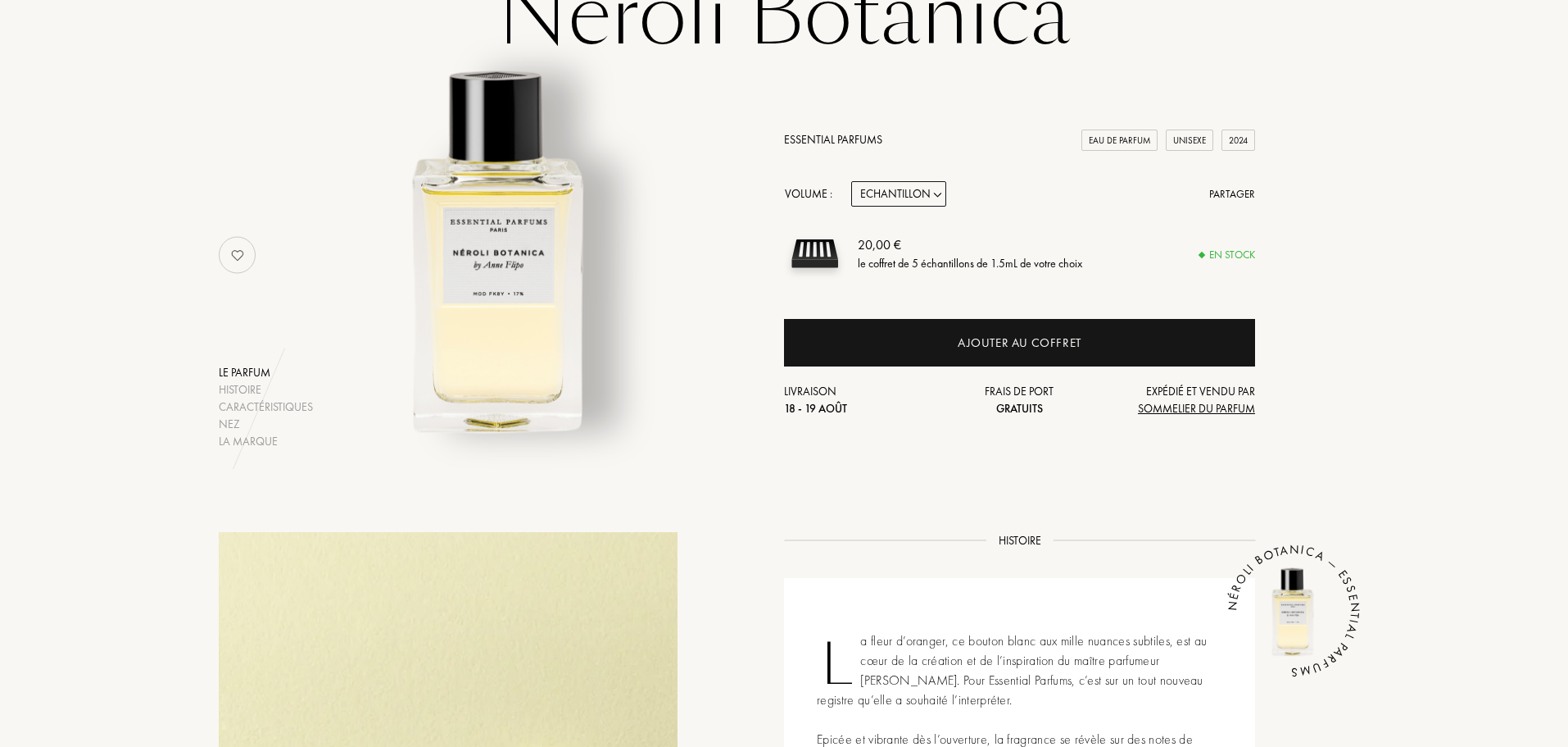
scroll to position [0, 0]
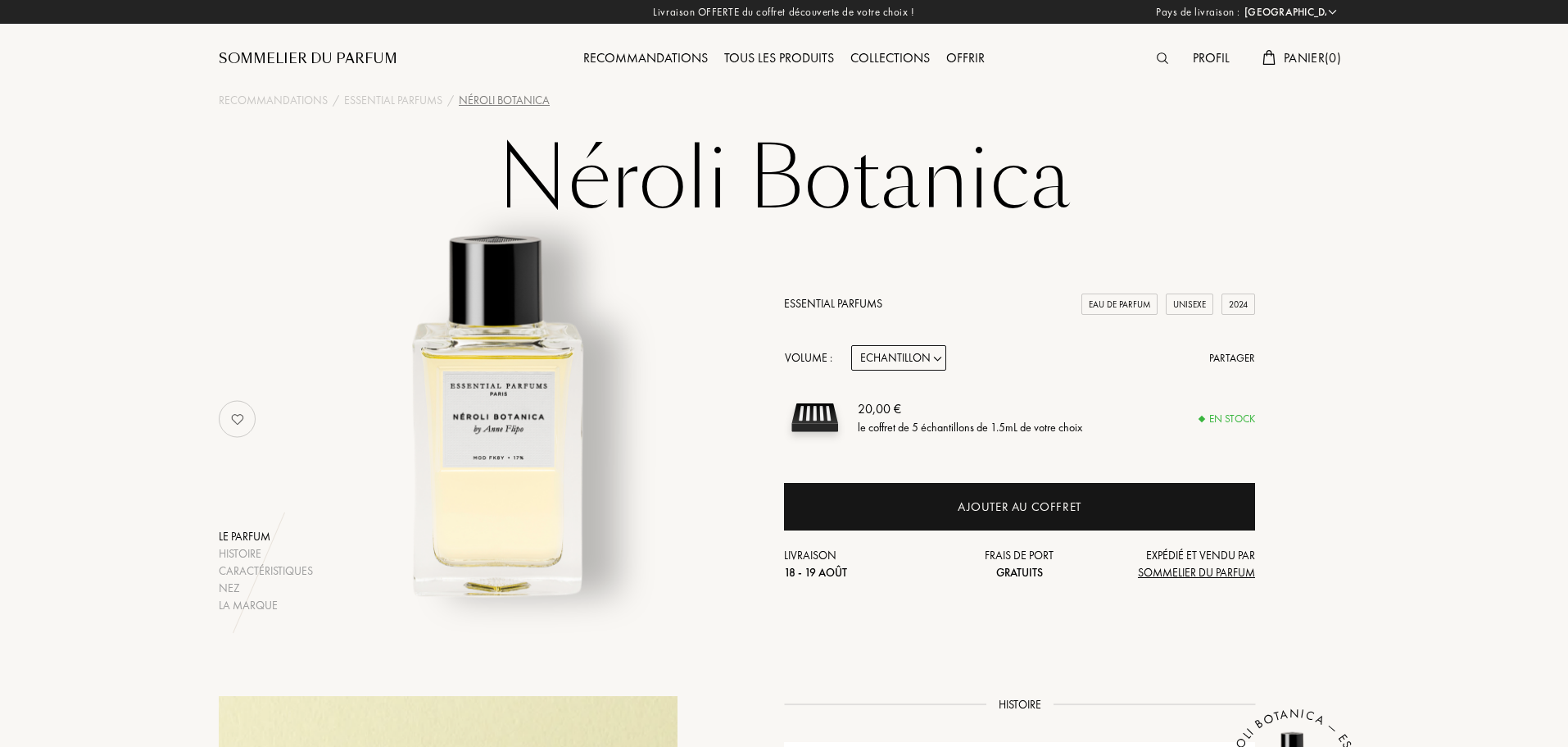
click at [904, 355] on select "Echantillon 10mL 100mL 150mL" at bounding box center [898, 357] width 95 height 25
select select "1"
click at [851, 345] on select "Echantillon 10mL 100mL 150mL" at bounding box center [898, 357] width 95 height 25
select select "1"
drag, startPoint x: 911, startPoint y: 361, endPoint x: 911, endPoint y: 369, distance: 8.0
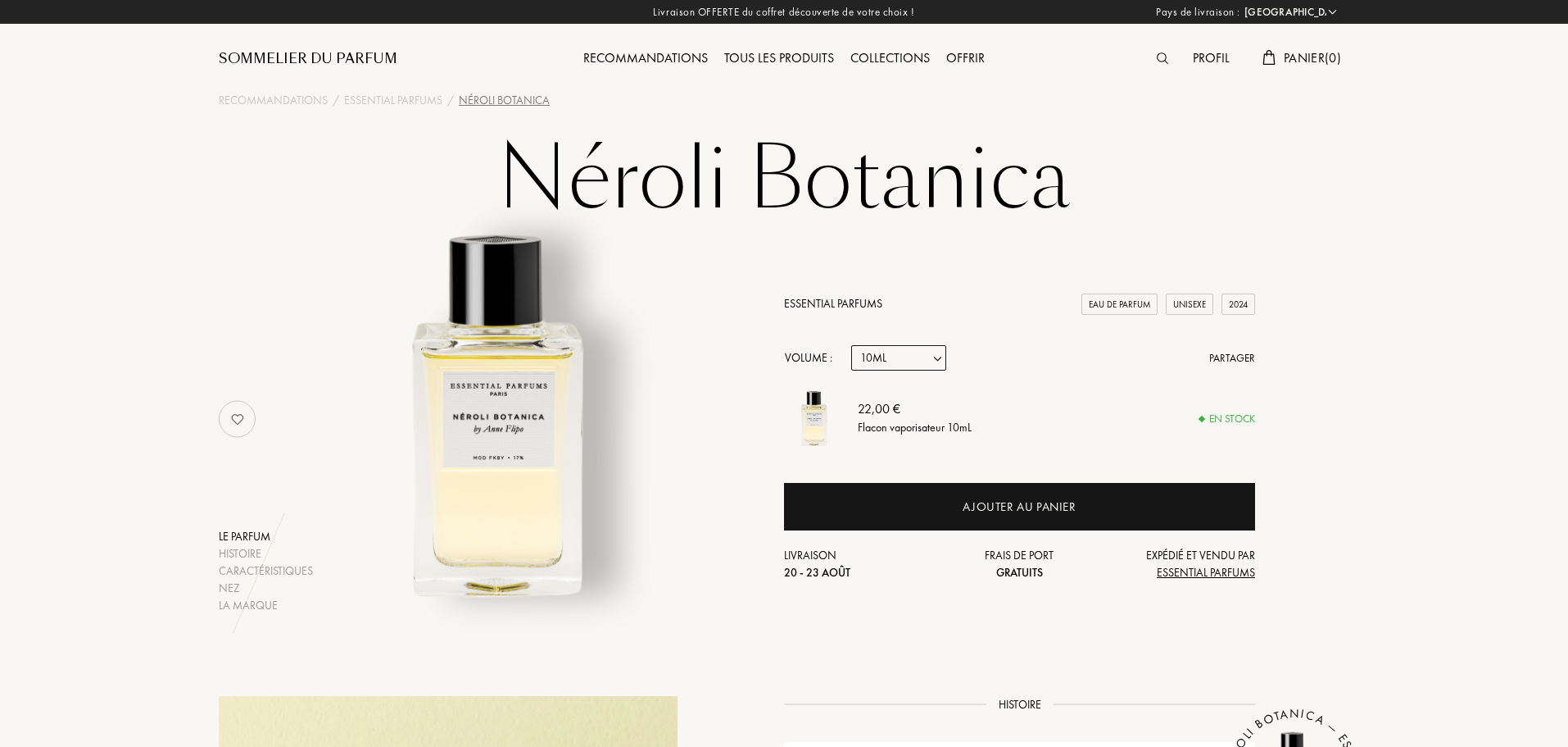
click at [911, 361] on select "Echantillon 10mL 100mL 150mL" at bounding box center [898, 357] width 95 height 25
select select "2"
click at [851, 345] on select "Echantillon 10mL 100mL 150mL" at bounding box center [898, 357] width 95 height 25
select select "2"
click at [921, 346] on select "Echantillon 10mL 100mL 150mL" at bounding box center [898, 357] width 95 height 25
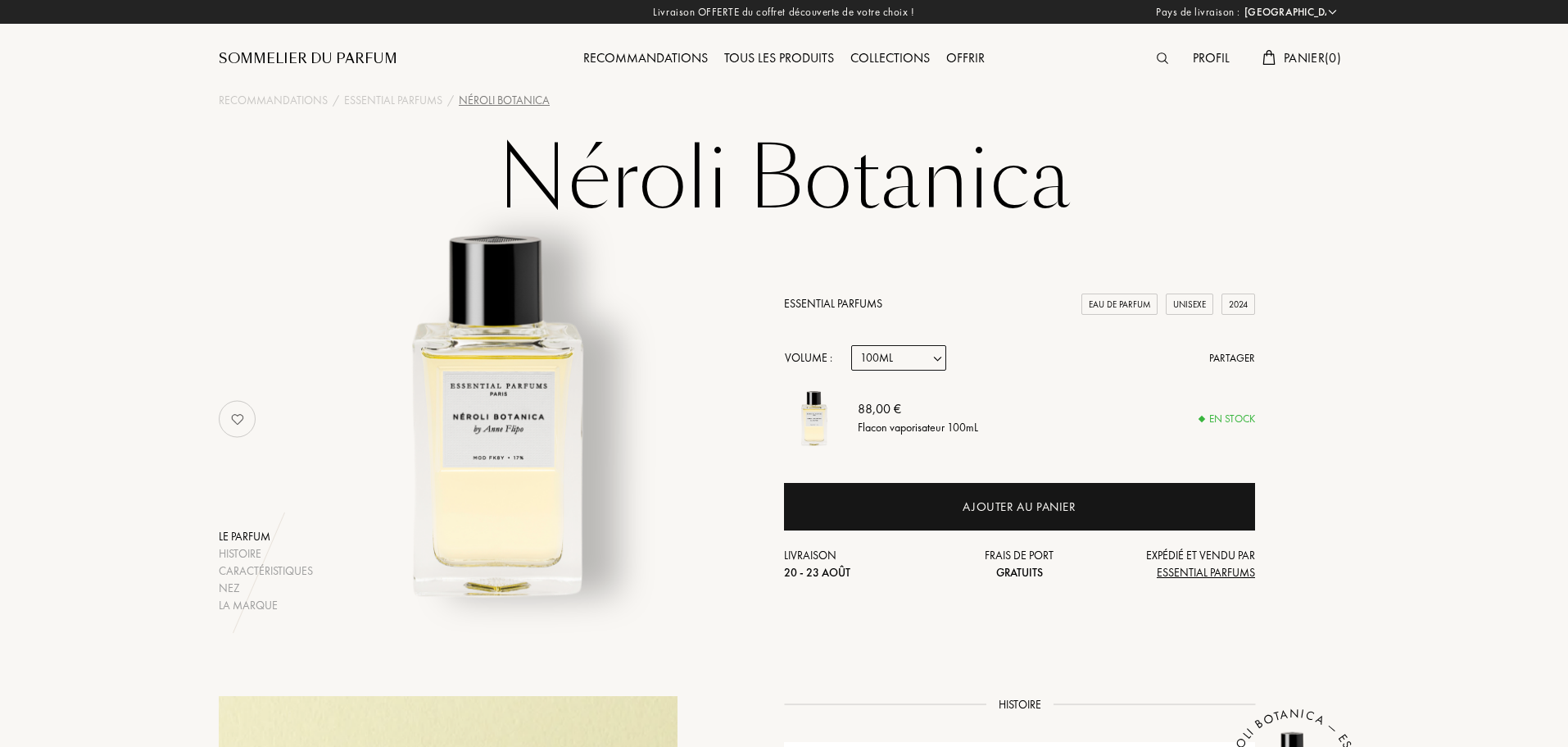
select select "1"
click at [851, 345] on select "Echantillon 10mL 100mL 150mL" at bounding box center [898, 357] width 95 height 25
select select "1"
click at [897, 356] on select "Echantillon 10mL 100mL 150mL" at bounding box center [898, 357] width 95 height 25
select select "0"
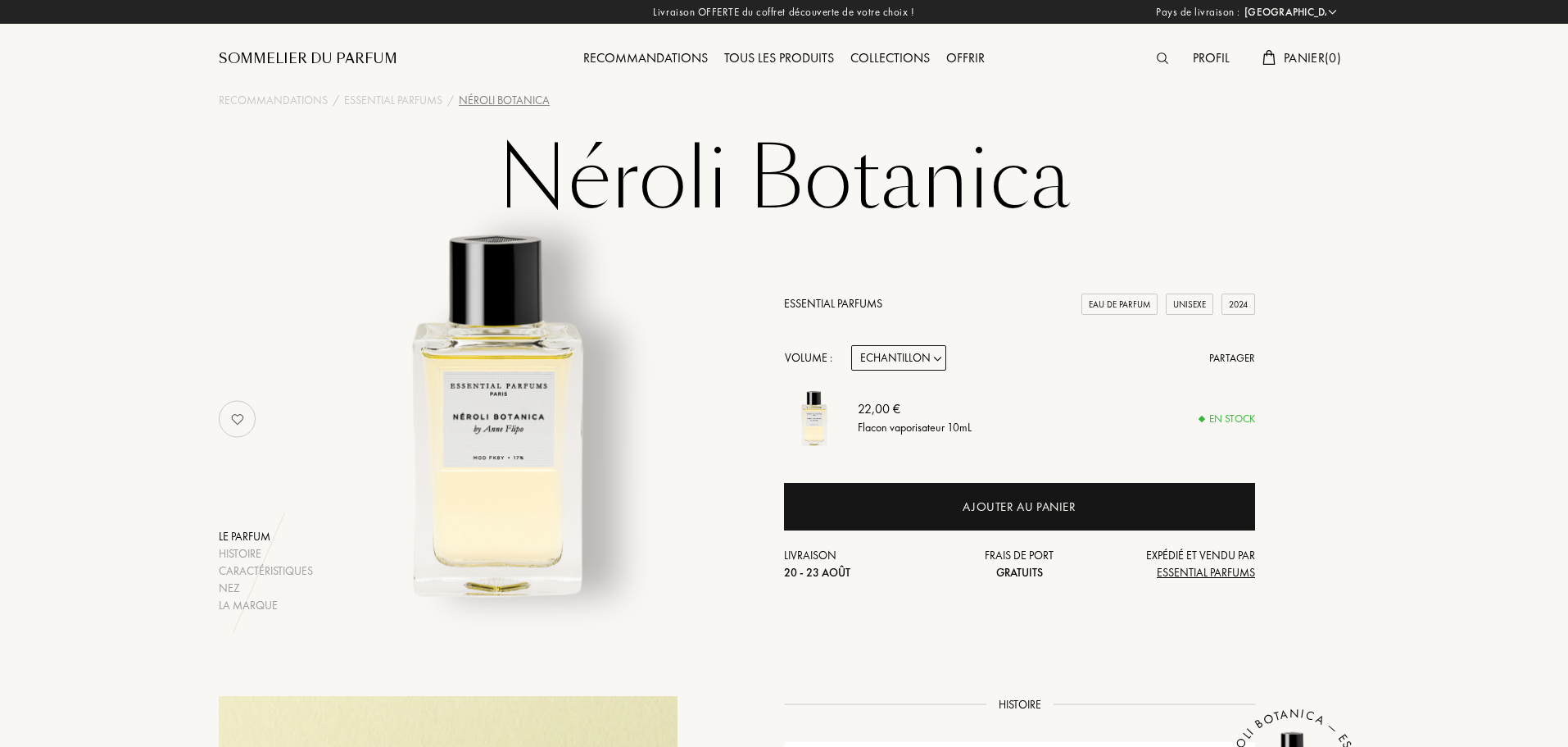
click at [851, 345] on select "Echantillon 10mL 100mL 150mL" at bounding box center [898, 357] width 95 height 25
select select "0"
click at [234, 560] on div "Histoire" at bounding box center [266, 554] width 94 height 17
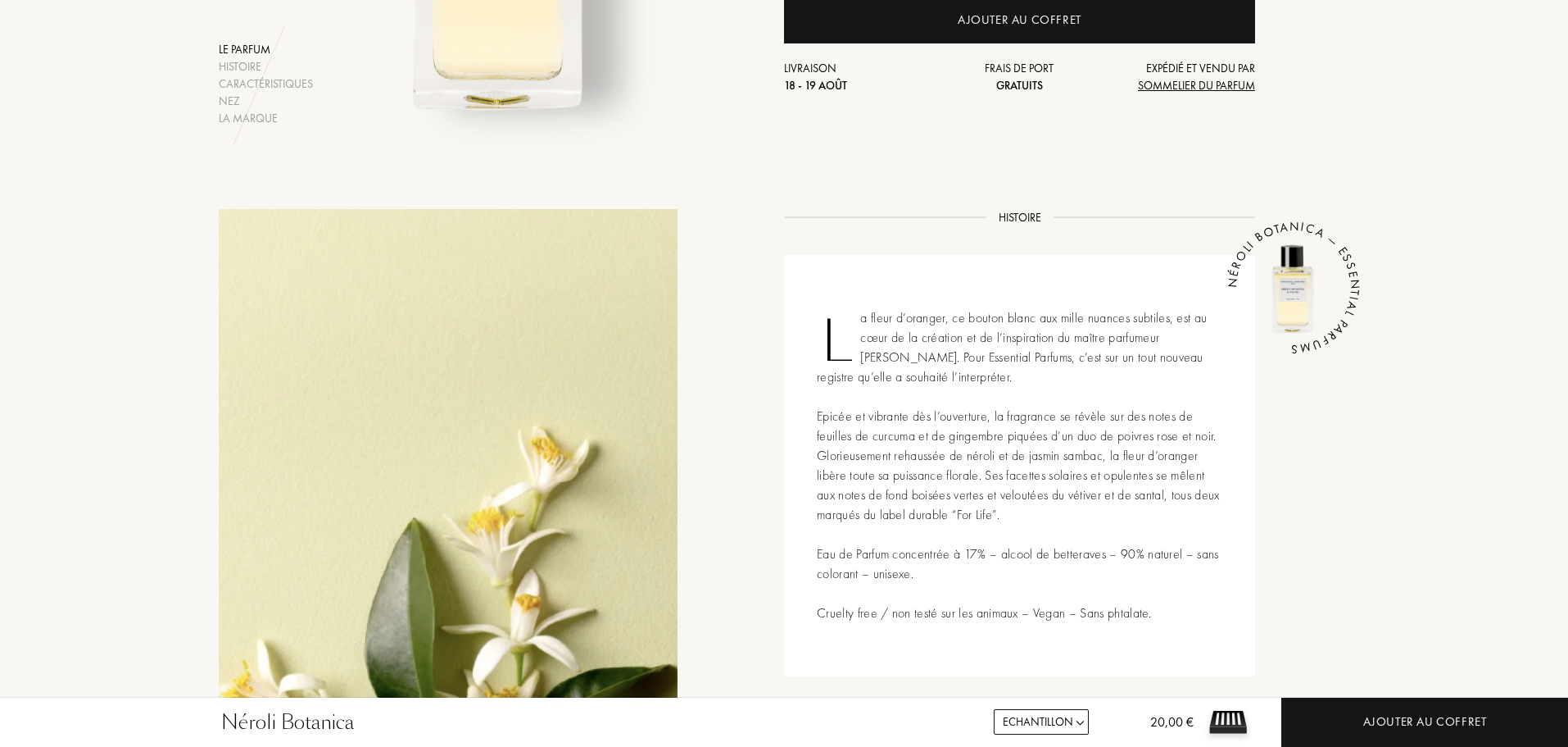
scroll to position [253, 0]
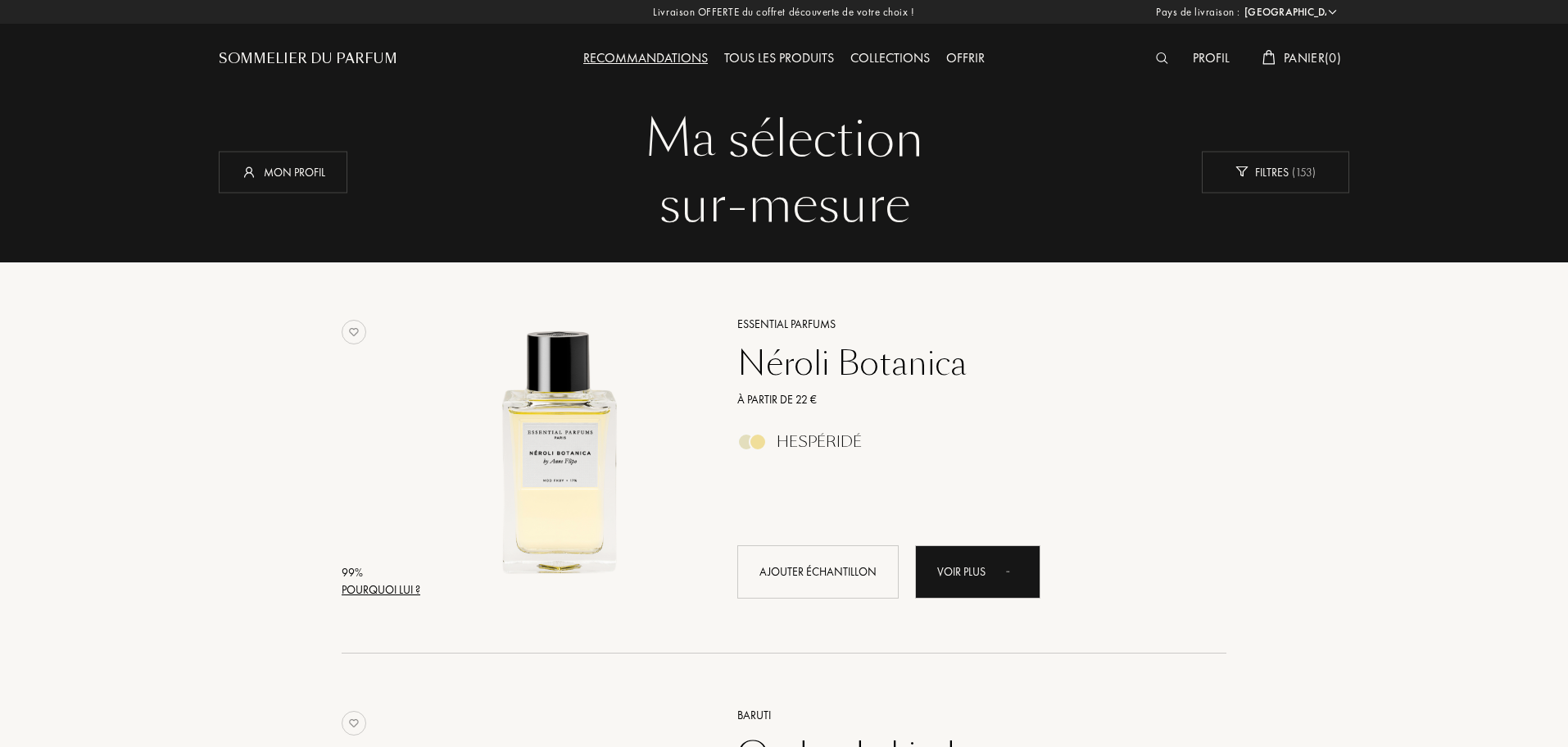
select select "FR"
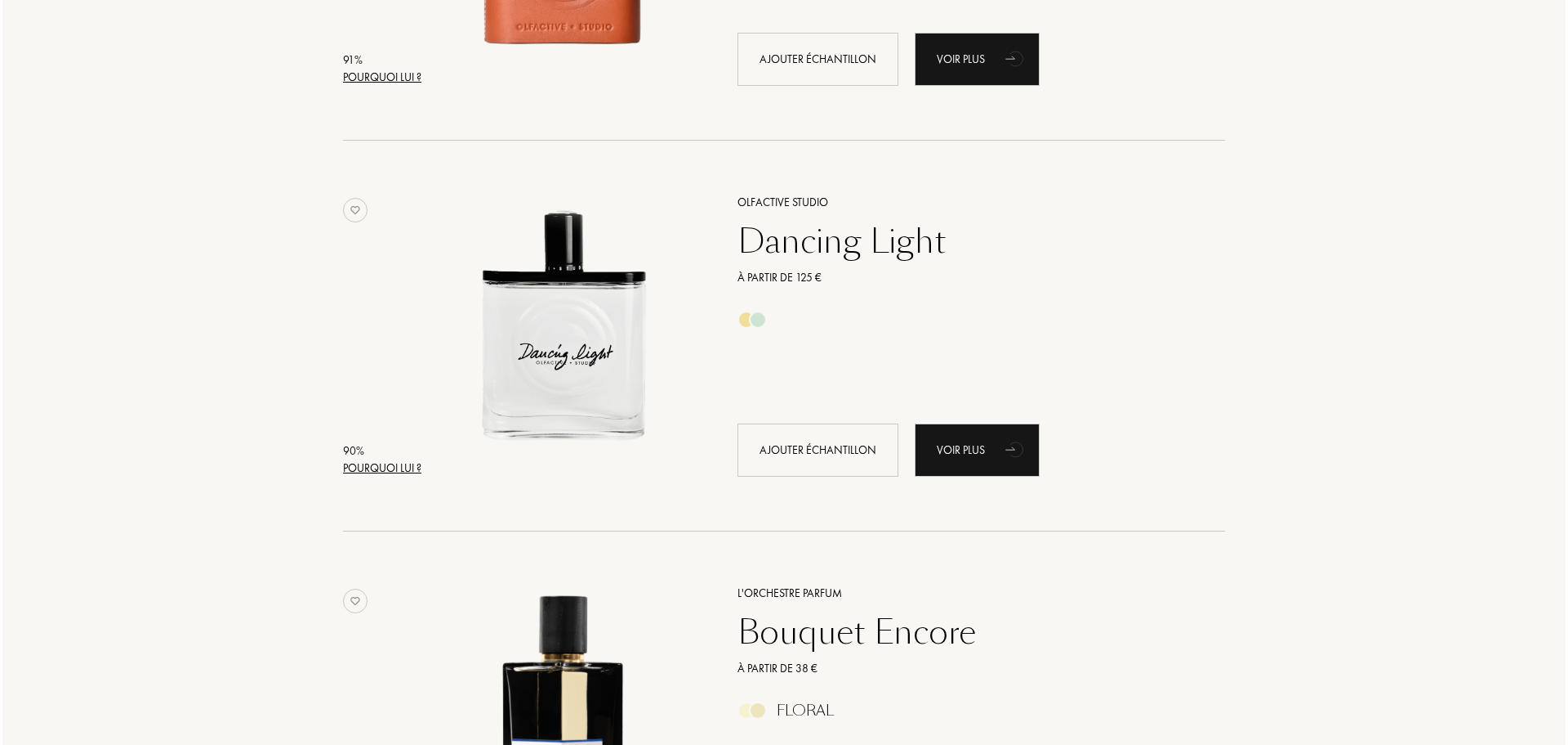
scroll to position [2289, 0]
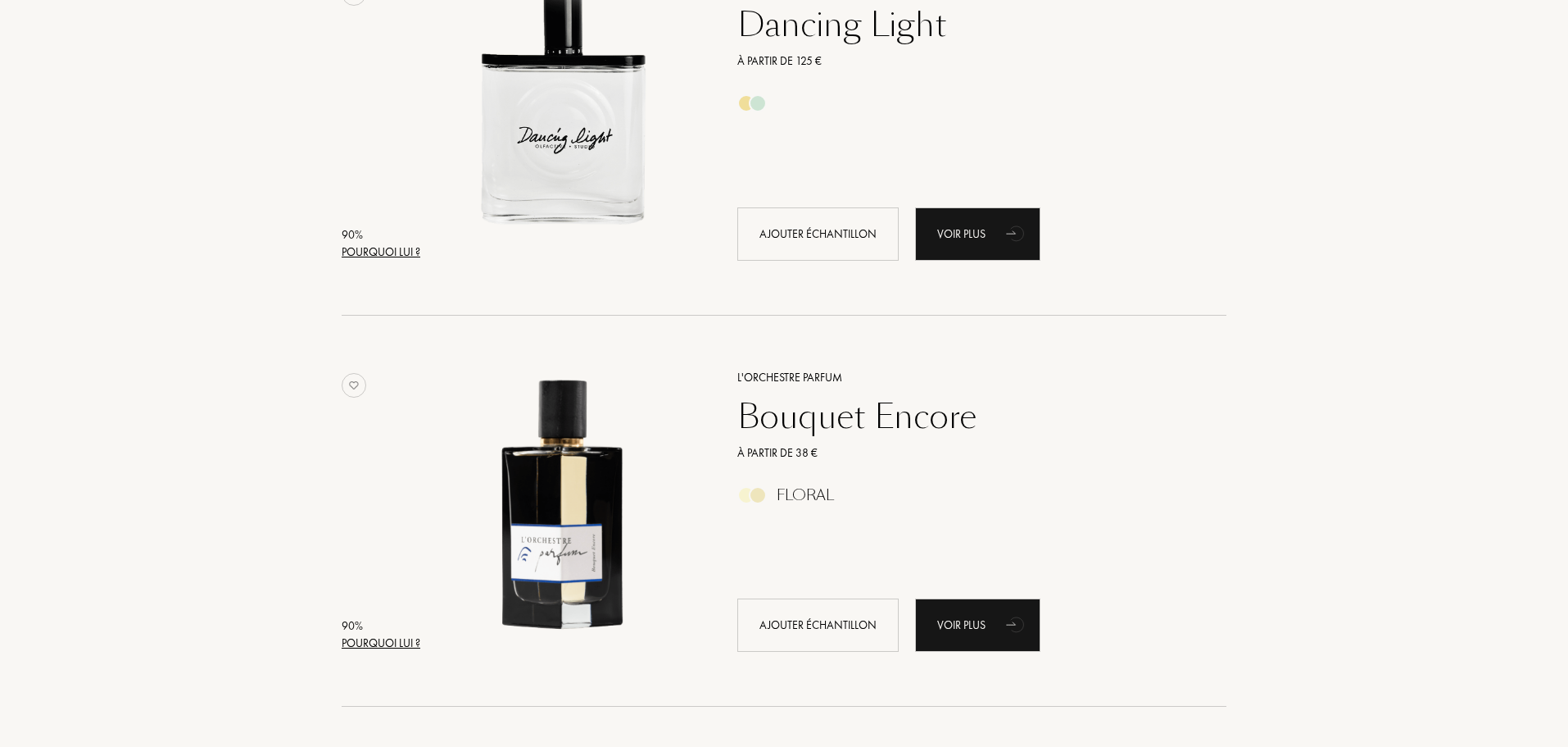
click at [364, 640] on div "Pourquoi lui ?" at bounding box center [381, 642] width 79 height 17
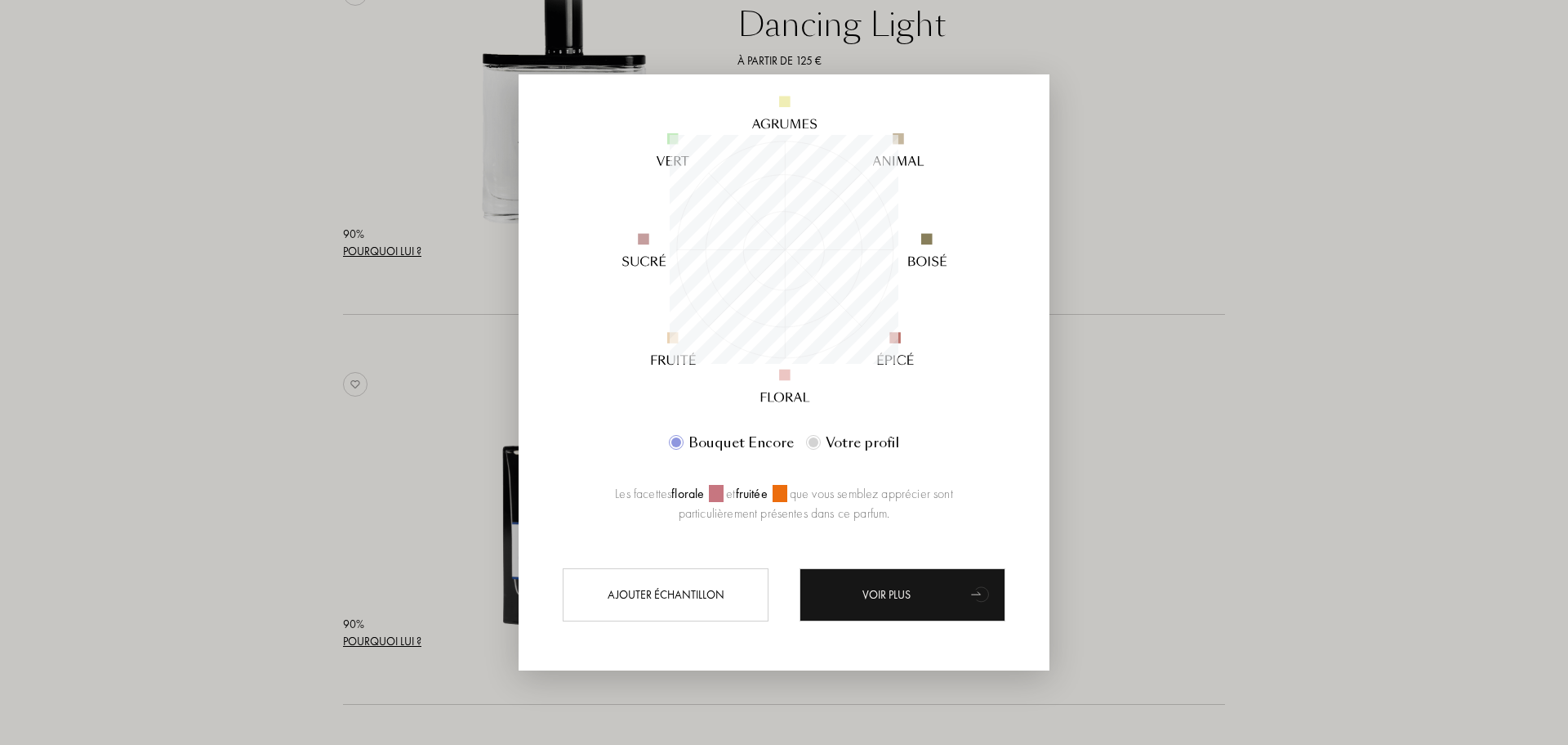
scroll to position [173, 0]
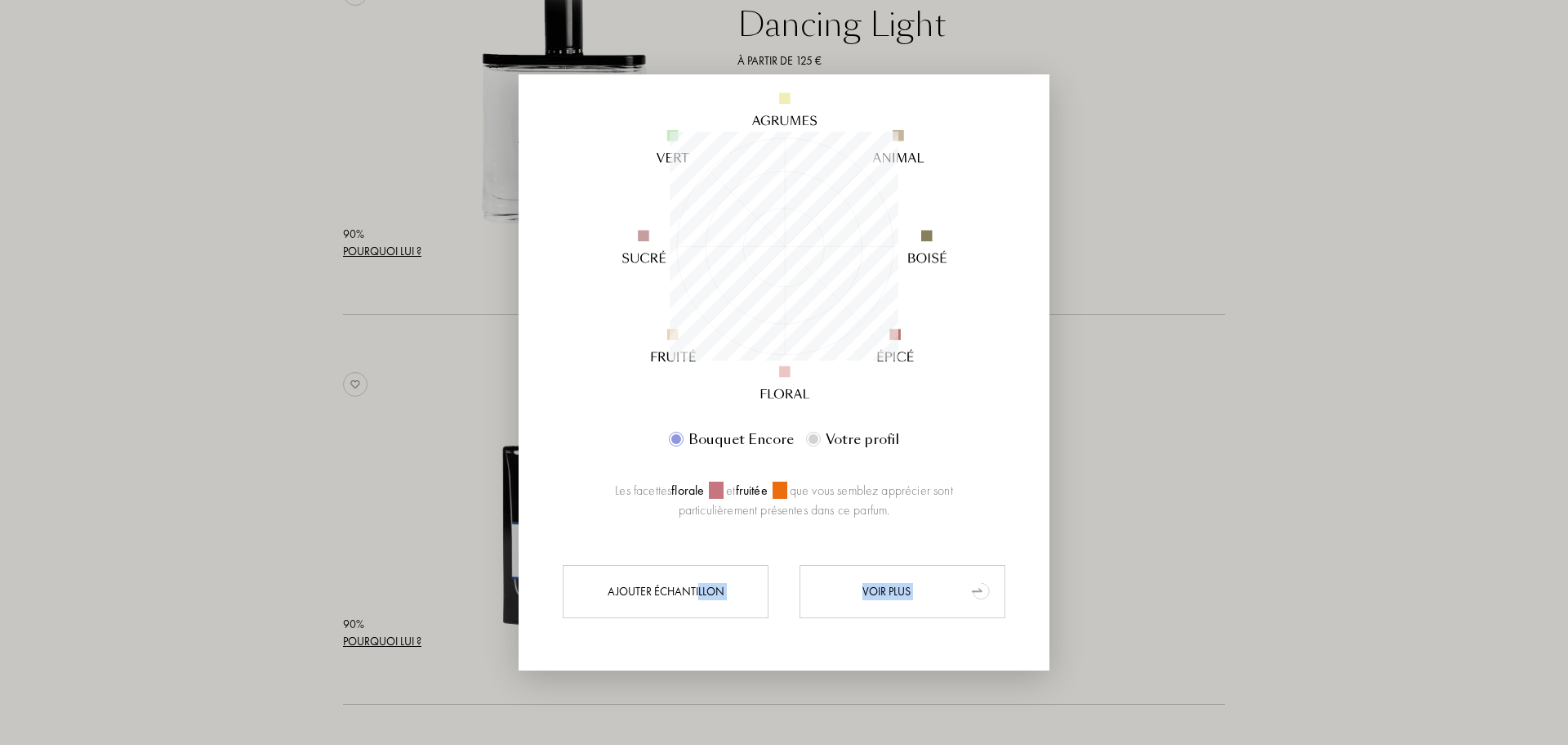
drag, startPoint x: 699, startPoint y: 582, endPoint x: 971, endPoint y: 597, distance: 272.4
click at [975, 597] on div "Ajouter échantillon Voir plus" at bounding box center [784, 590] width 457 height 54
click at [961, 590] on div "Voir plus" at bounding box center [902, 590] width 206 height 54
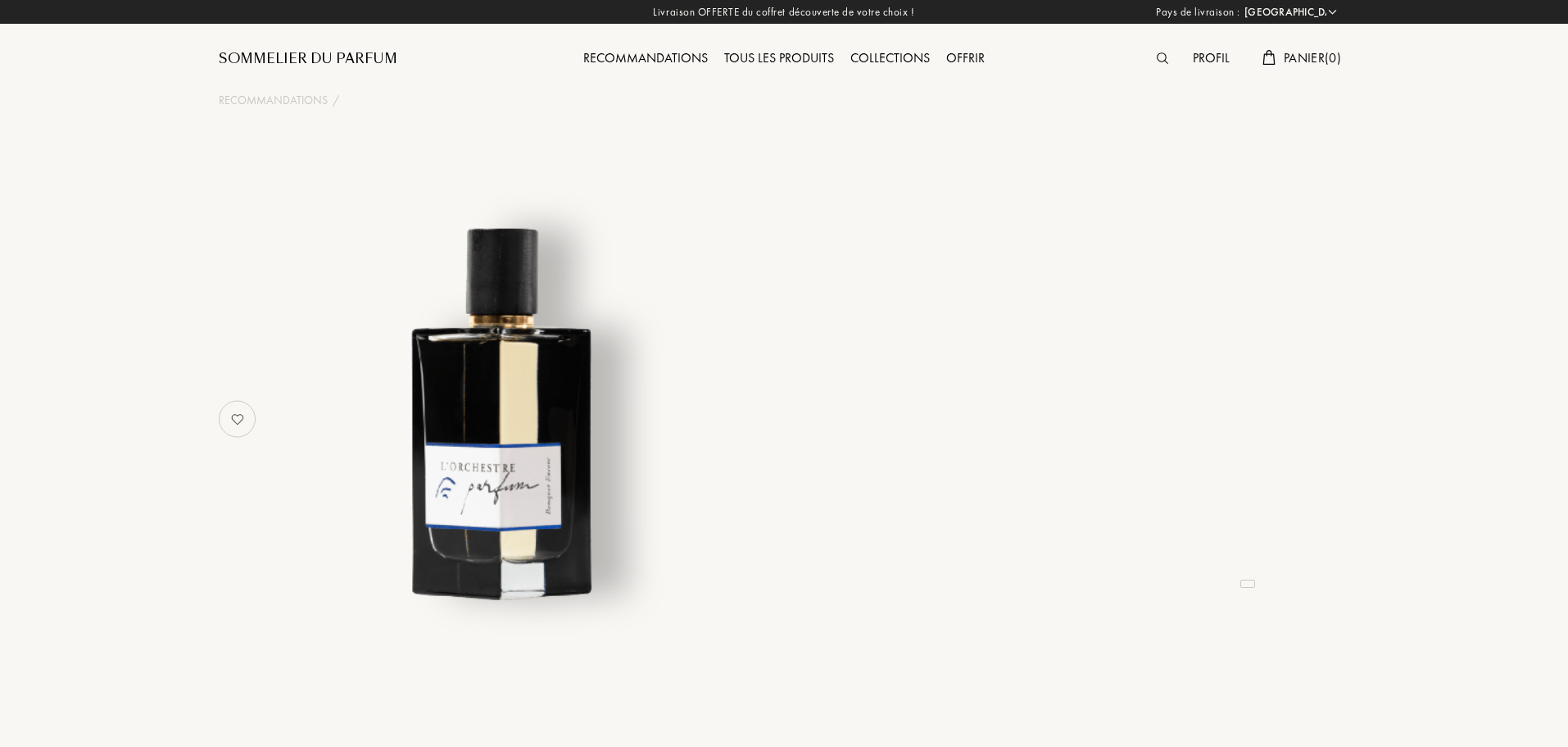
select select "FR"
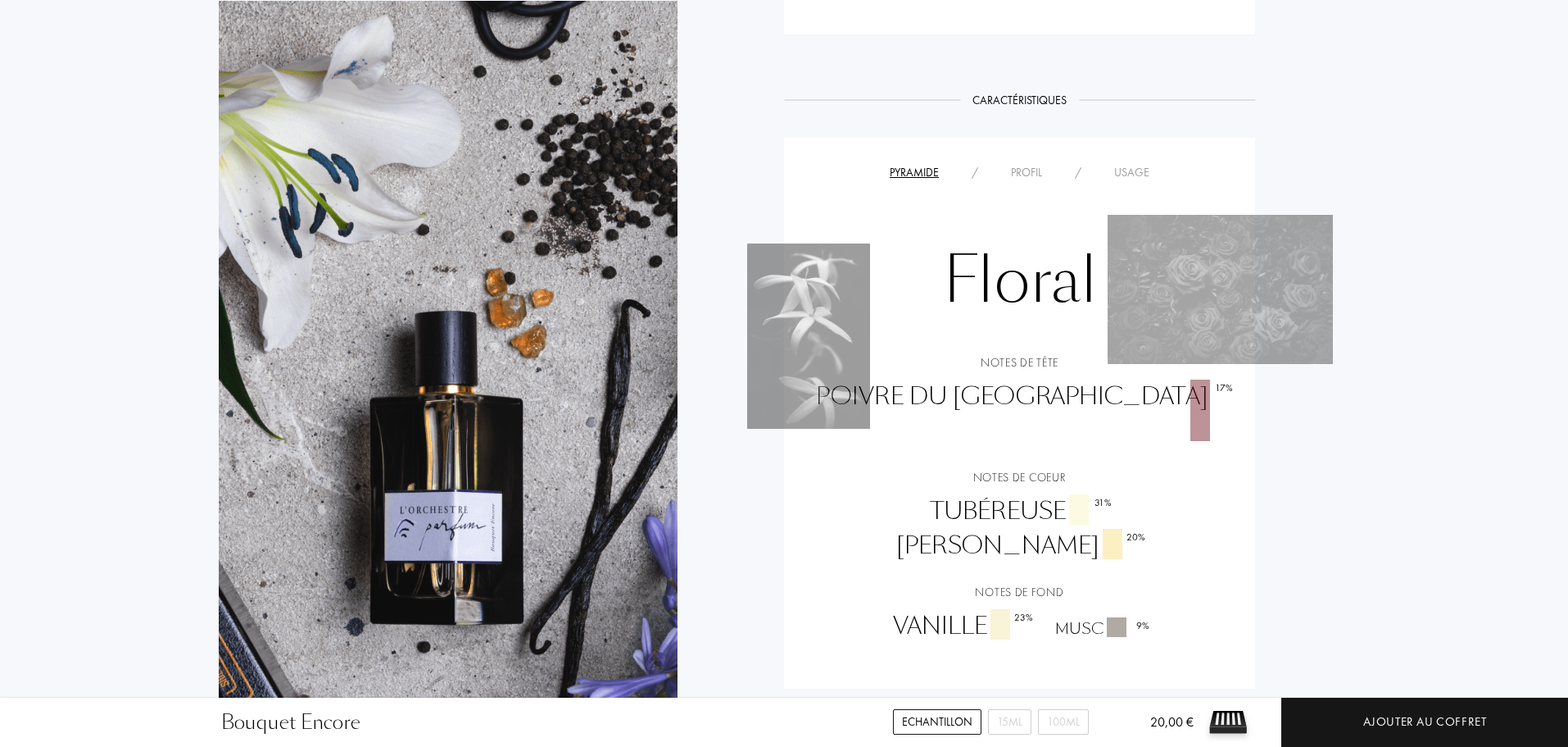
scroll to position [1393, 0]
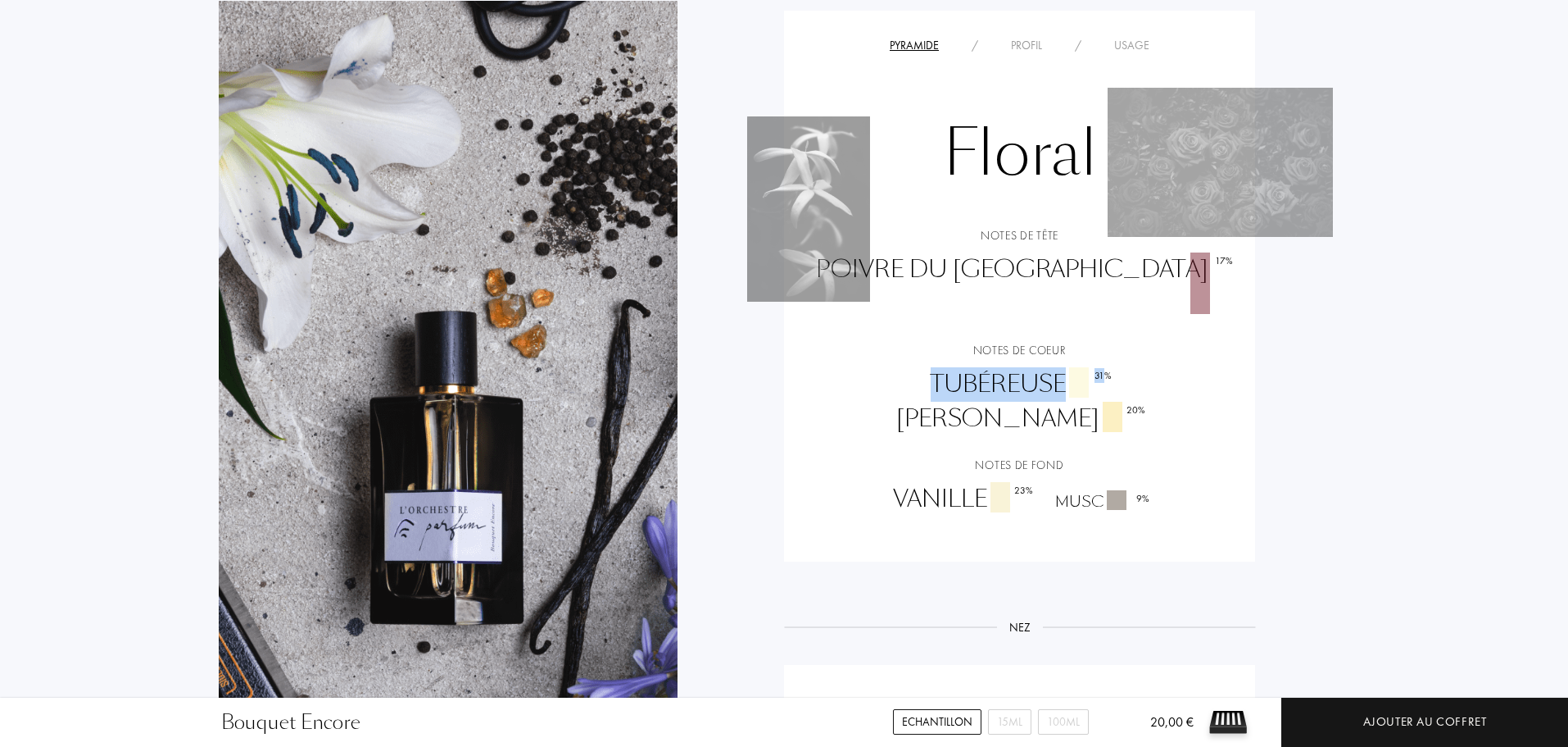
drag, startPoint x: 854, startPoint y: 342, endPoint x: 1030, endPoint y: 344, distance: 176.0
click at [1030, 367] on div "Tubéreuse 31 %" at bounding box center [1020, 384] width 203 height 35
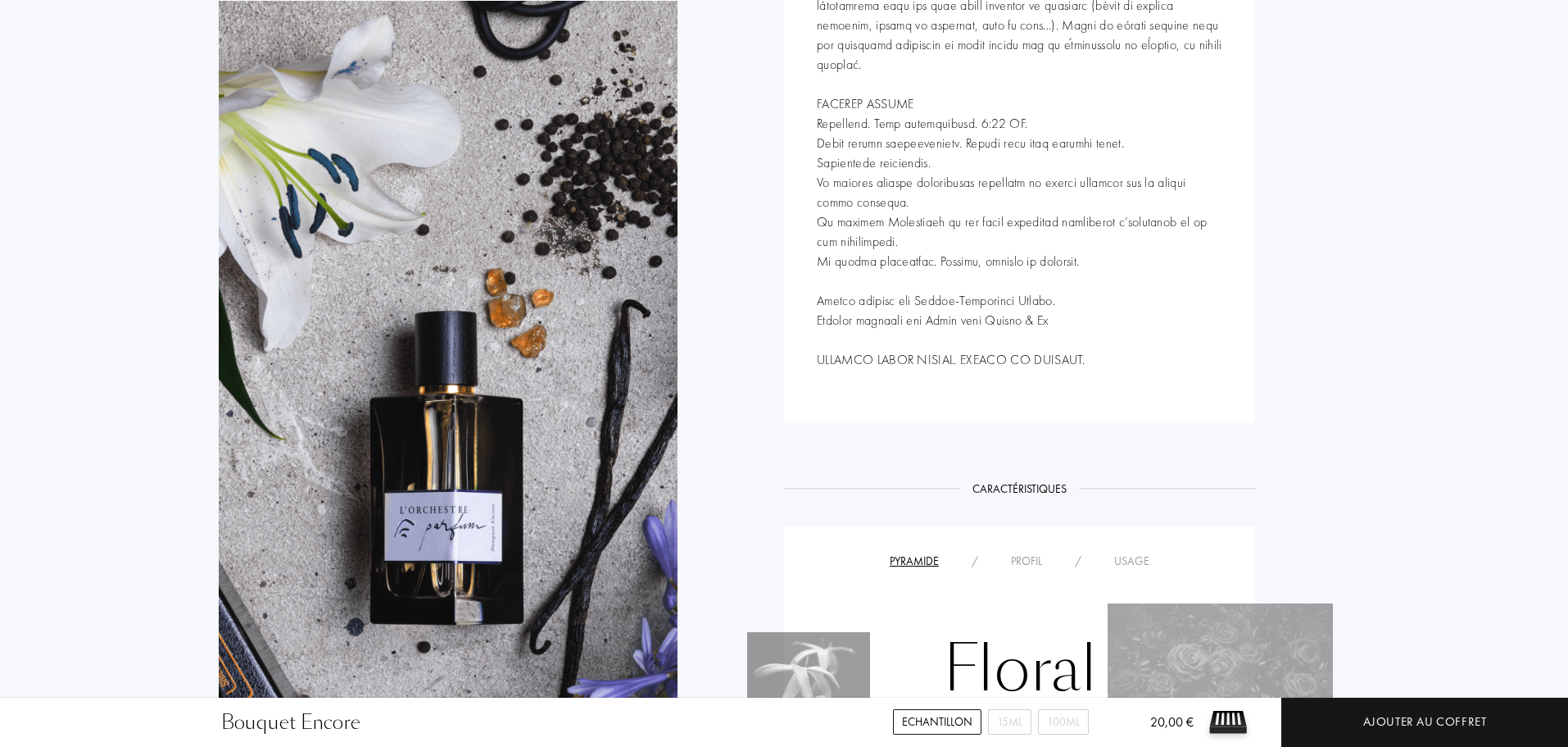
scroll to position [983, 0]
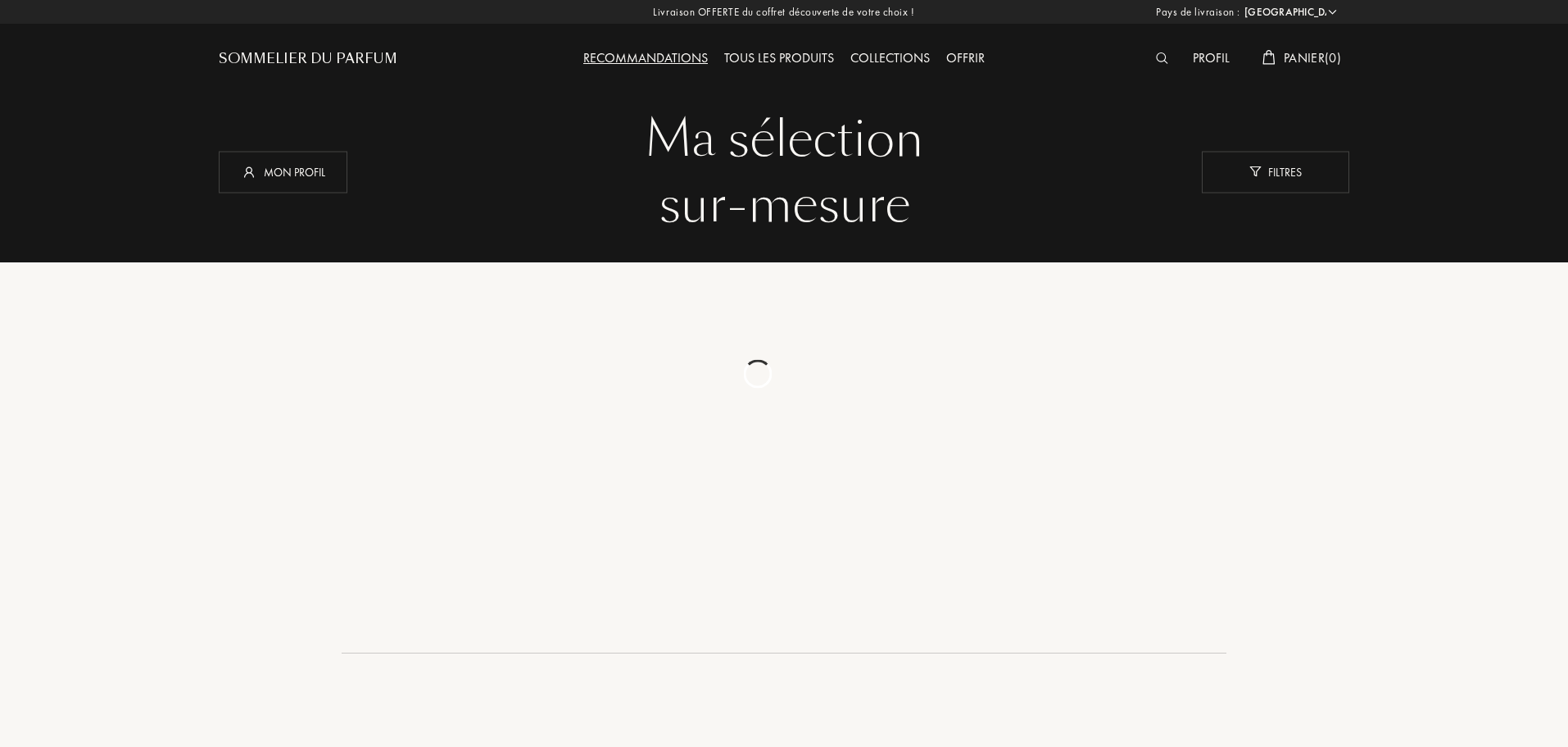
select select "FR"
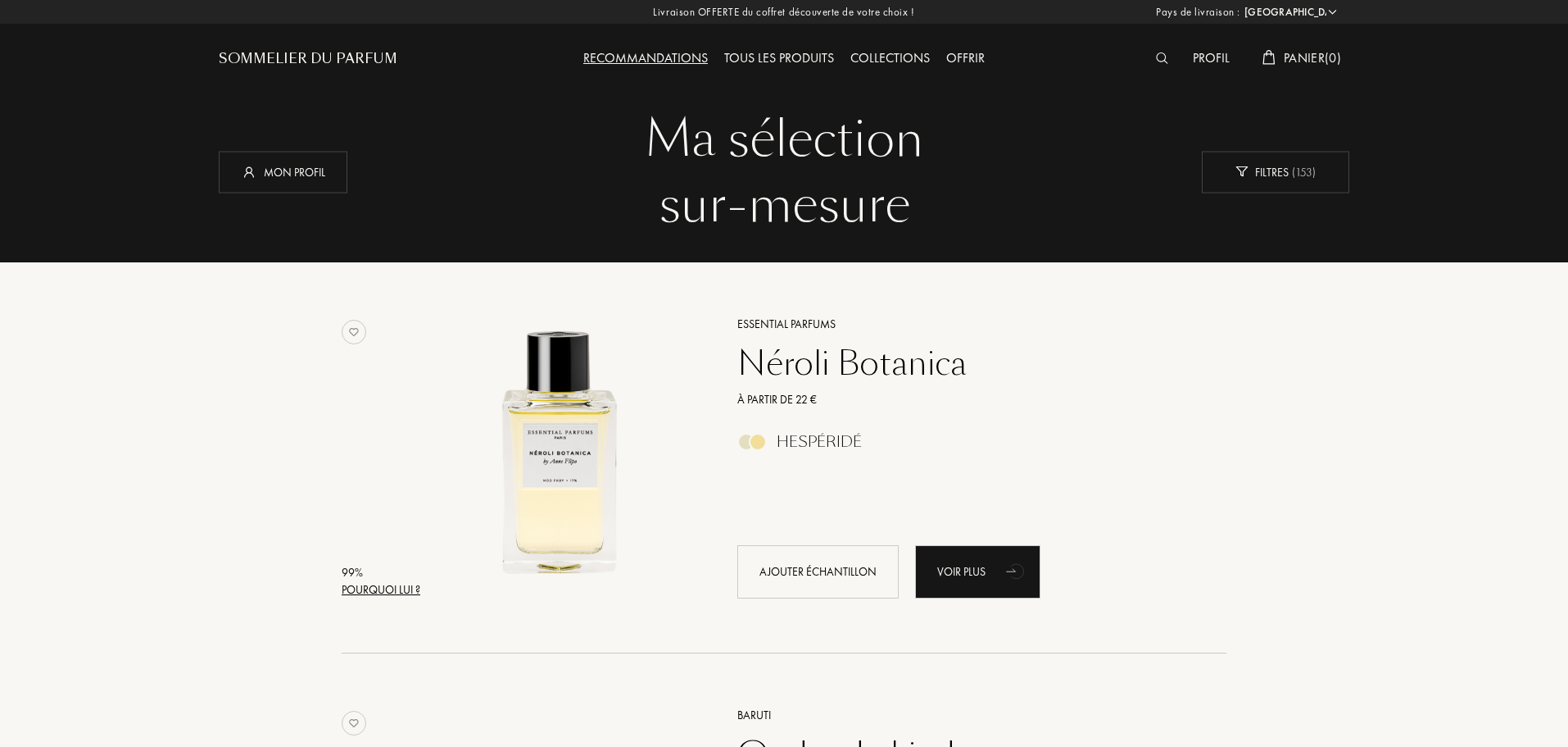
click at [789, 357] on div "Néroli Botanica" at bounding box center [963, 364] width 477 height 40
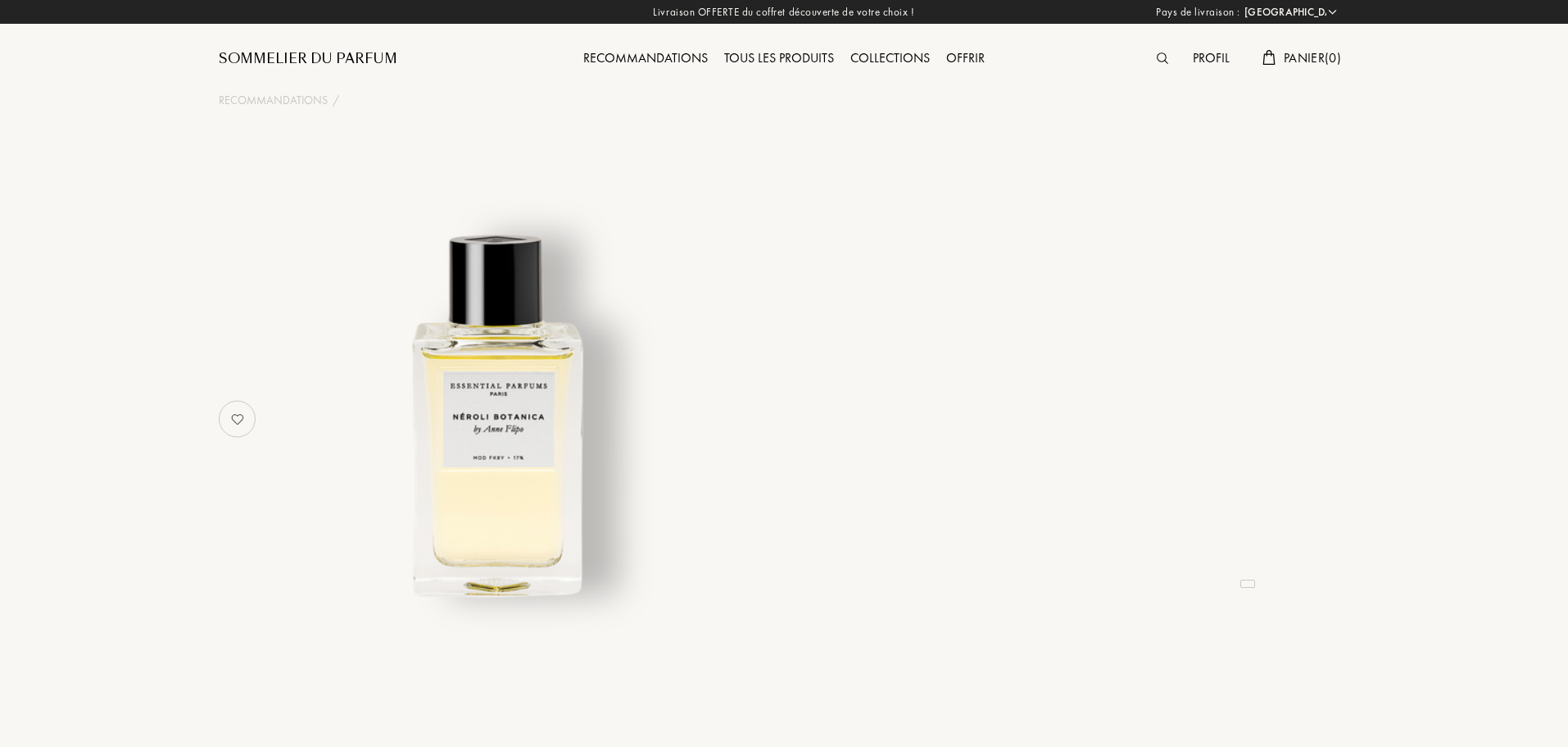
select select "FR"
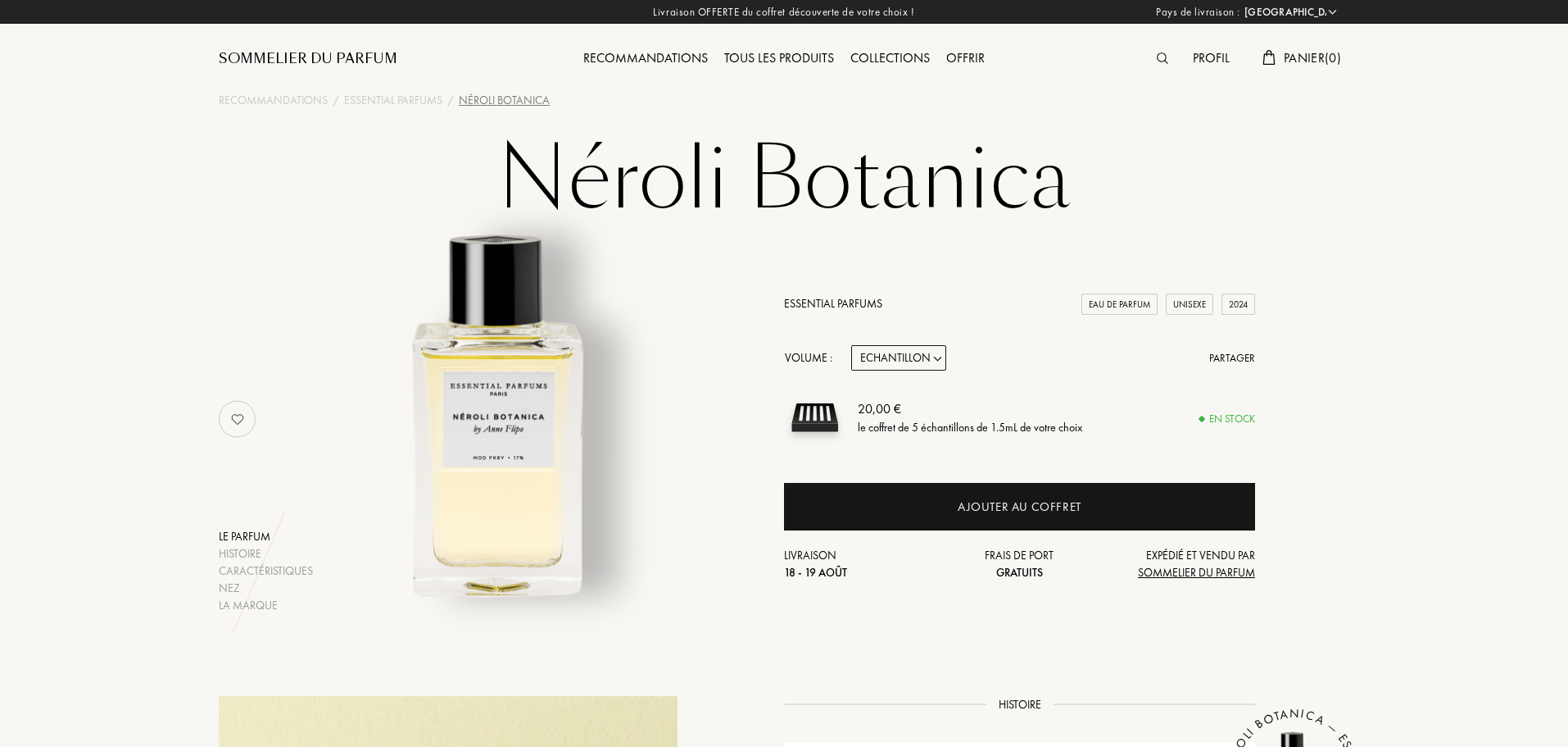
click at [925, 361] on select "Echantillon 10mL 100mL 150mL" at bounding box center [898, 357] width 95 height 25
select select "1"
click at [851, 345] on select "Echantillon 10mL 100mL 150mL" at bounding box center [898, 357] width 95 height 25
select select "1"
click at [900, 347] on select "Echantillon 10mL 100mL 150mL" at bounding box center [898, 357] width 95 height 25
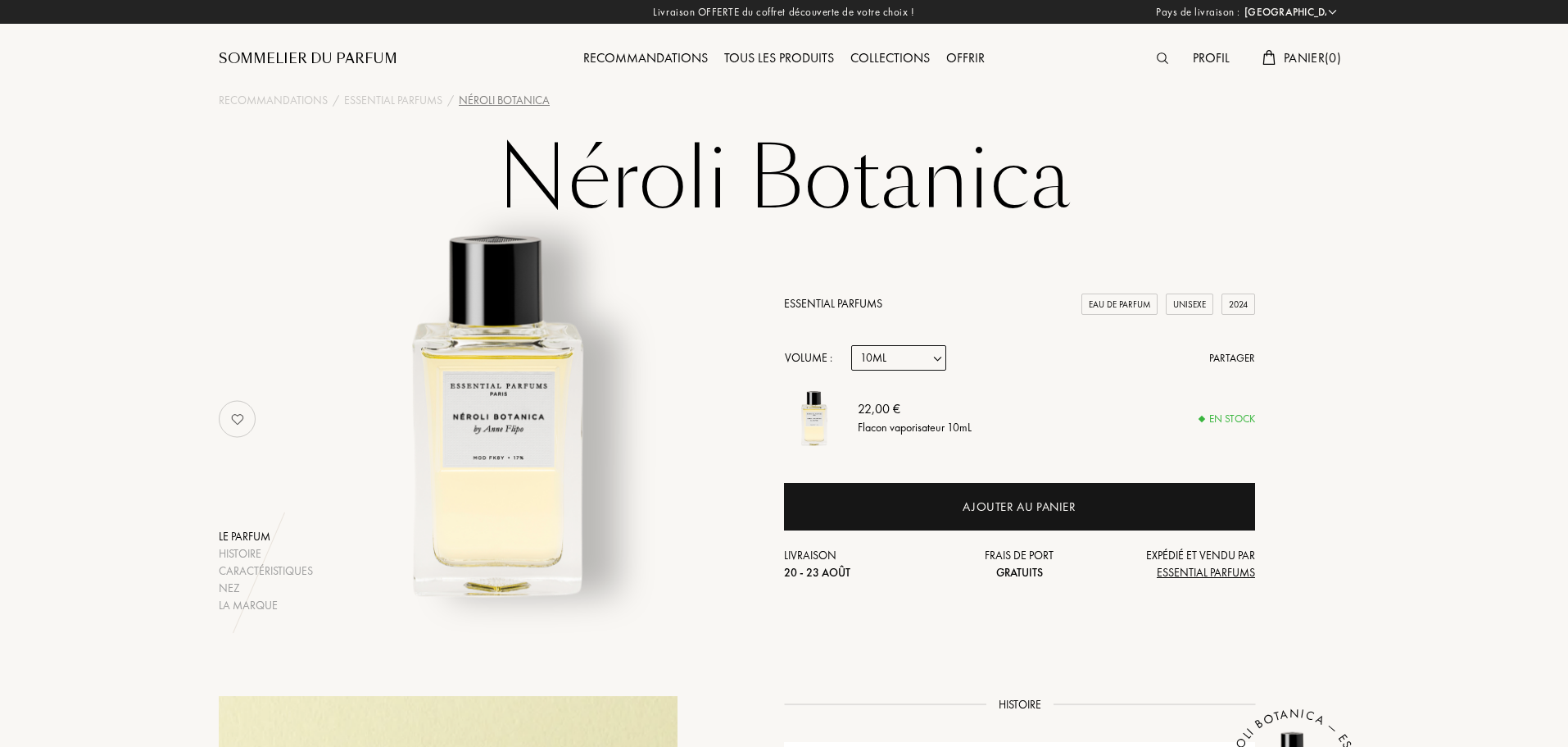
click at [900, 347] on select "Echantillon 10mL 100mL 150mL" at bounding box center [898, 357] width 95 height 25
click at [851, 345] on select "Echantillon 10mL 100mL 150mL" at bounding box center [898, 357] width 95 height 25
click at [940, 357] on select "Echantillon 10mL 100mL 150mL" at bounding box center [898, 357] width 95 height 25
select select "2"
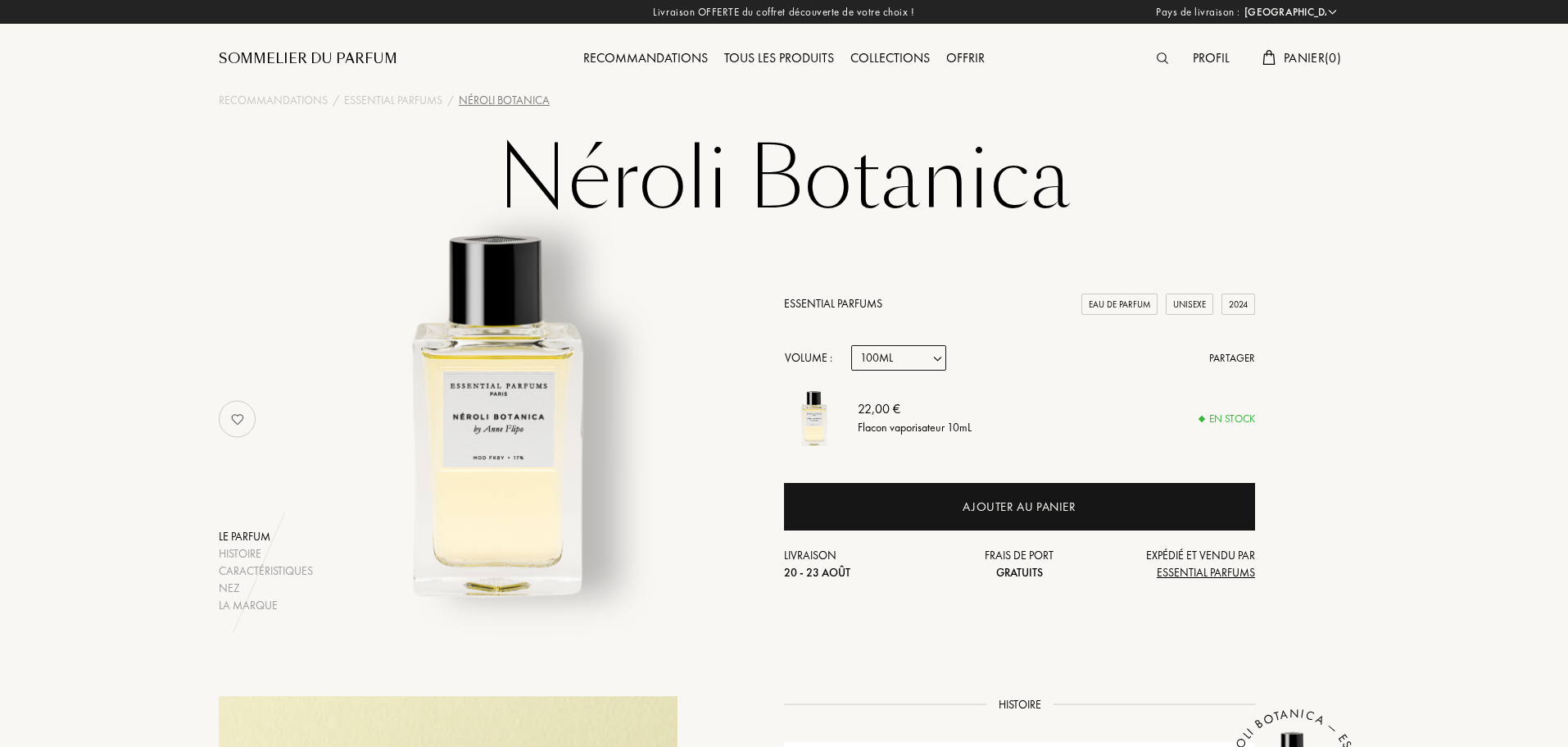
click at [851, 345] on select "Echantillon 10mL 100mL 150mL" at bounding box center [898, 357] width 95 height 25
select select "2"
click at [910, 369] on select "Echantillon 10mL 100mL 150mL" at bounding box center [898, 357] width 95 height 25
select select "1"
click at [851, 345] on select "Echantillon 10mL 100mL 150mL" at bounding box center [898, 357] width 95 height 25
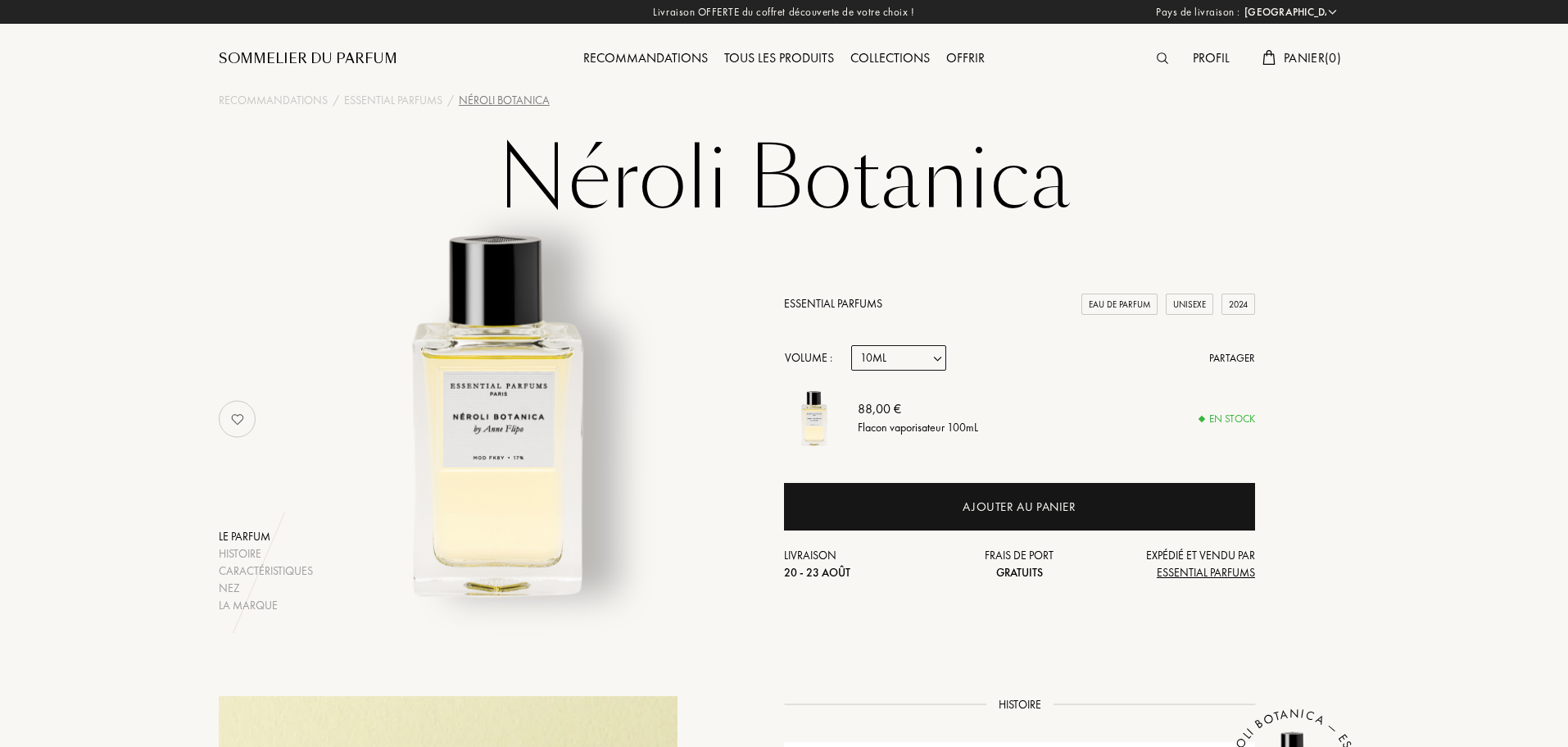
select select "1"
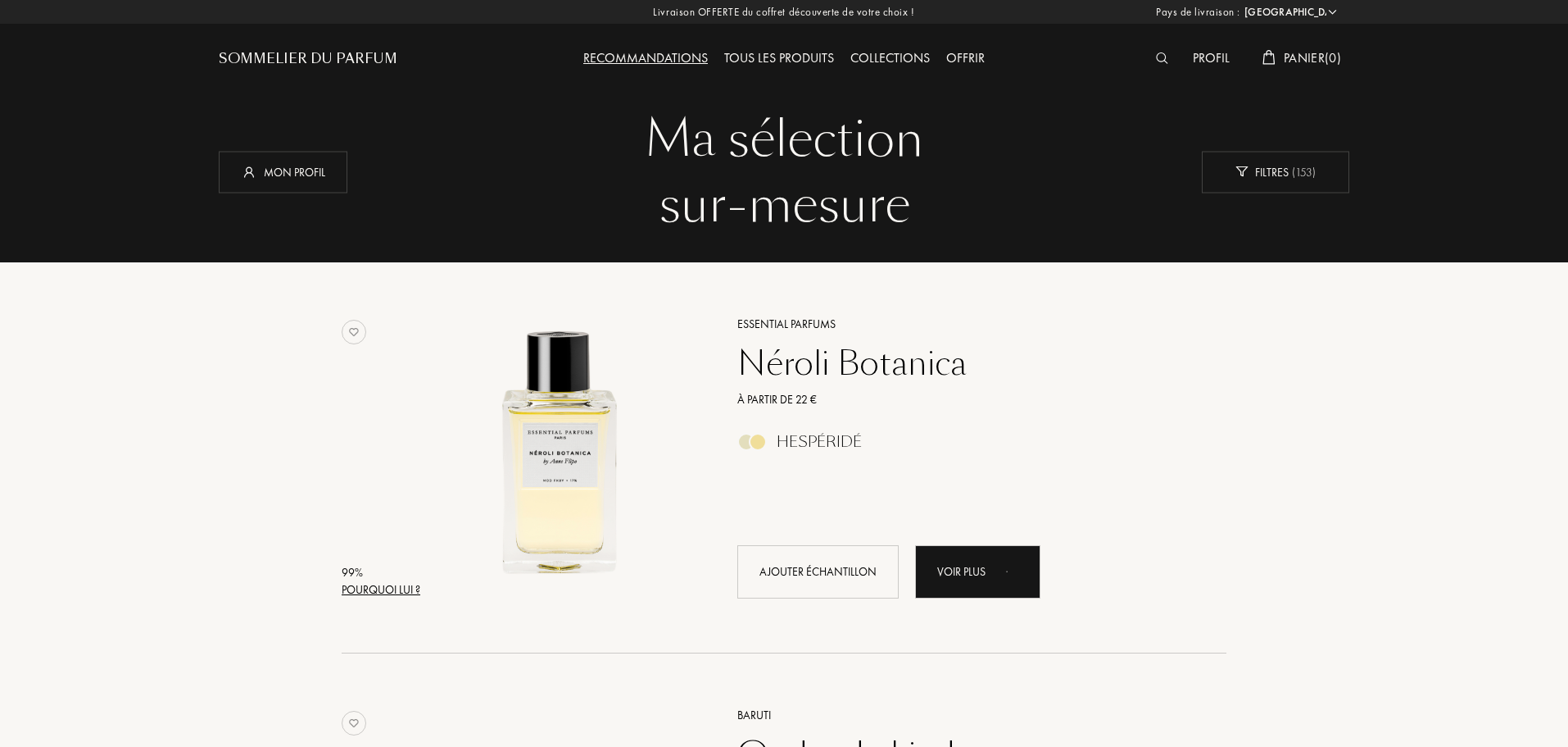
select select "FR"
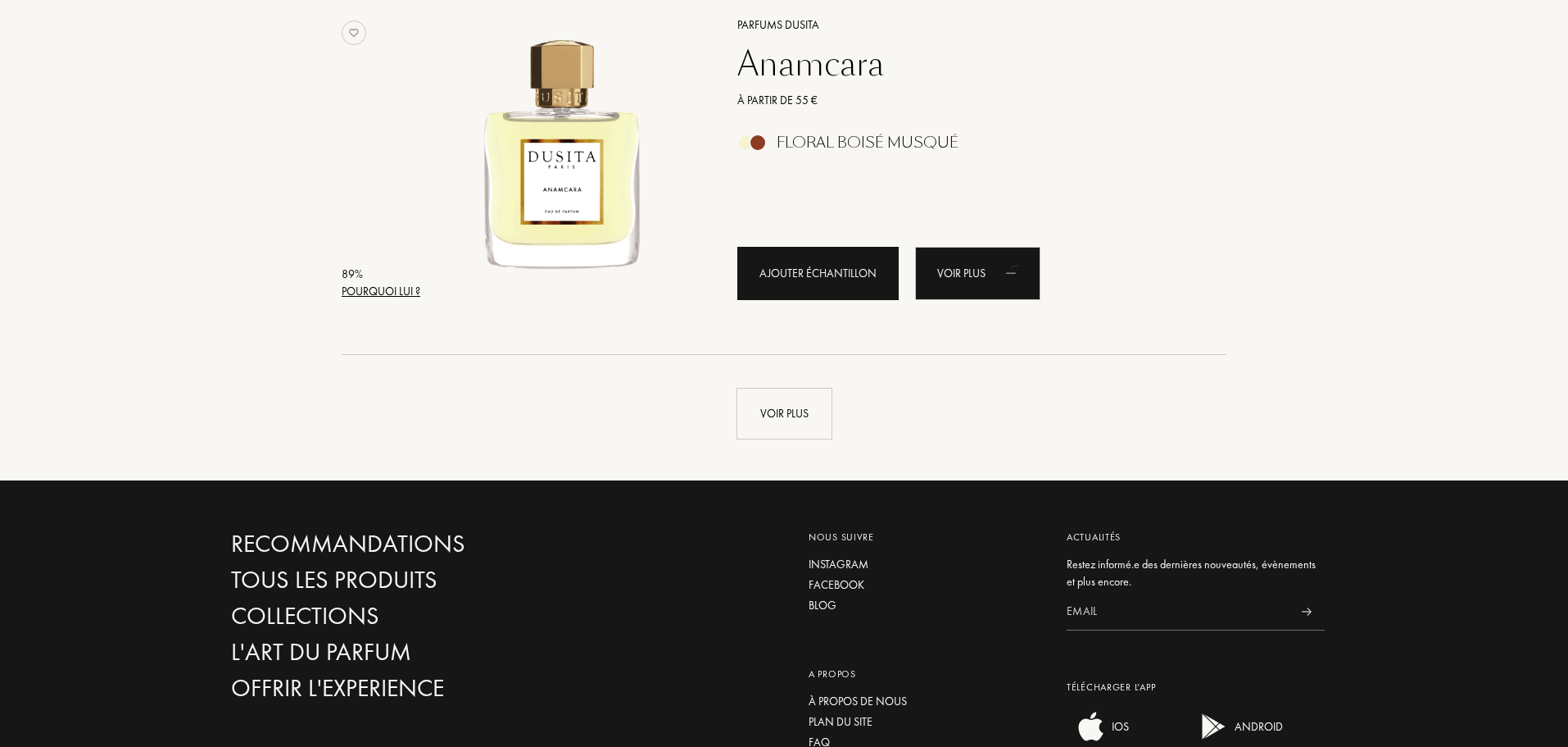
scroll to position [3688, 0]
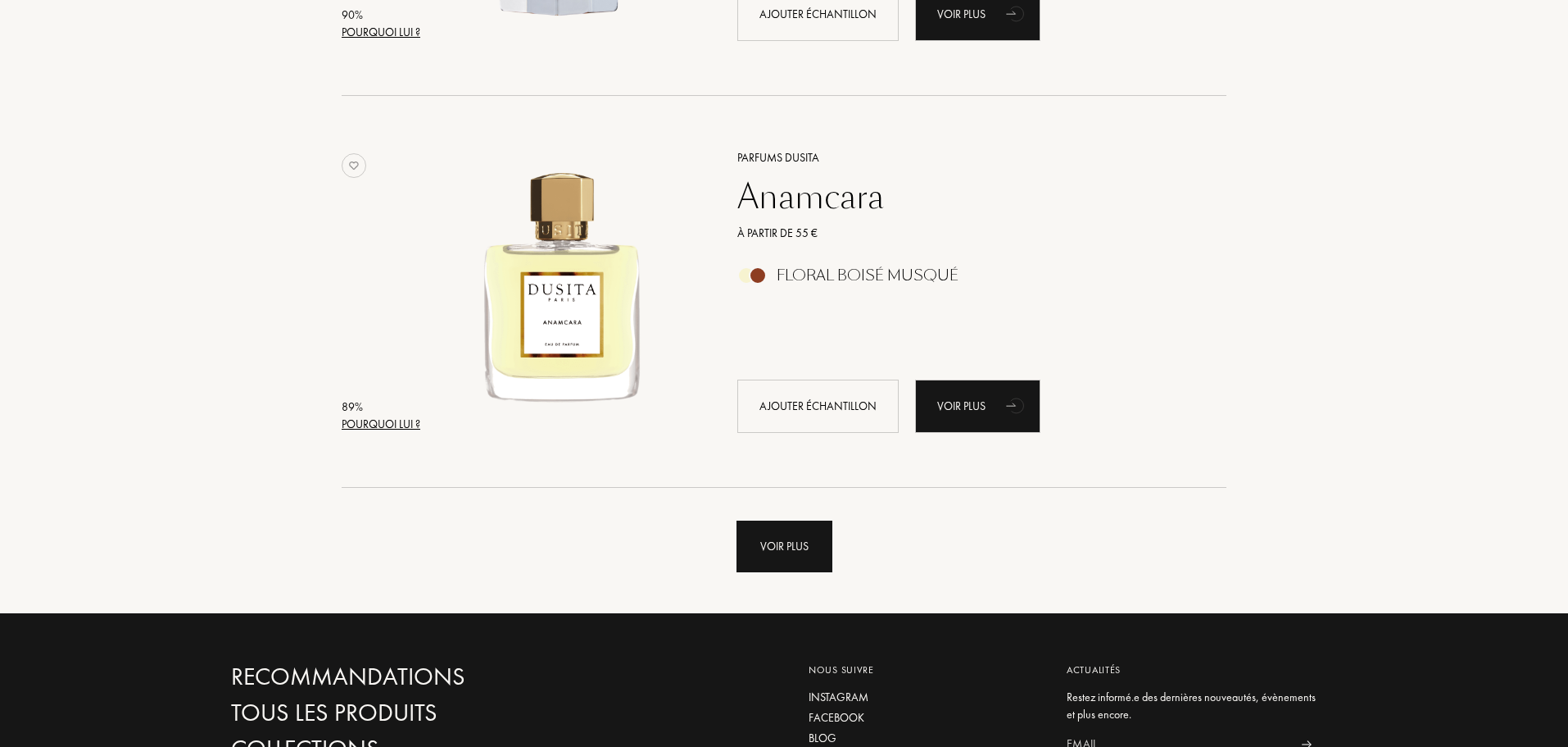
click at [772, 530] on div "Voir plus" at bounding box center [784, 545] width 96 height 52
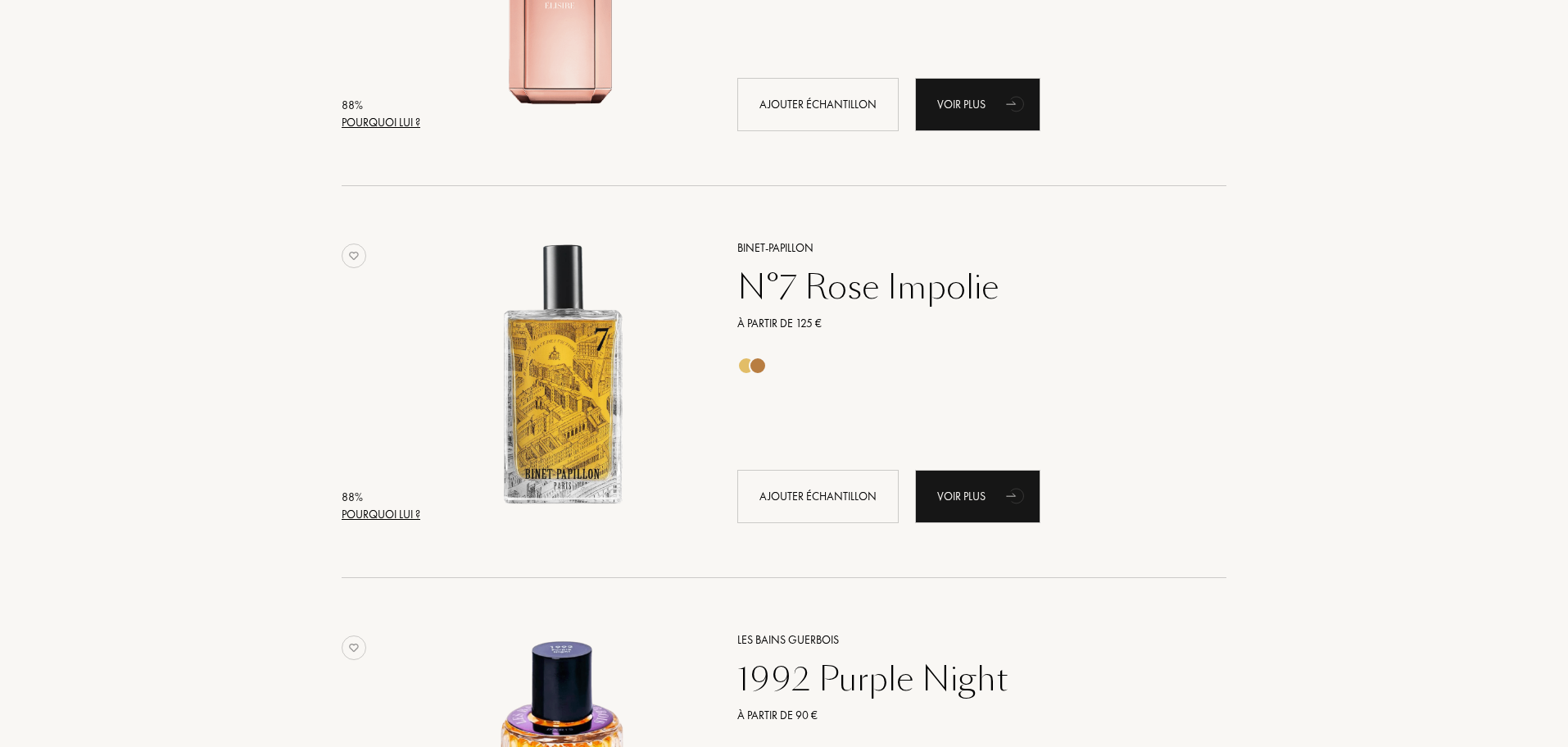
scroll to position [0, 0]
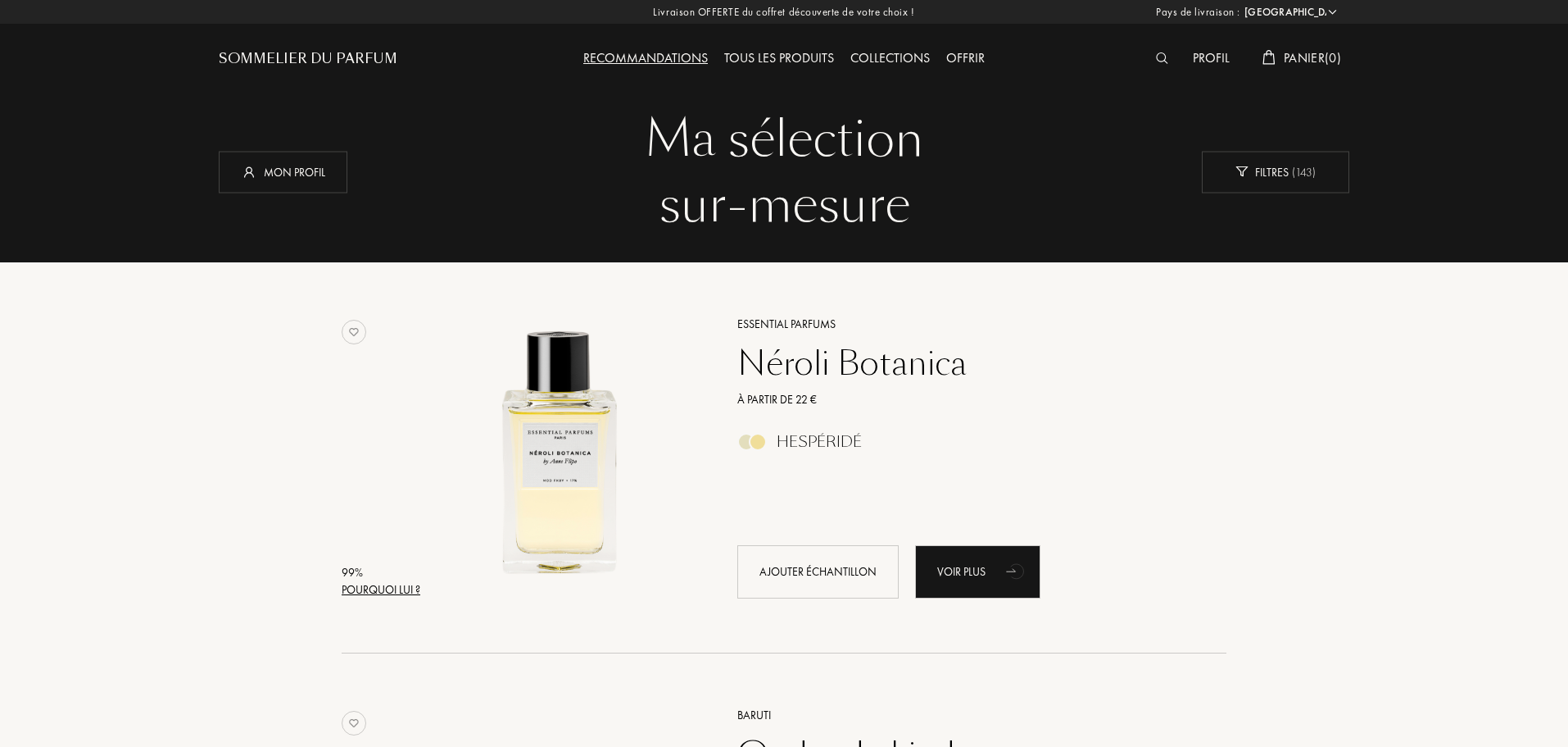
click at [1221, 57] on div "Profil" at bounding box center [1211, 58] width 54 height 22
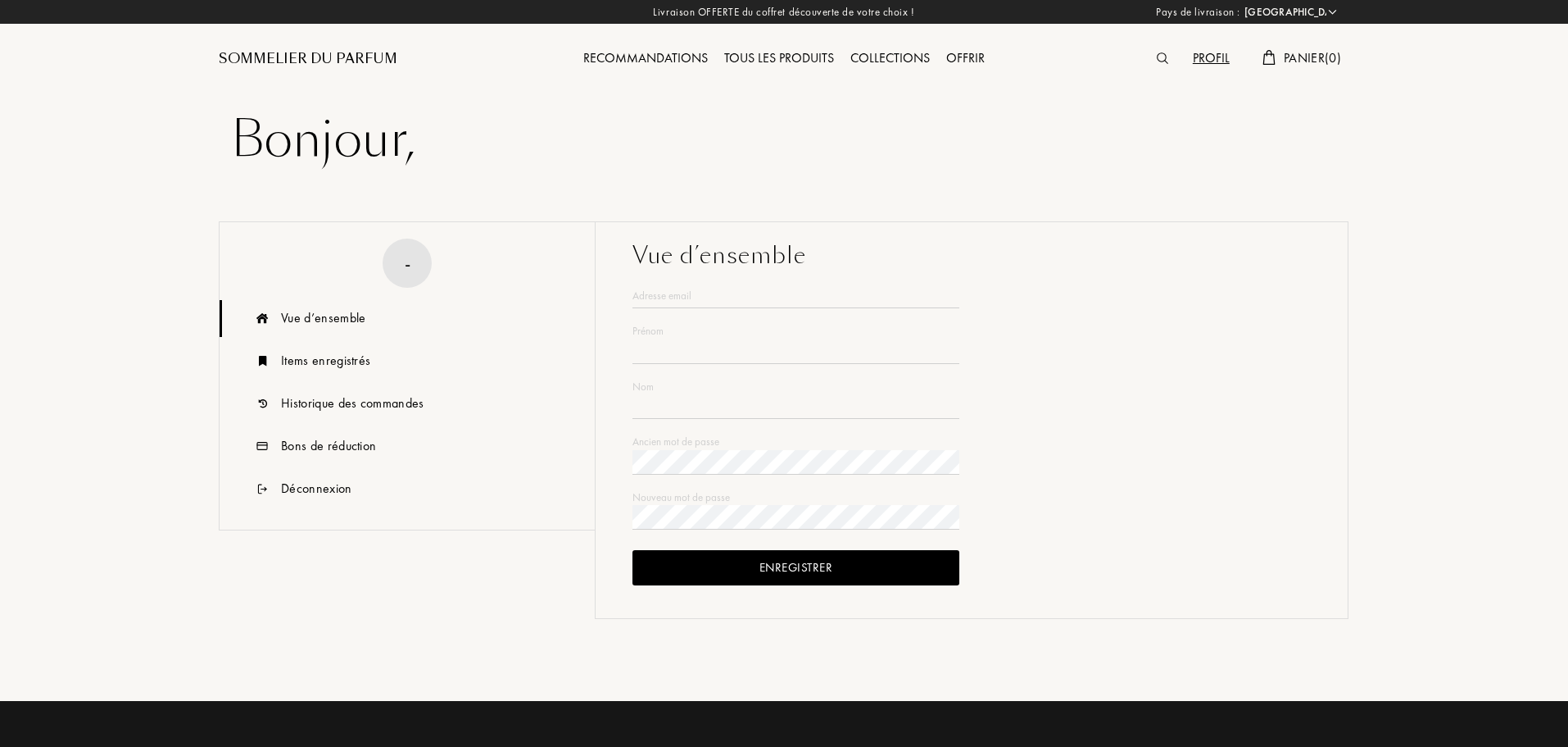
select select "FR"
type input "[PERSON_NAME]"
type input "Touafchia"
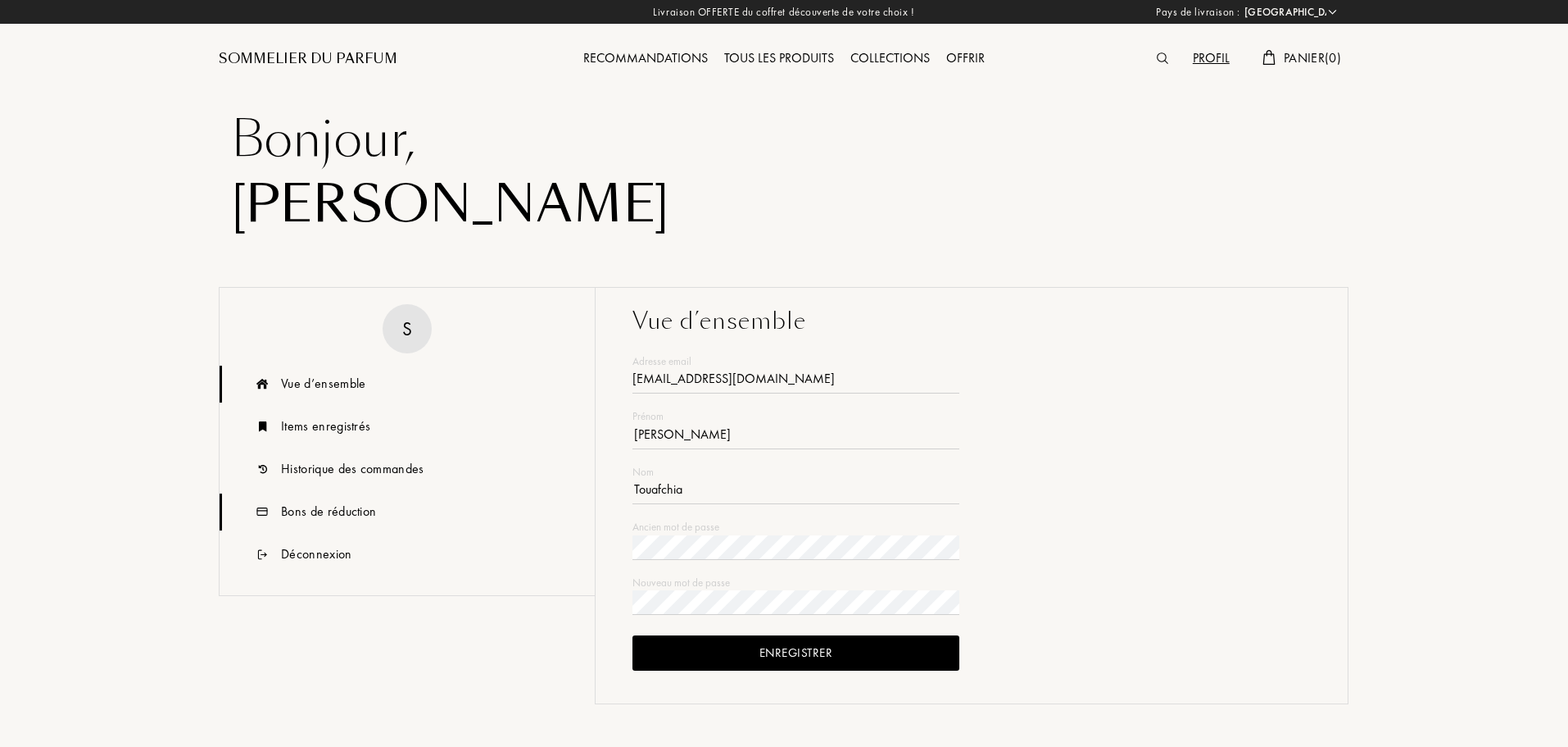
type input "[EMAIL_ADDRESS][DOMAIN_NAME]"
click at [337, 508] on div "Bons de réduction" at bounding box center [328, 511] width 95 height 20
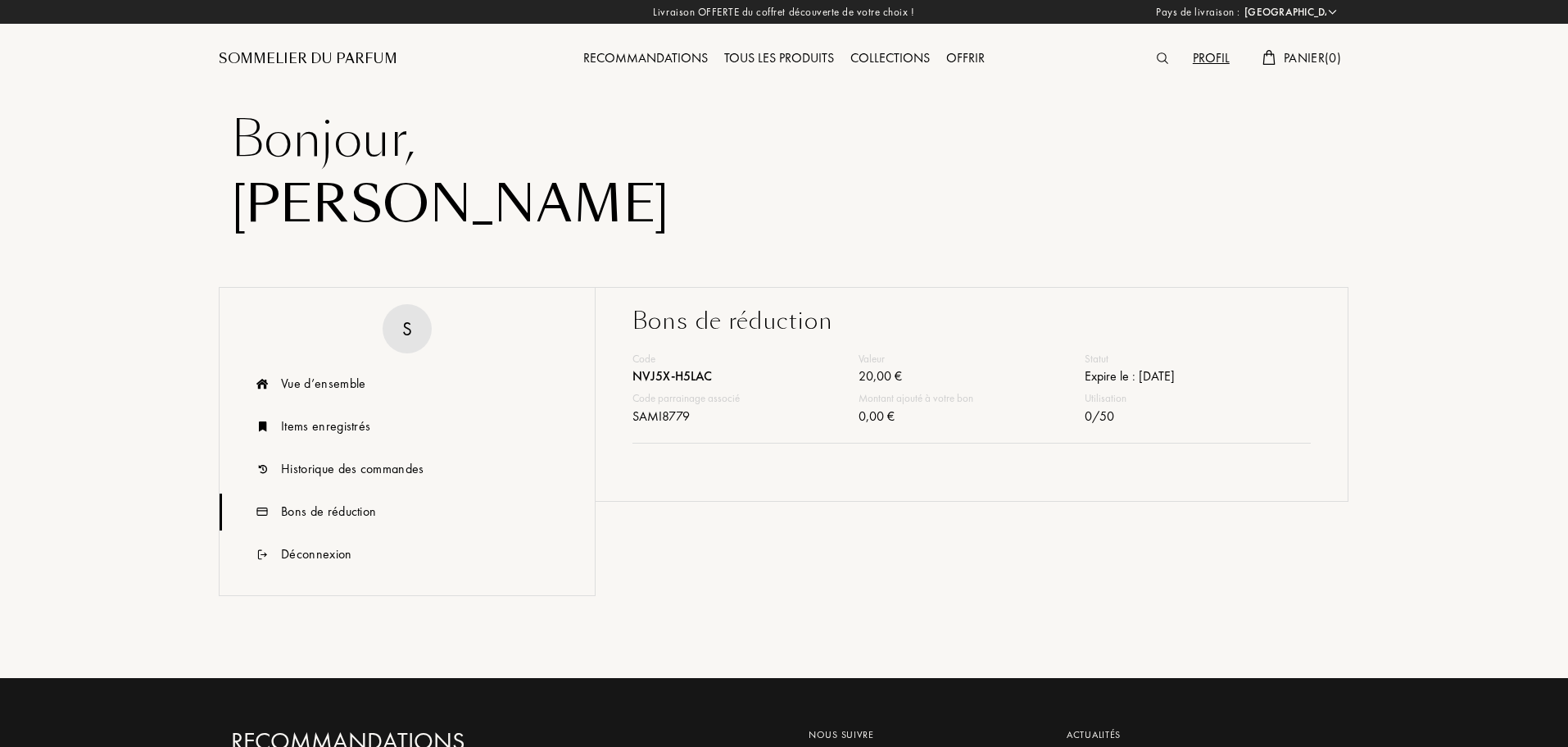
click at [660, 414] on div "SAMI8779" at bounding box center [746, 418] width 226 height 24
copy div "SAMI8779"
drag, startPoint x: 0, startPoint y: 142, endPoint x: 2, endPoint y: 129, distance: 13.2
click at [0, 142] on div "Pays de livraison : Afghanistan Afrique du Sud Albanie Algérie Allemagne Andorr…" at bounding box center [784, 591] width 1568 height 1182
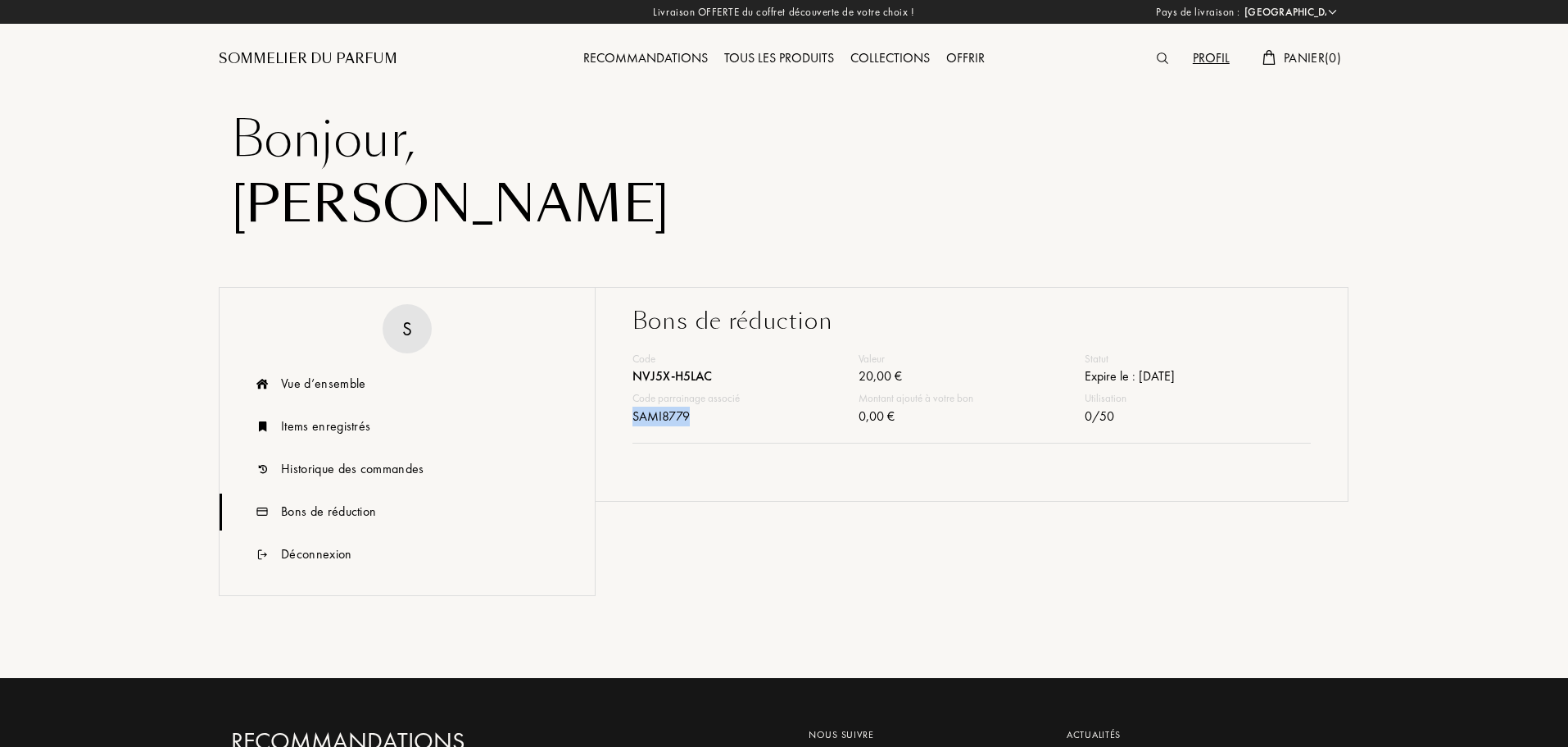
drag, startPoint x: 634, startPoint y: 414, endPoint x: 718, endPoint y: 411, distance: 84.1
click at [718, 411] on div "SAMI8779" at bounding box center [746, 418] width 226 height 24
click at [738, 431] on div "Code NVJ5X-H5LAC Valeur 20,00 € Statut Expire le : 13.11.2025 Code parrainage a…" at bounding box center [972, 397] width 678 height 92
click at [391, 495] on div "Bons de réduction" at bounding box center [407, 512] width 375 height 37
click at [392, 479] on div "Historique des commandes" at bounding box center [352, 468] width 143 height 20
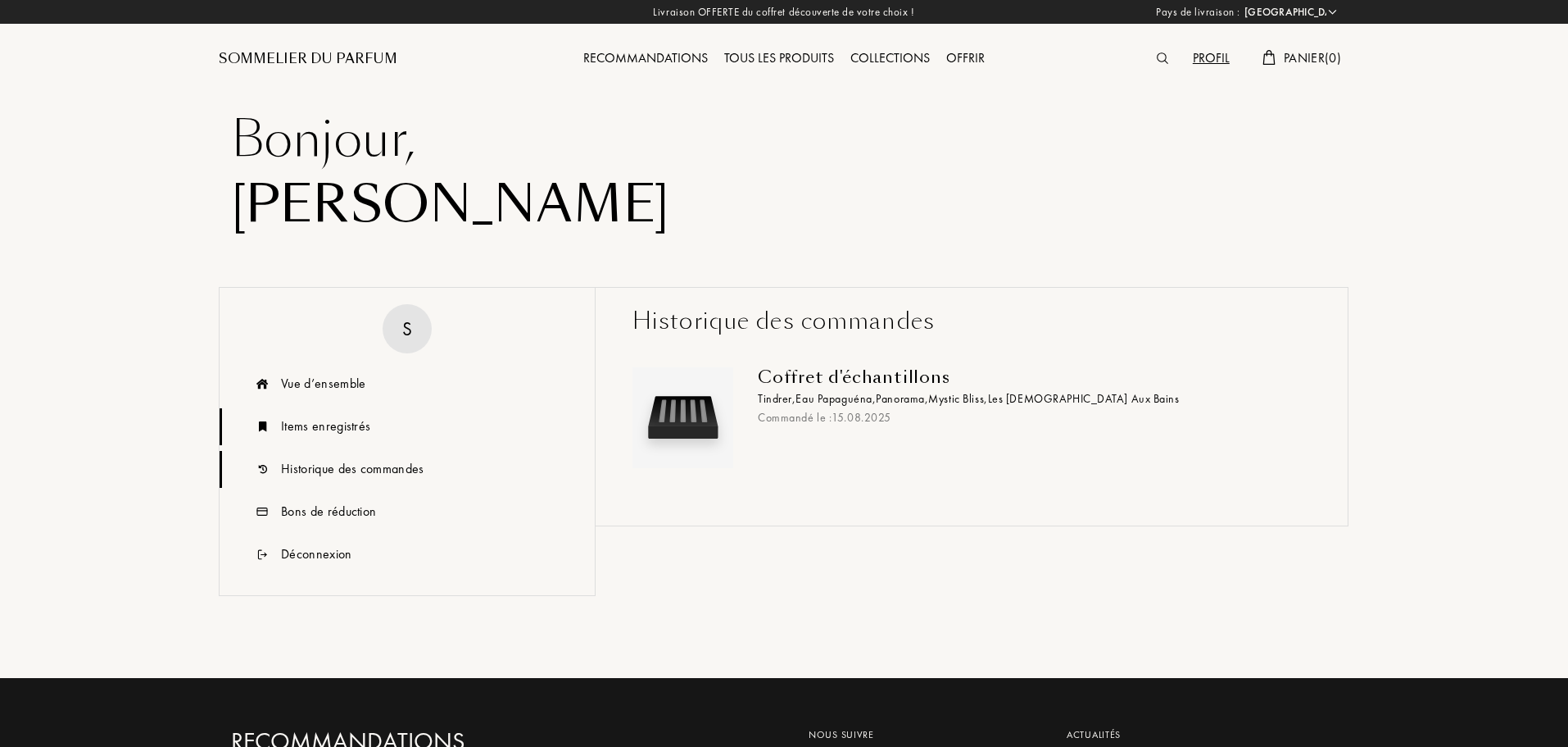
click at [325, 432] on div "Items enregistrés" at bounding box center [325, 426] width 89 height 20
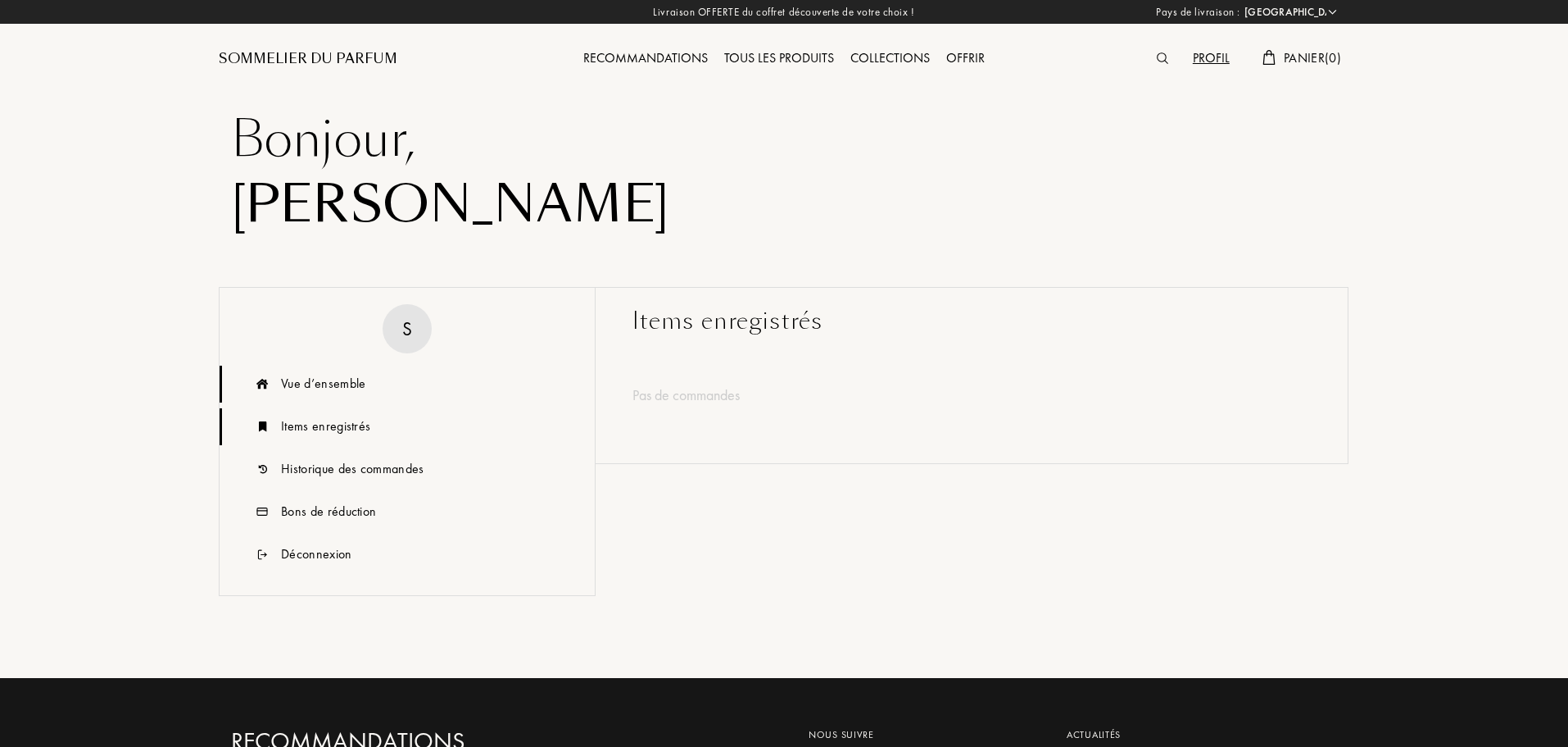
click at [331, 386] on div "Vue d’ensemble" at bounding box center [323, 383] width 85 height 20
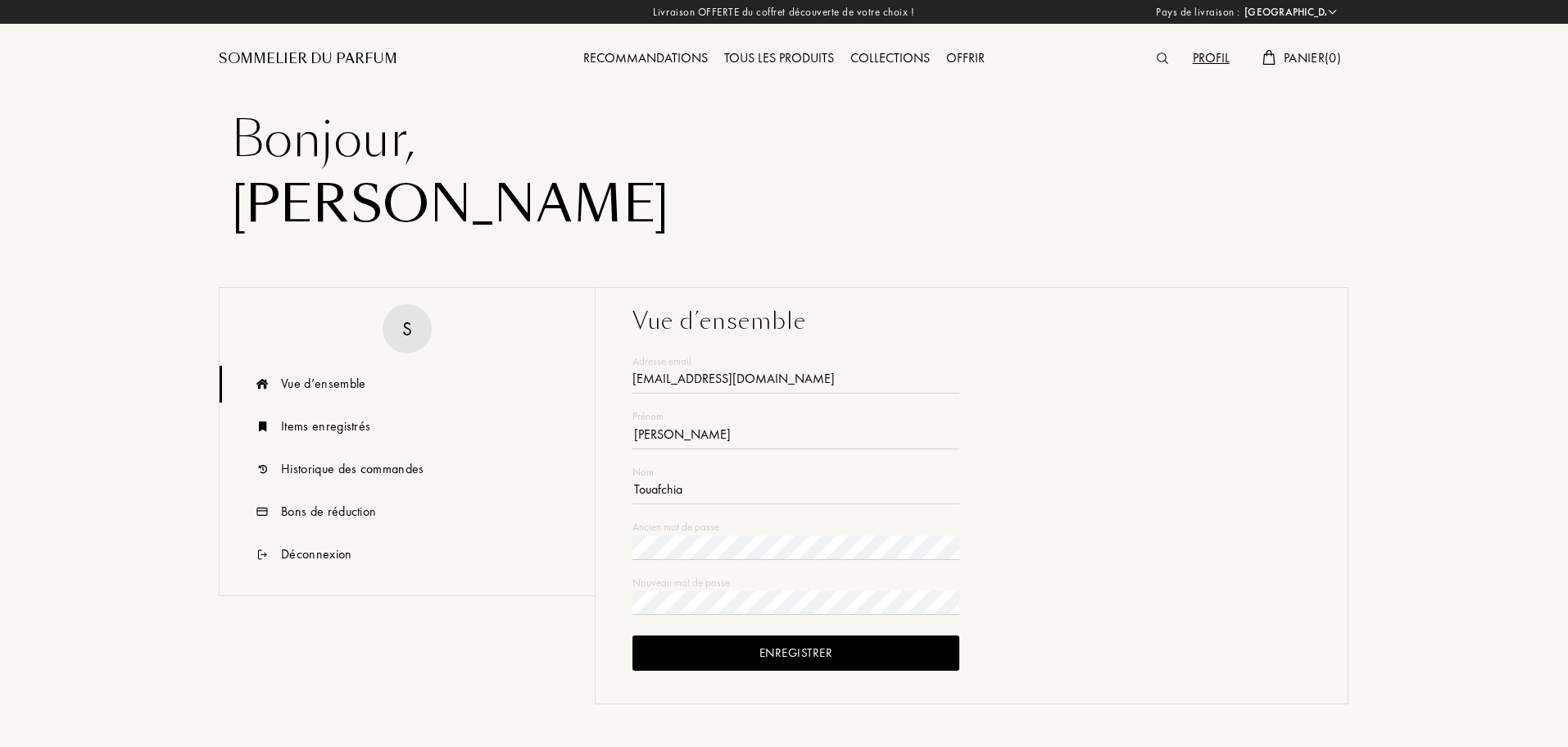
click at [223, 46] on div "Sommelier du Parfum" at bounding box center [360, 45] width 283 height 90
click at [282, 55] on div "Sommelier du Parfum" at bounding box center [308, 58] width 179 height 20
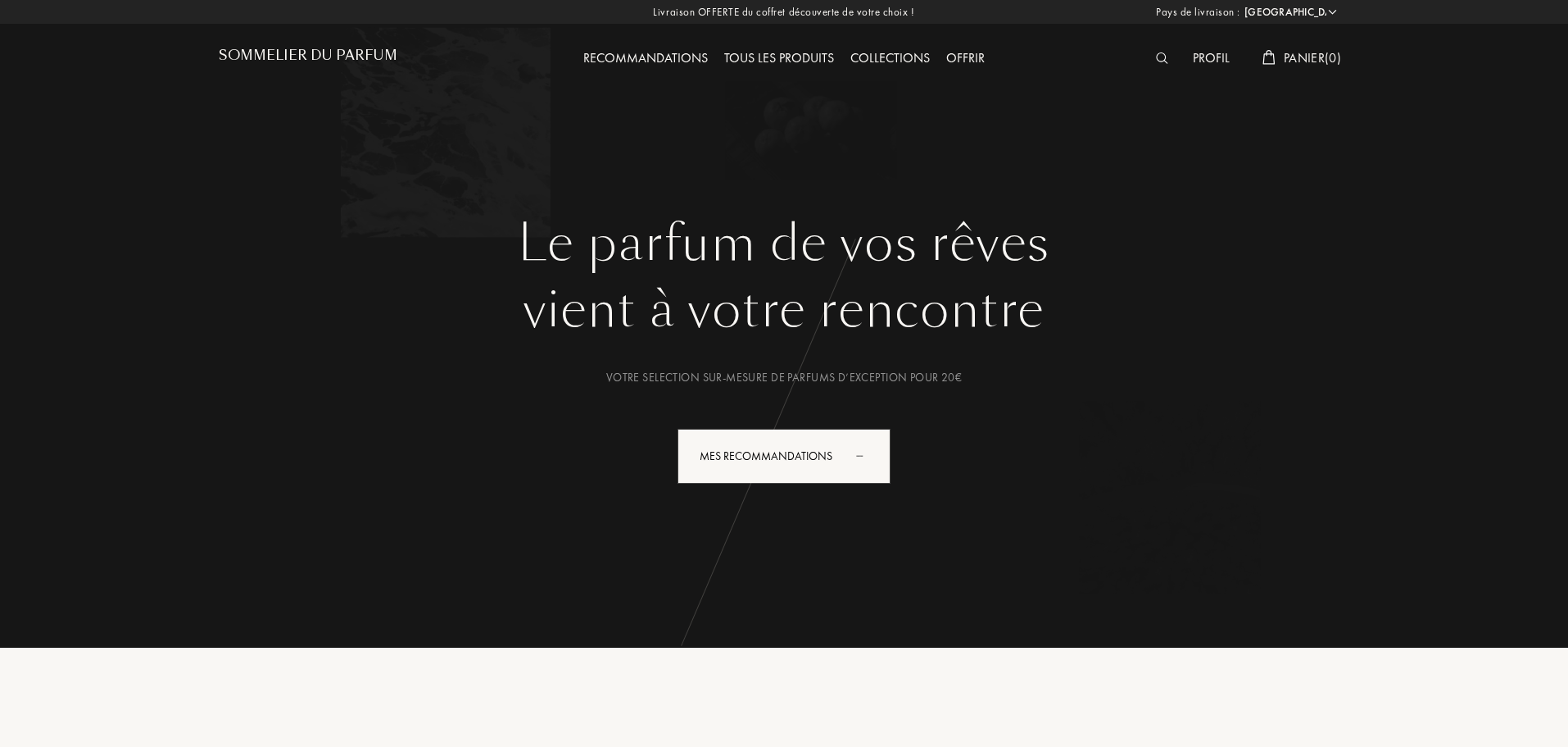
select select "FR"
